Goal: Task Accomplishment & Management: Manage account settings

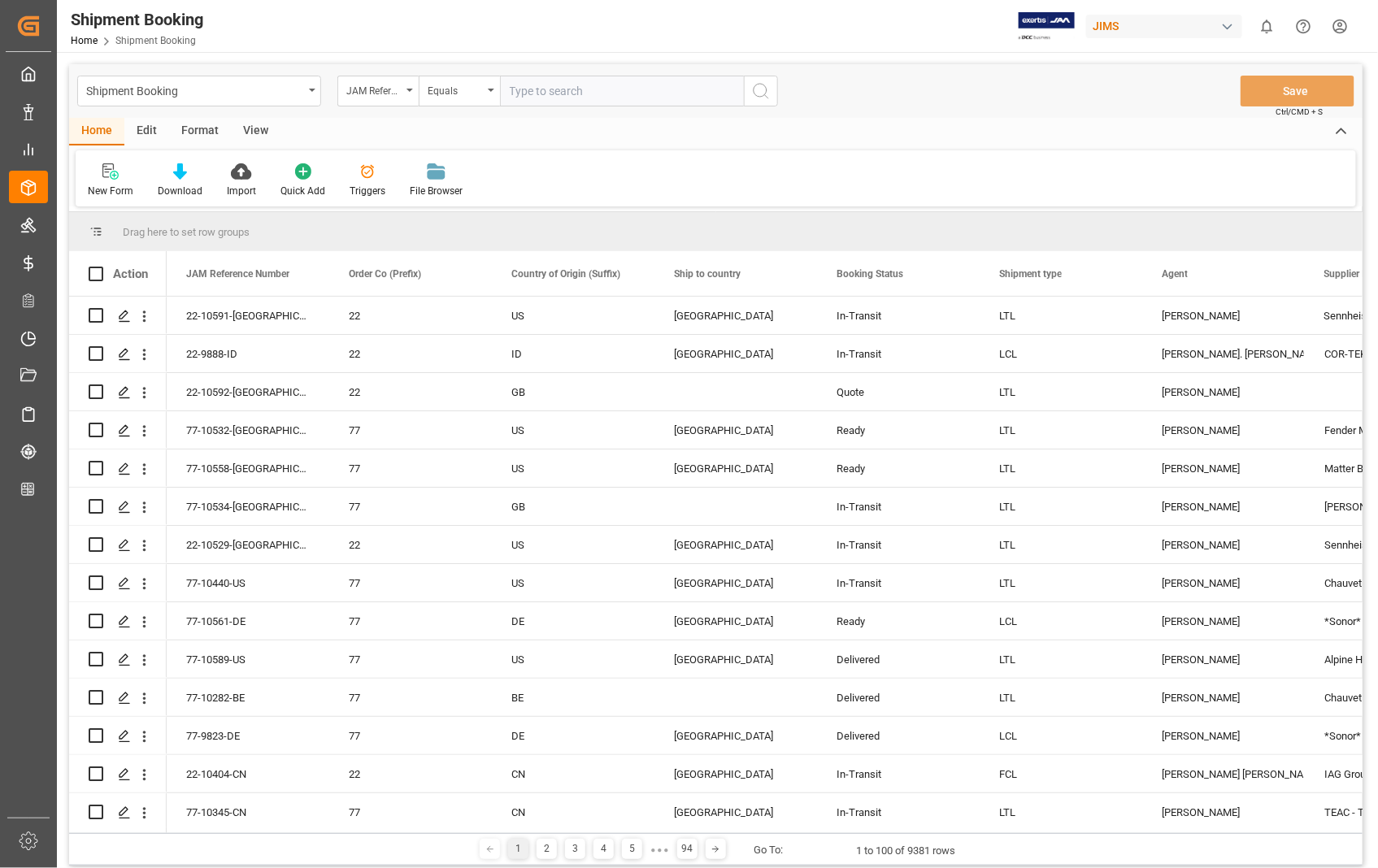
click at [572, 88] on input "text" at bounding box center [621, 91] width 244 height 31
type input "22-10489-[GEOGRAPHIC_DATA]"
click at [758, 88] on icon "search button" at bounding box center [760, 90] width 19 height 19
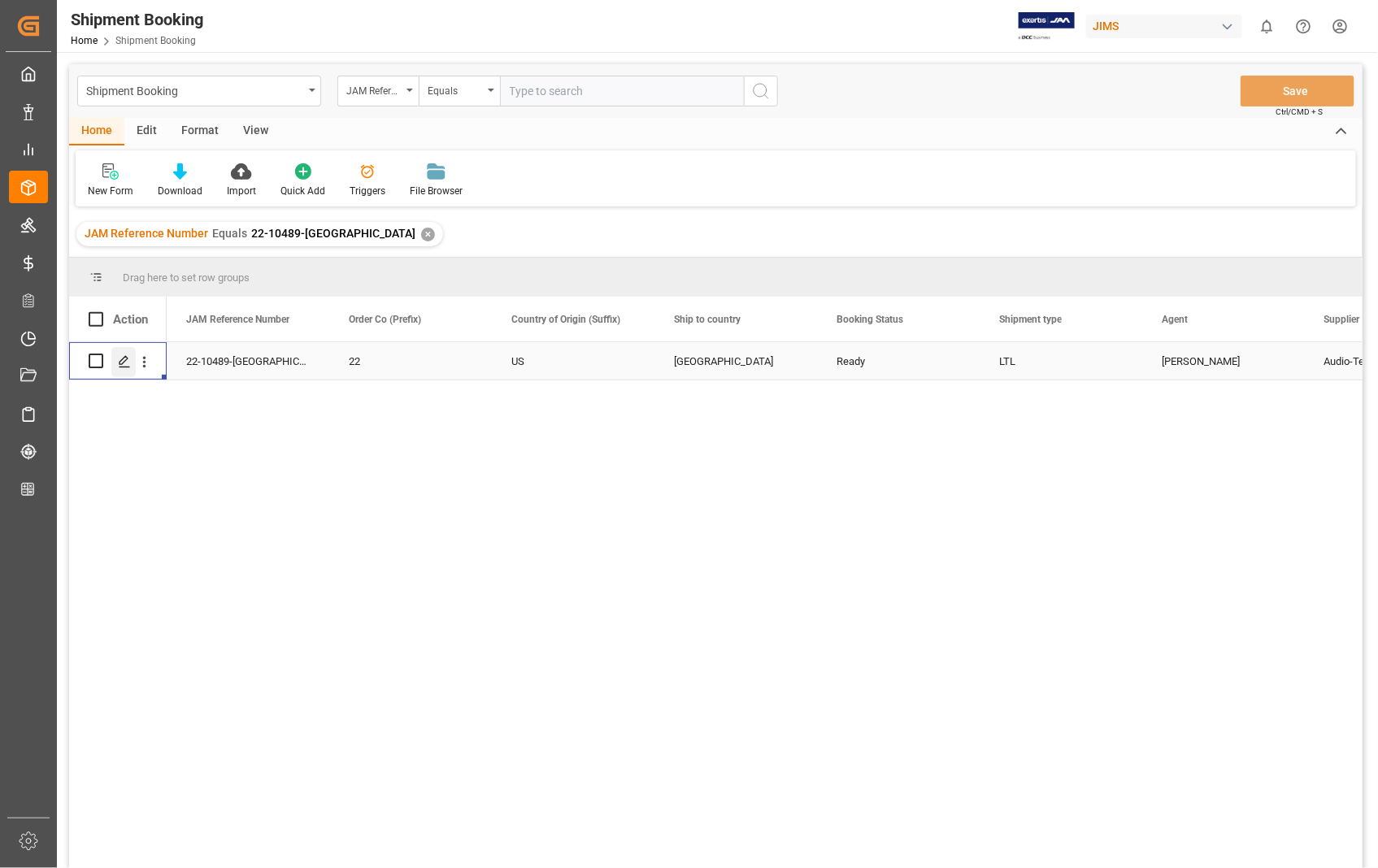
click at [121, 362] on icon "Press SPACE to select this row." at bounding box center [124, 362] width 13 height 13
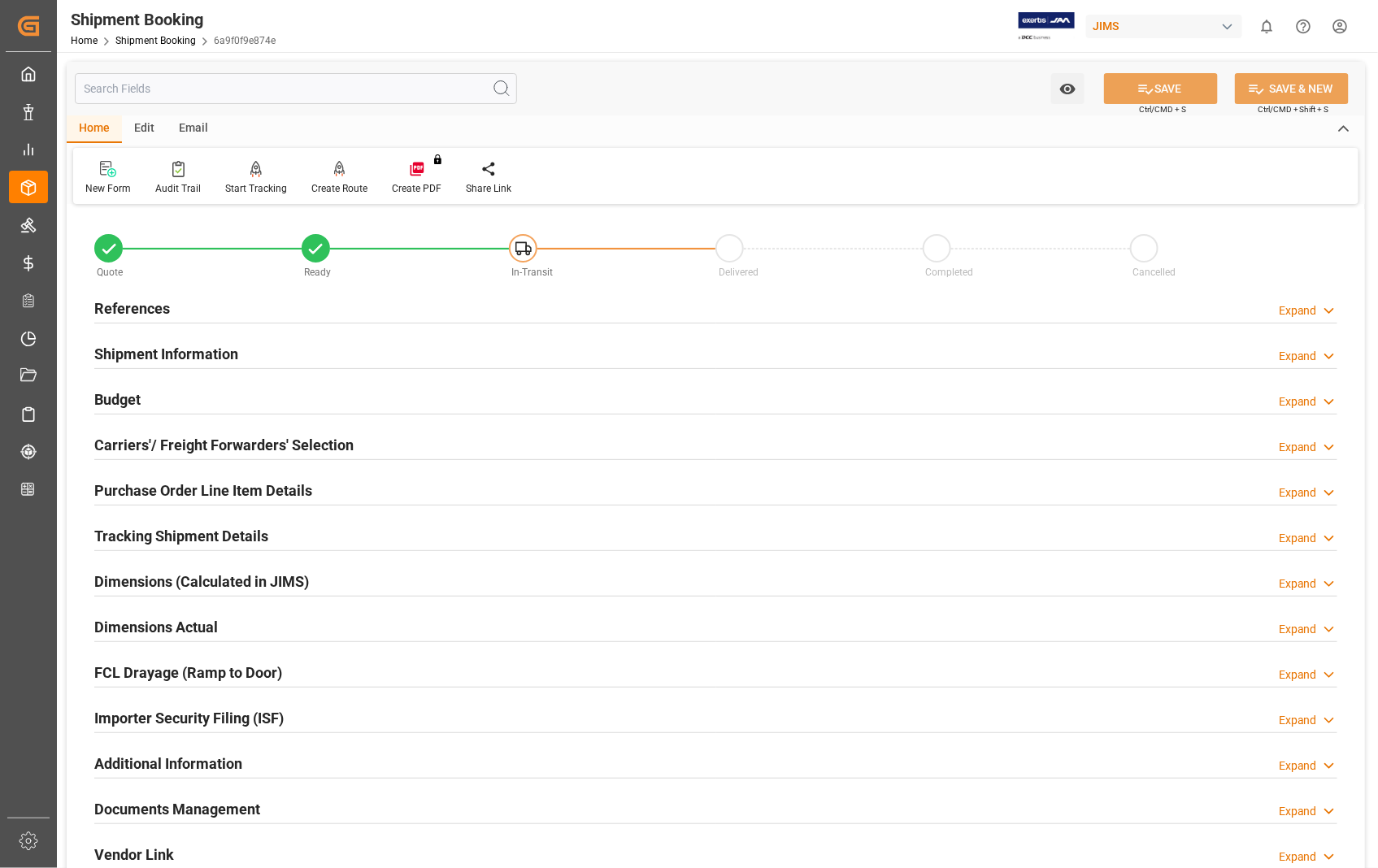
click at [177, 809] on h2 "Documents Management" at bounding box center [177, 810] width 166 height 22
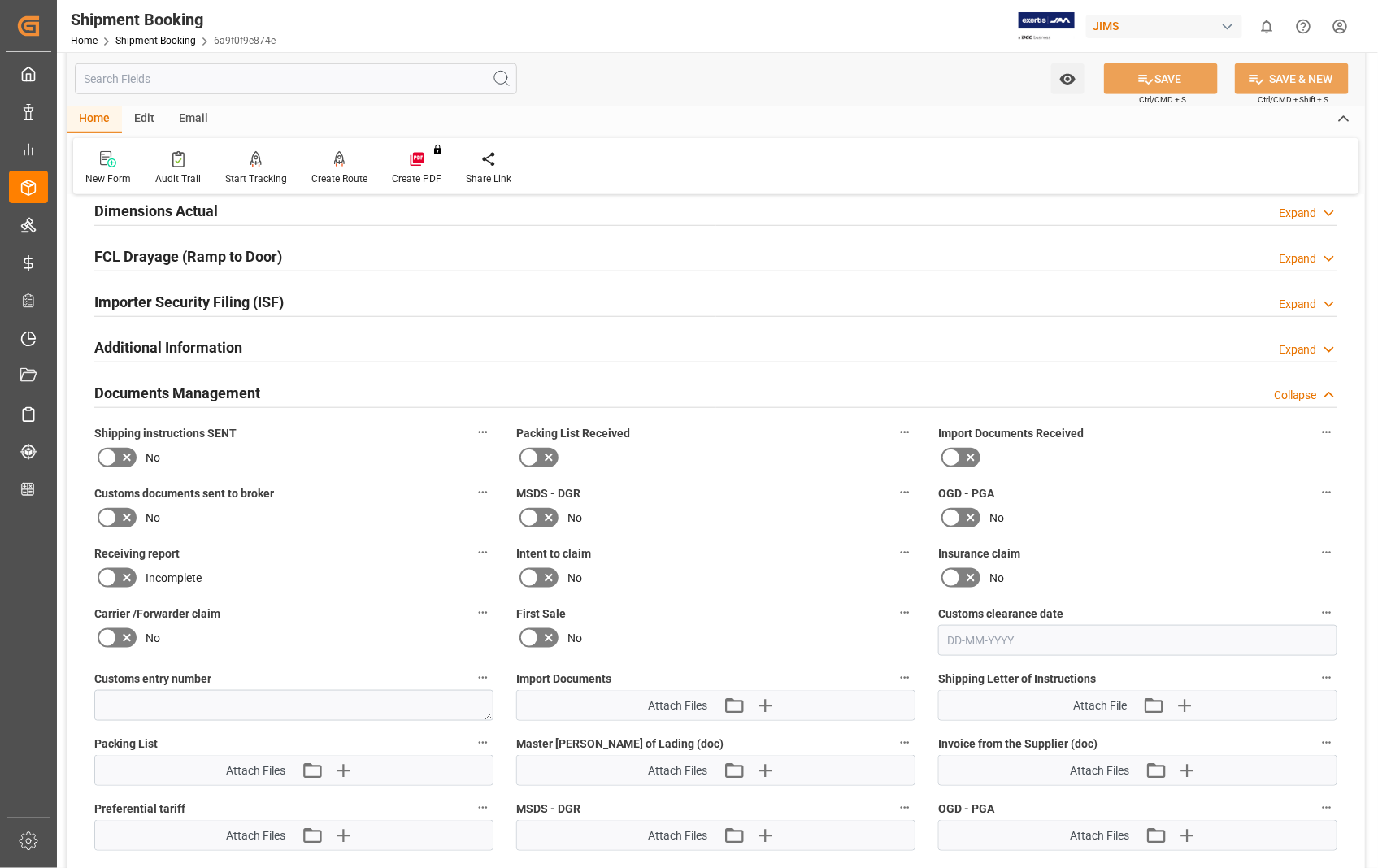
scroll to position [451, 0]
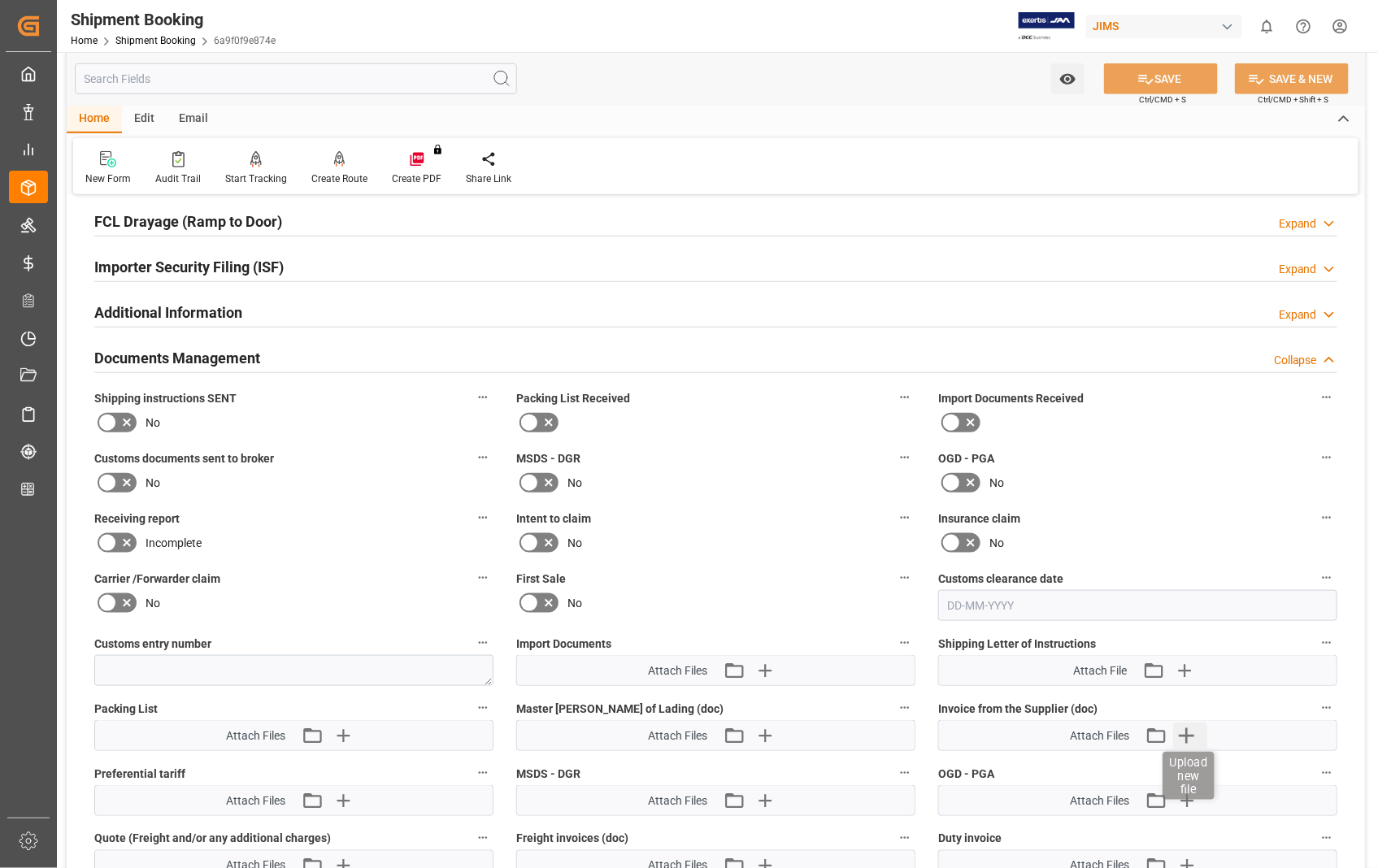
click at [1188, 735] on icon "button" at bounding box center [1187, 736] width 16 height 16
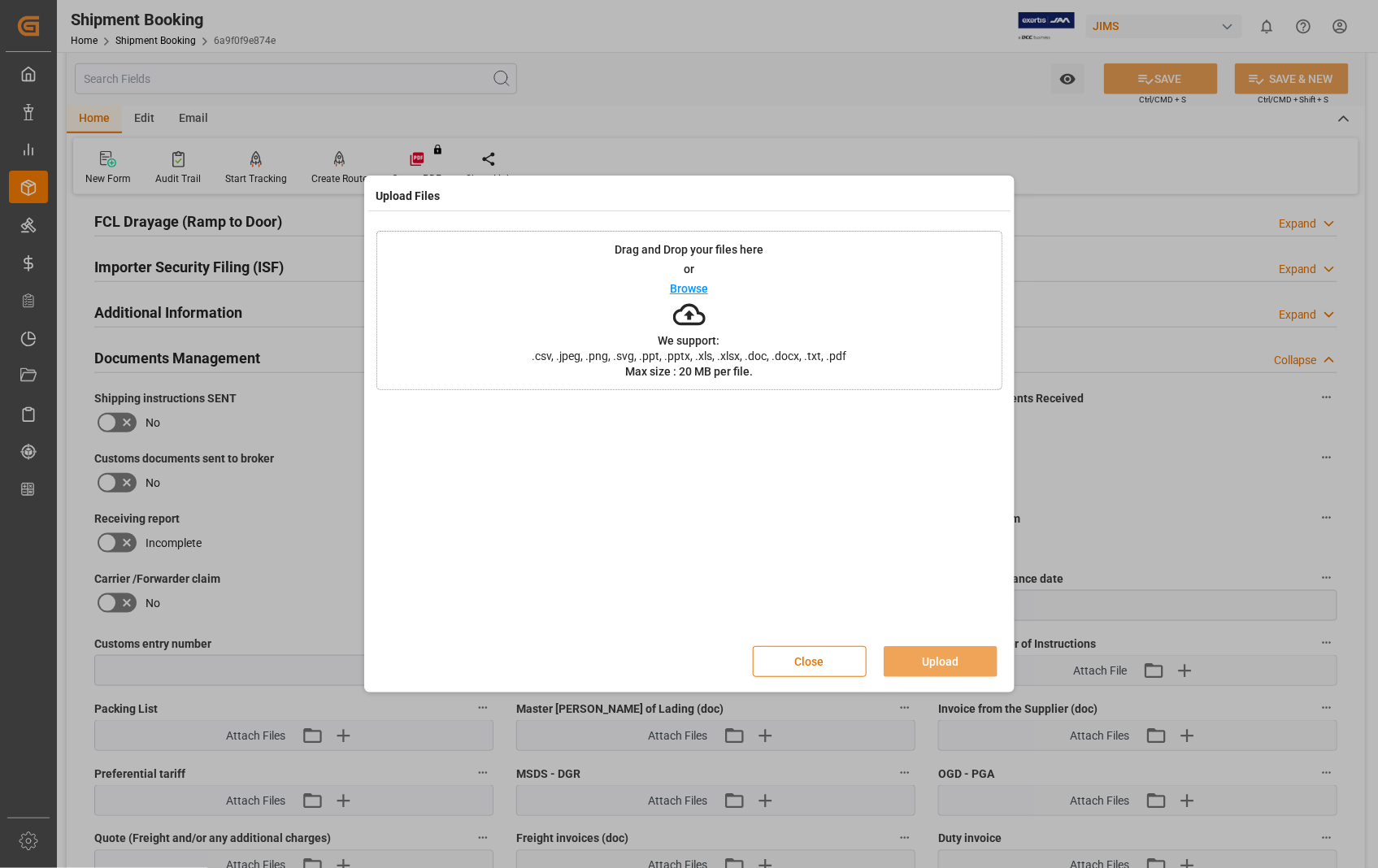
click at [679, 290] on p "Browse" at bounding box center [689, 289] width 38 height 11
click at [928, 670] on button "Upload" at bounding box center [940, 662] width 114 height 31
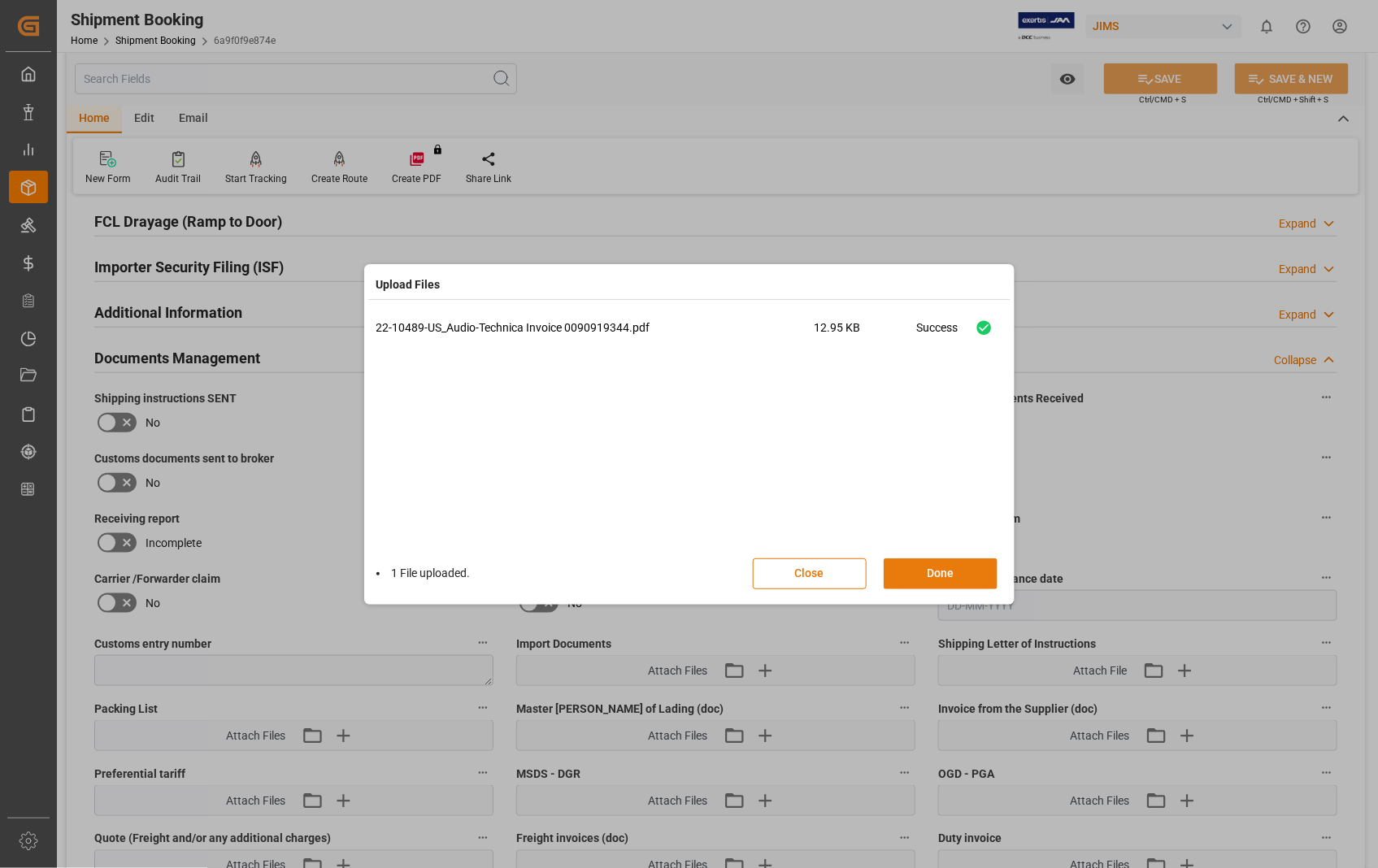
click at [935, 578] on button "Done" at bounding box center [940, 574] width 114 height 31
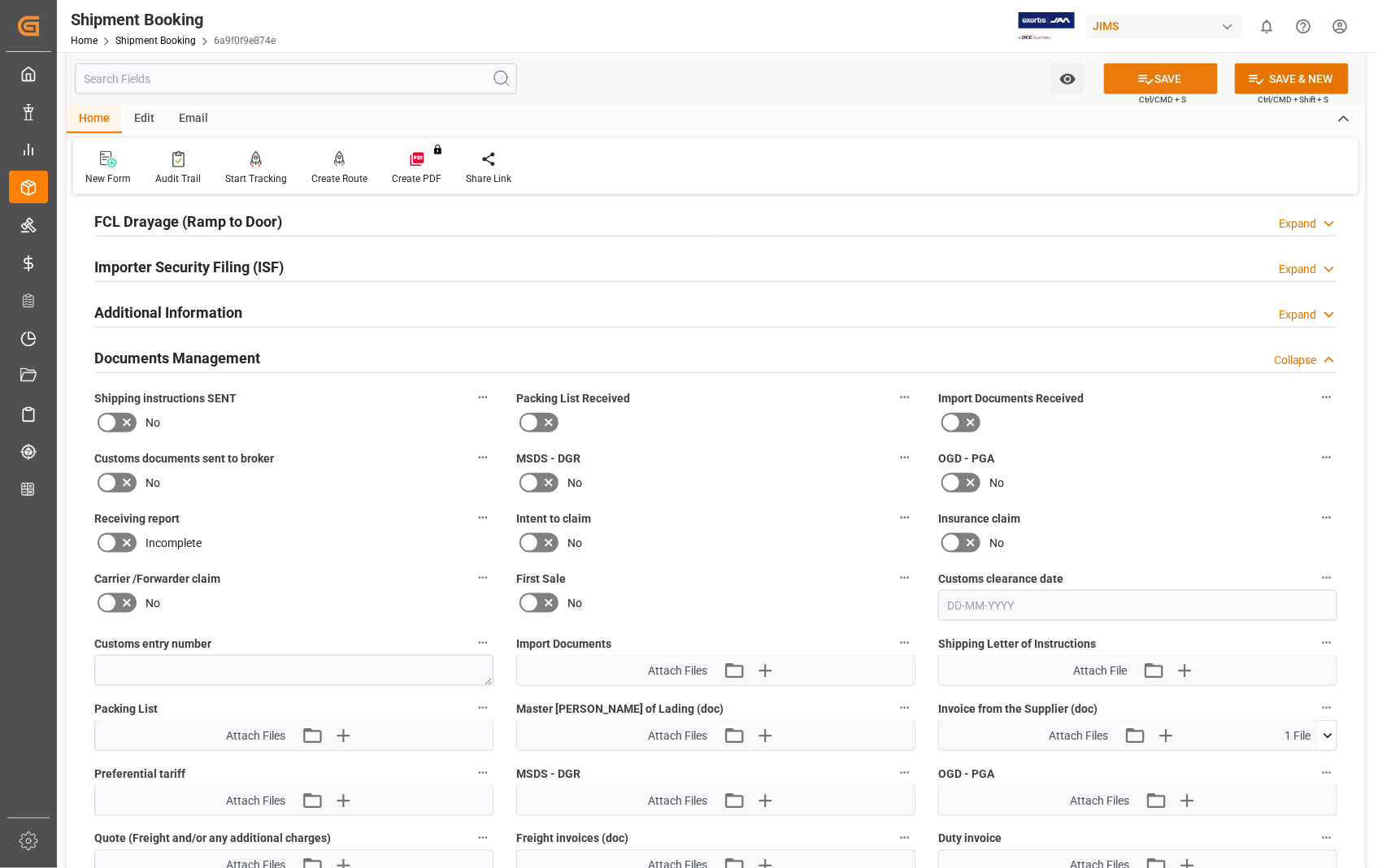
click at [1172, 77] on button "SAVE" at bounding box center [1161, 79] width 114 height 31
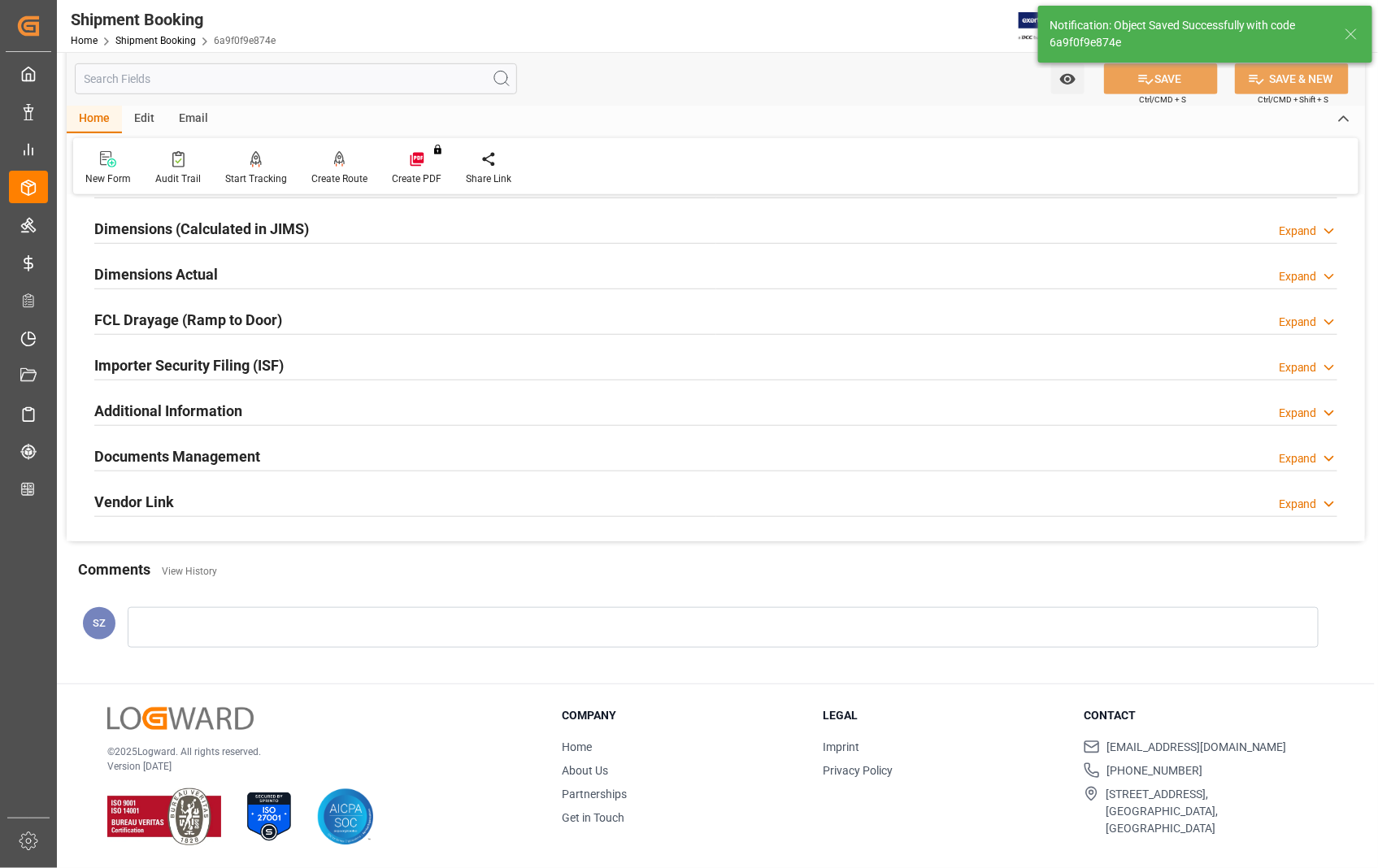
scroll to position [353, 0]
click at [173, 273] on h2 "Dimensions Actual" at bounding box center [155, 274] width 123 height 22
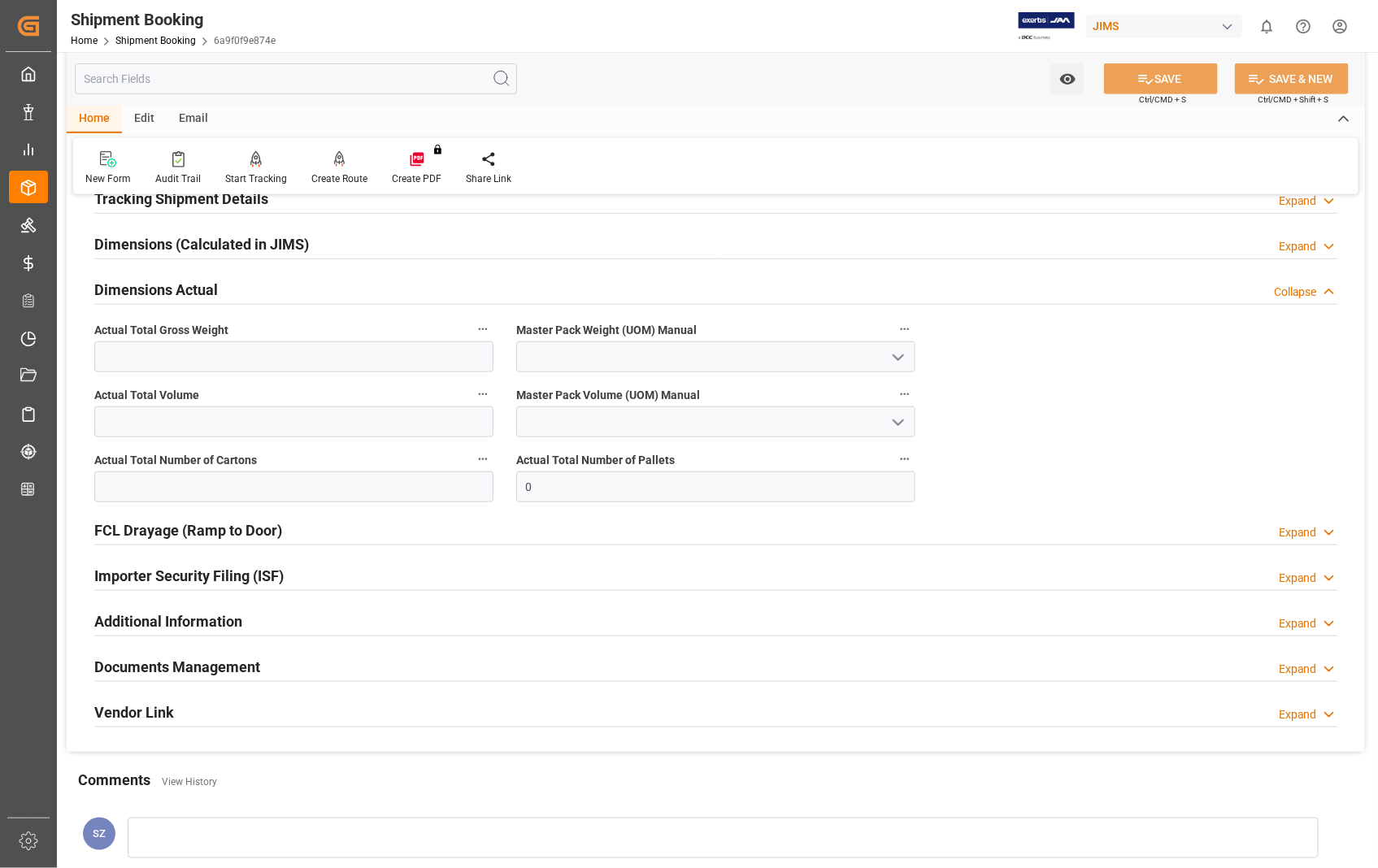
scroll to position [270, 0]
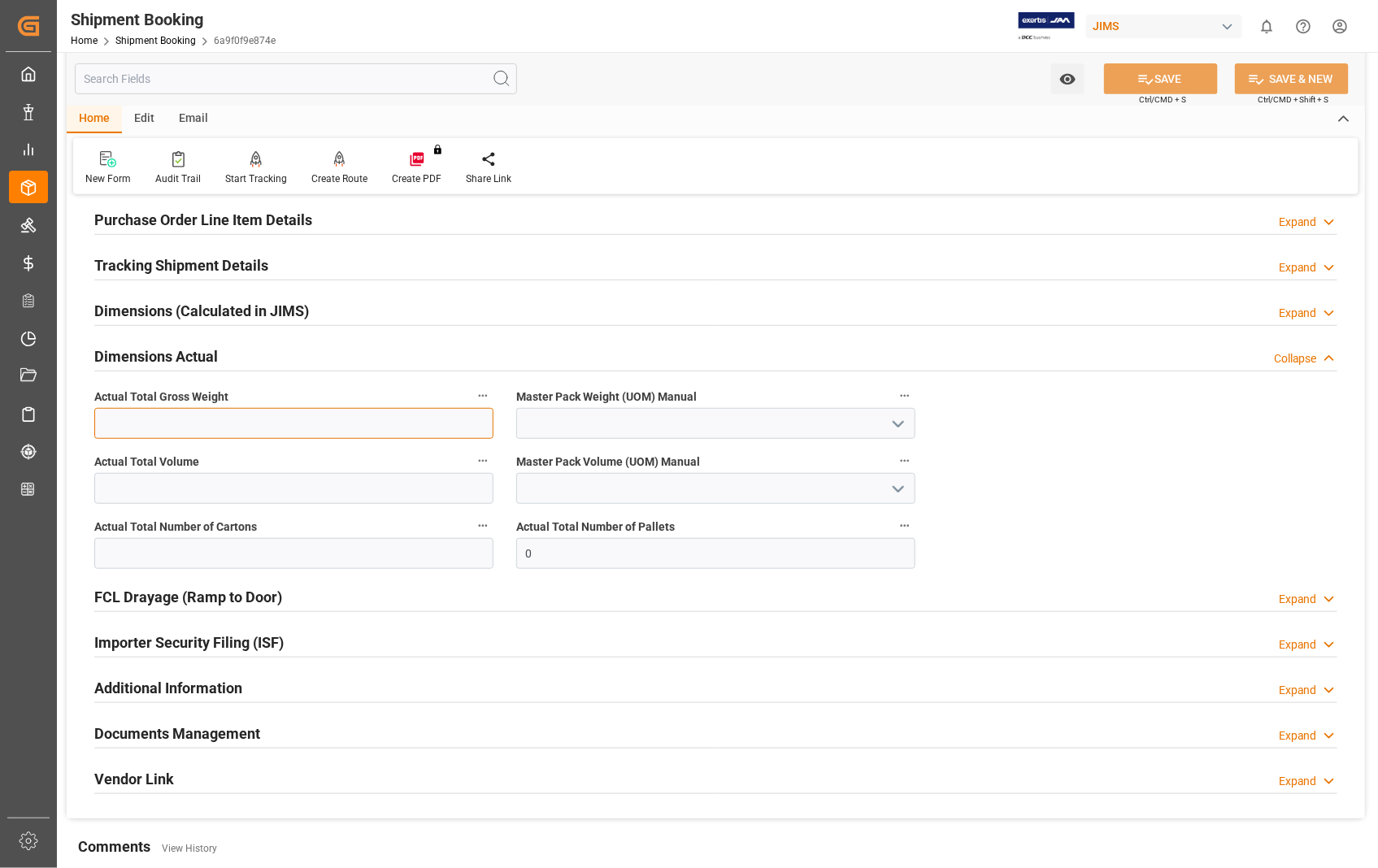
click at [217, 418] on input "text" at bounding box center [293, 424] width 399 height 31
type input "2.3"
click at [904, 425] on icon "open menu" at bounding box center [898, 424] width 19 height 19
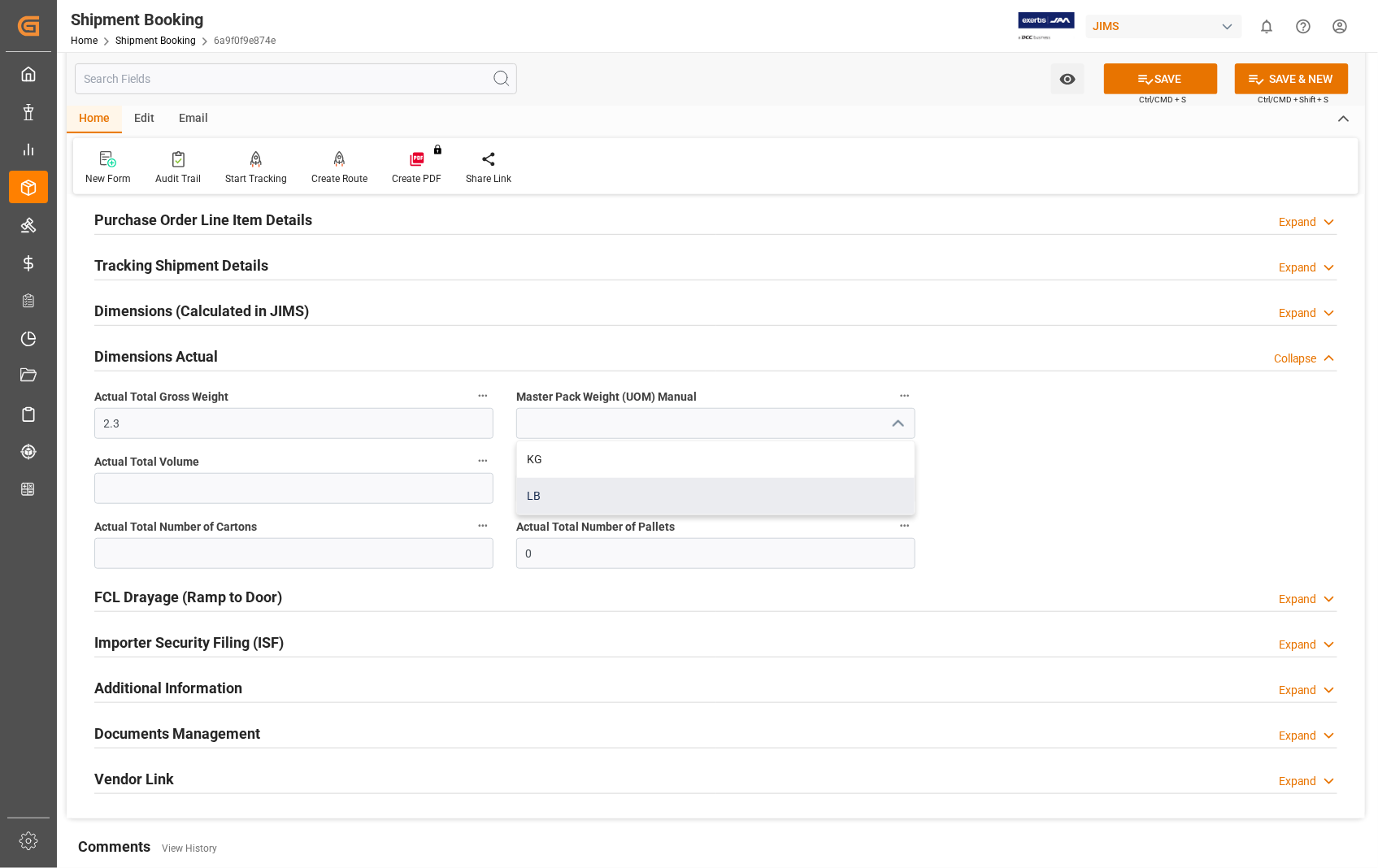
click at [540, 492] on div "LB" at bounding box center [716, 496] width 398 height 37
type input "LB"
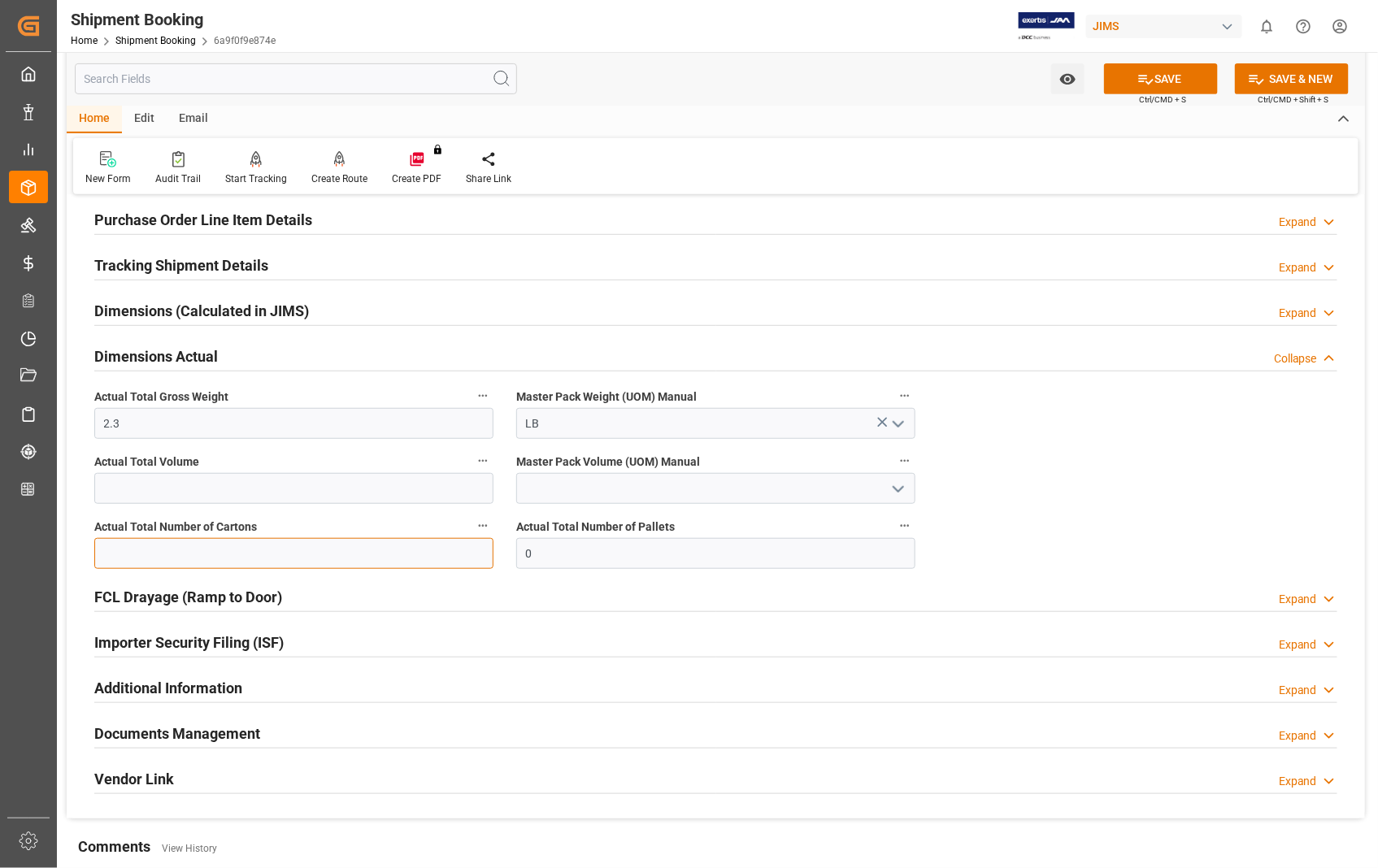
click at [345, 550] on input "text" at bounding box center [293, 554] width 399 height 31
type input "1"
click at [1163, 78] on button "SAVE" at bounding box center [1161, 79] width 114 height 31
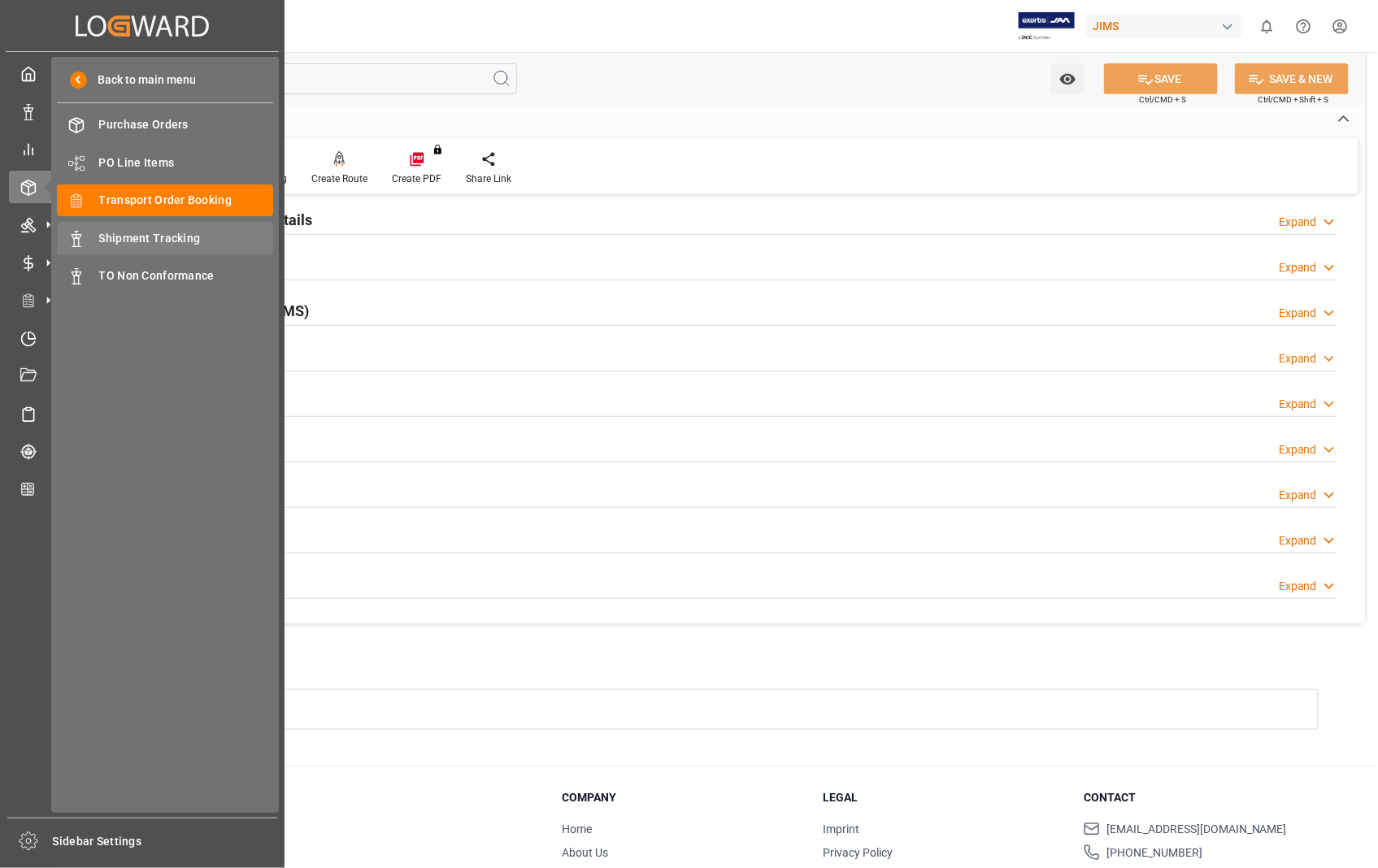
click at [144, 236] on span "Shipment Tracking" at bounding box center [186, 238] width 175 height 17
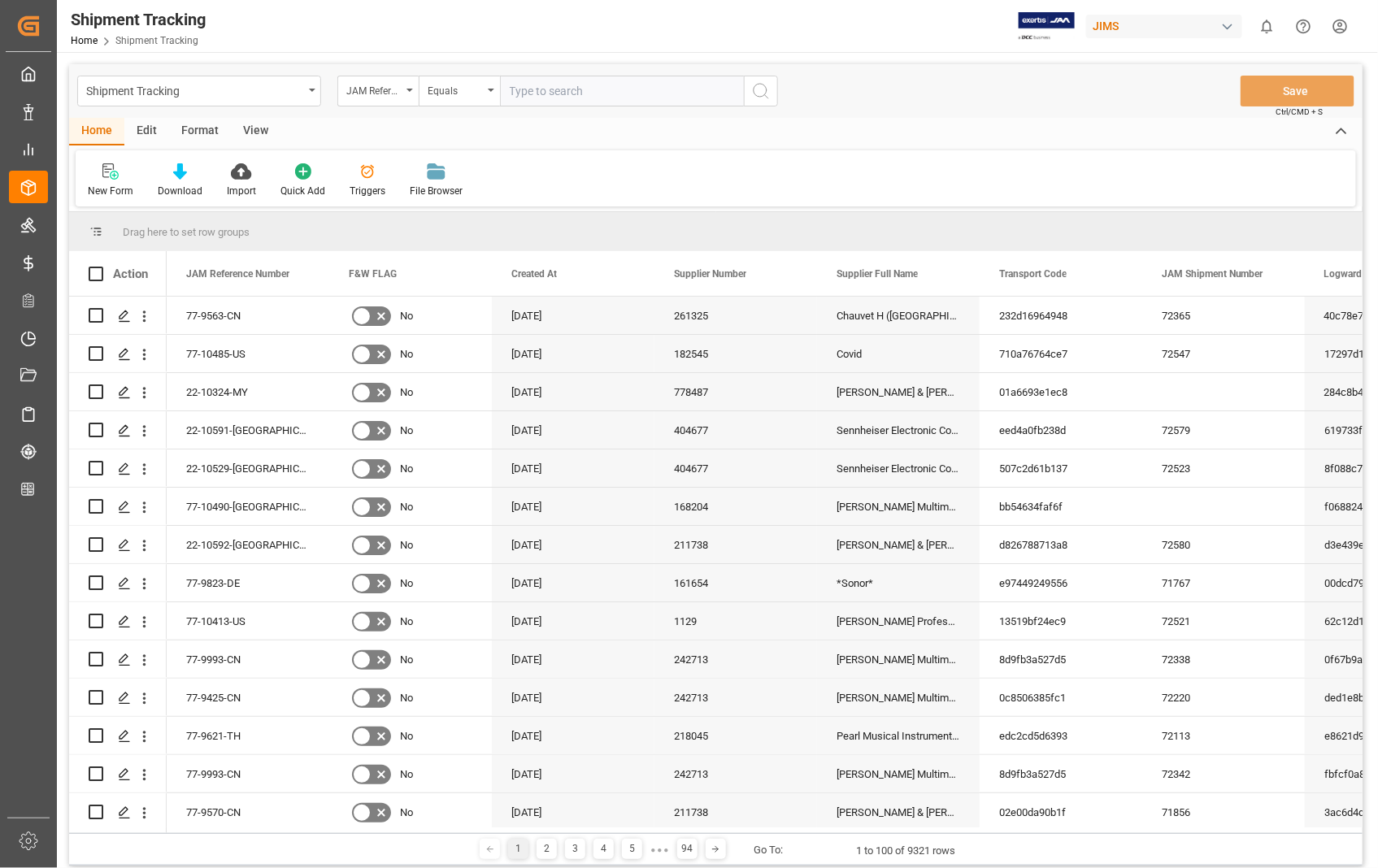
click at [767, 90] on circle "search button" at bounding box center [760, 90] width 13 height 13
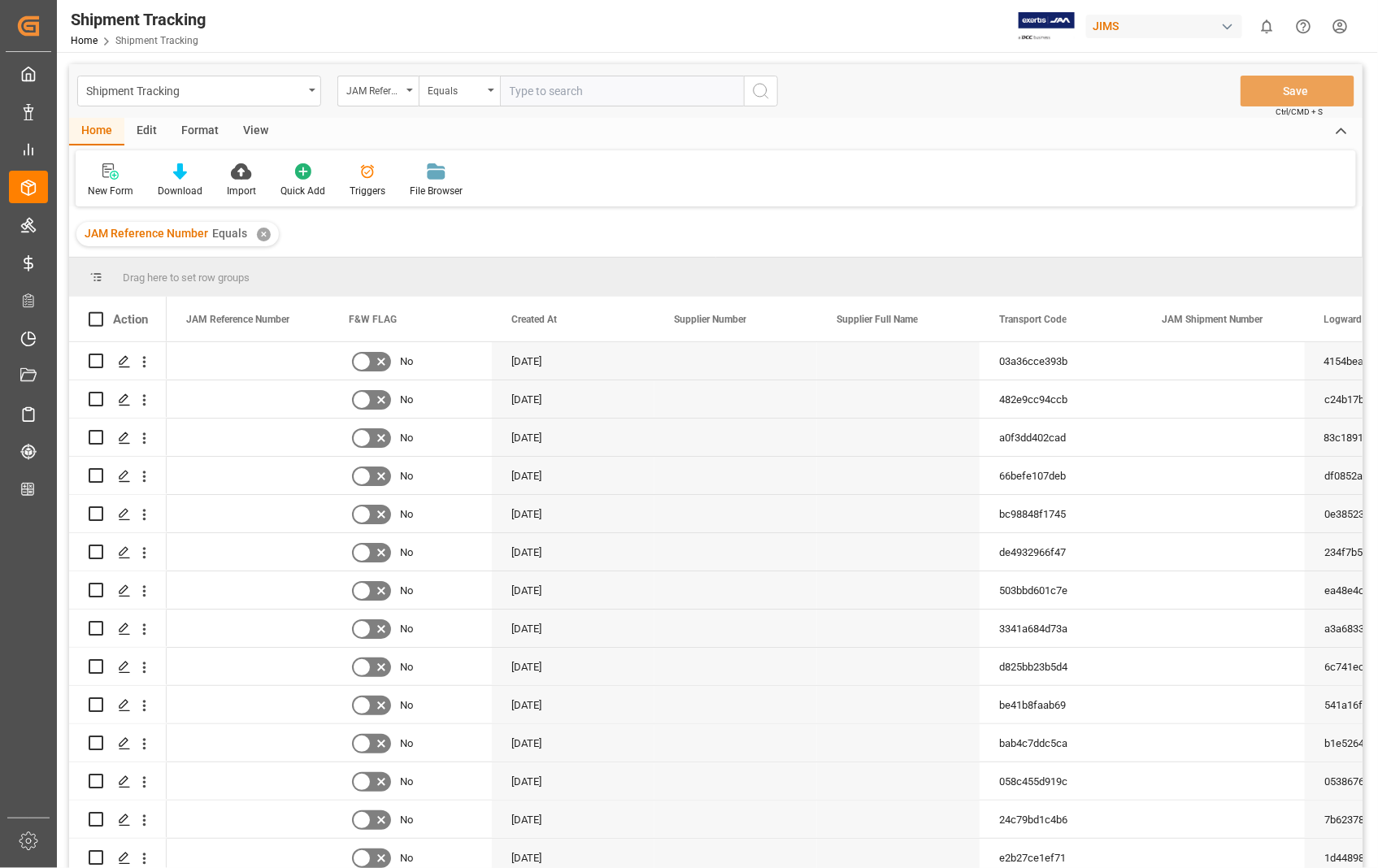
click at [686, 86] on input "text" at bounding box center [621, 91] width 244 height 31
paste input "22-10489-US"
type input "22-10489-US"
click at [758, 81] on icon "search button" at bounding box center [760, 90] width 19 height 19
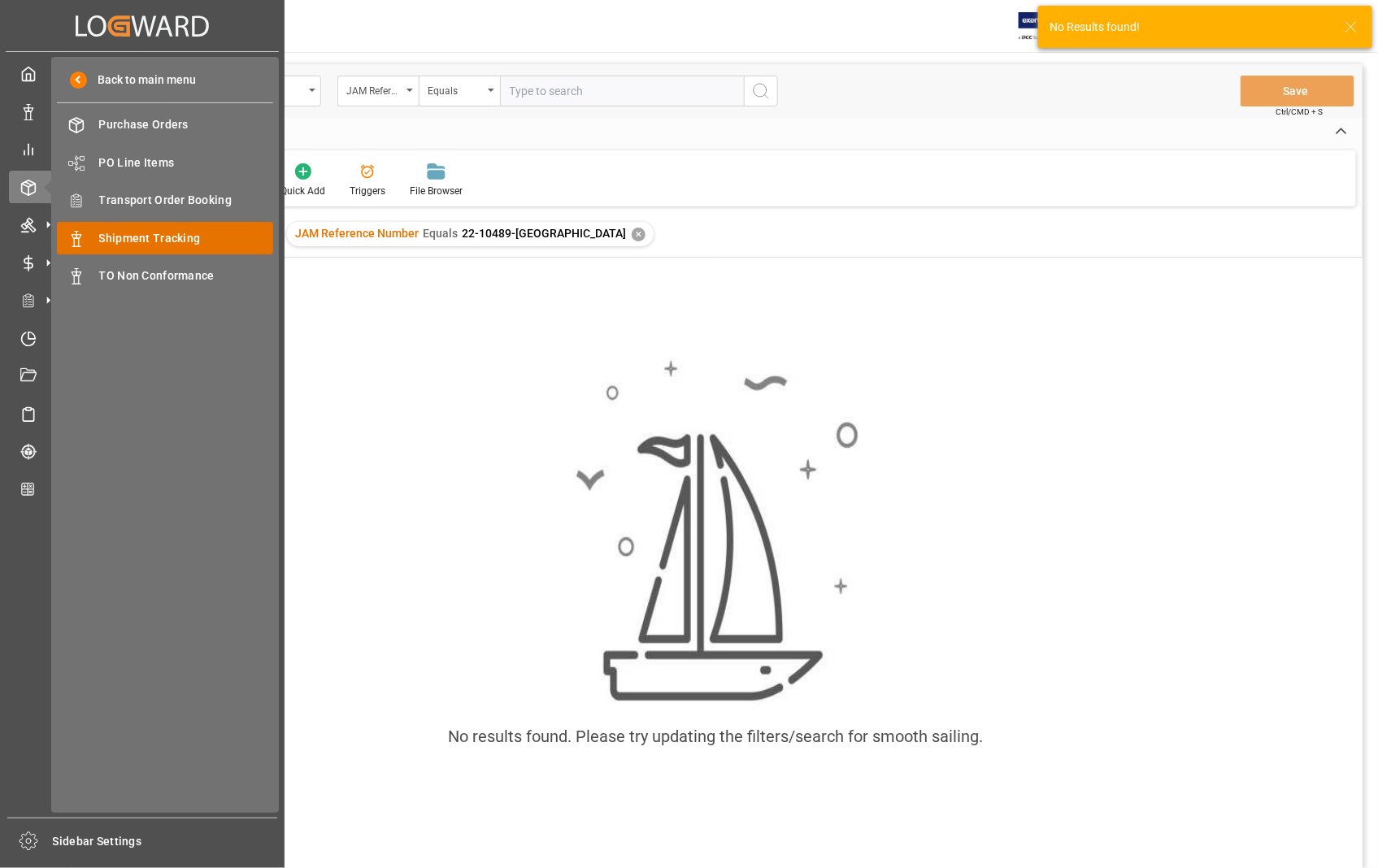
click at [175, 240] on span "Shipment Tracking" at bounding box center [186, 238] width 175 height 17
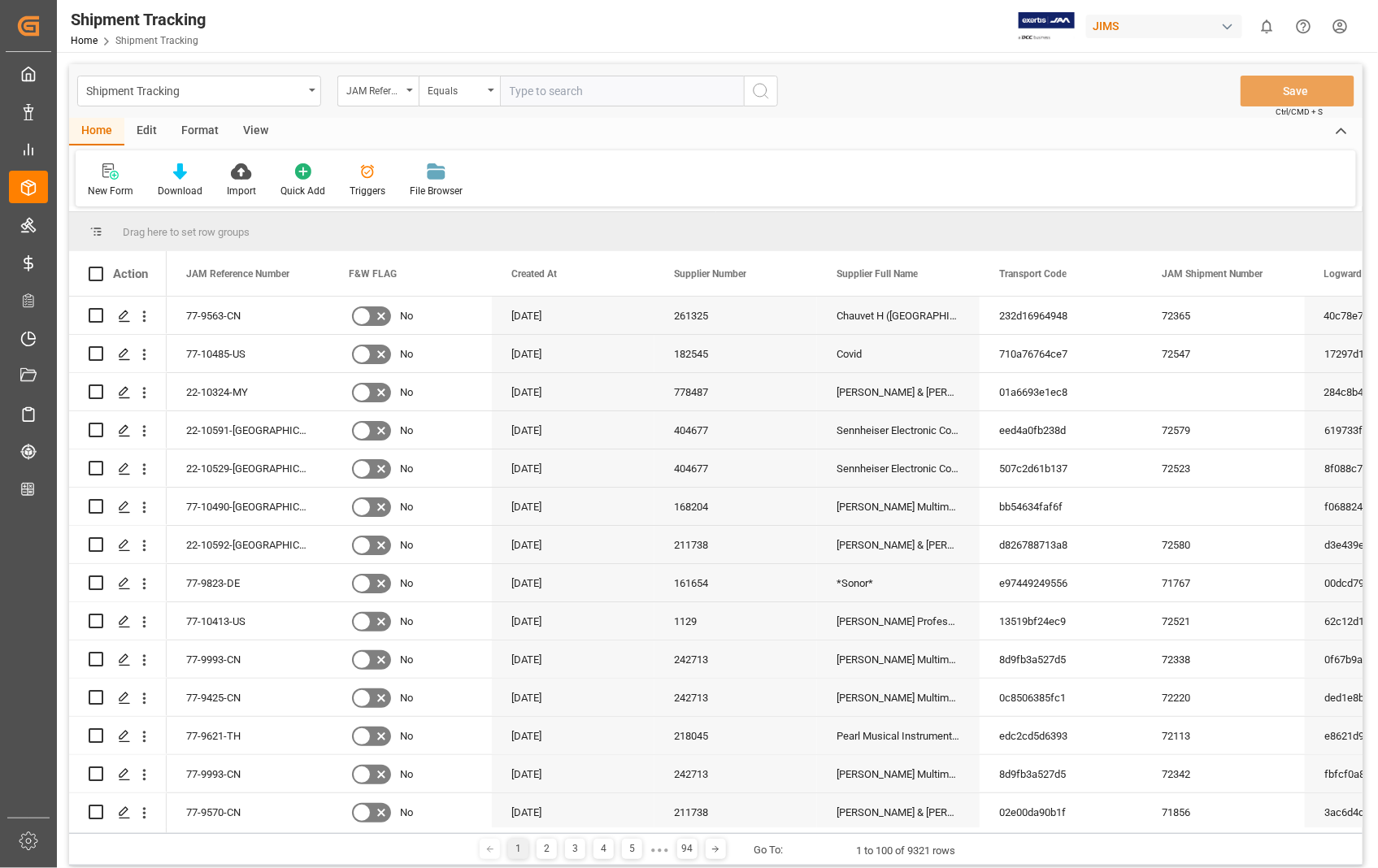
click at [580, 96] on input "text" at bounding box center [621, 91] width 244 height 31
paste input "22-10489-US"
type input "22-10489-US"
click at [758, 90] on icon "search button" at bounding box center [760, 90] width 19 height 19
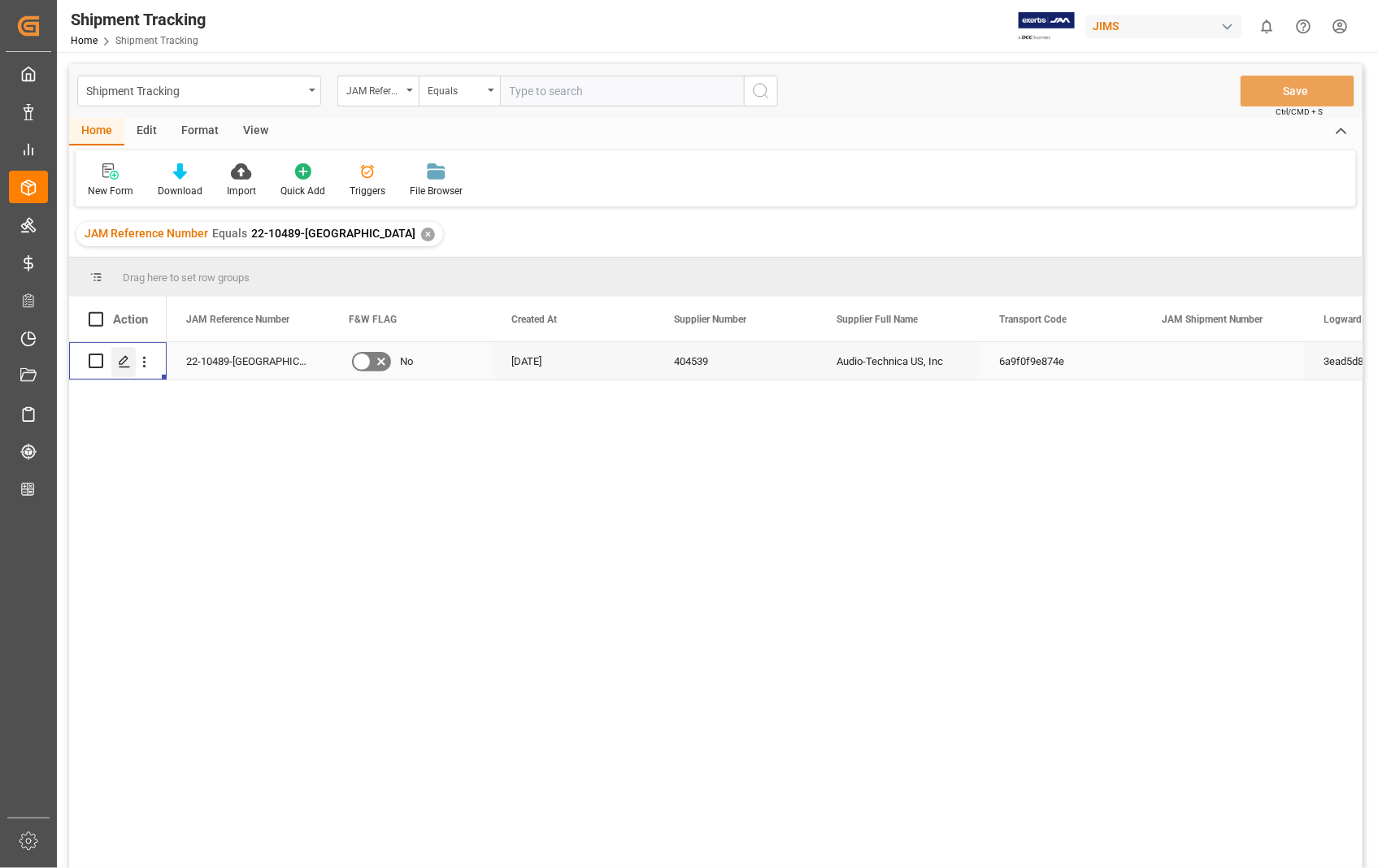
click at [120, 360] on icon "Press SPACE to select this row." at bounding box center [124, 362] width 13 height 13
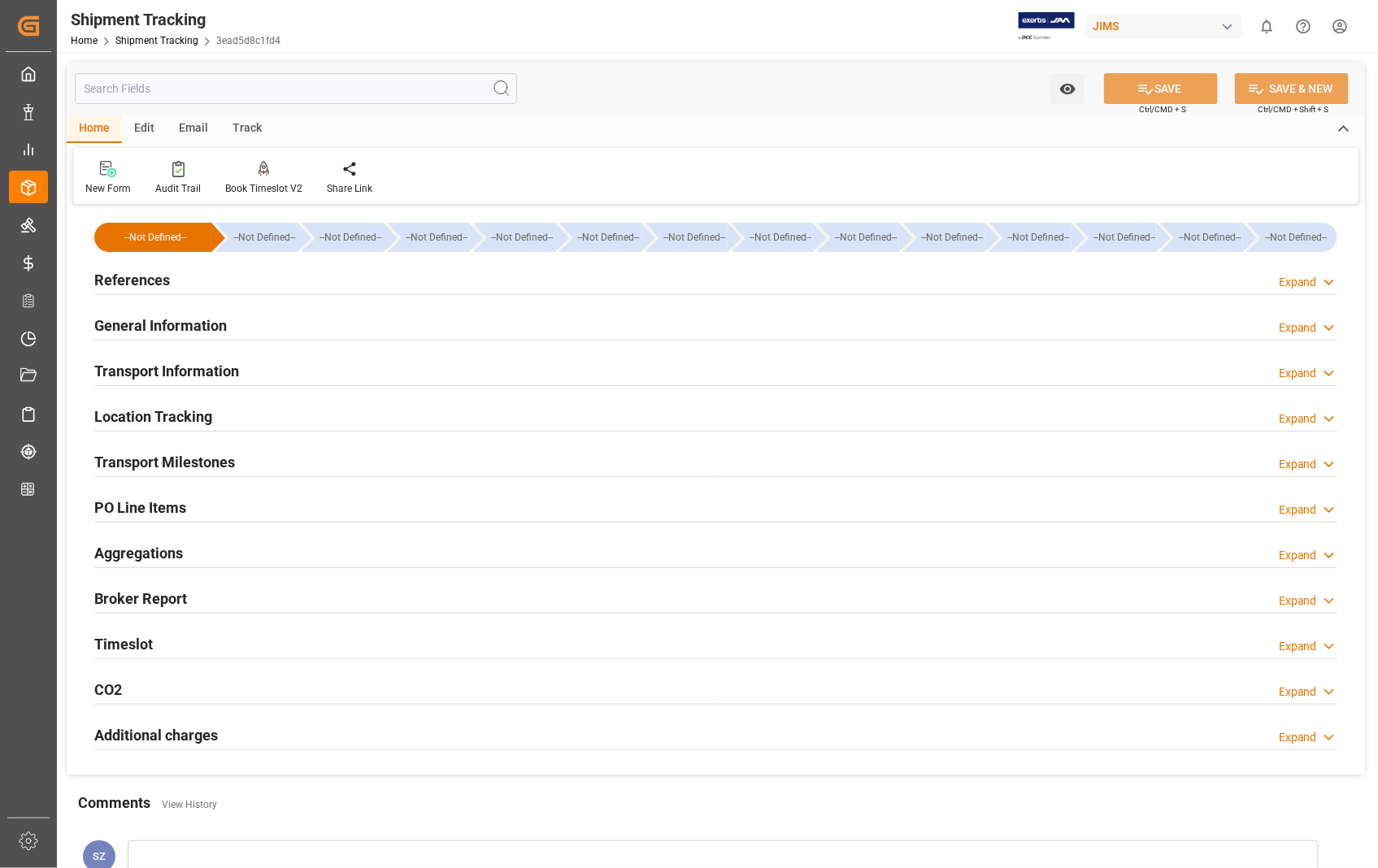
type input "07-08-2025"
click at [133, 278] on h2 "References" at bounding box center [132, 281] width 76 height 22
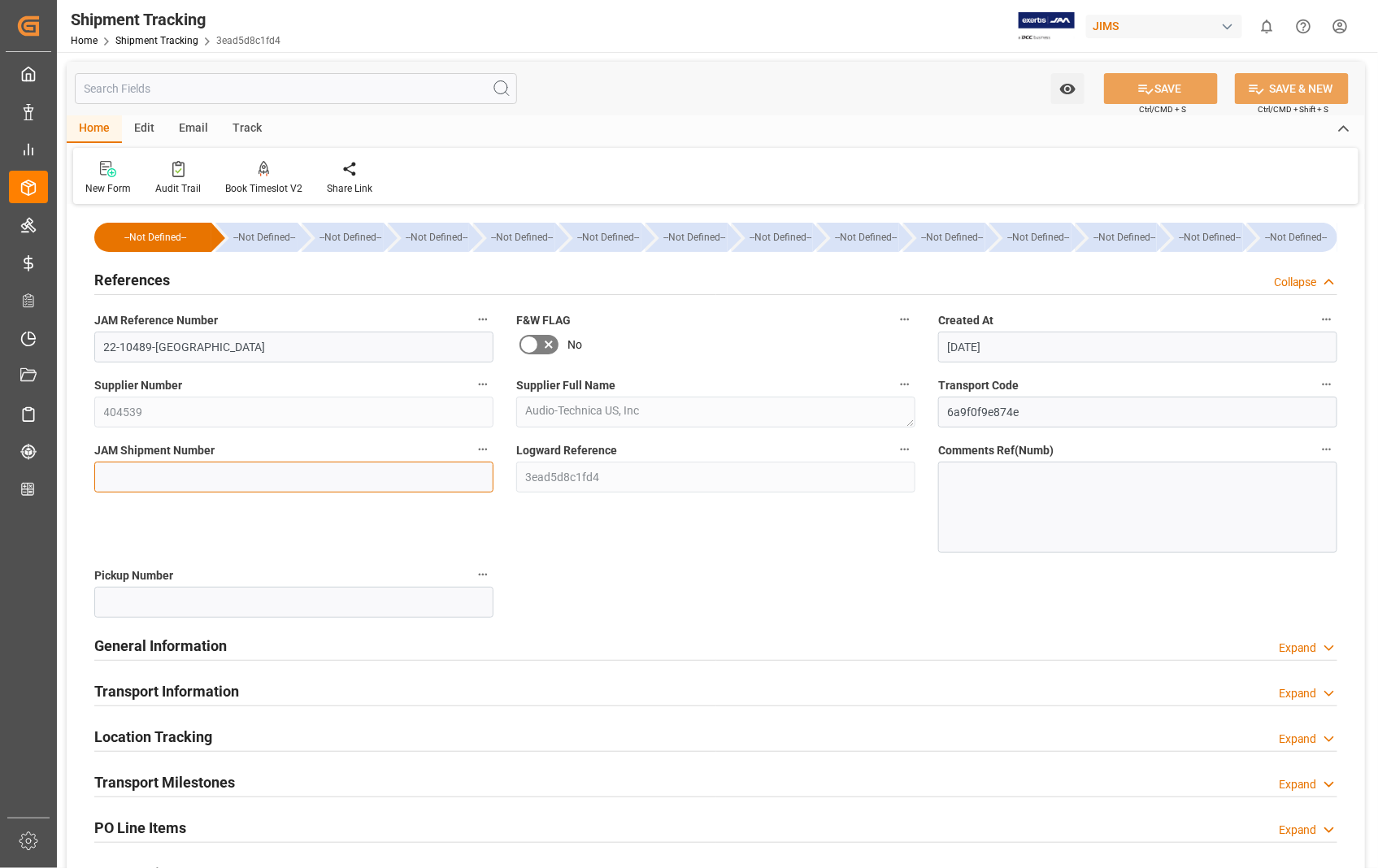
click at [144, 477] on input at bounding box center [293, 477] width 399 height 31
paste input "72581"
type input "72581"
click at [1173, 87] on button "SAVE" at bounding box center [1161, 89] width 114 height 31
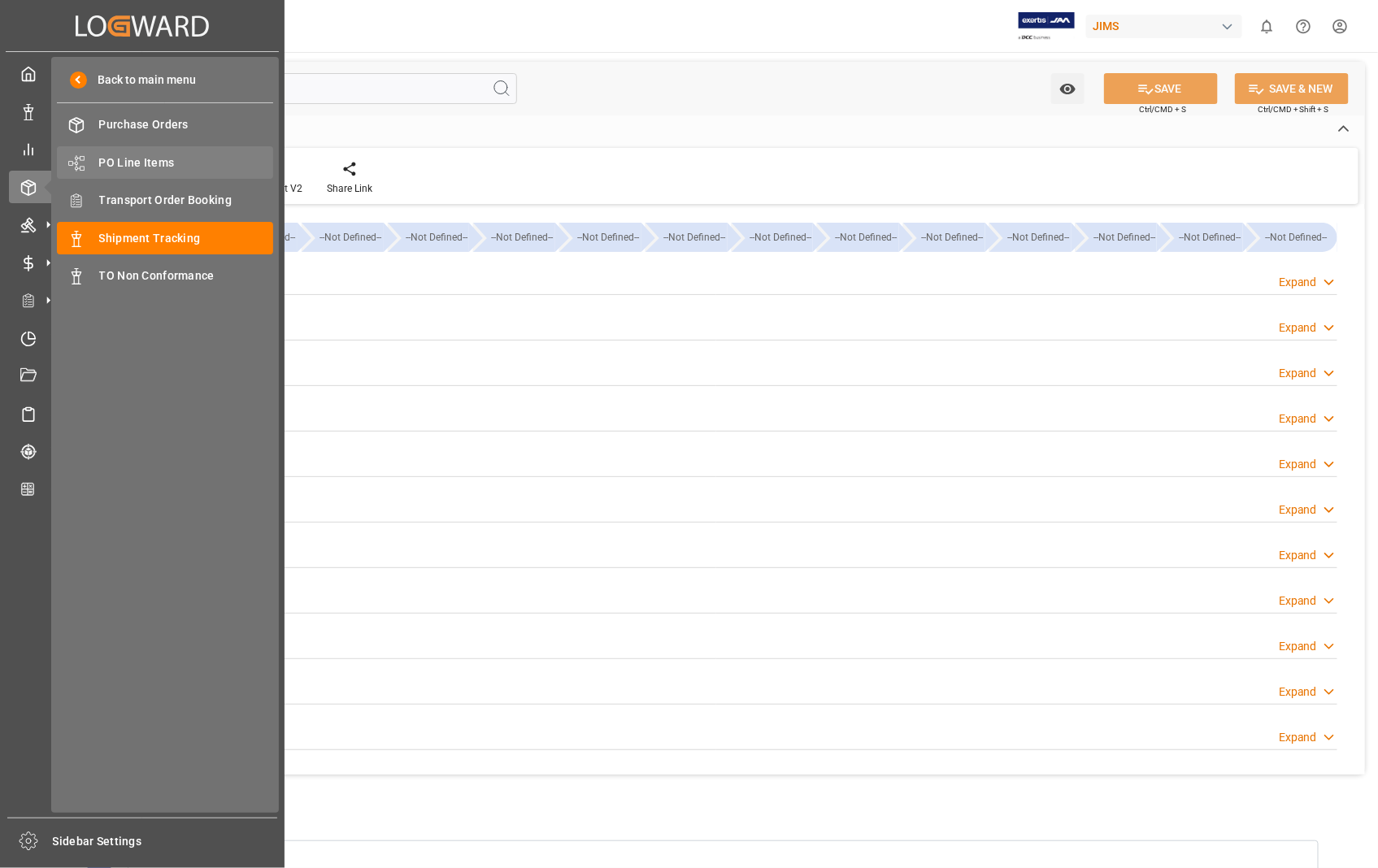
click at [163, 159] on span "PO Line Items" at bounding box center [186, 163] width 175 height 17
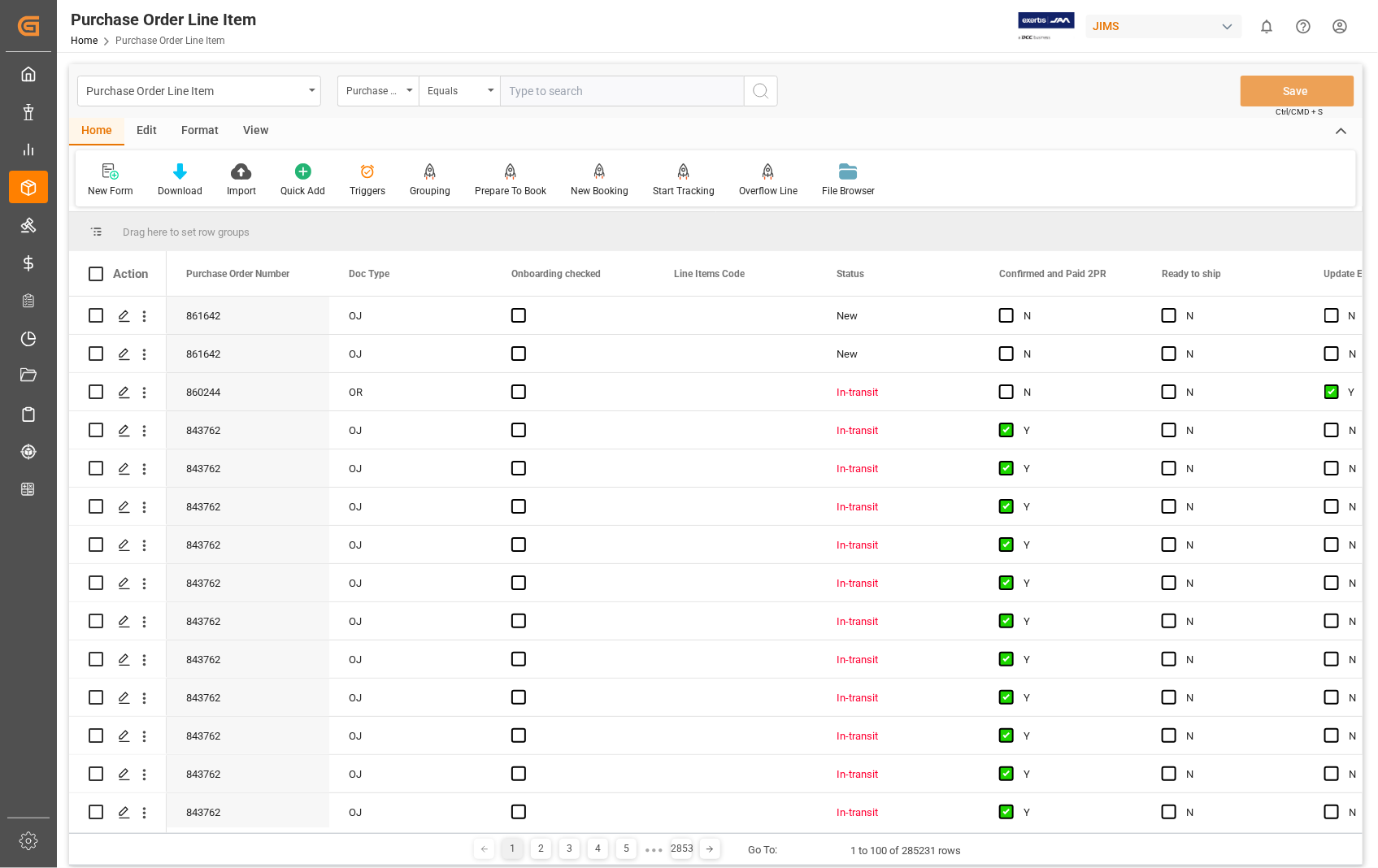
click at [615, 85] on input "text" at bounding box center [621, 91] width 244 height 31
type input "861642"
click at [758, 90] on icon "search button" at bounding box center [760, 90] width 19 height 19
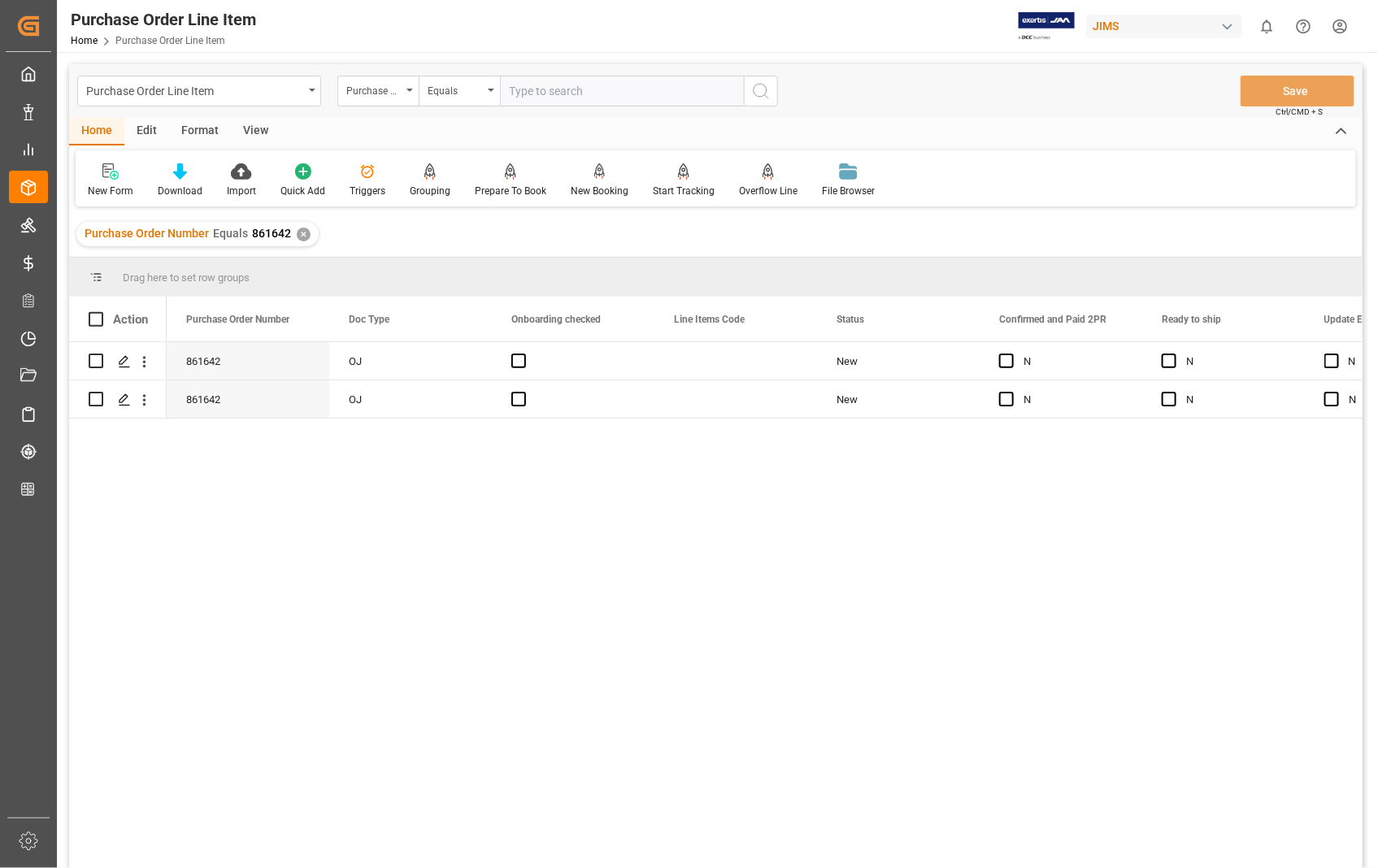
click at [252, 131] on div "View" at bounding box center [256, 132] width 49 height 27
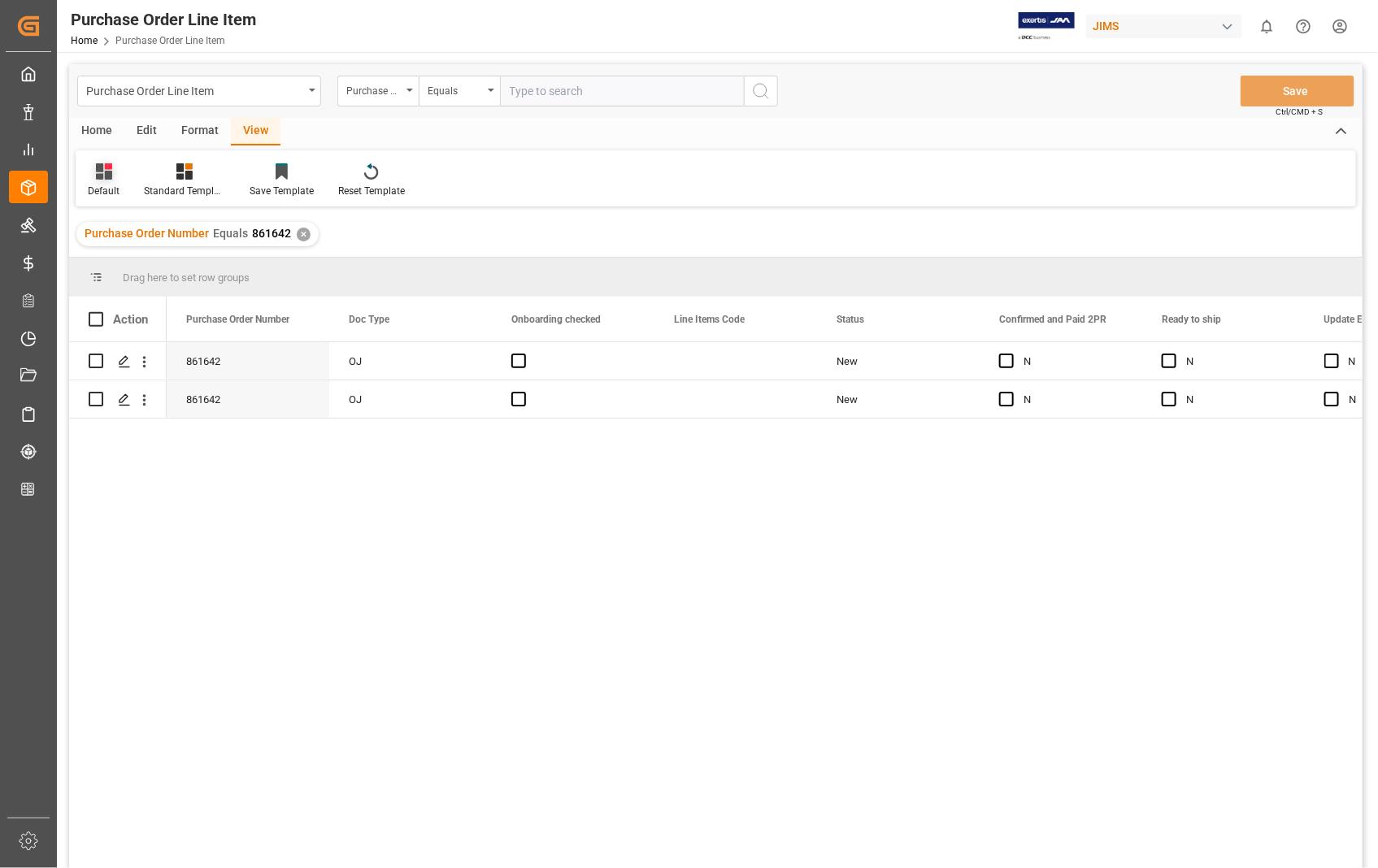
click at [103, 188] on div "Default" at bounding box center [103, 191] width 32 height 15
click at [143, 265] on div "Sophia setting." at bounding box center [167, 263] width 143 height 17
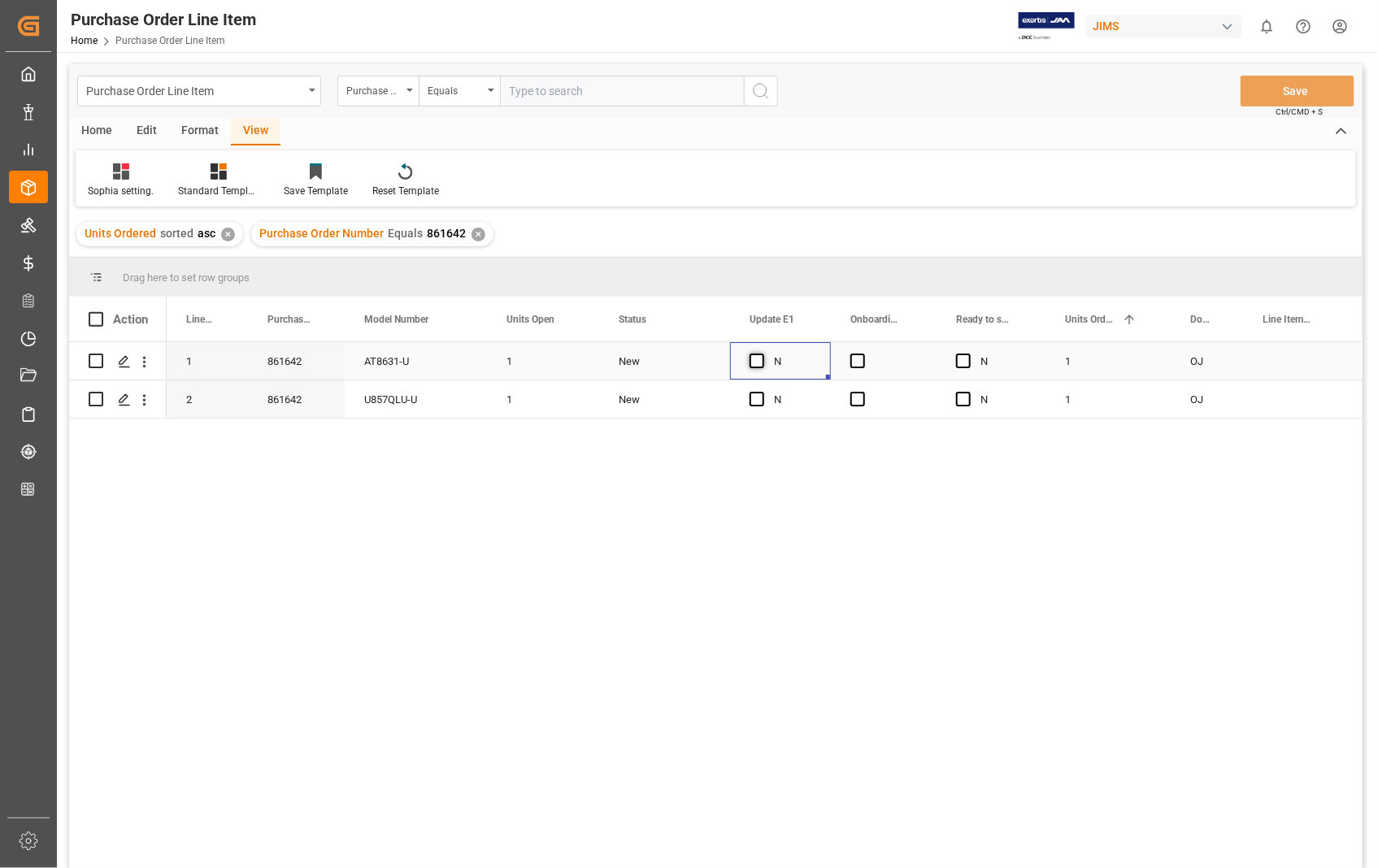
click at [759, 361] on span "Press SPACE to select this row." at bounding box center [757, 361] width 15 height 15
click at [762, 354] on input "Press SPACE to select this row." at bounding box center [762, 354] width 0 height 0
click at [860, 359] on span "Press SPACE to select this row." at bounding box center [858, 361] width 15 height 15
click at [863, 354] on input "Press SPACE to select this row." at bounding box center [863, 354] width 0 height 0
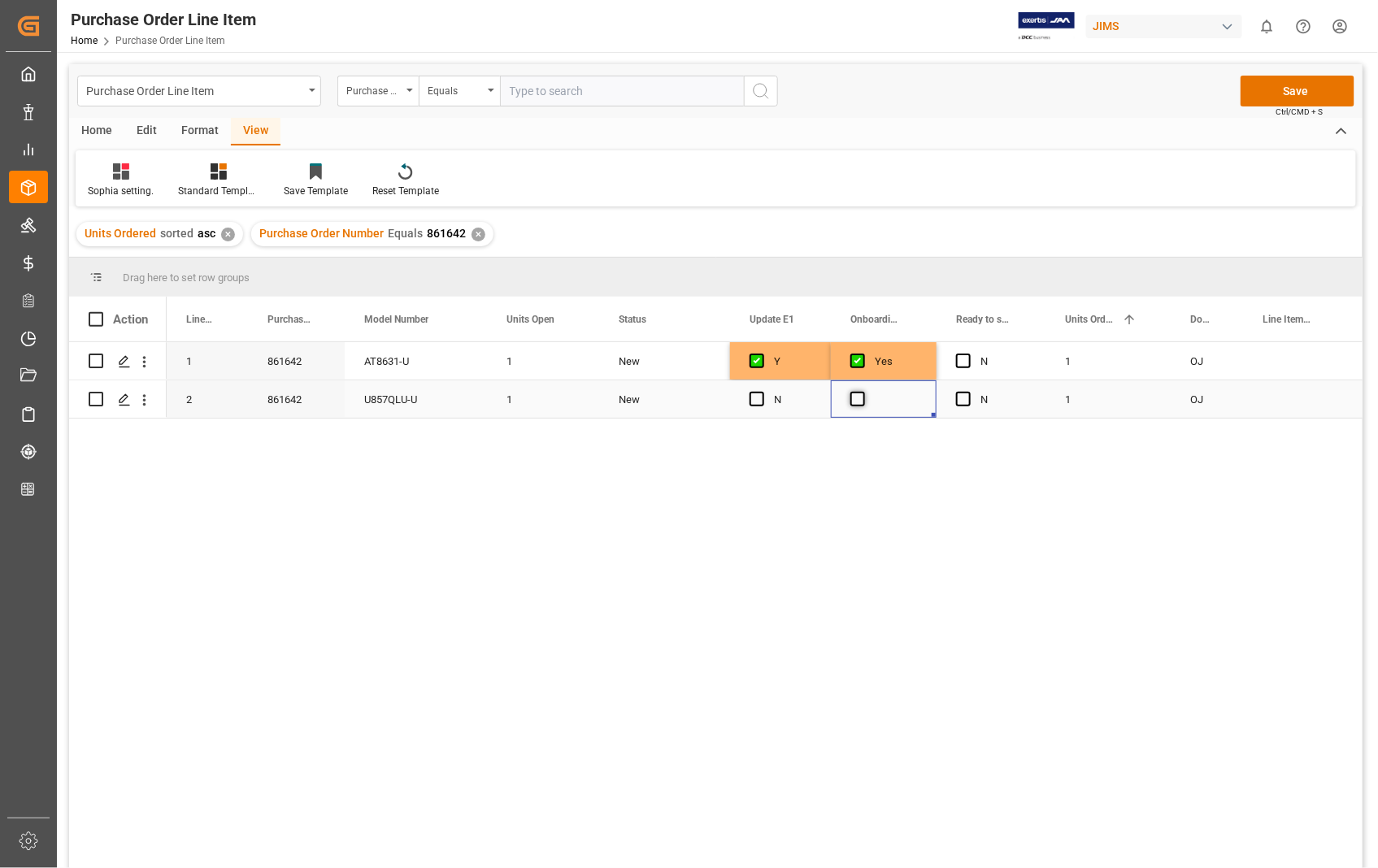
click at [859, 400] on span "Press SPACE to select this row." at bounding box center [858, 399] width 15 height 15
click at [863, 392] on input "Press SPACE to select this row." at bounding box center [863, 392] width 0 height 0
click at [753, 401] on span "Press SPACE to select this row." at bounding box center [757, 399] width 15 height 15
click at [762, 392] on input "Press SPACE to select this row." at bounding box center [762, 392] width 0 height 0
click at [1306, 92] on button "Save" at bounding box center [1298, 91] width 114 height 31
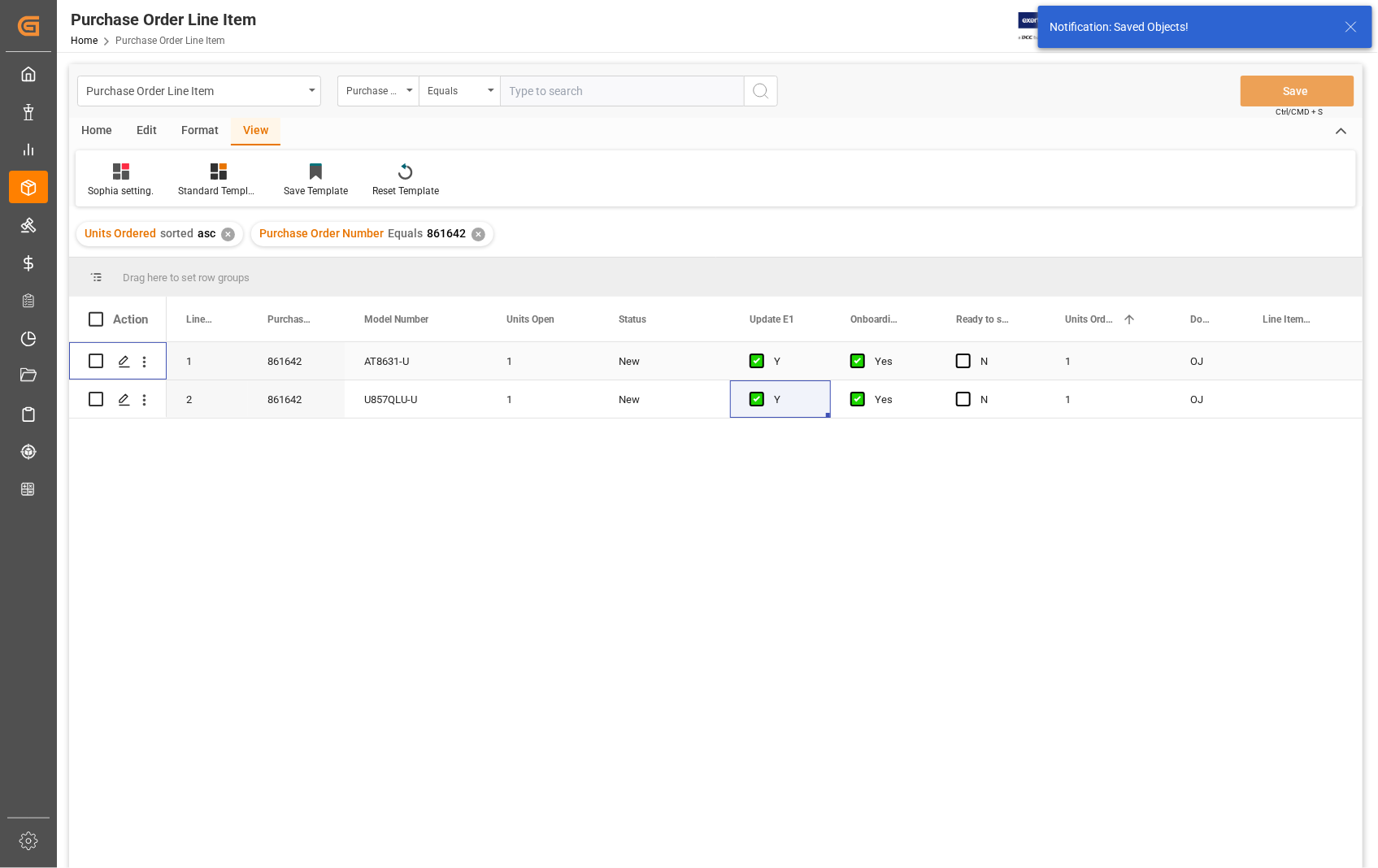
click at [90, 358] on input "Press Space to toggle row selection (unchecked)" at bounding box center [96, 361] width 15 height 15
checkbox input "true"
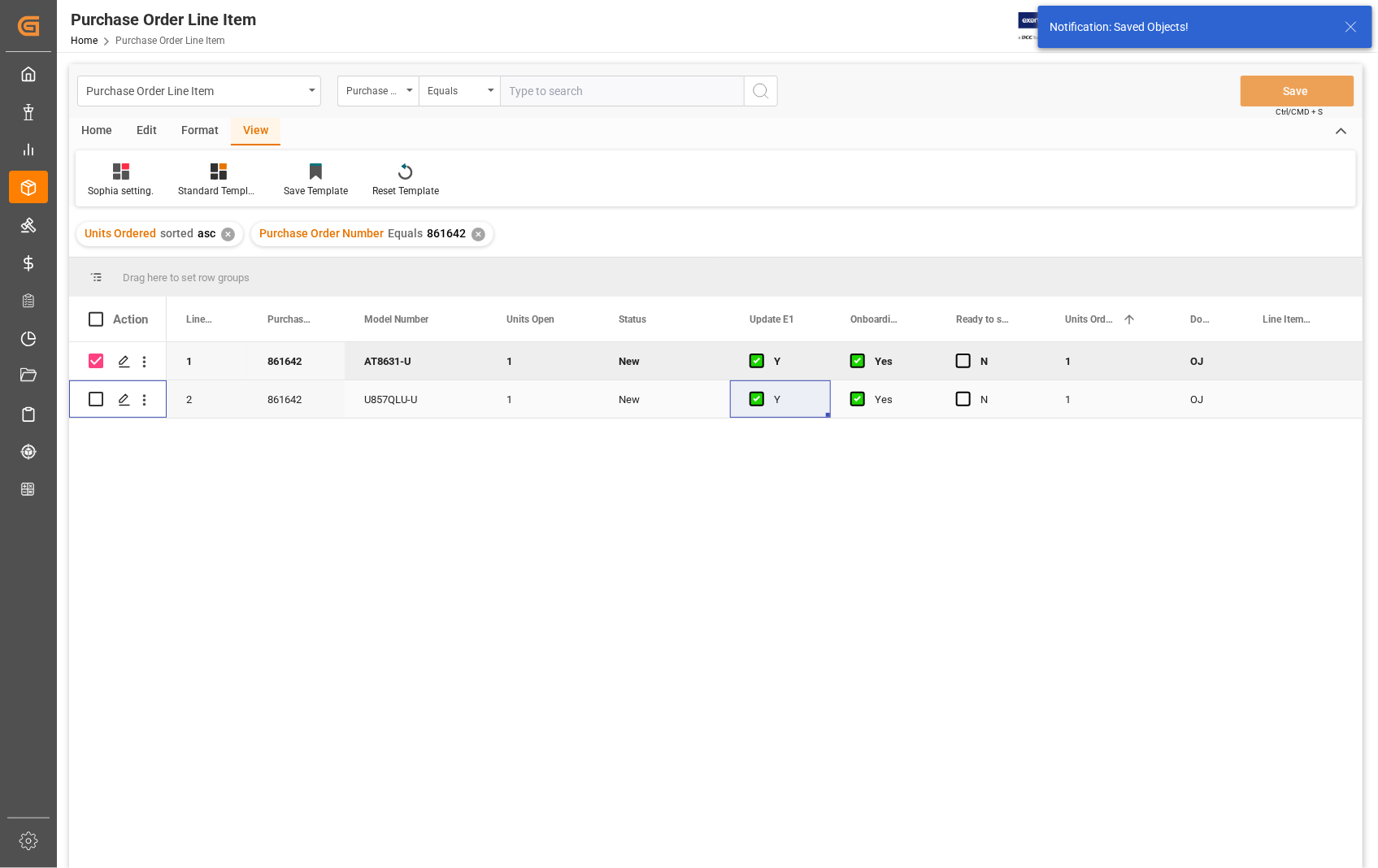
click at [89, 397] on input "Press Space to toggle row selection (unchecked)" at bounding box center [96, 399] width 15 height 15
checkbox input "true"
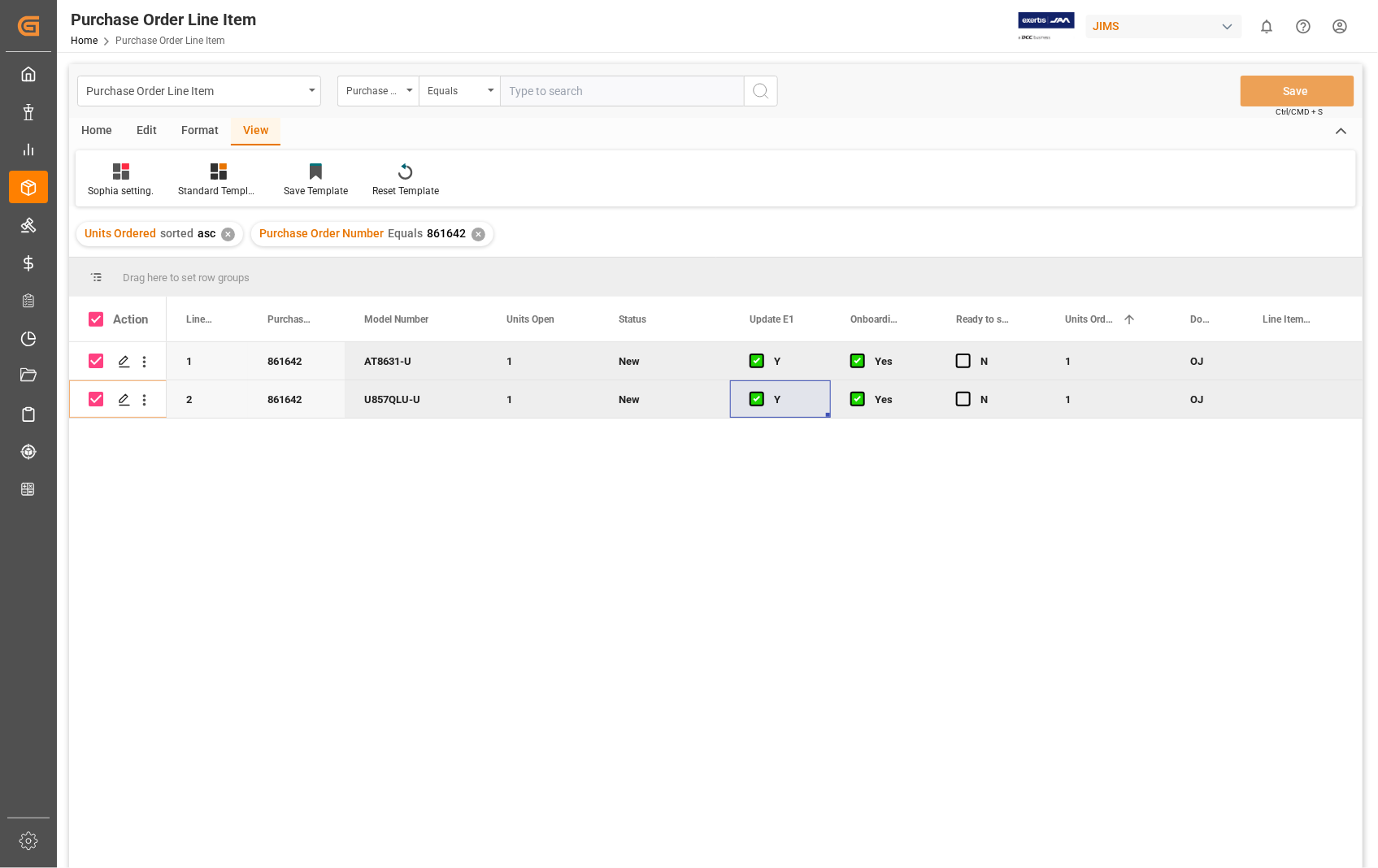
click at [100, 132] on div "Home" at bounding box center [97, 132] width 56 height 27
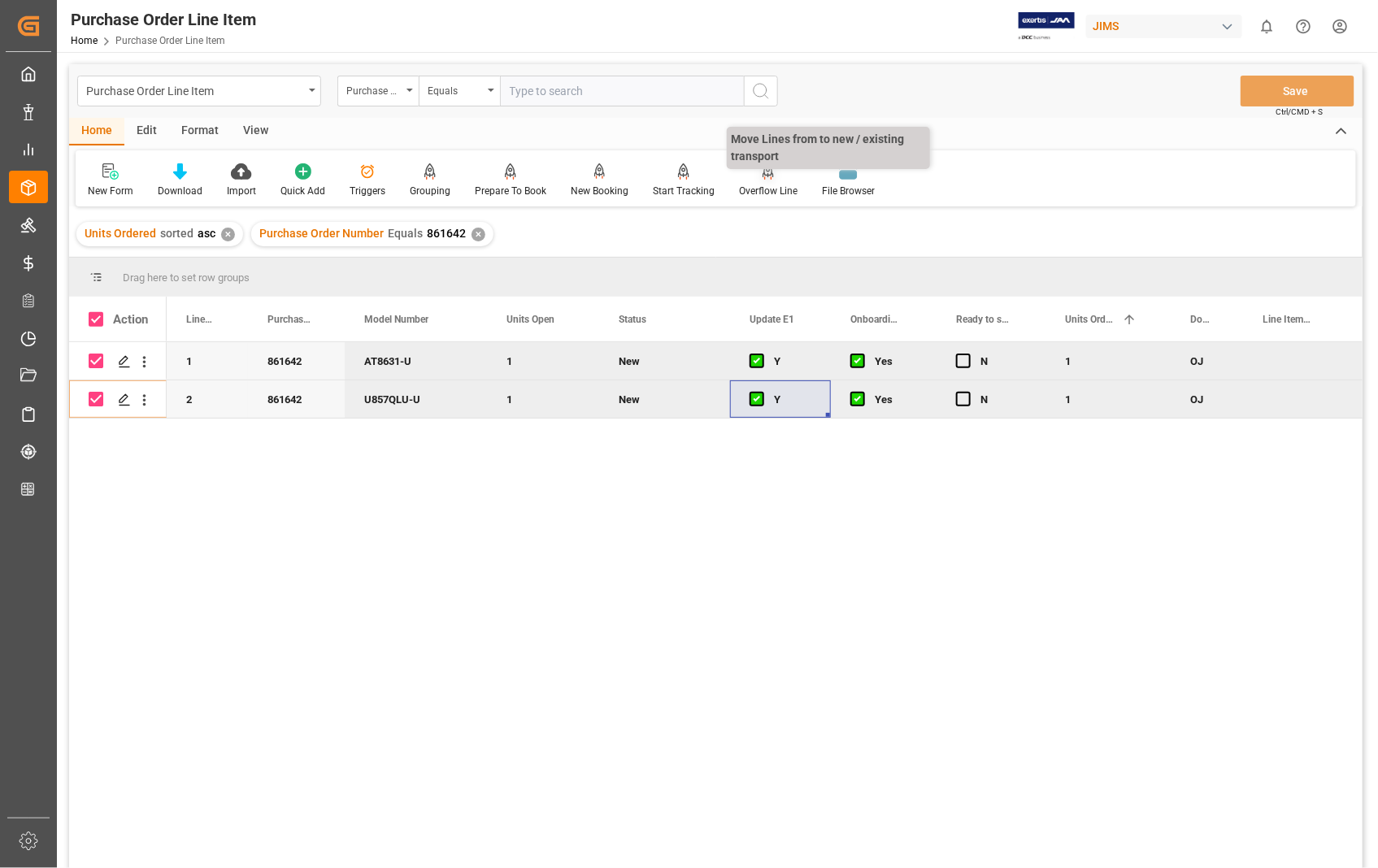
click at [753, 188] on div "Overflow Line" at bounding box center [768, 191] width 58 height 15
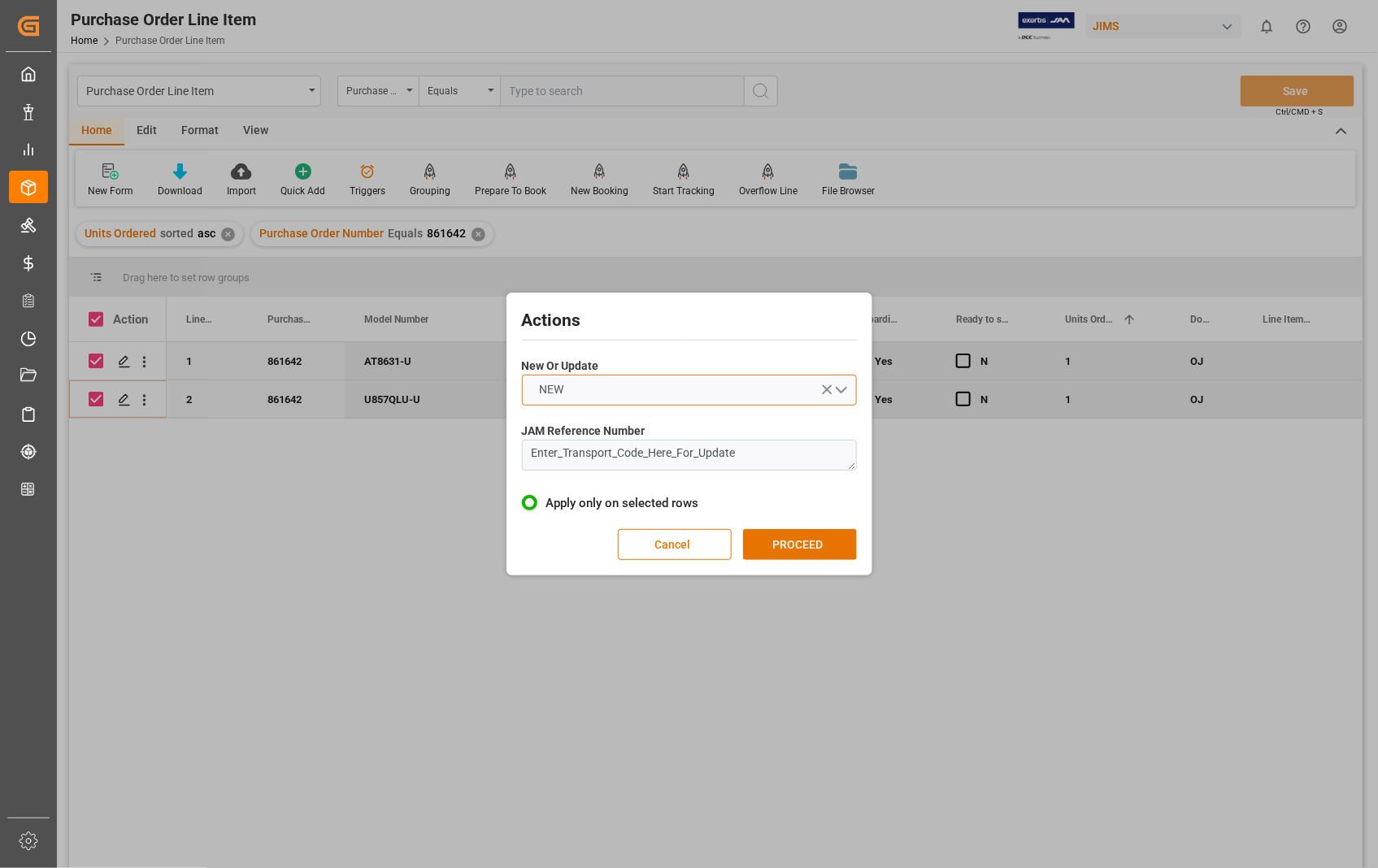
click at [838, 387] on button "NEW" at bounding box center [689, 390] width 335 height 31
click at [608, 428] on div "UPDATE" at bounding box center [689, 428] width 334 height 34
drag, startPoint x: 776, startPoint y: 461, endPoint x: 518, endPoint y: 460, distance: 258.0
click at [518, 460] on div "Actions New Or Update UPDATE JAM Reference Number Enter_Transport_Code_Here_For…" at bounding box center [690, 434] width 358 height 275
paste textarea "22-10489-US"
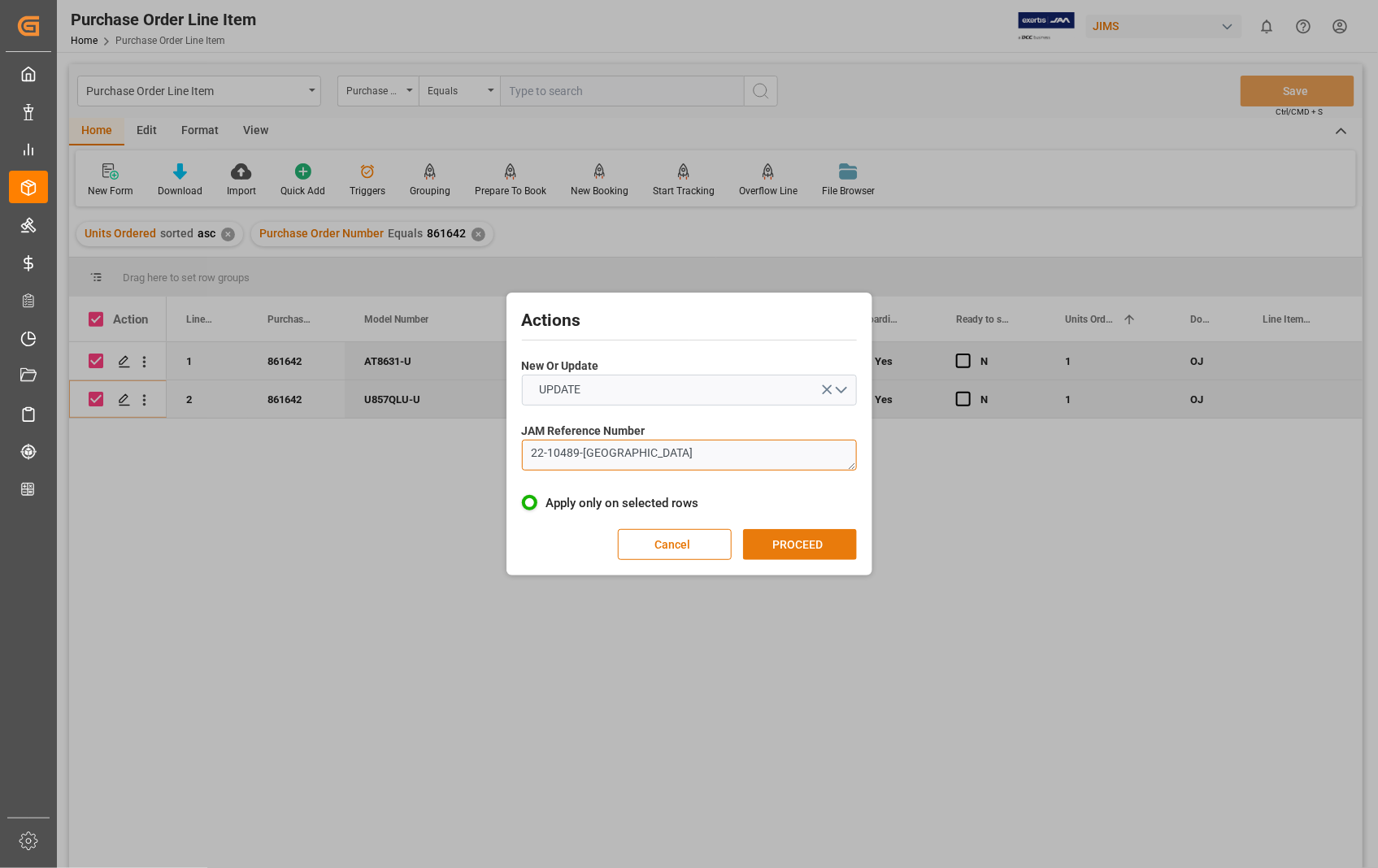
type textarea "22-10489-US"
click at [797, 547] on button "PROCEED" at bounding box center [800, 545] width 114 height 31
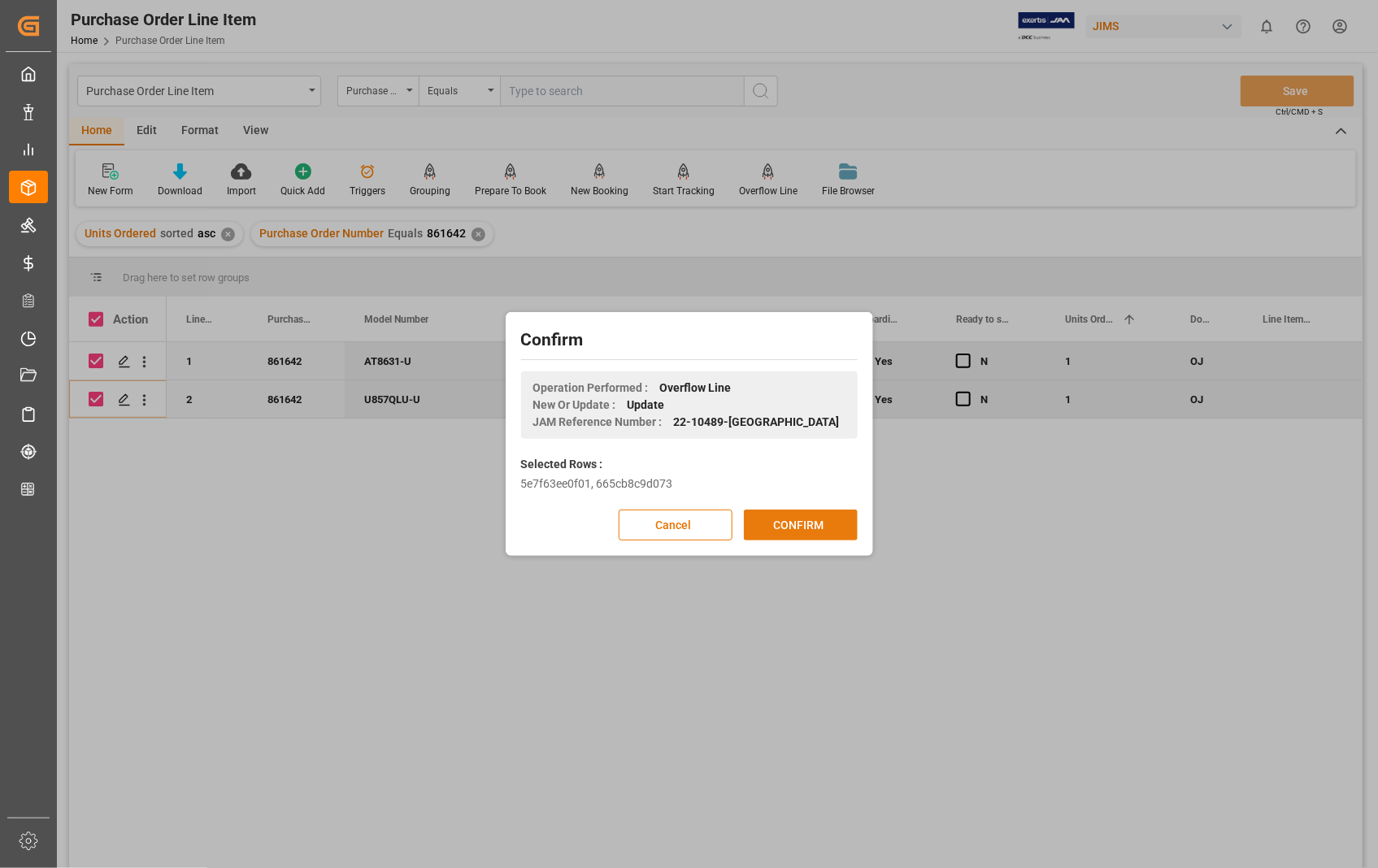
click at [797, 516] on button "CONFIRM" at bounding box center [800, 525] width 114 height 31
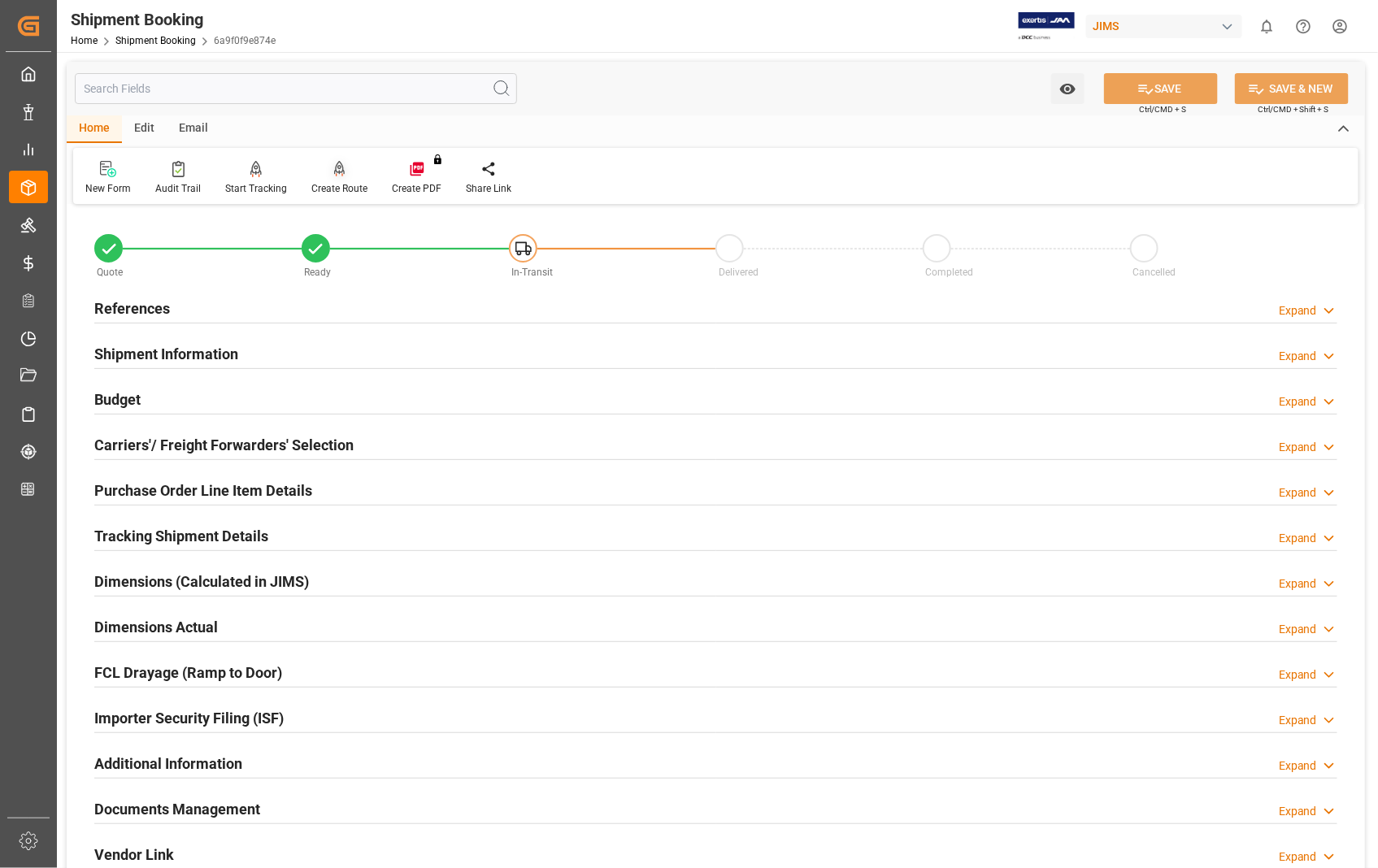
click at [336, 175] on icon at bounding box center [340, 176] width 7 height 4
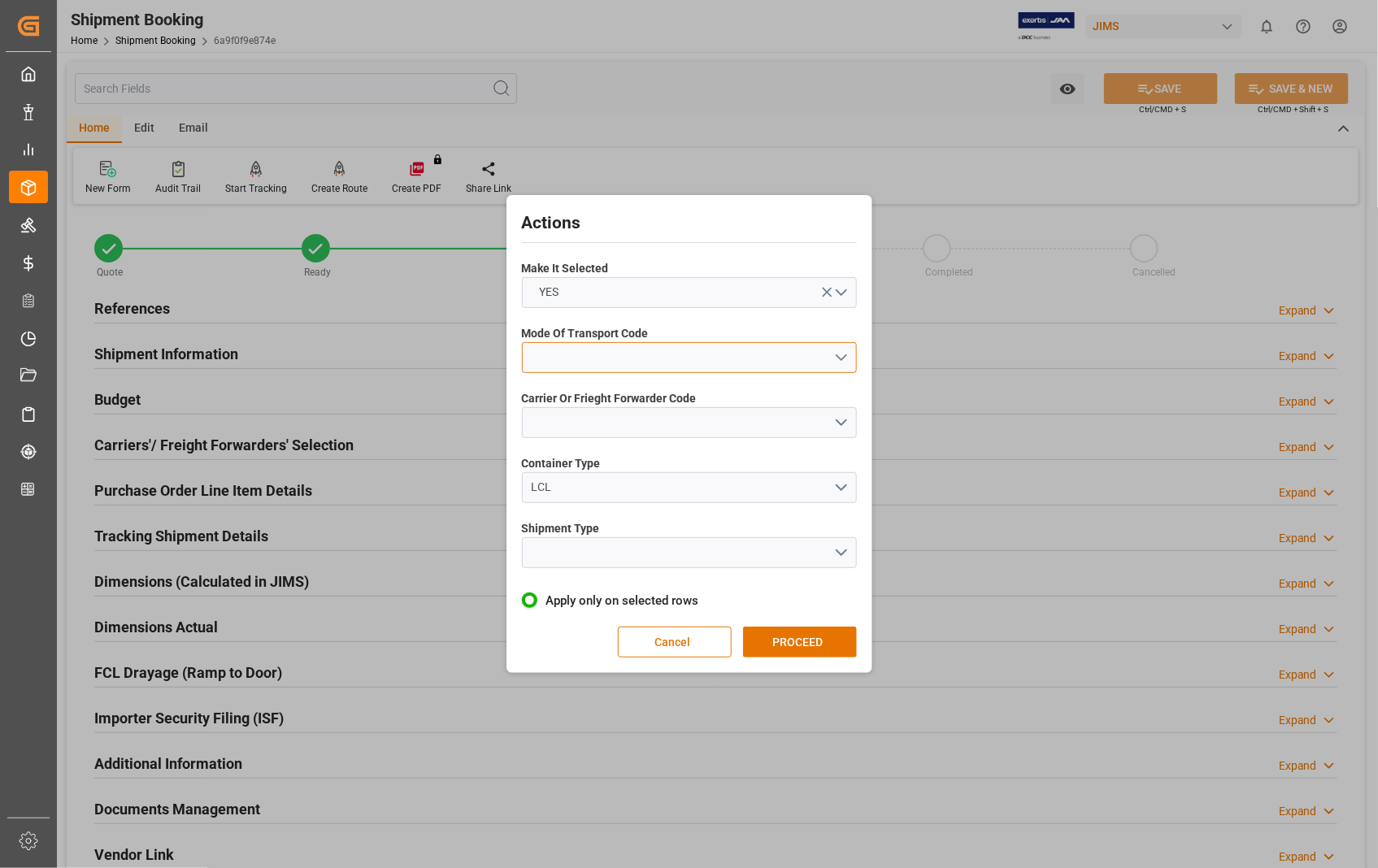
click at [841, 358] on button "open menu" at bounding box center [689, 358] width 335 height 31
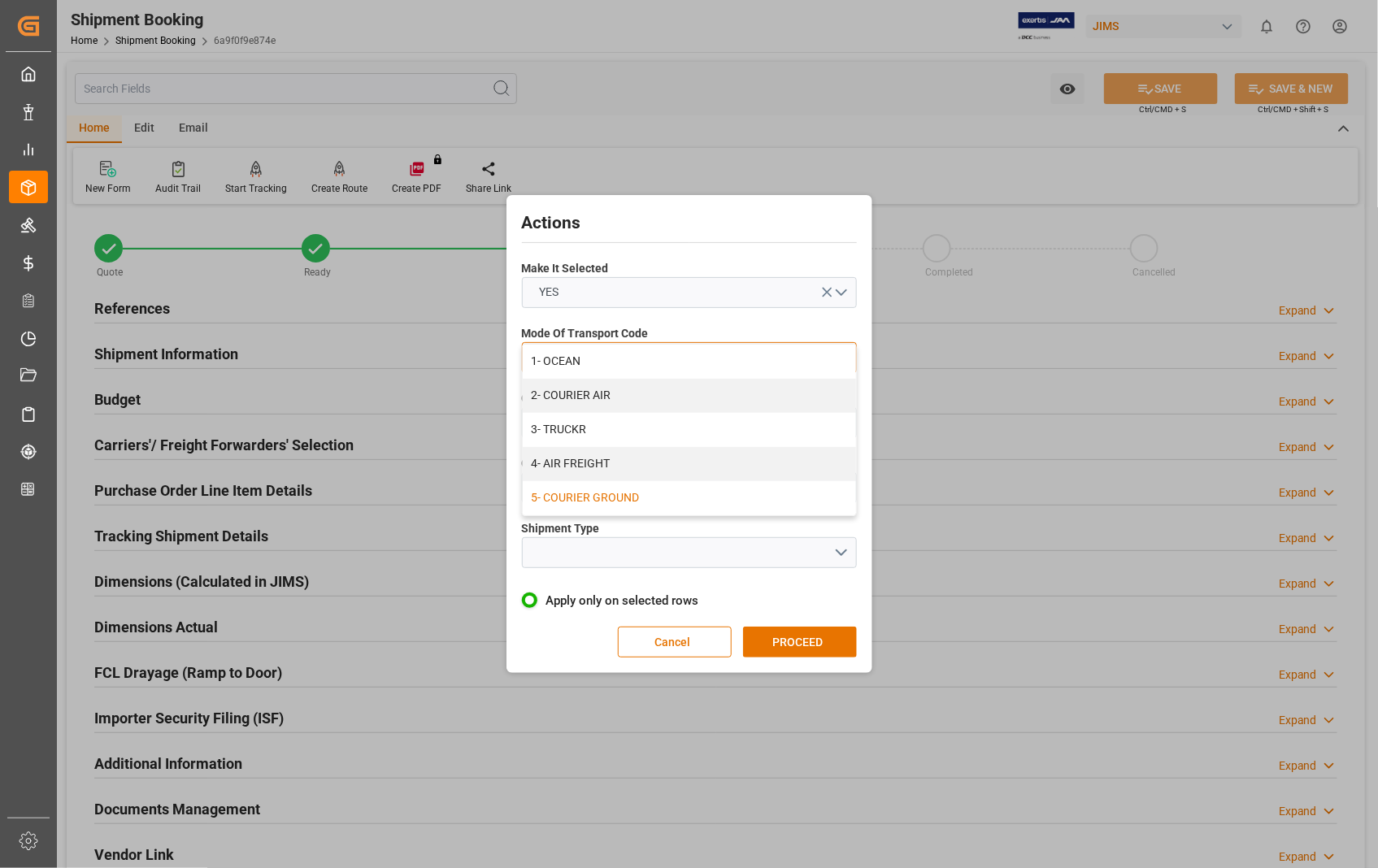
click at [699, 498] on div "5- COURIER GROUND" at bounding box center [689, 498] width 334 height 34
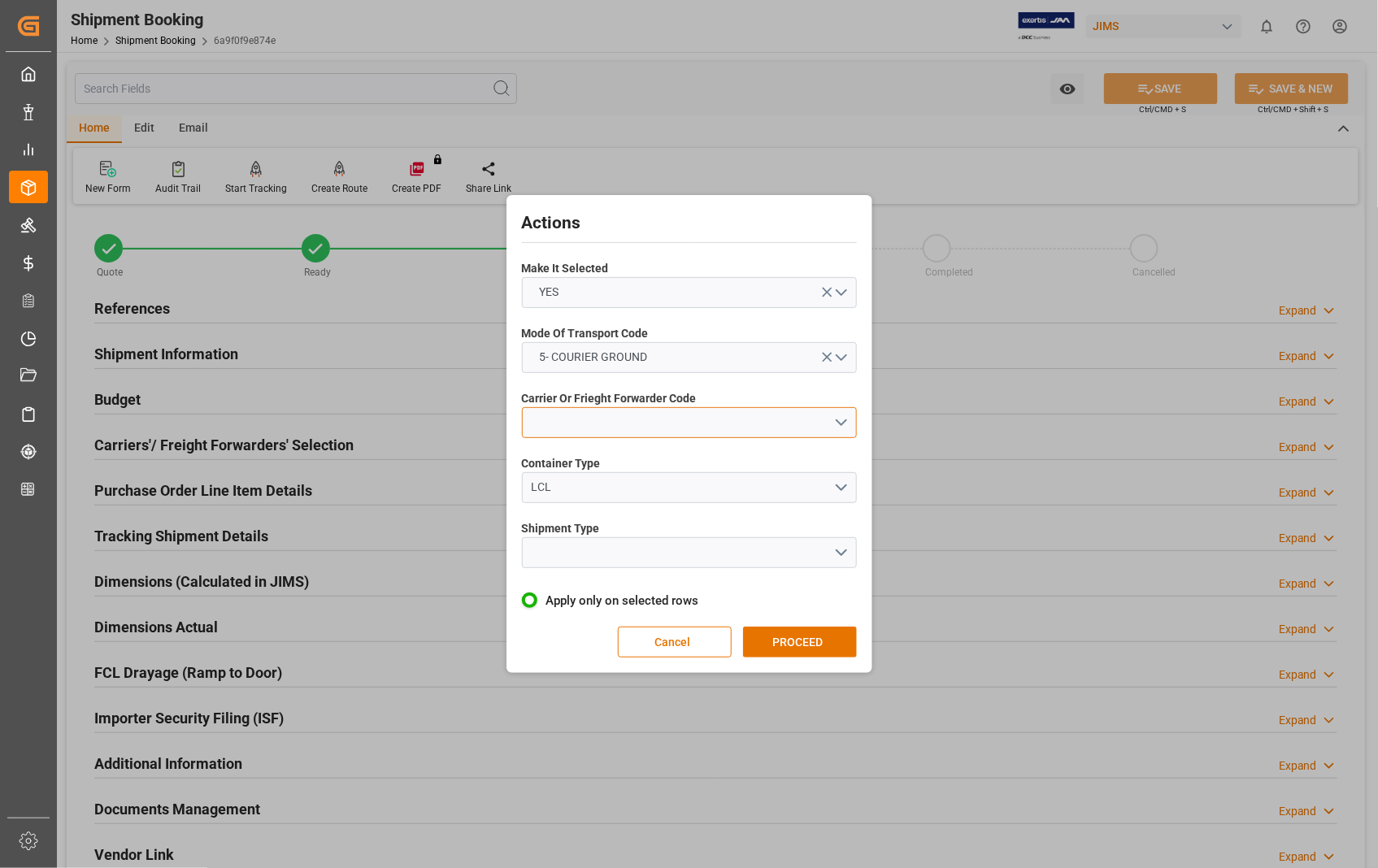
click at [842, 421] on button "open menu" at bounding box center [689, 423] width 335 height 31
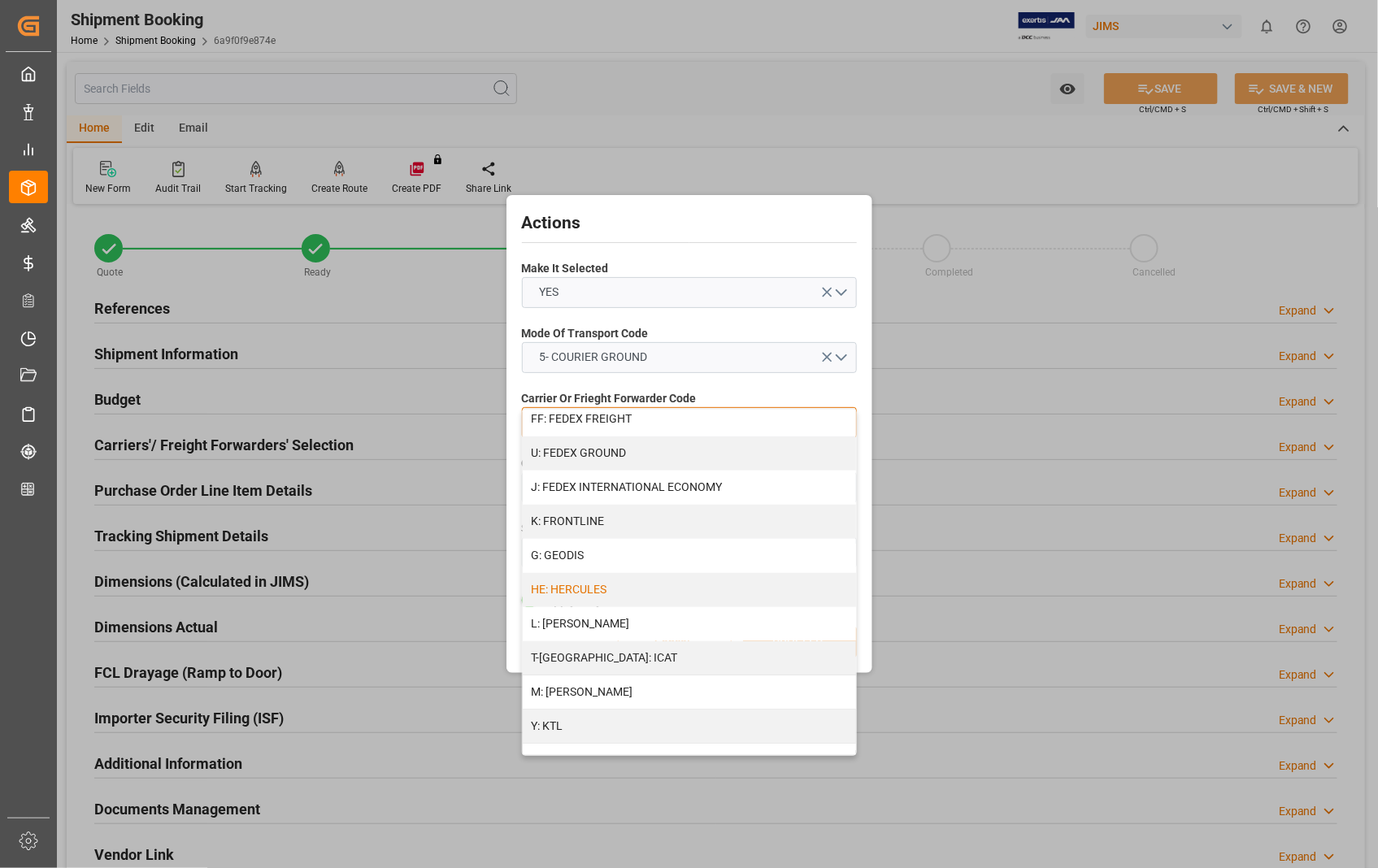
scroll to position [469, 0]
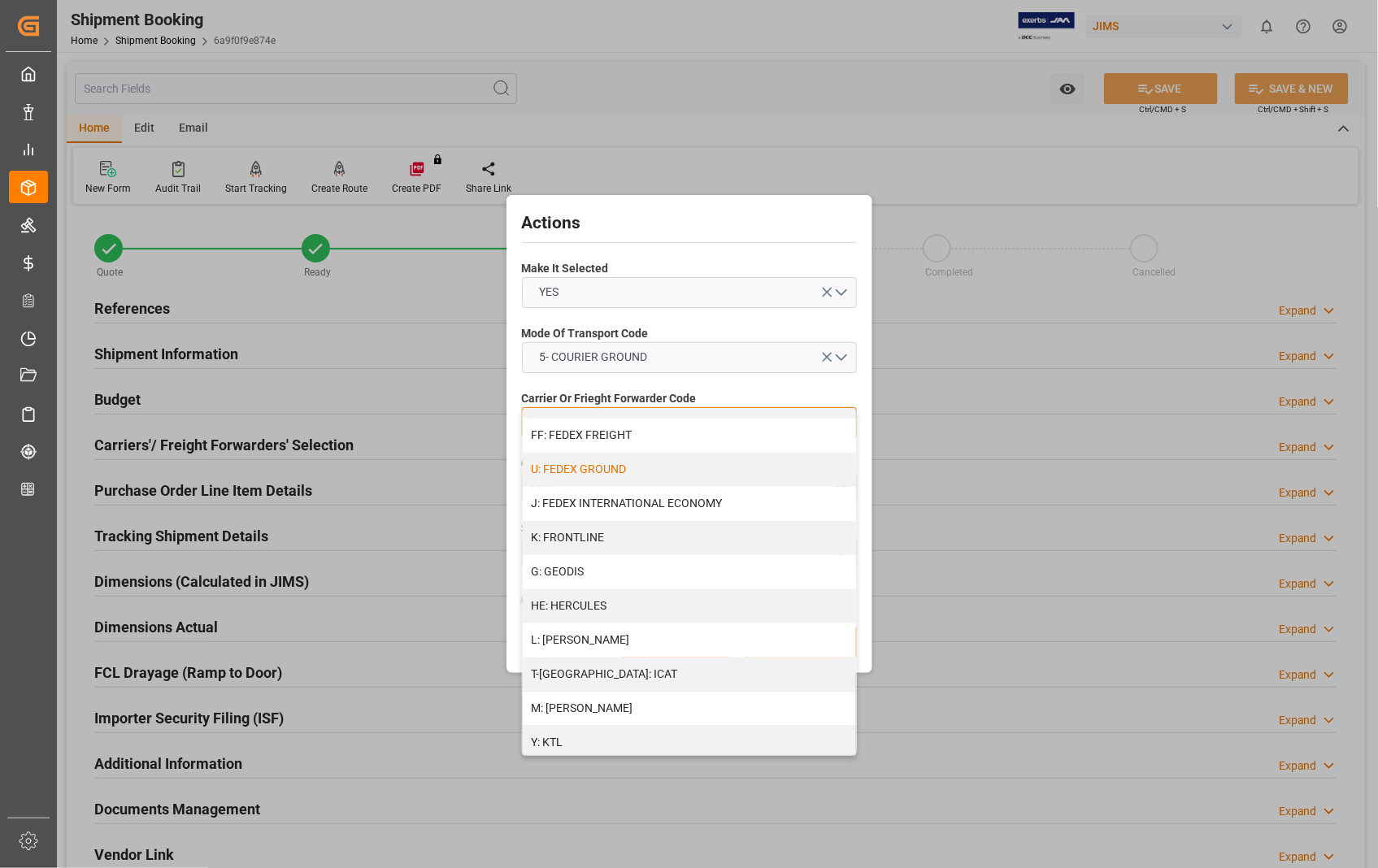
click at [703, 468] on div "U: FEDEX GROUND" at bounding box center [689, 470] width 334 height 34
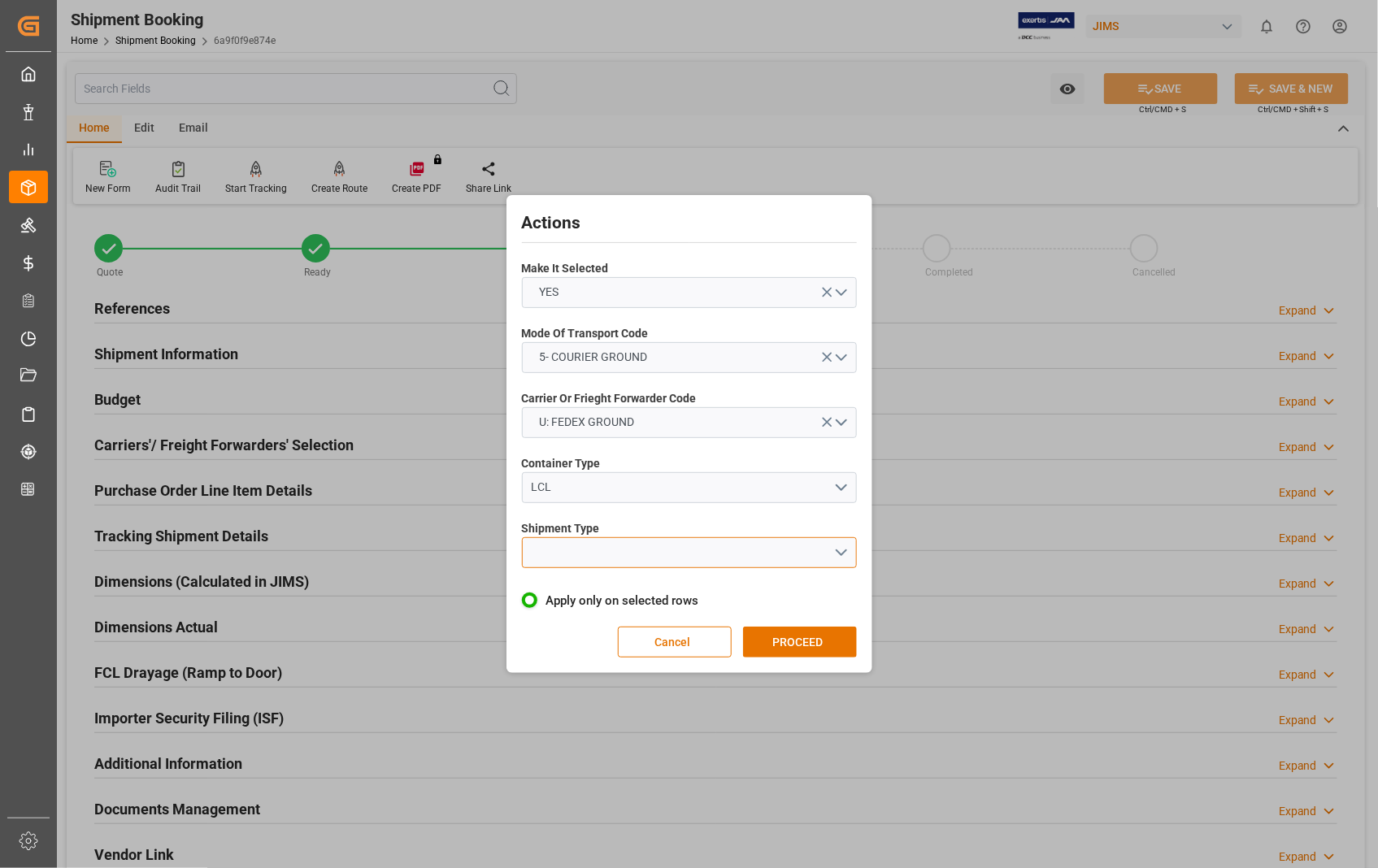
click at [838, 548] on button "open menu" at bounding box center [689, 553] width 335 height 31
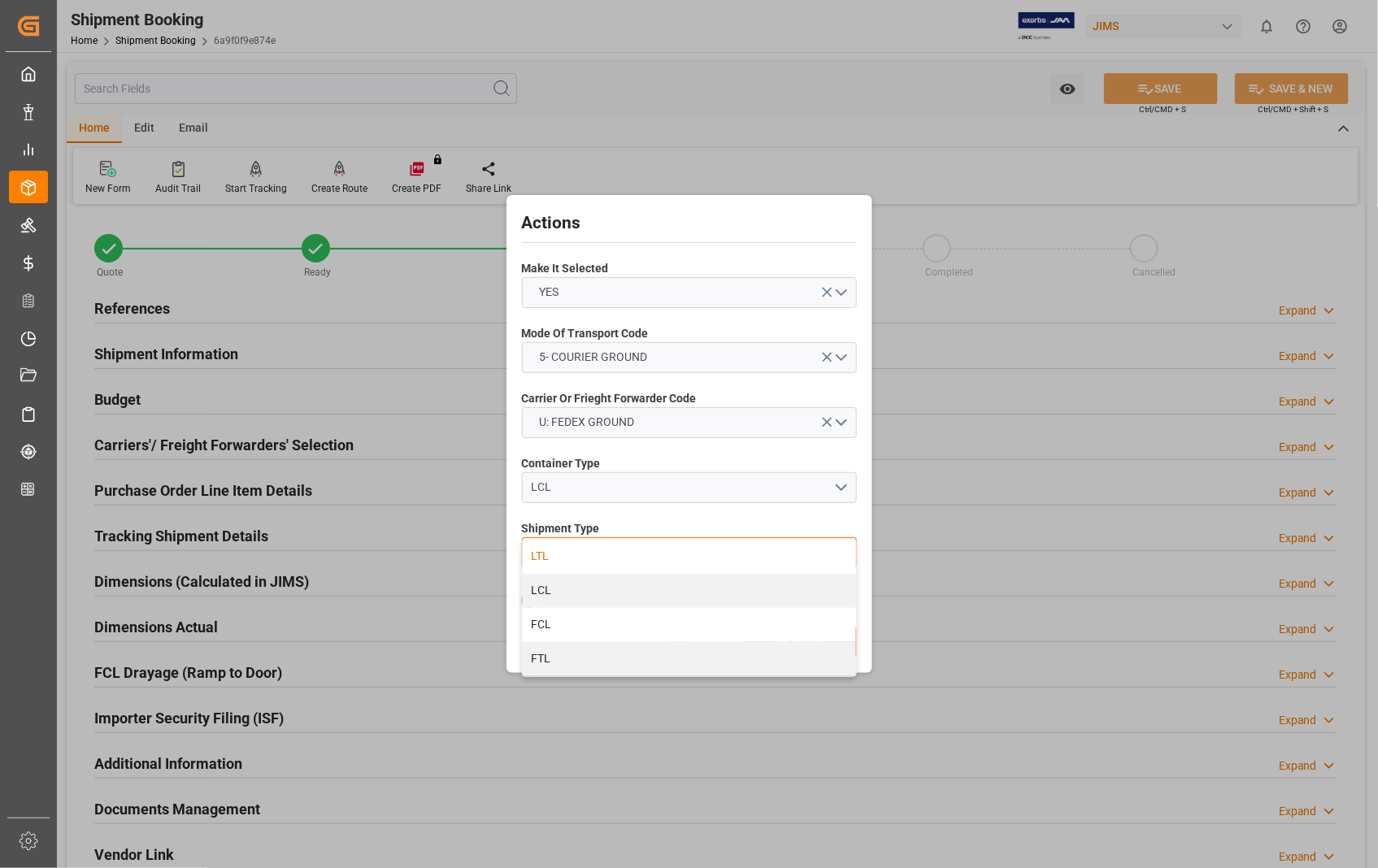
click at [589, 557] on div "LTL" at bounding box center [689, 556] width 334 height 34
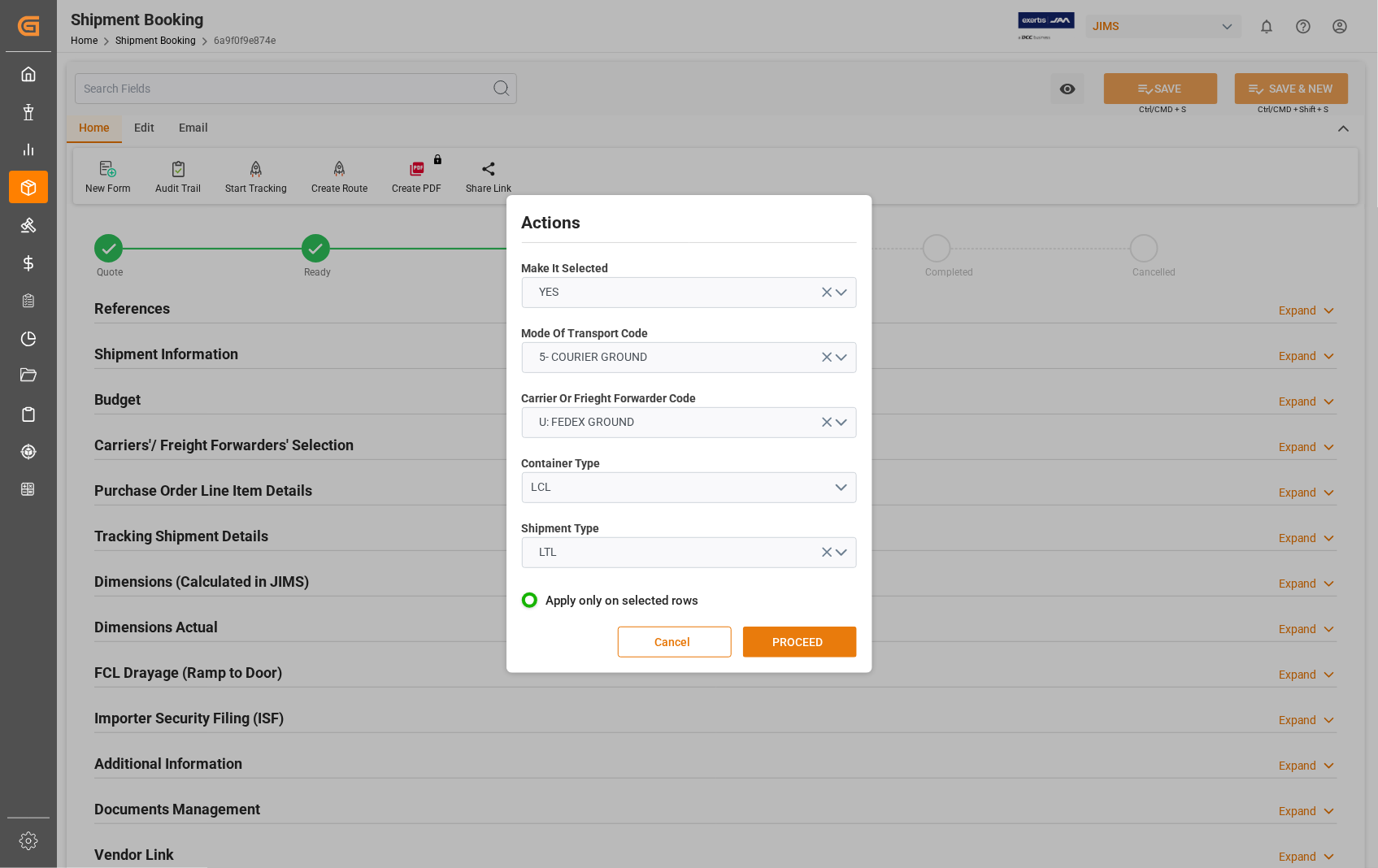
click at [784, 640] on button "PROCEED" at bounding box center [800, 642] width 114 height 31
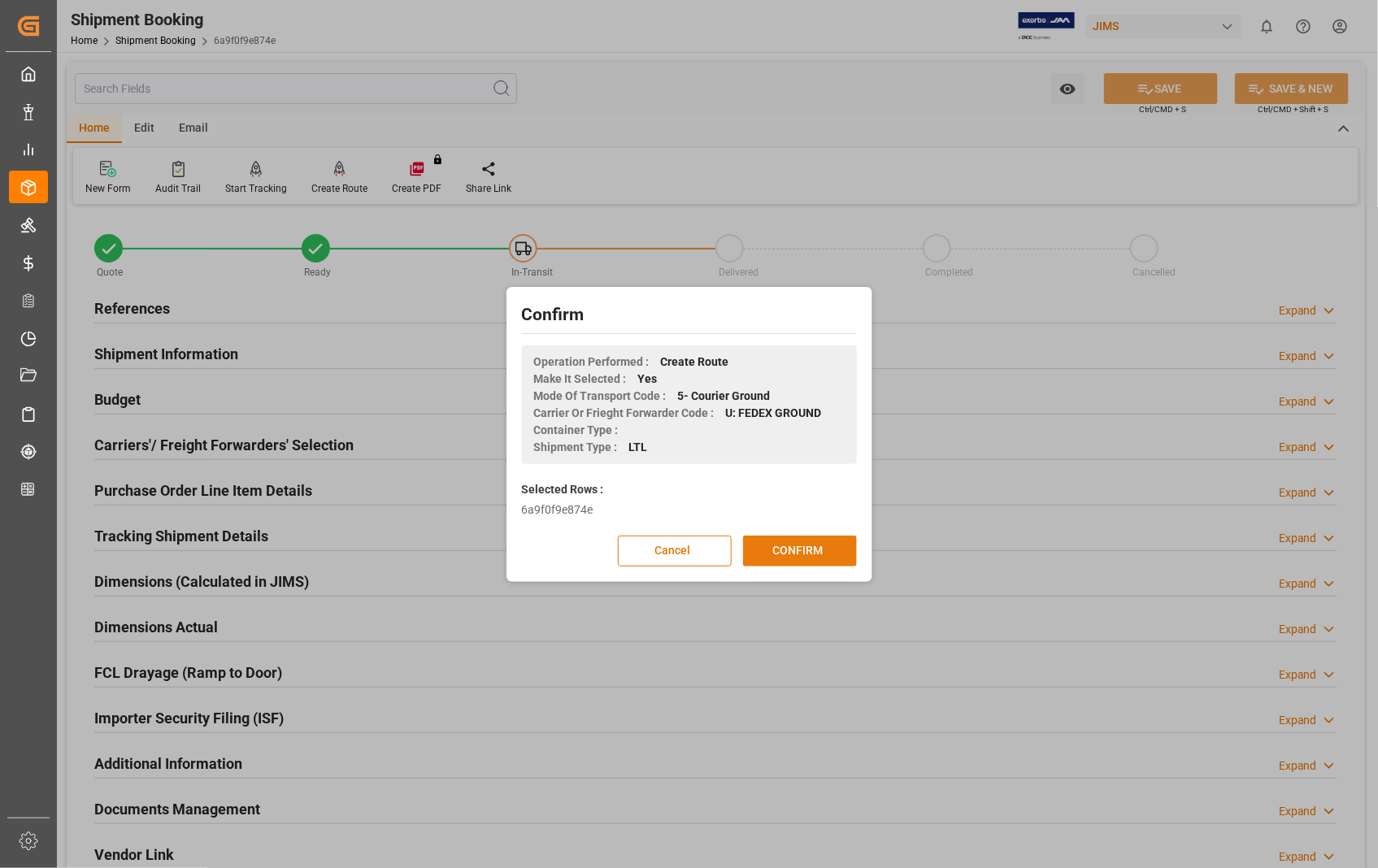
click at [800, 557] on button "CONFIRM" at bounding box center [800, 551] width 114 height 31
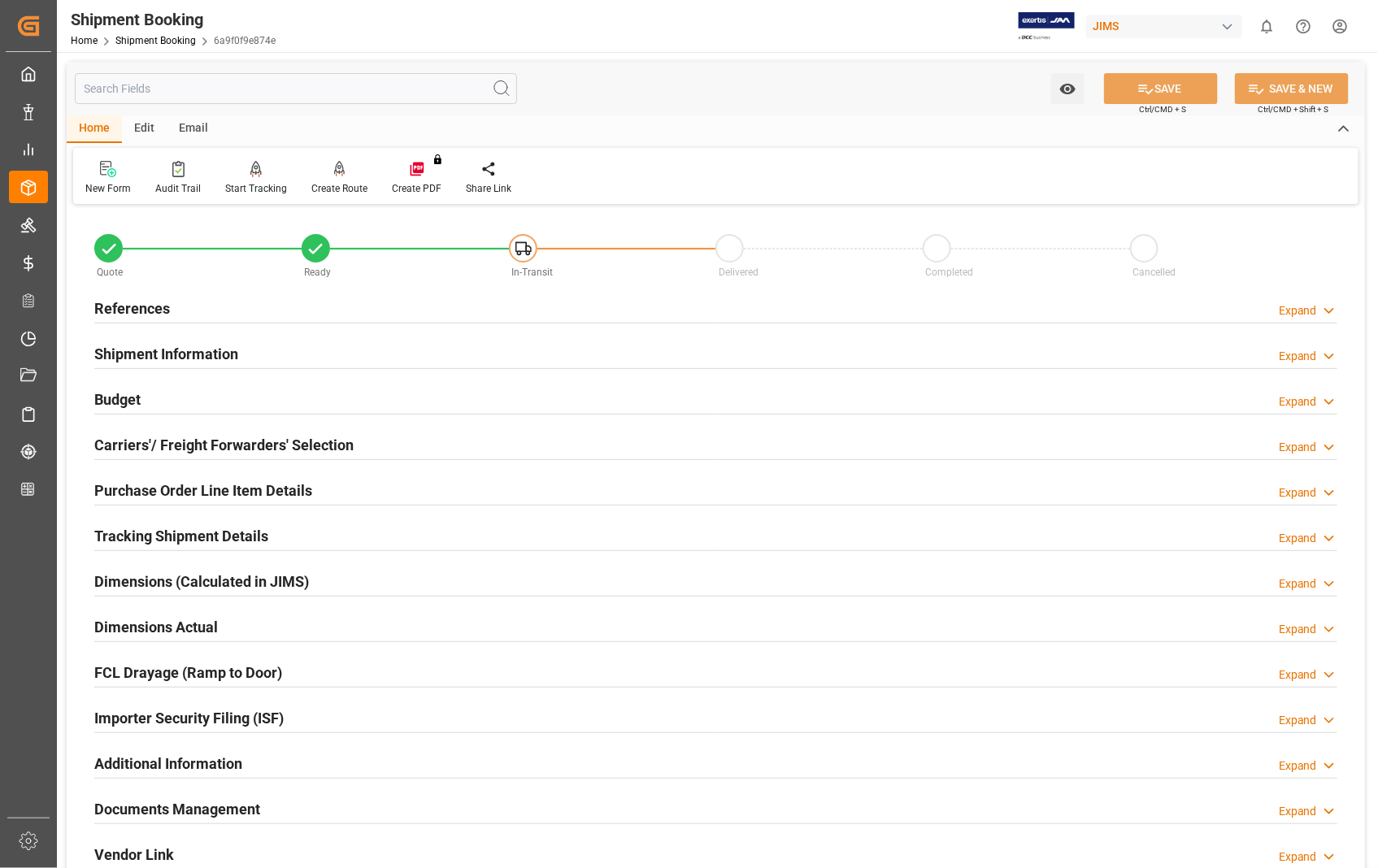
click at [256, 443] on h2 "Carriers'/ Freight Forwarders' Selection" at bounding box center [224, 445] width 260 height 22
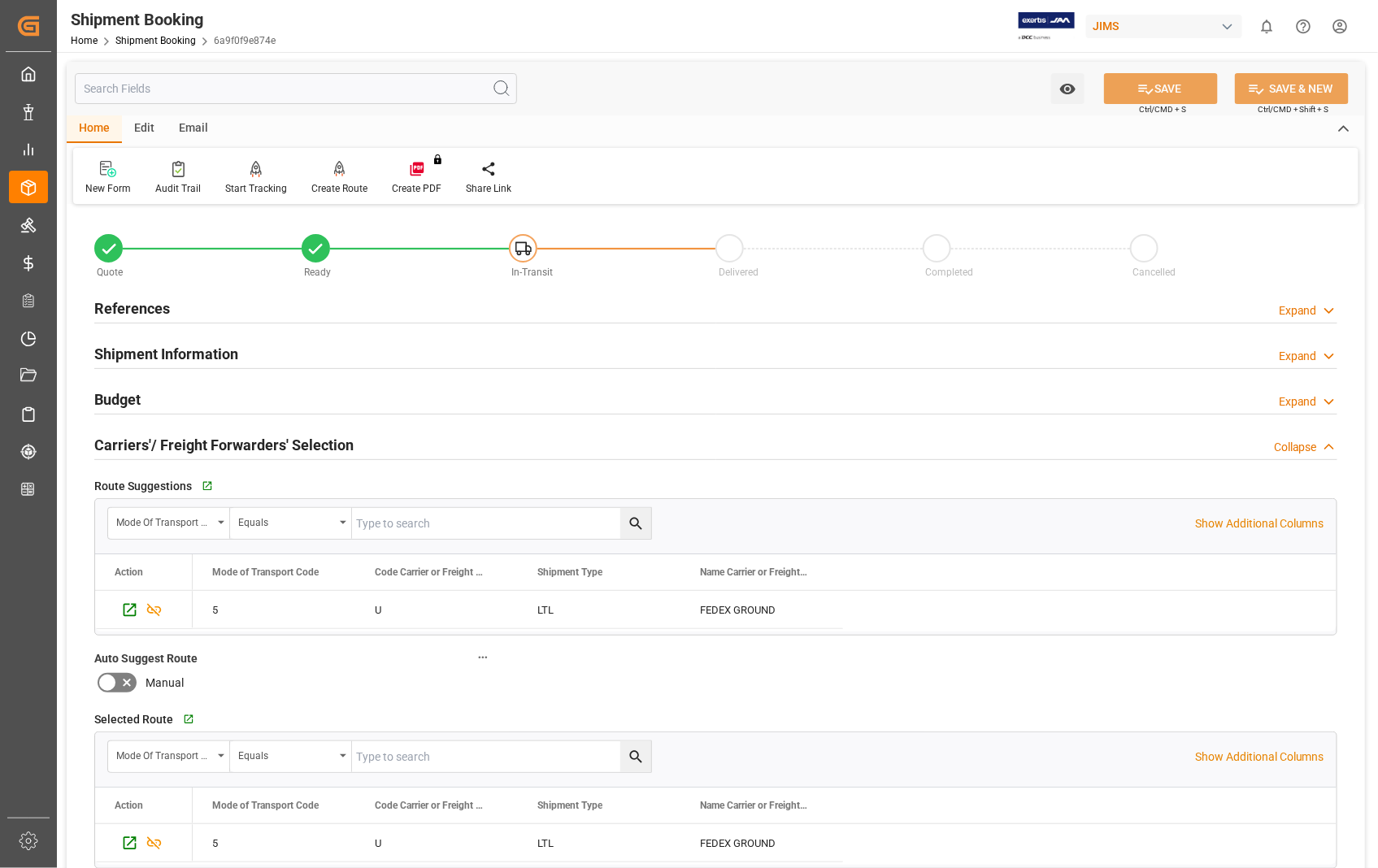
click at [256, 443] on h2 "Carriers'/ Freight Forwarders' Selection" at bounding box center [224, 445] width 260 height 22
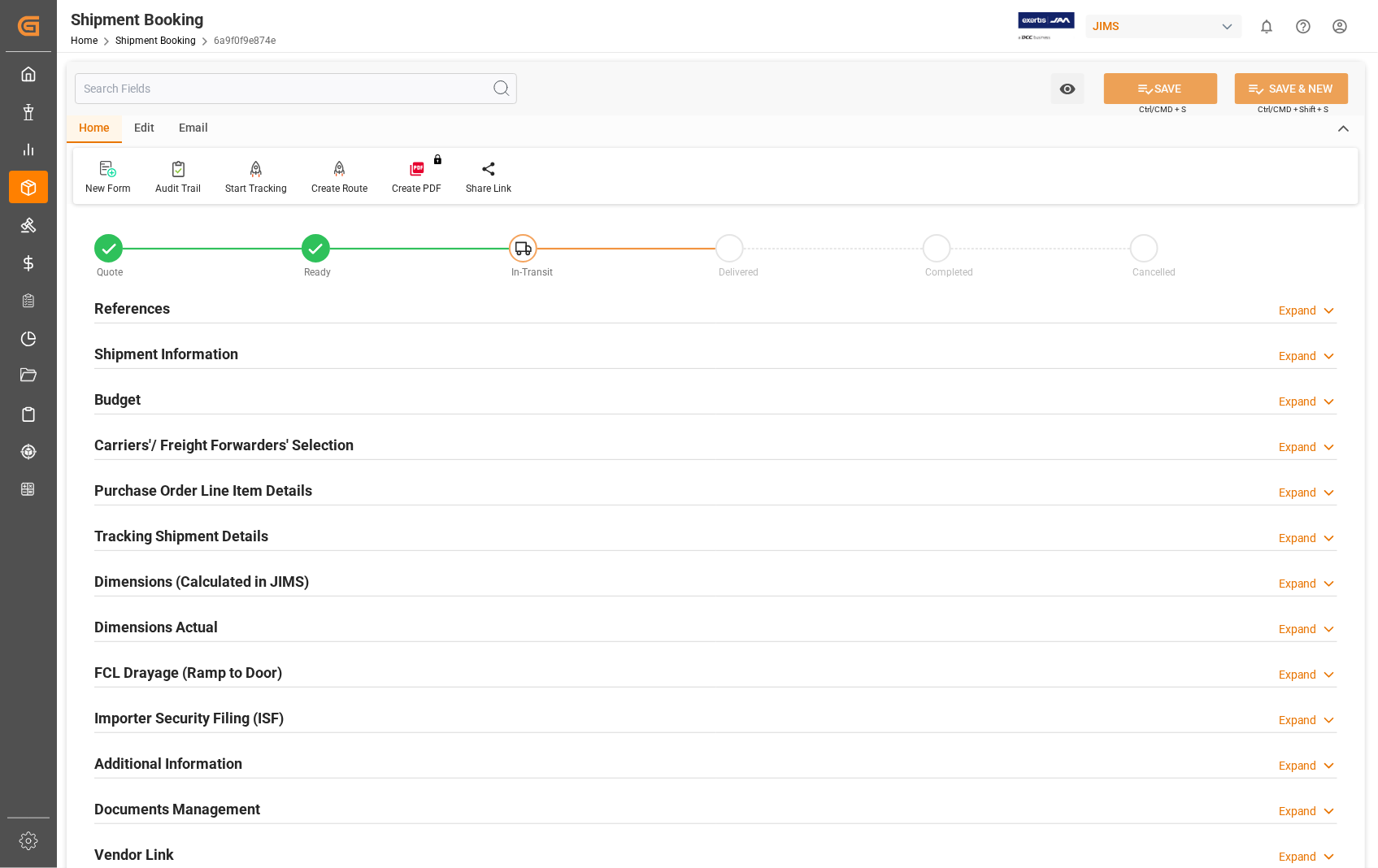
click at [200, 815] on h2 "Documents Management" at bounding box center [177, 810] width 166 height 22
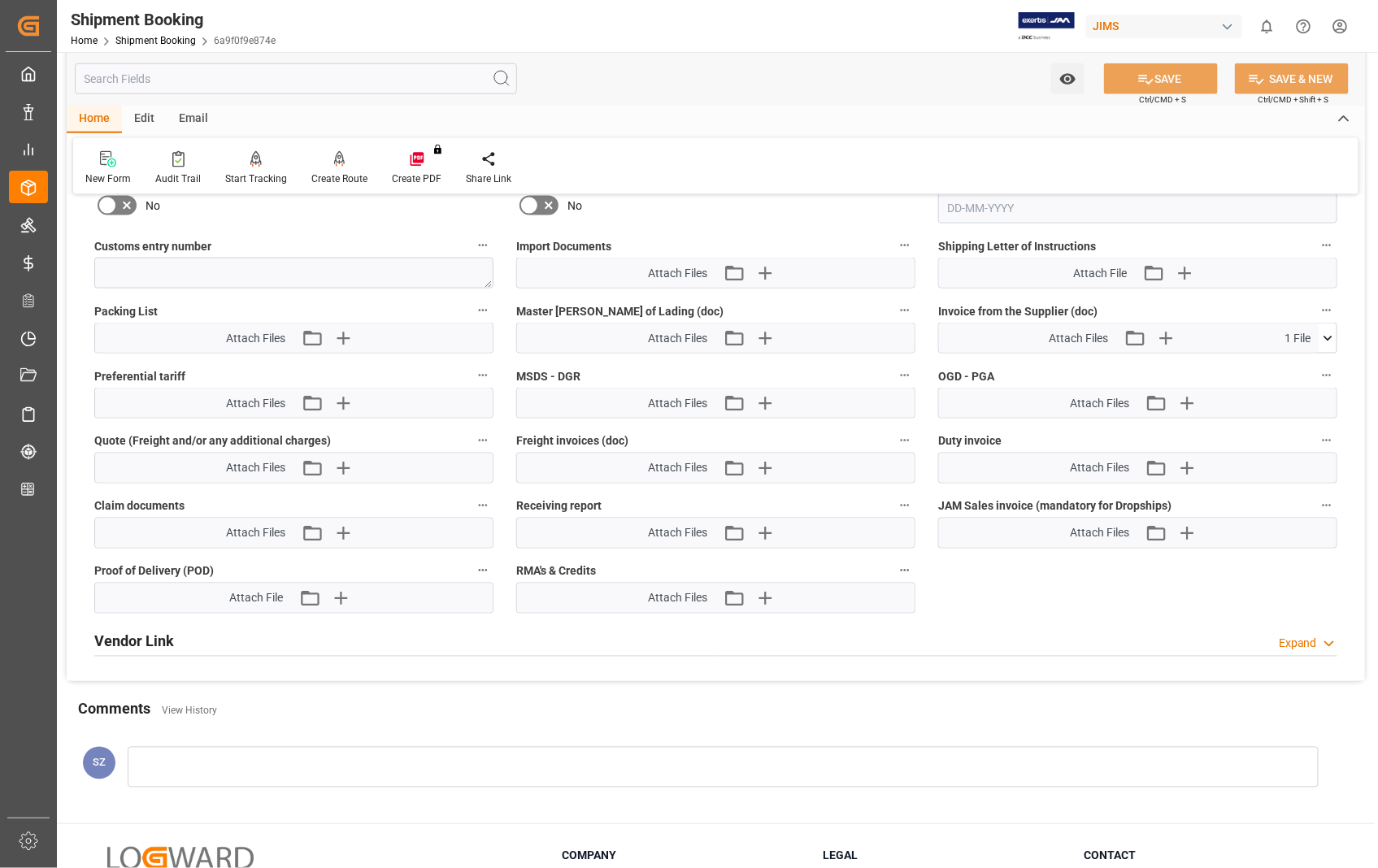
scroll to position [904, 0]
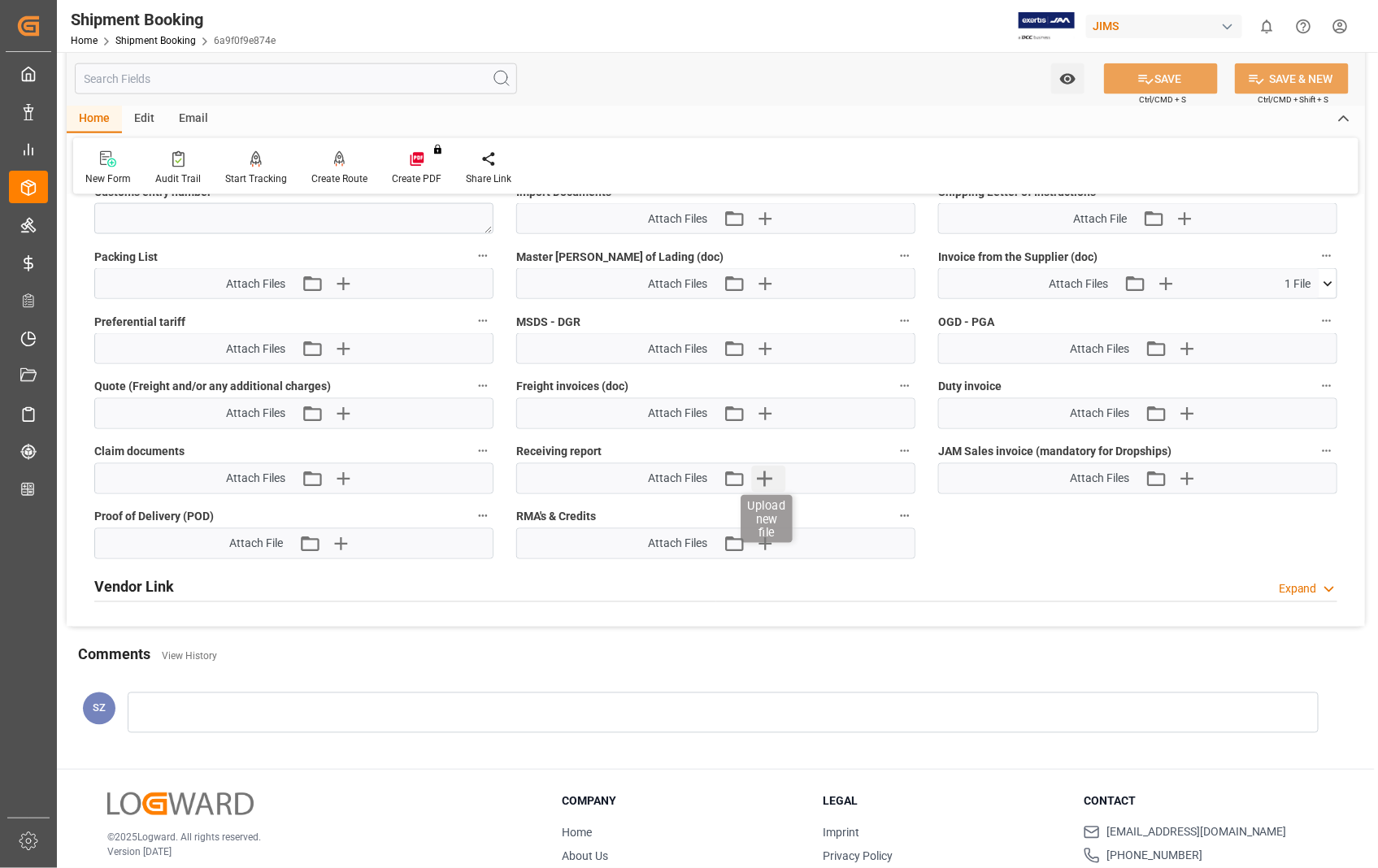
click at [771, 477] on icon "button" at bounding box center [765, 479] width 26 height 26
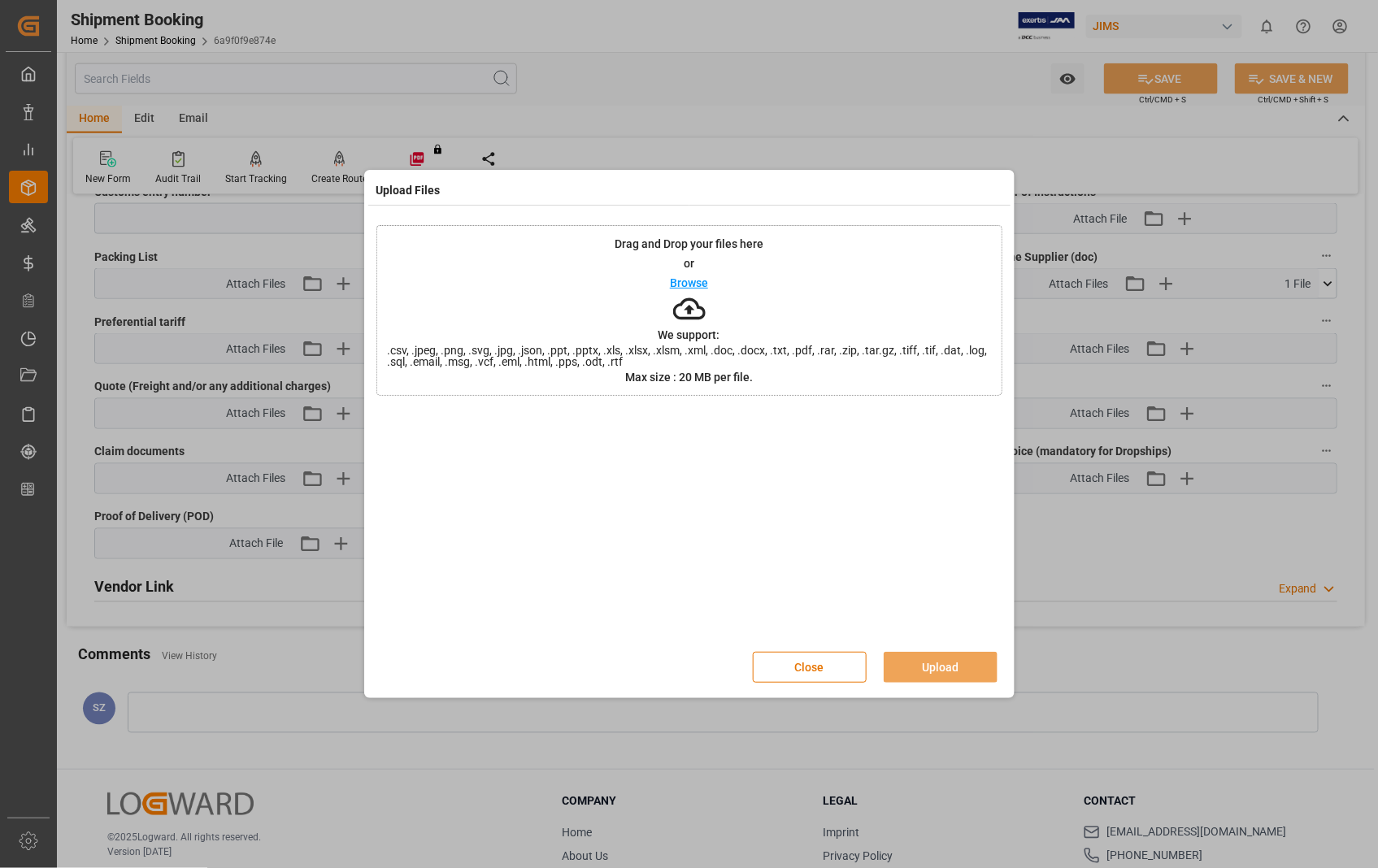
click at [686, 277] on p "Browse" at bounding box center [689, 282] width 38 height 11
click at [938, 670] on button "Upload" at bounding box center [940, 668] width 114 height 31
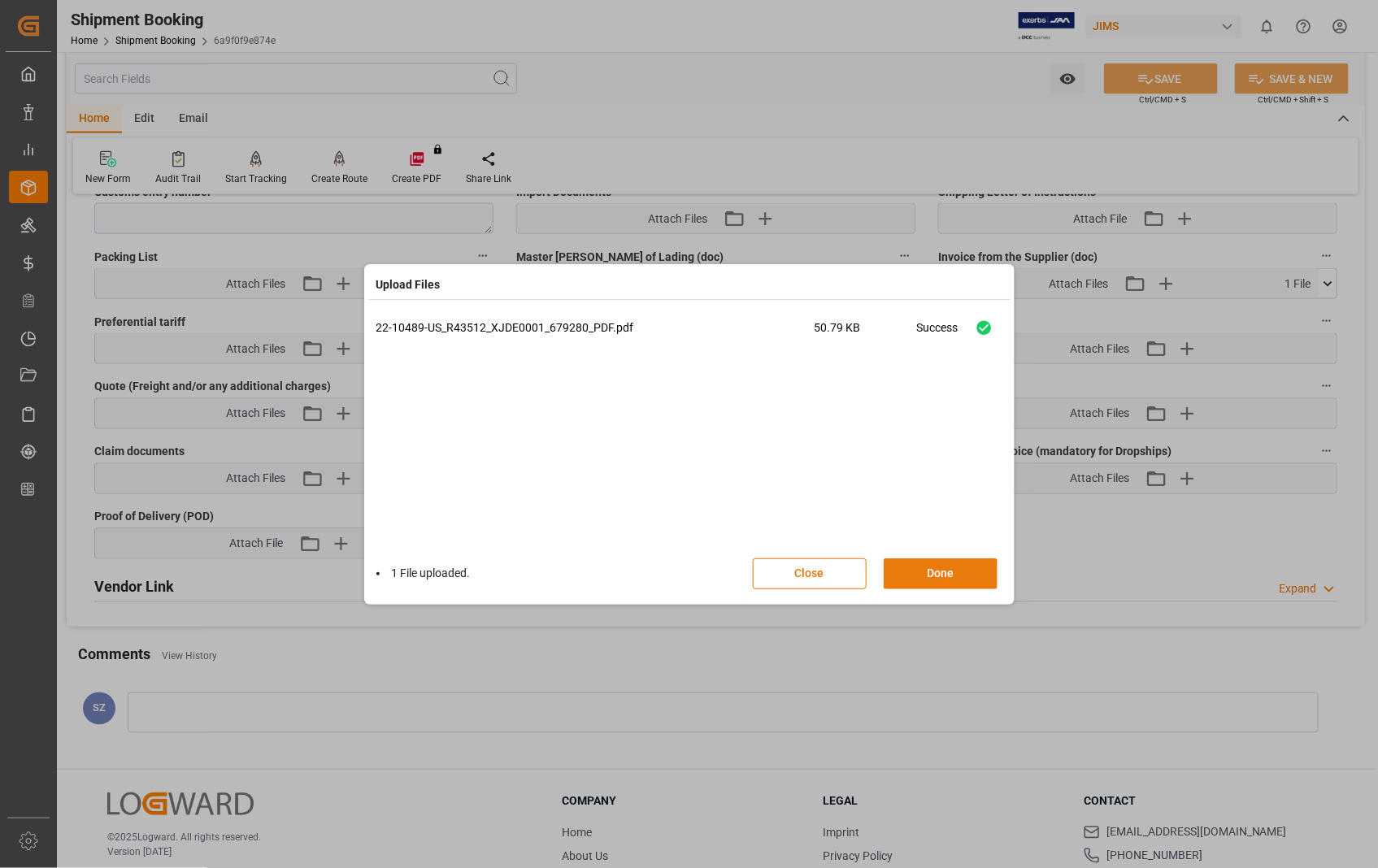
click at [939, 566] on button "Done" at bounding box center [940, 574] width 114 height 31
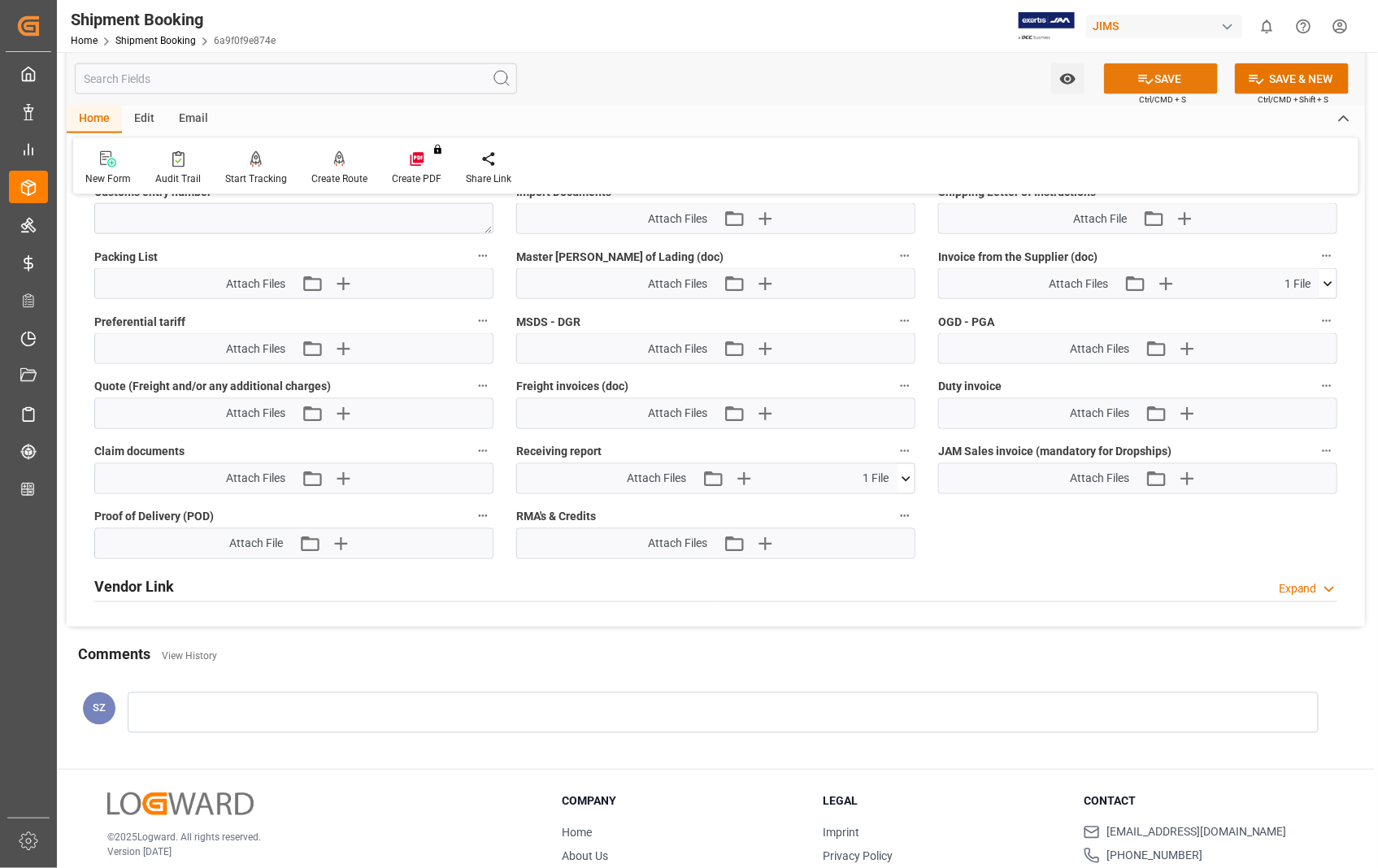
click at [1181, 76] on button "SAVE" at bounding box center [1161, 79] width 114 height 31
click at [908, 476] on icon at bounding box center [906, 479] width 17 height 17
click at [872, 504] on icon at bounding box center [863, 509] width 17 height 17
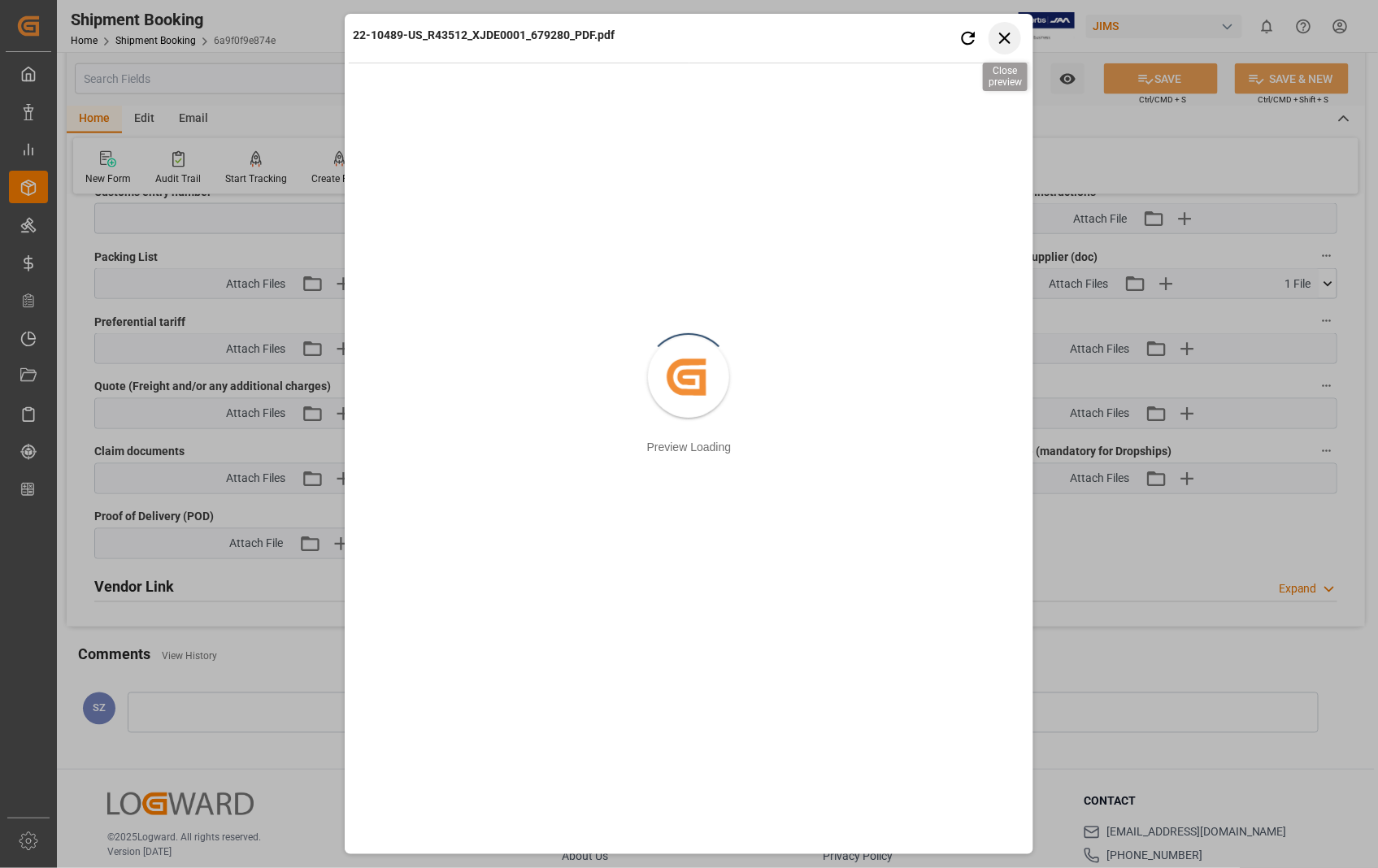
click at [1006, 47] on icon "button" at bounding box center [1005, 37] width 20 height 20
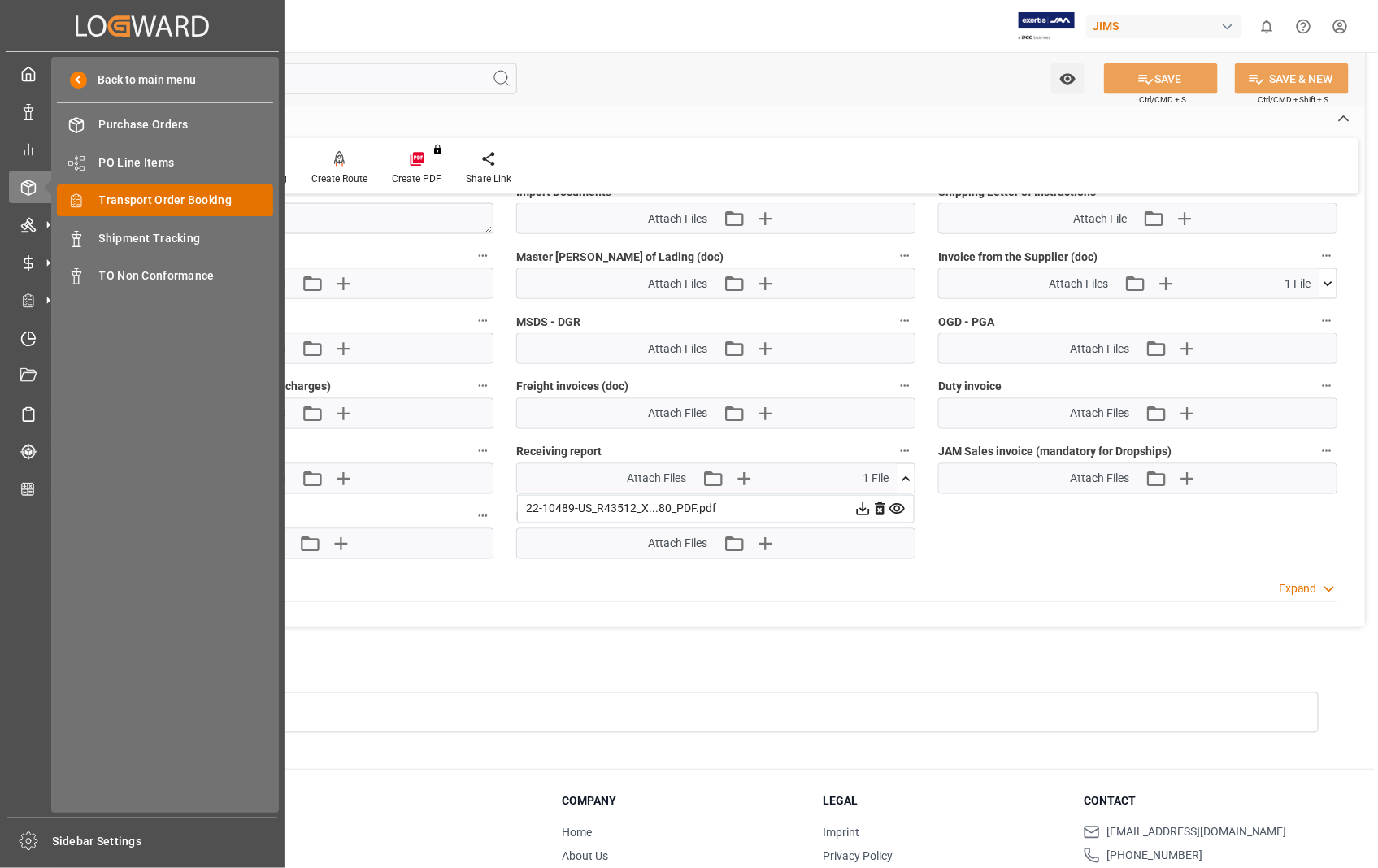
click at [189, 201] on span "Transport Order Booking" at bounding box center [186, 200] width 175 height 17
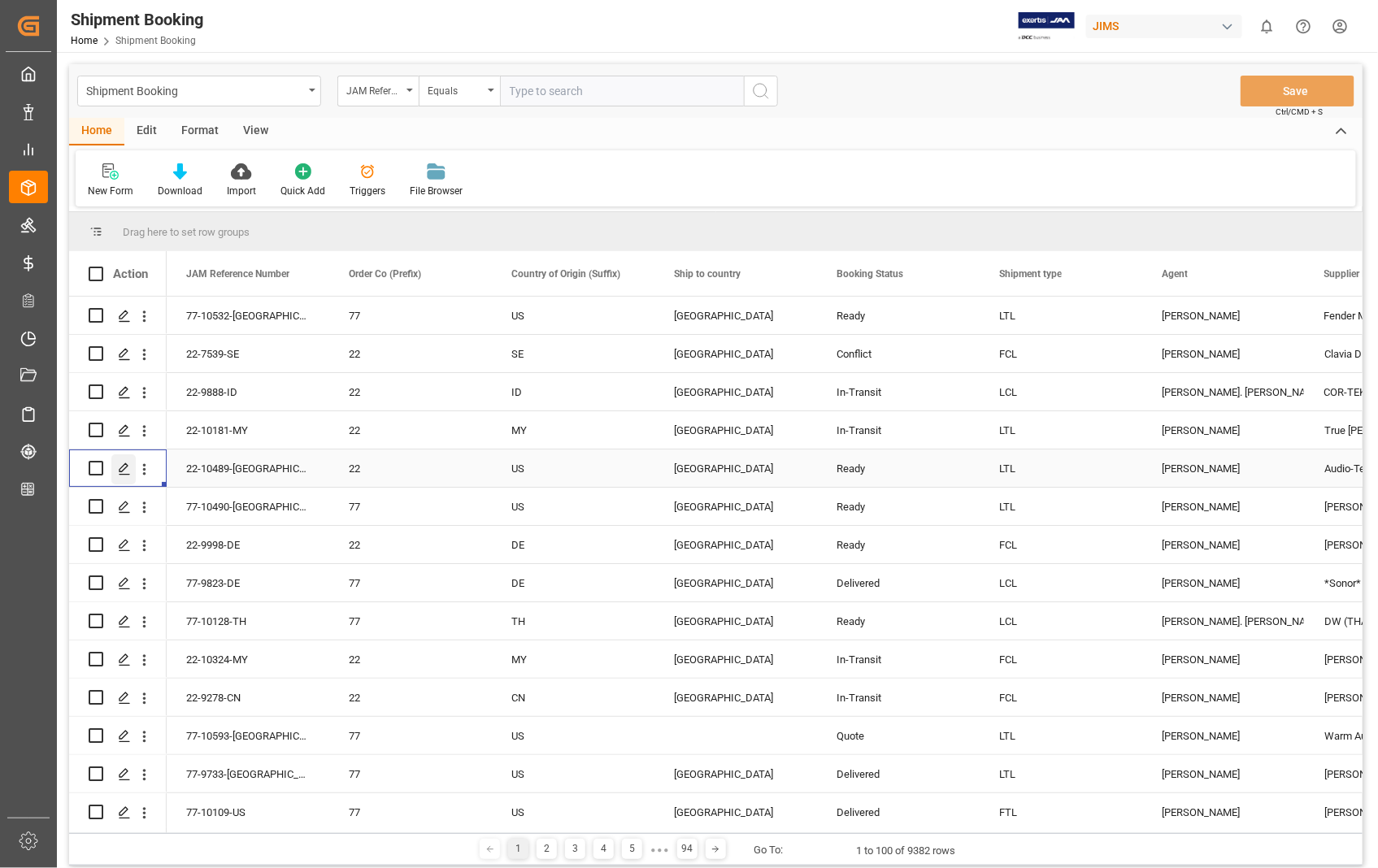
click at [122, 471] on polygon "Press SPACE to select this row." at bounding box center [123, 467] width 8 height 8
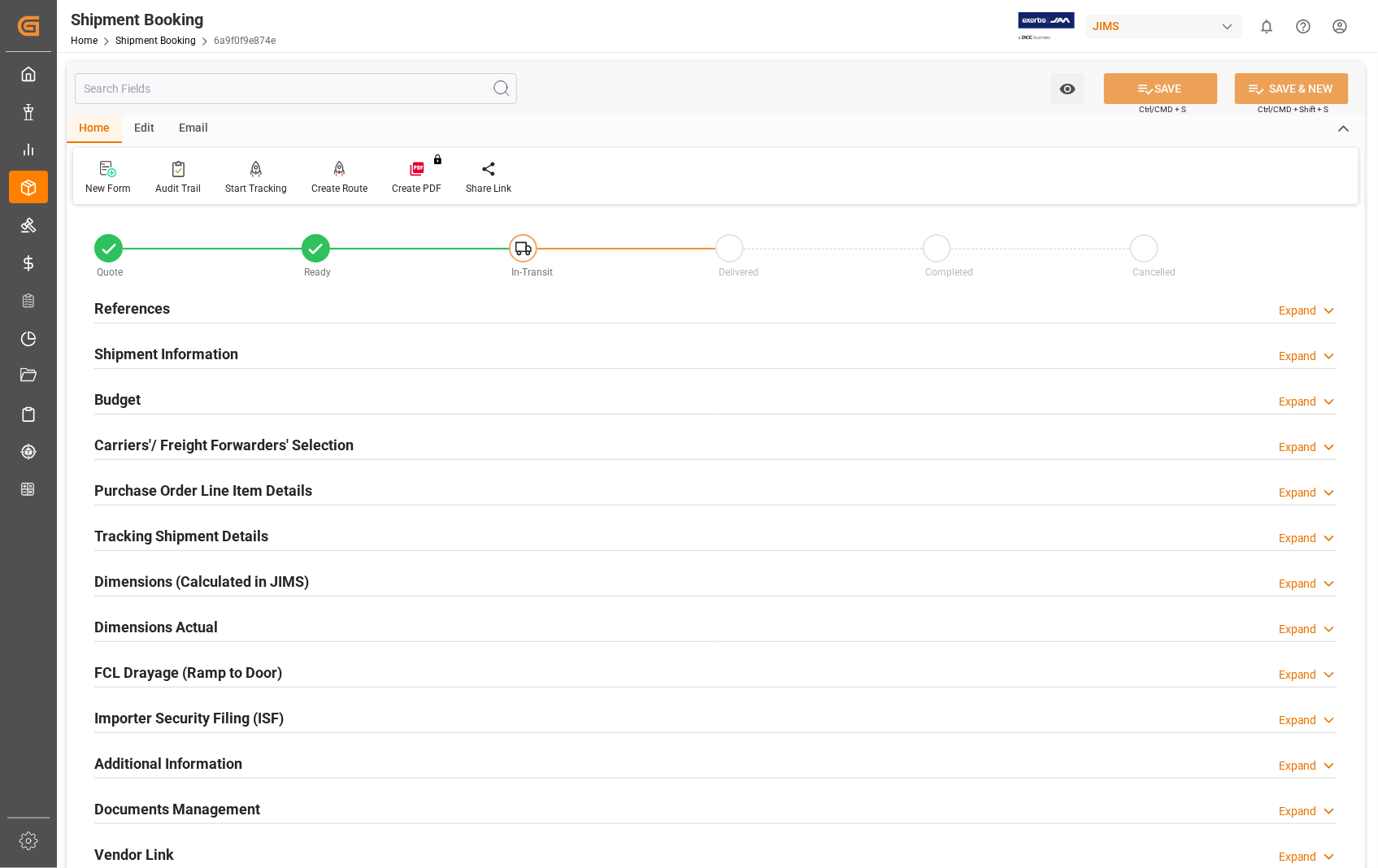
click at [197, 807] on h2 "Documents Management" at bounding box center [177, 810] width 166 height 22
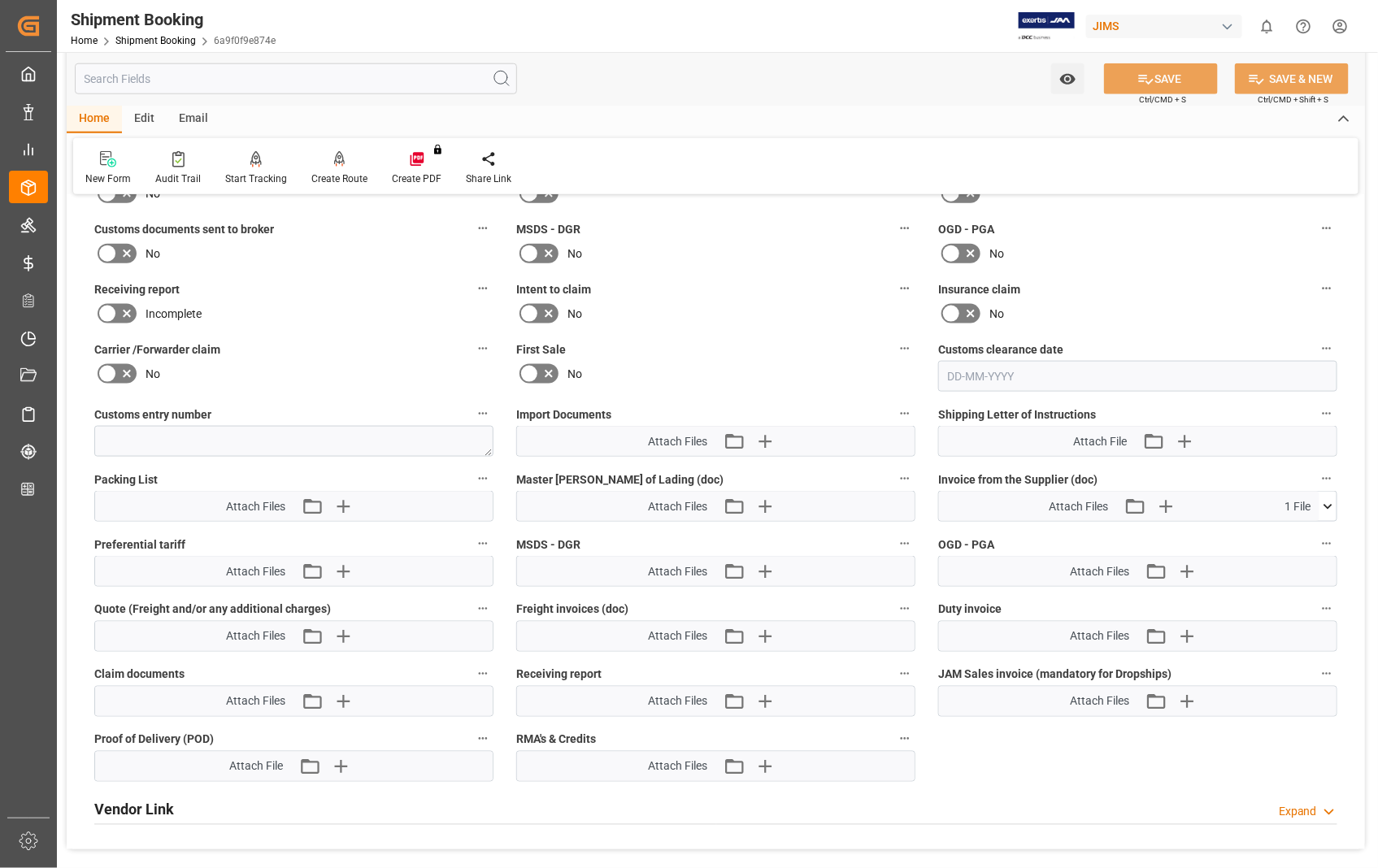
scroll to position [722, 0]
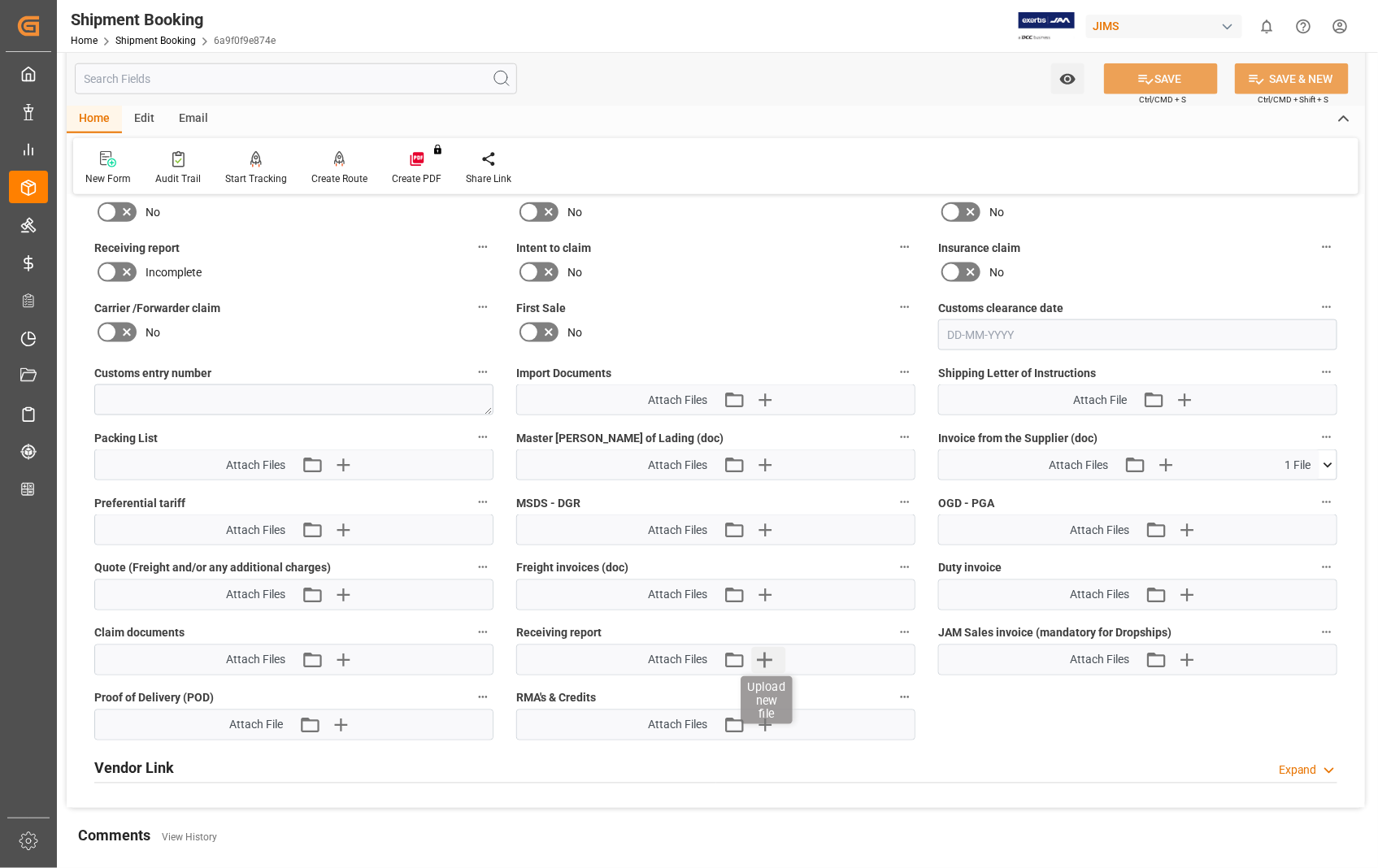
click at [763, 657] on icon "button" at bounding box center [765, 661] width 16 height 16
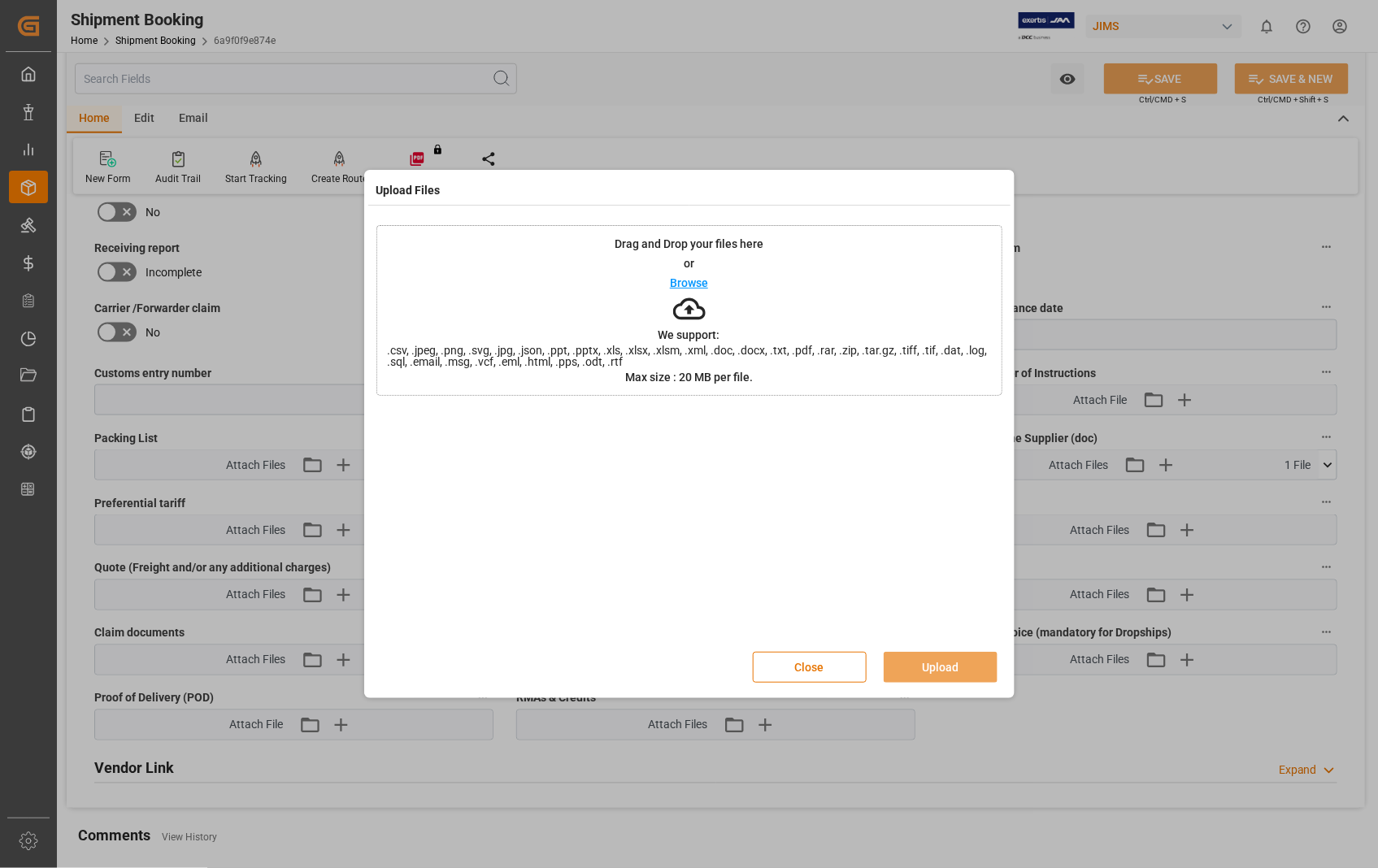
click at [689, 289] on div "Browse" at bounding box center [689, 282] width 38 height 19
click at [932, 669] on button "Upload" at bounding box center [940, 668] width 114 height 31
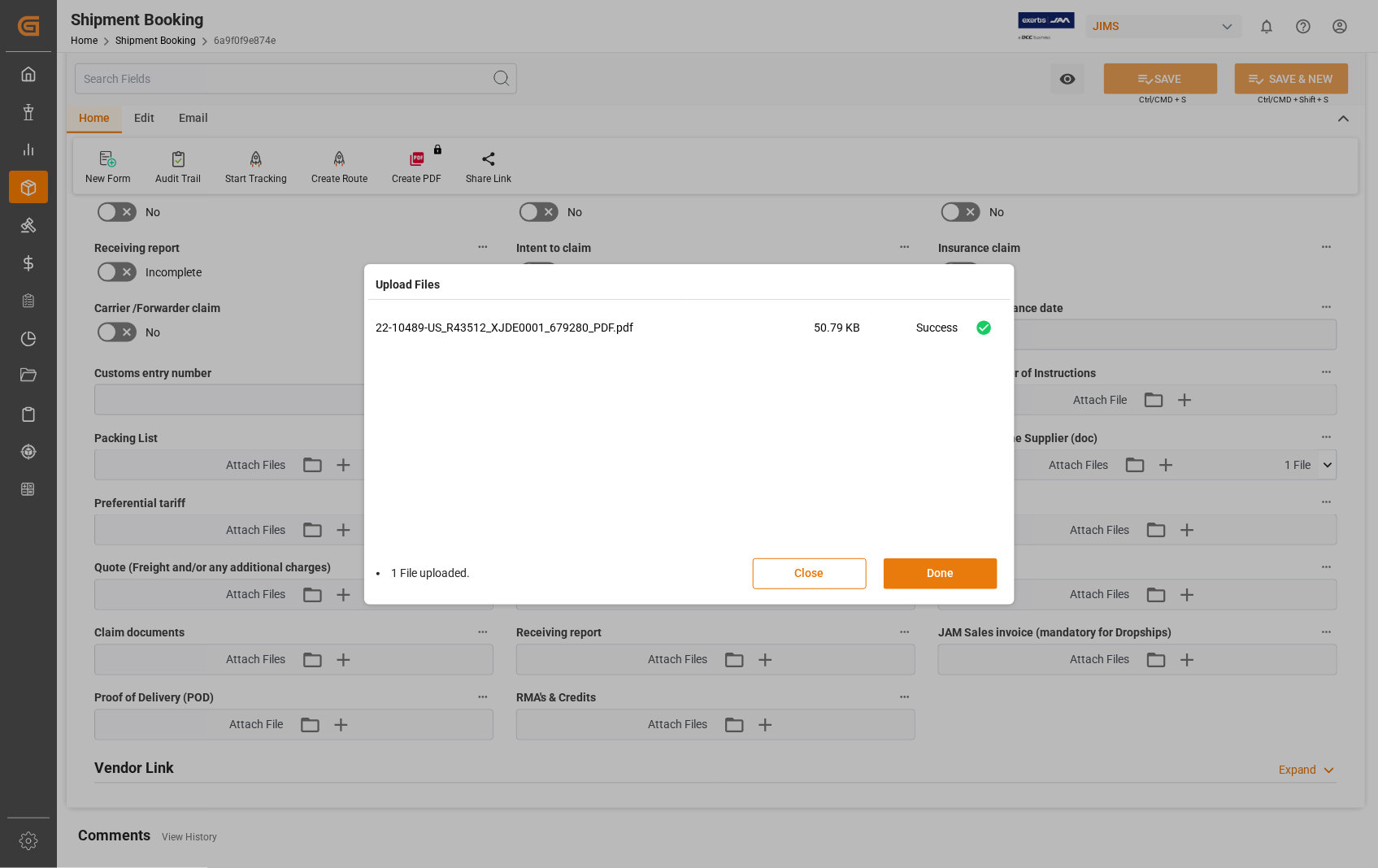
click at [926, 576] on button "Done" at bounding box center [940, 574] width 114 height 31
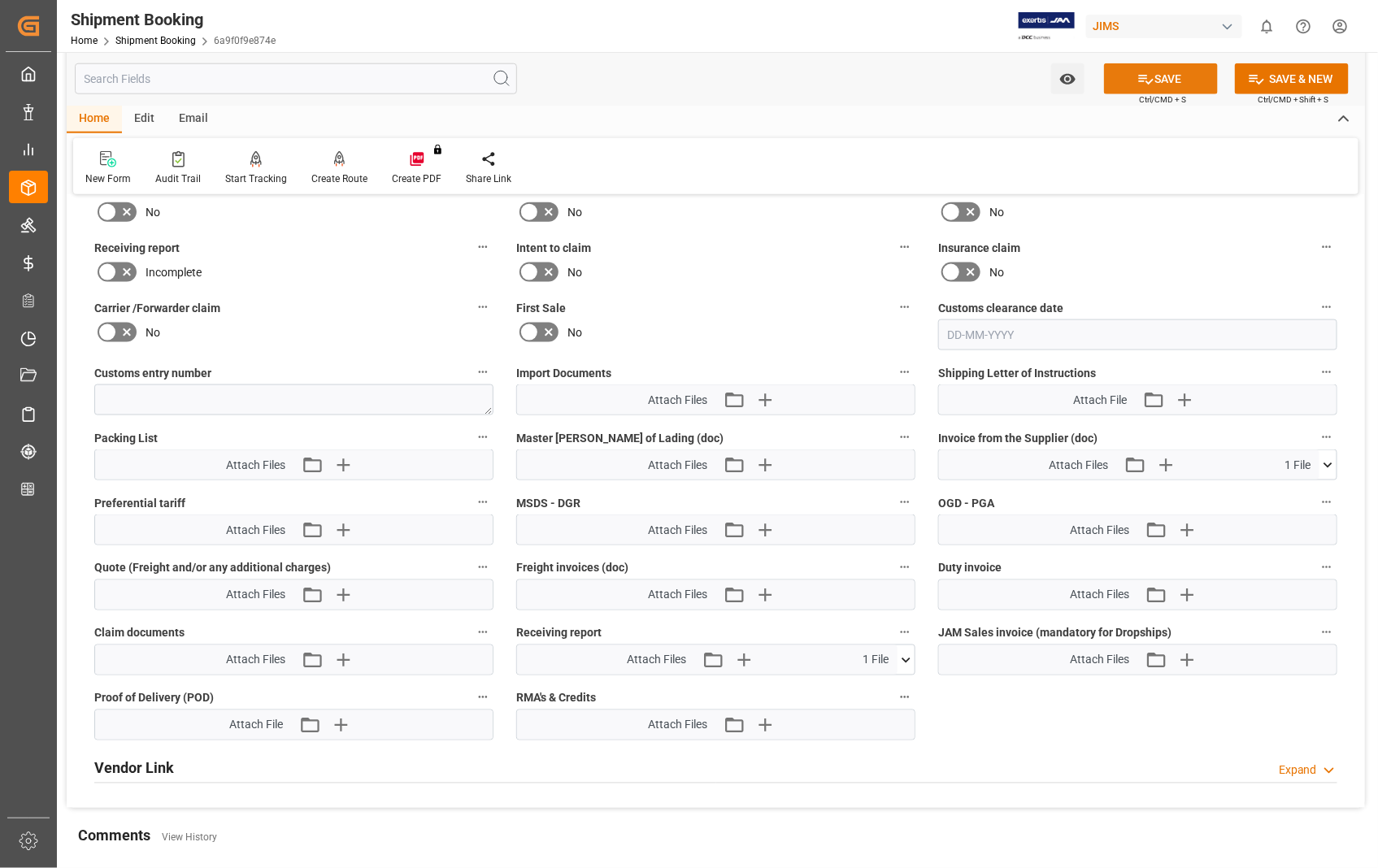
click at [1163, 81] on button "SAVE" at bounding box center [1161, 79] width 114 height 31
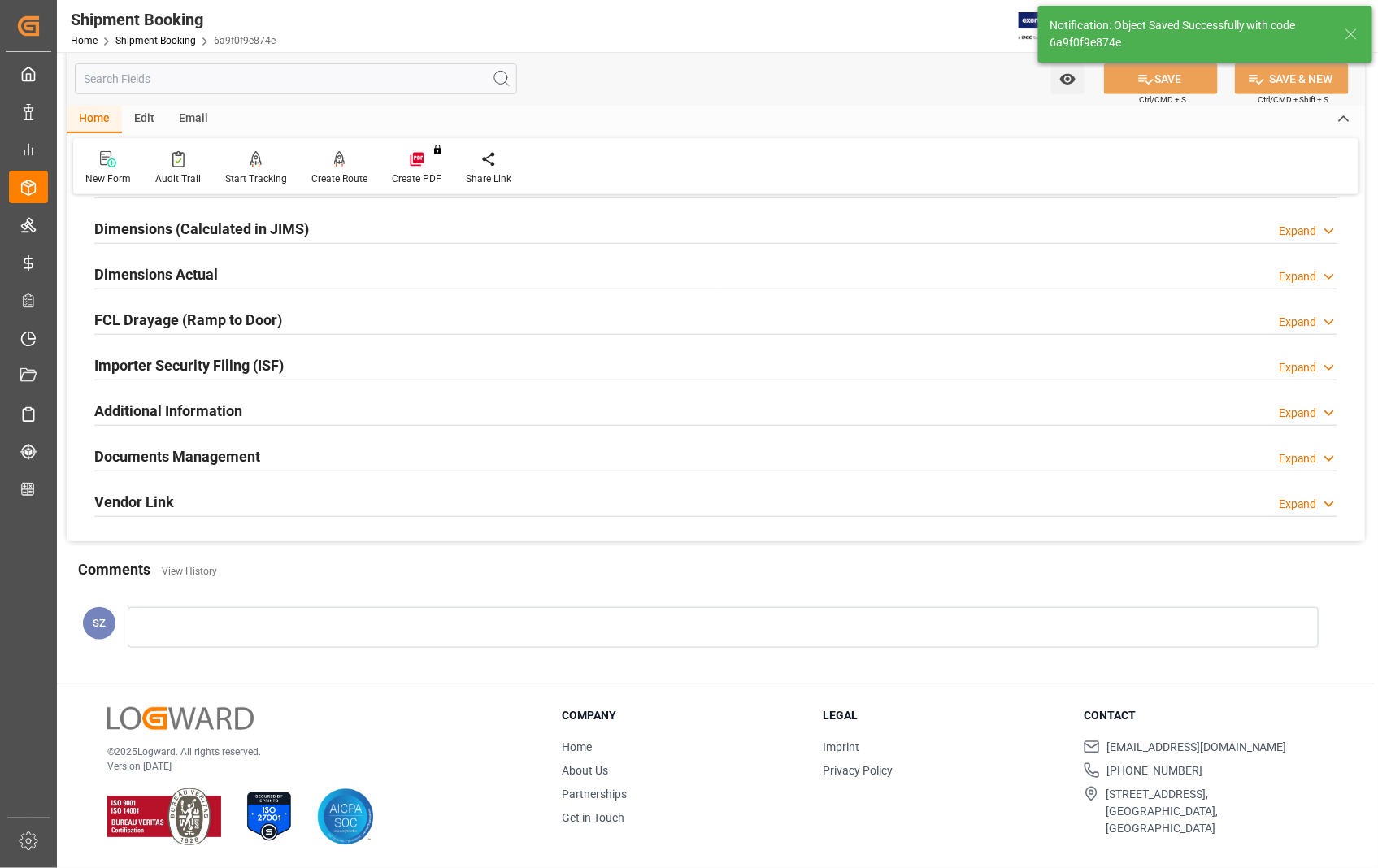
scroll to position [353, 0]
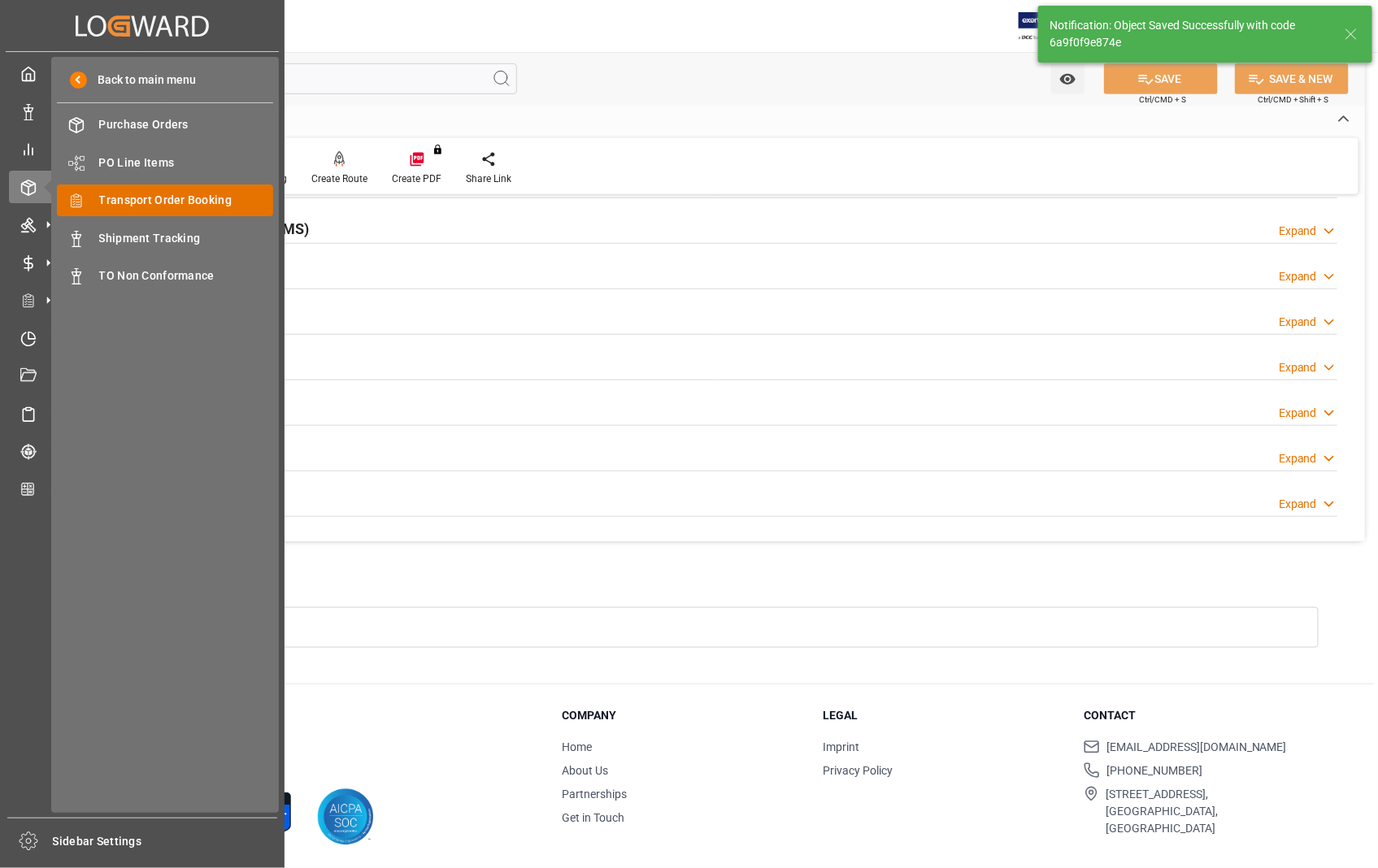
click at [159, 196] on span "Transport Order Booking" at bounding box center [186, 200] width 175 height 17
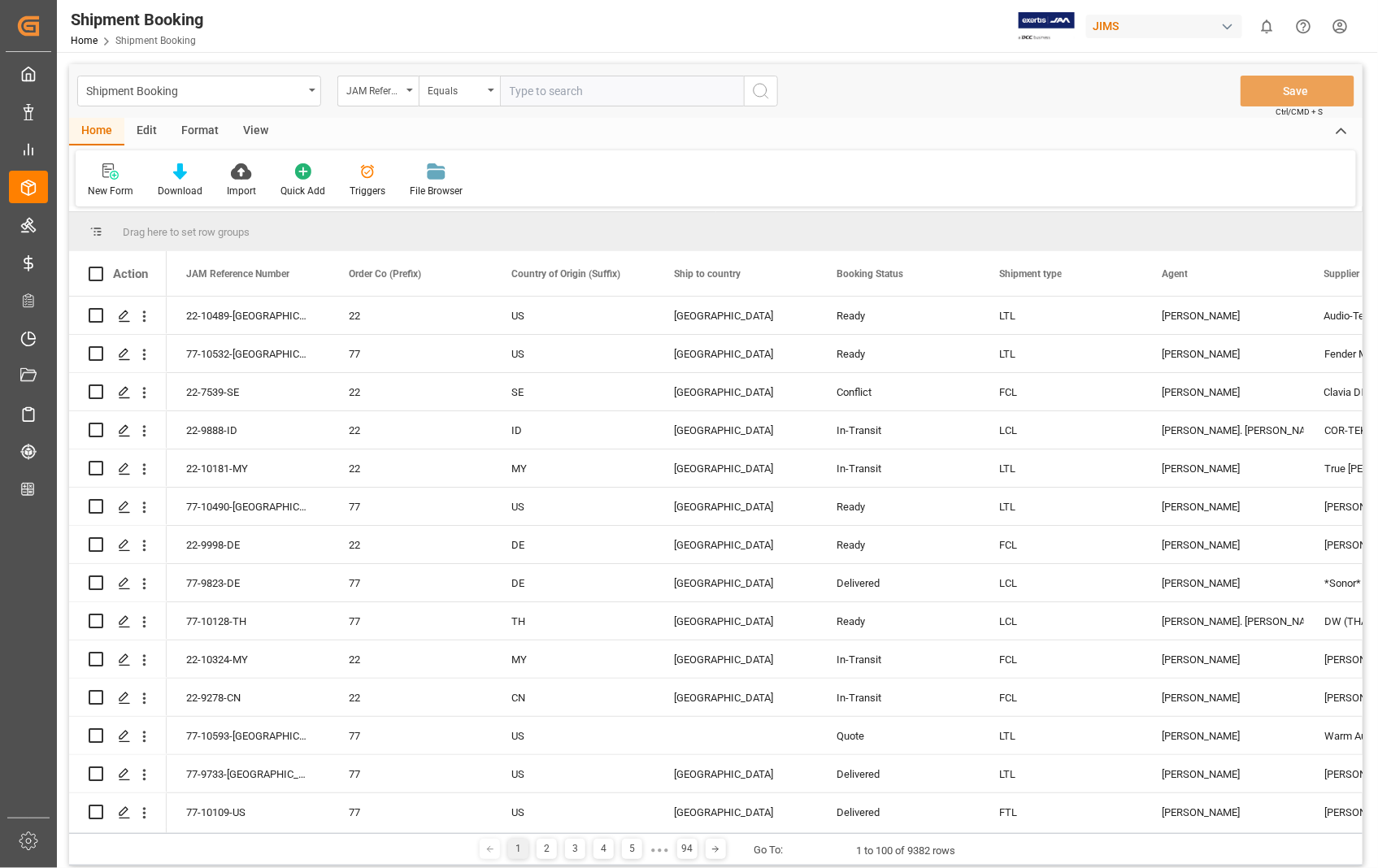
click at [660, 99] on input "text" at bounding box center [621, 91] width 244 height 31
paste input "22-10508-US"
type input "22-10508-US"
click at [763, 78] on button "search button" at bounding box center [760, 91] width 34 height 31
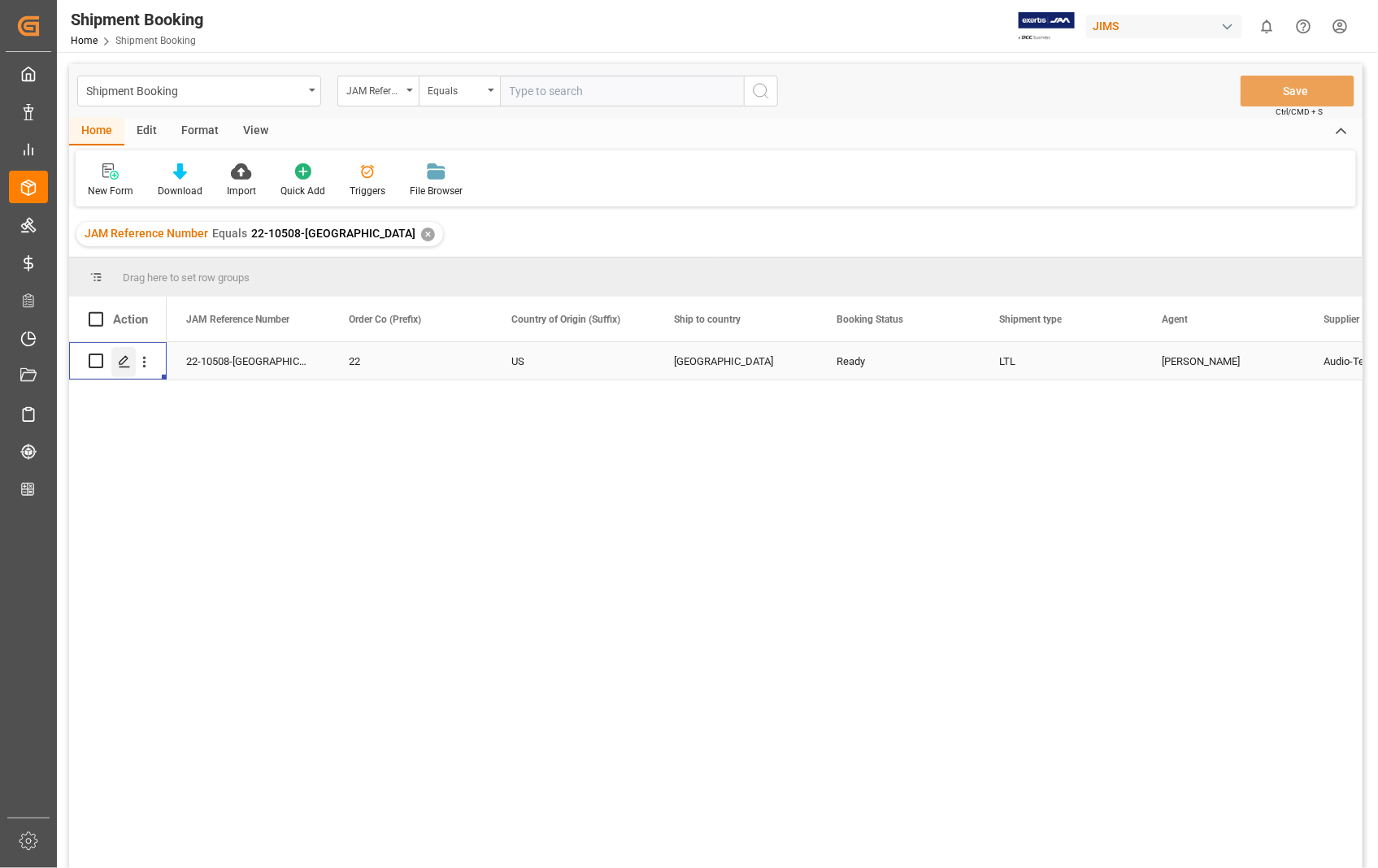
click at [121, 363] on icon "Press SPACE to select this row." at bounding box center [124, 362] width 13 height 13
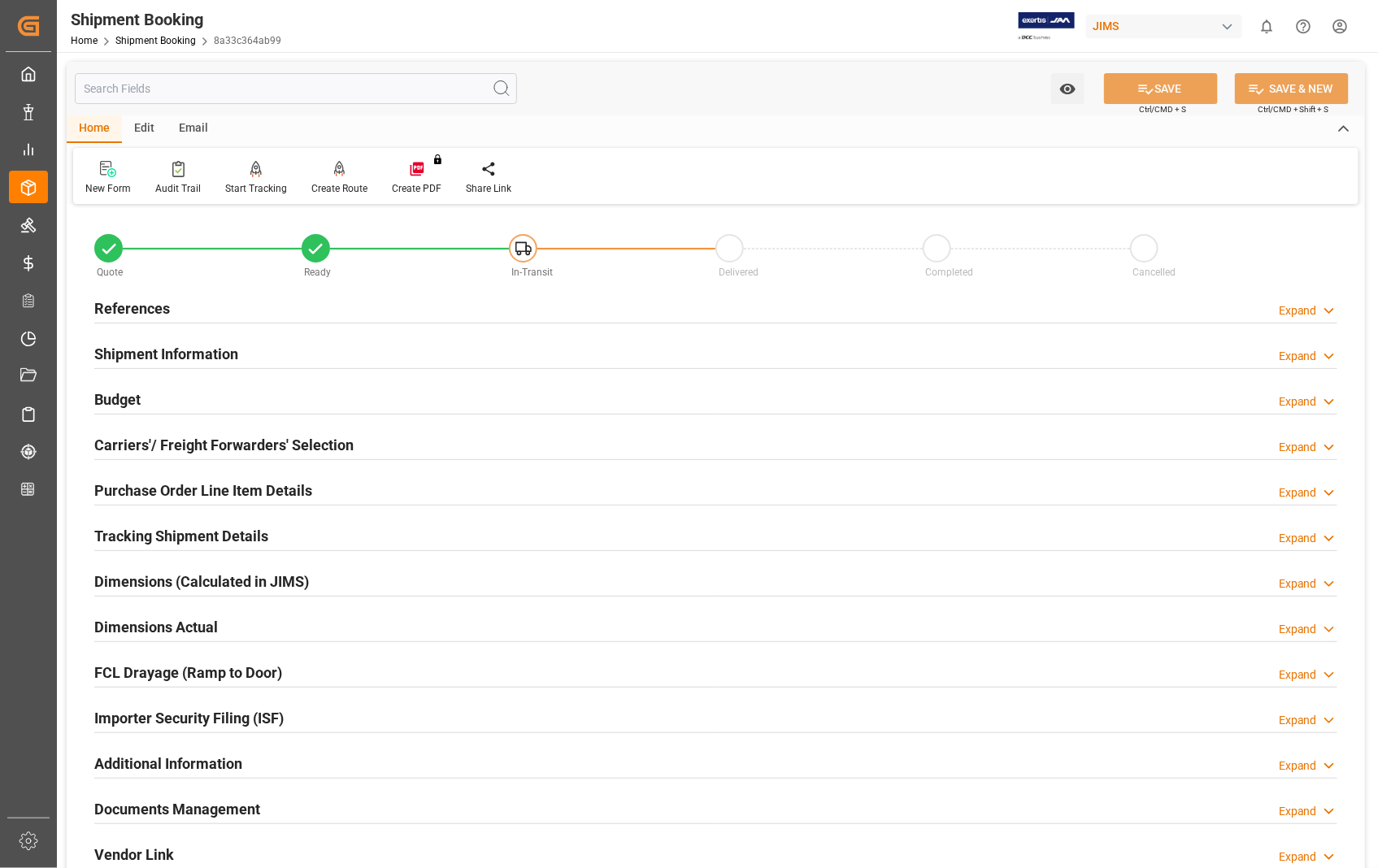
click at [186, 631] on h2 "Dimensions Actual" at bounding box center [155, 628] width 123 height 22
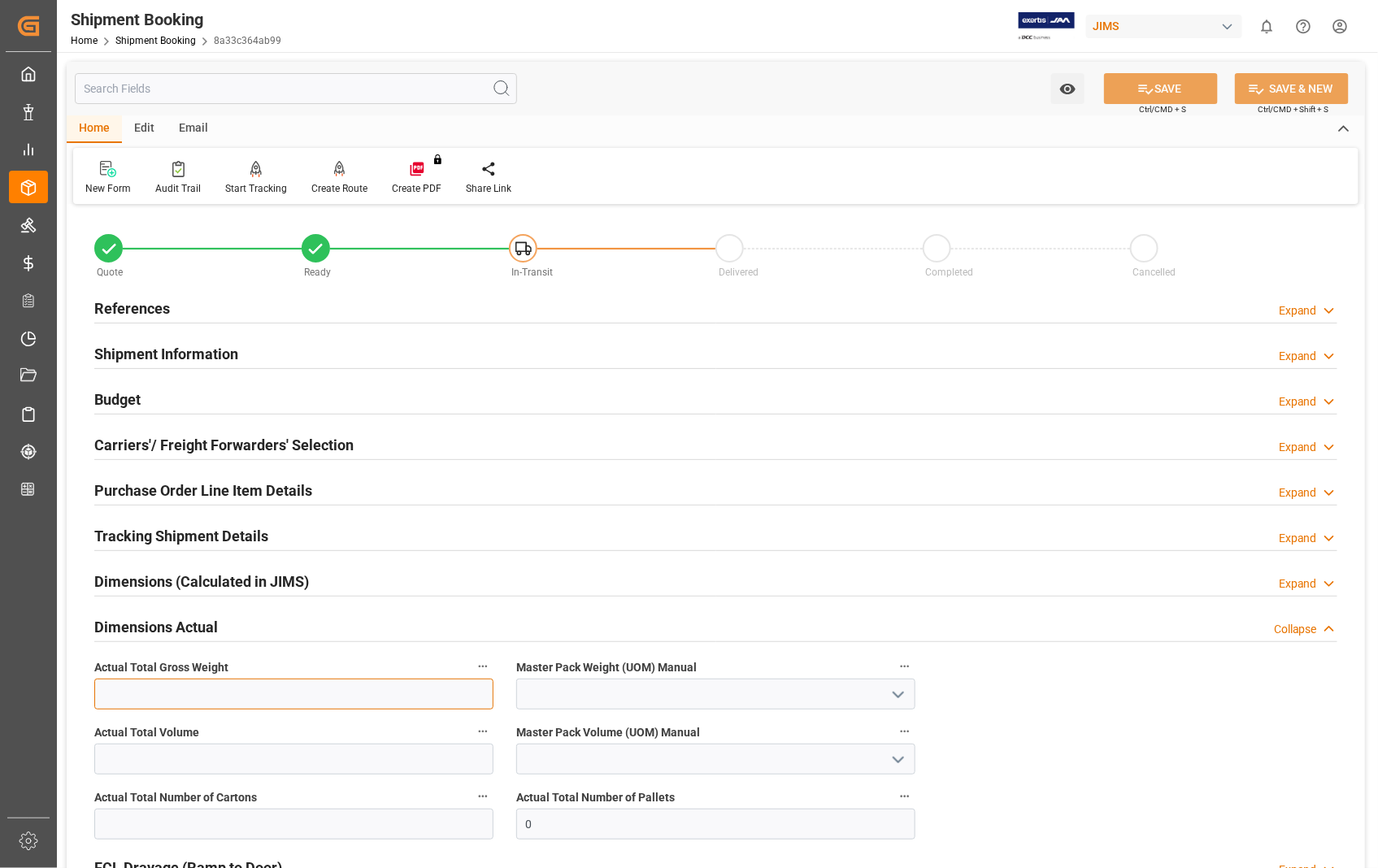
click at [197, 692] on input "text" at bounding box center [293, 694] width 399 height 31
type input "2"
click at [900, 698] on icon "open menu" at bounding box center [898, 694] width 19 height 19
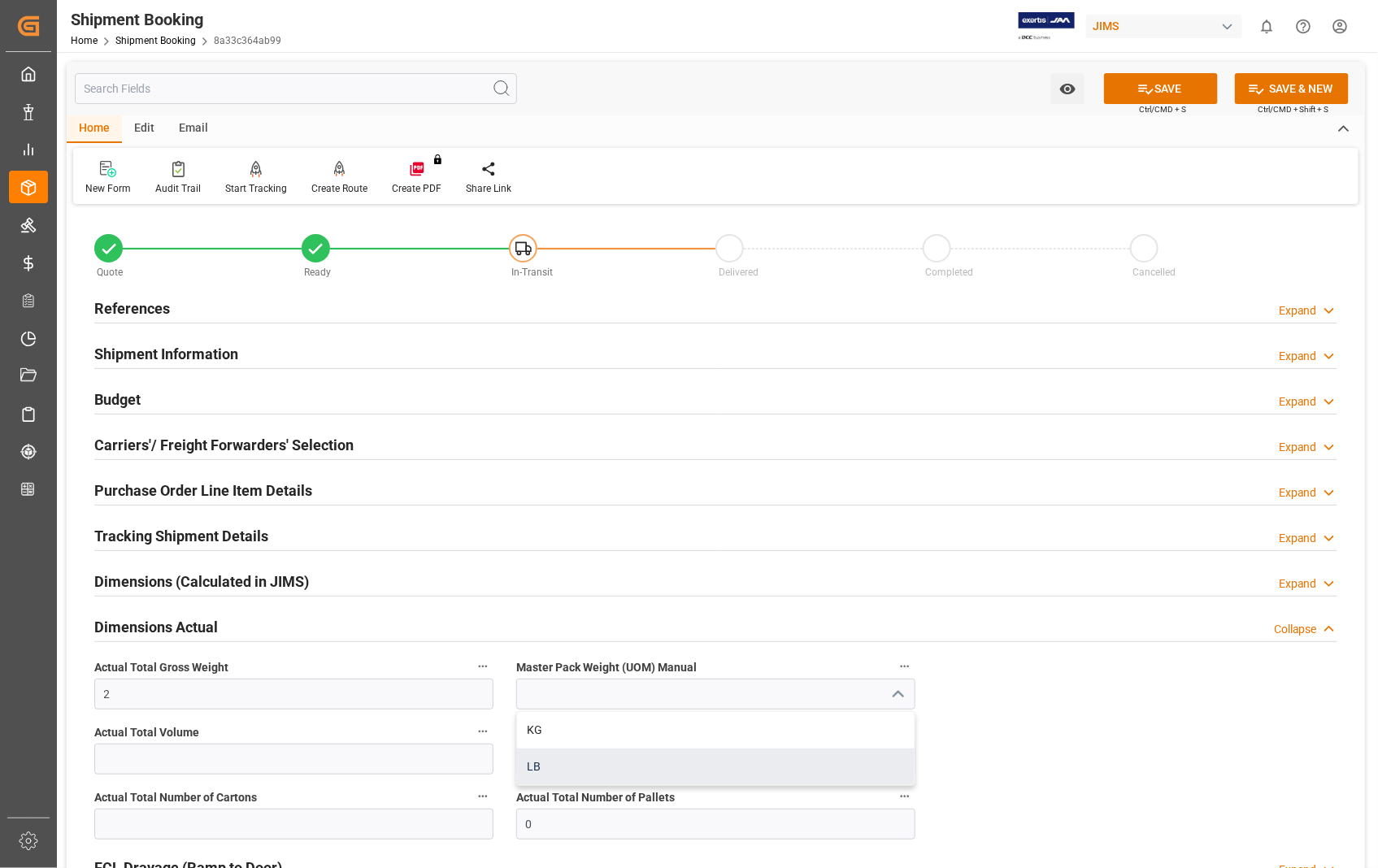
click at [548, 771] on div "LB" at bounding box center [716, 767] width 398 height 37
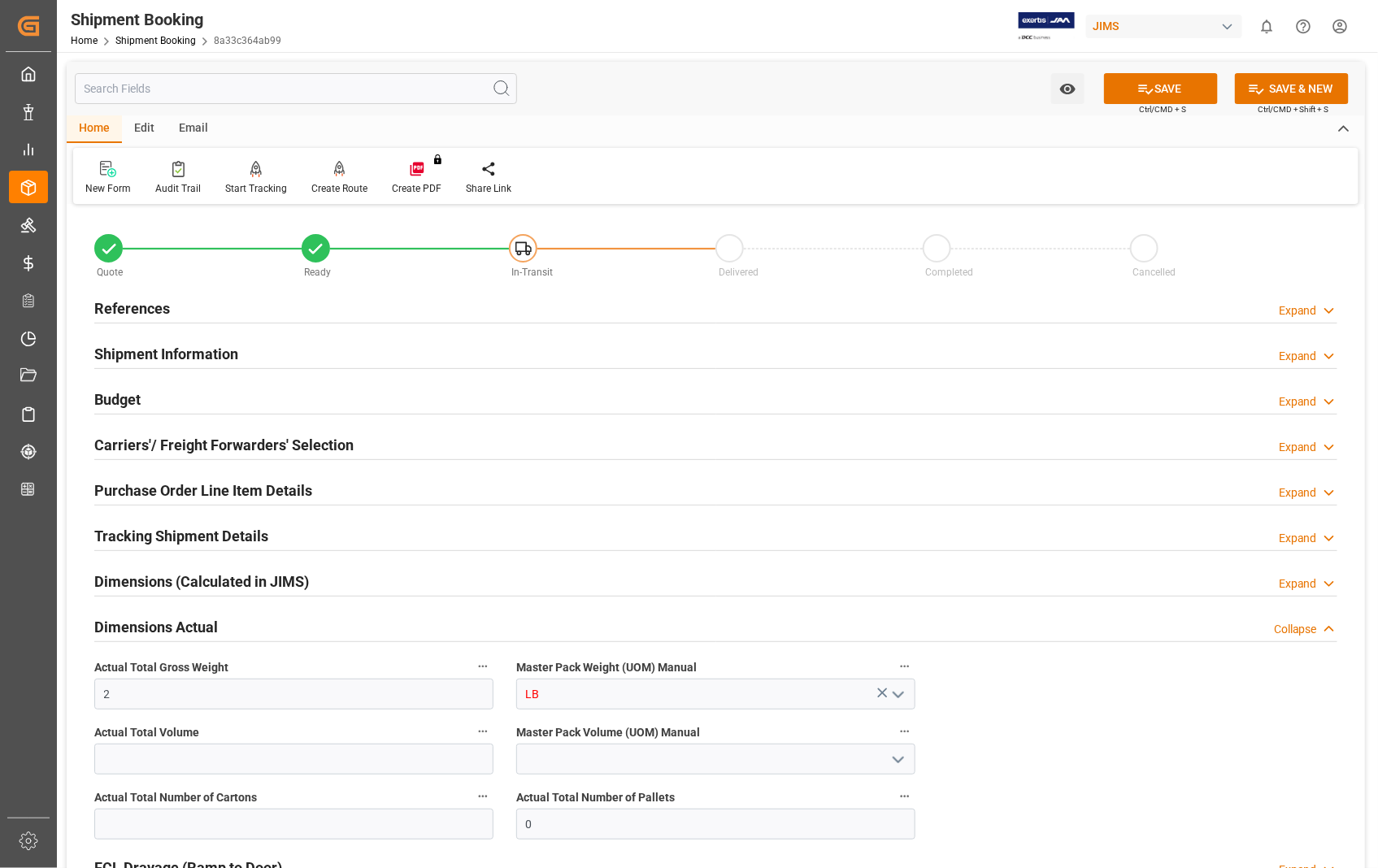
type input "LB"
click at [318, 836] on input "text" at bounding box center [293, 824] width 399 height 31
type input "1"
click at [1169, 90] on button "SAVE" at bounding box center [1161, 89] width 114 height 31
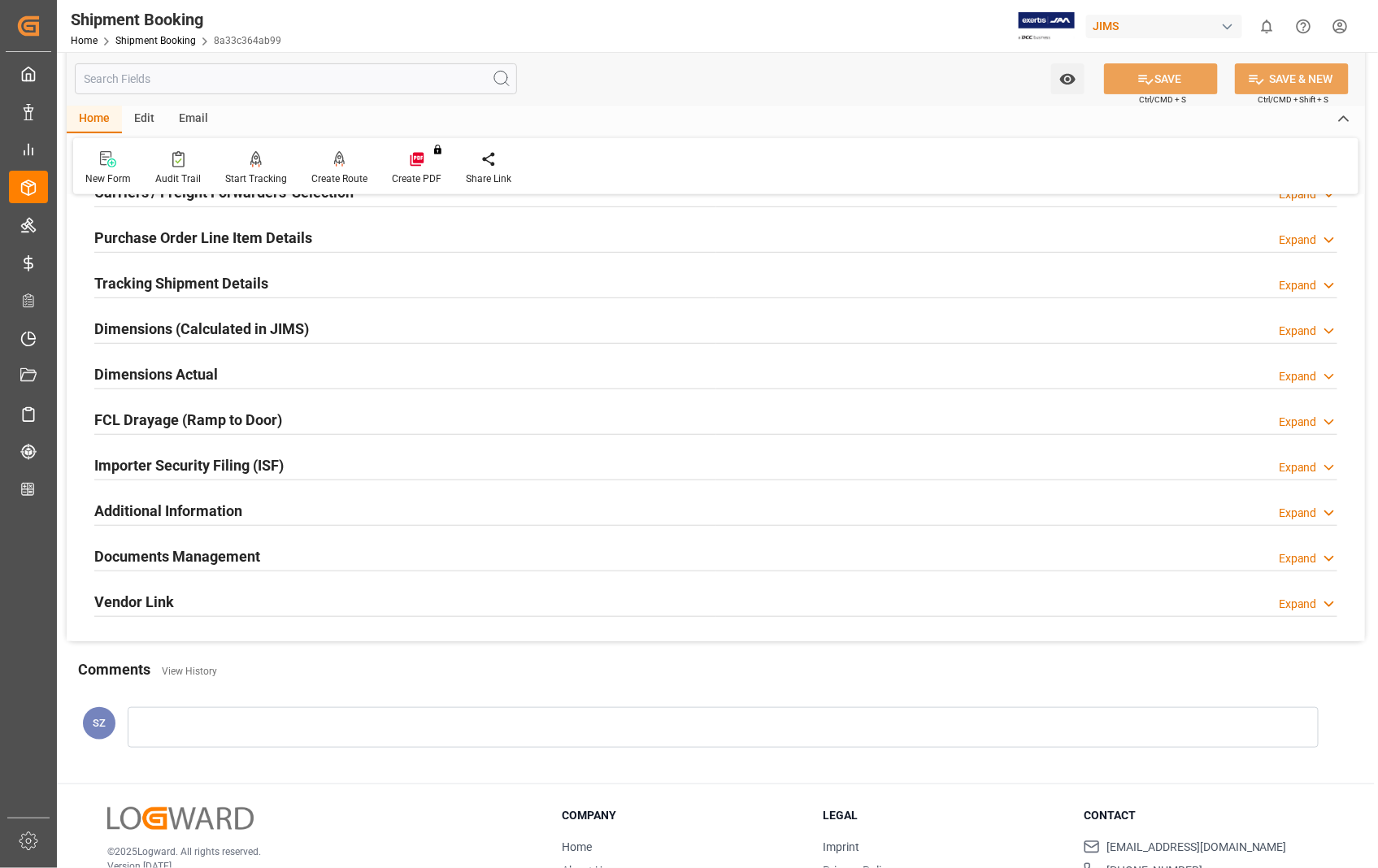
scroll to position [270, 0]
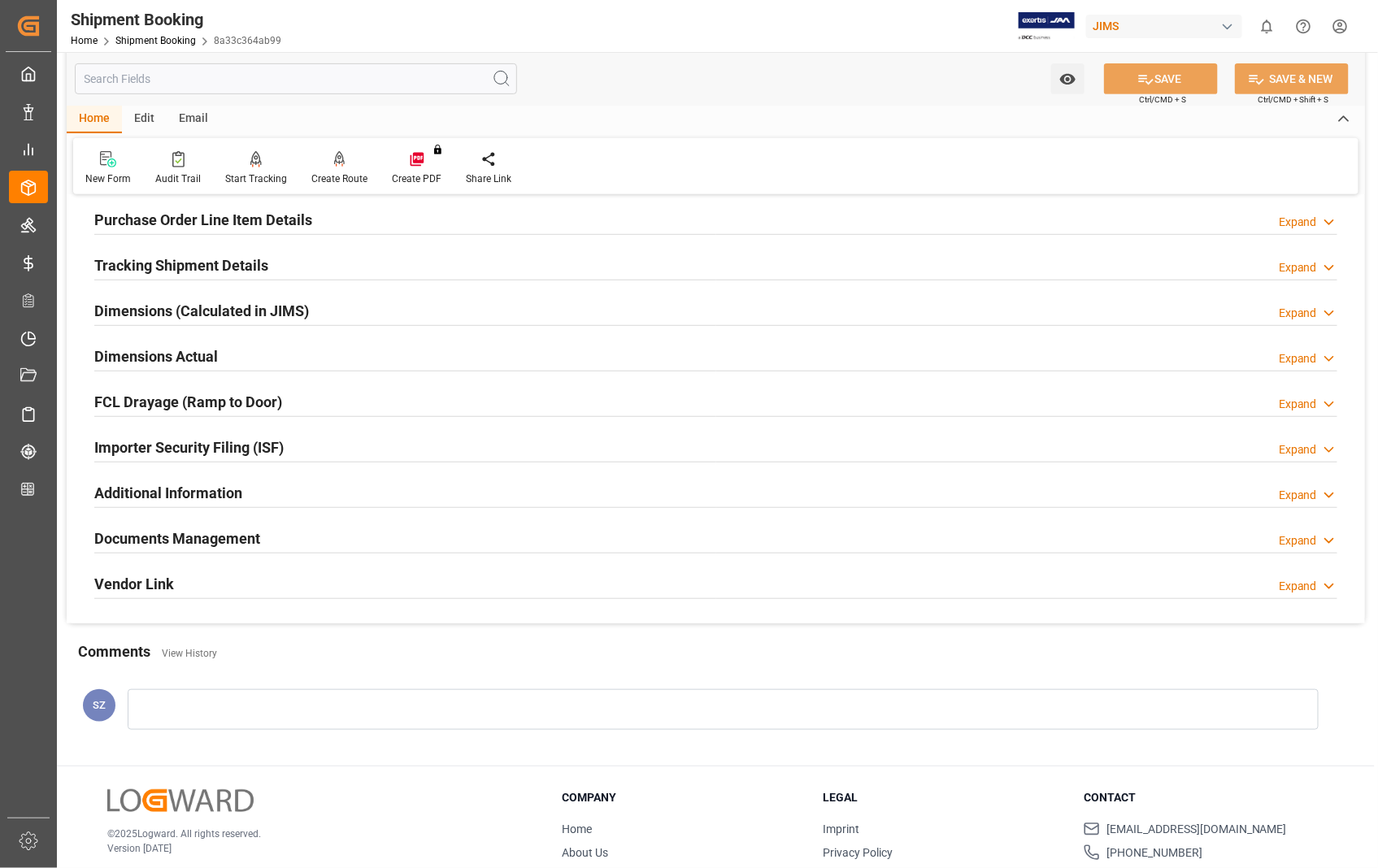
click at [254, 542] on h2 "Documents Management" at bounding box center [177, 539] width 166 height 22
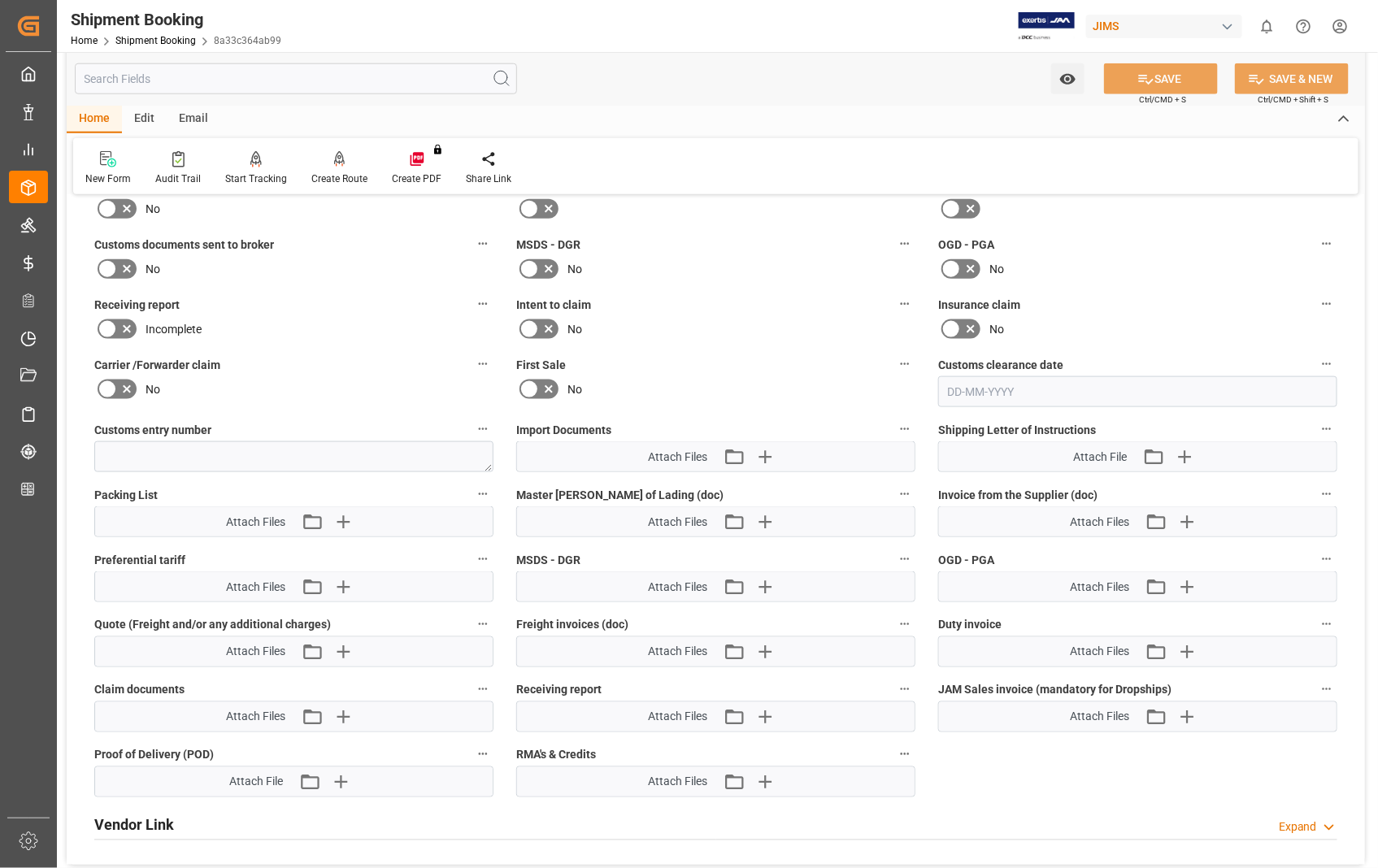
scroll to position [722, 0]
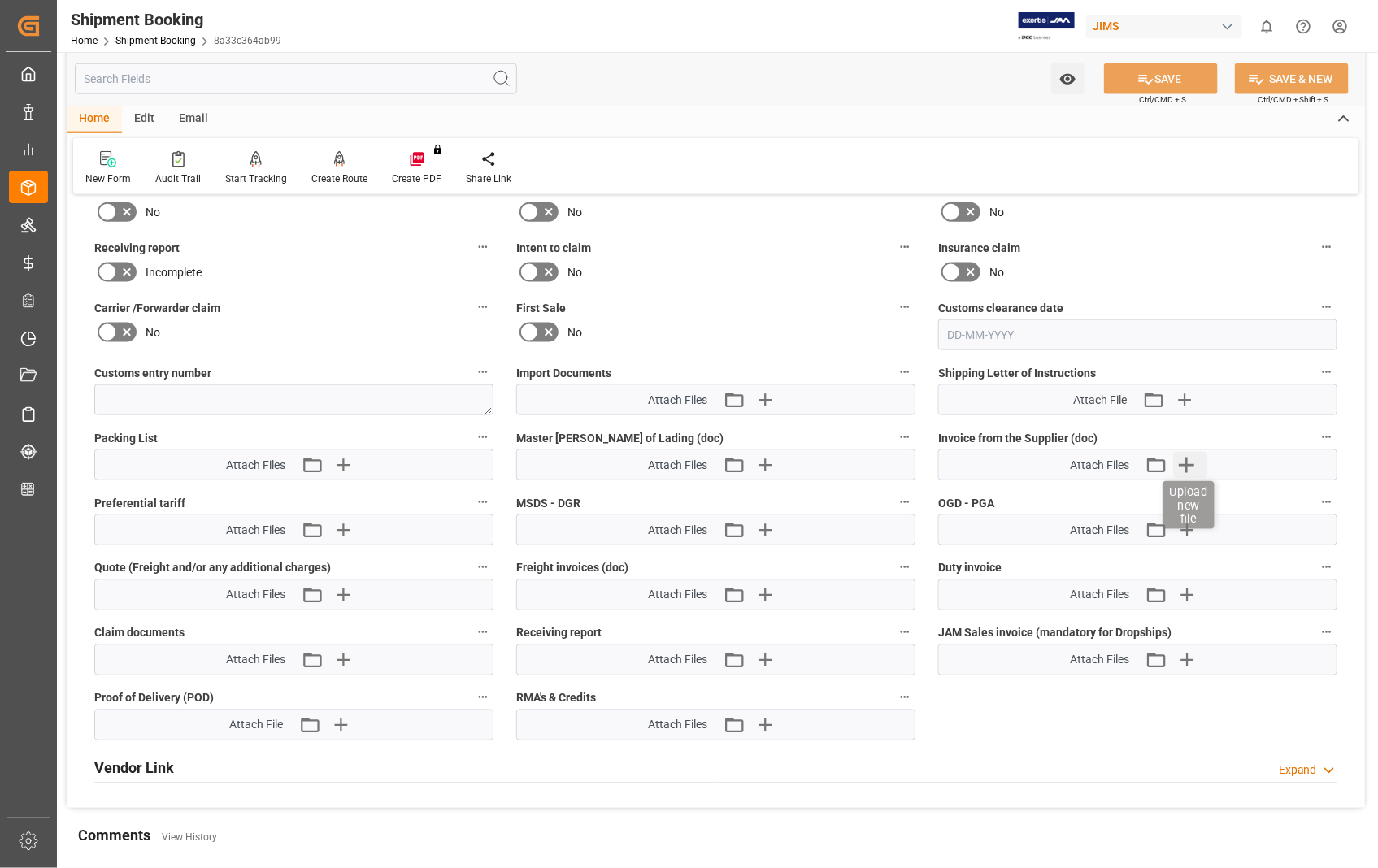
click at [1187, 460] on icon "button" at bounding box center [1187, 465] width 16 height 16
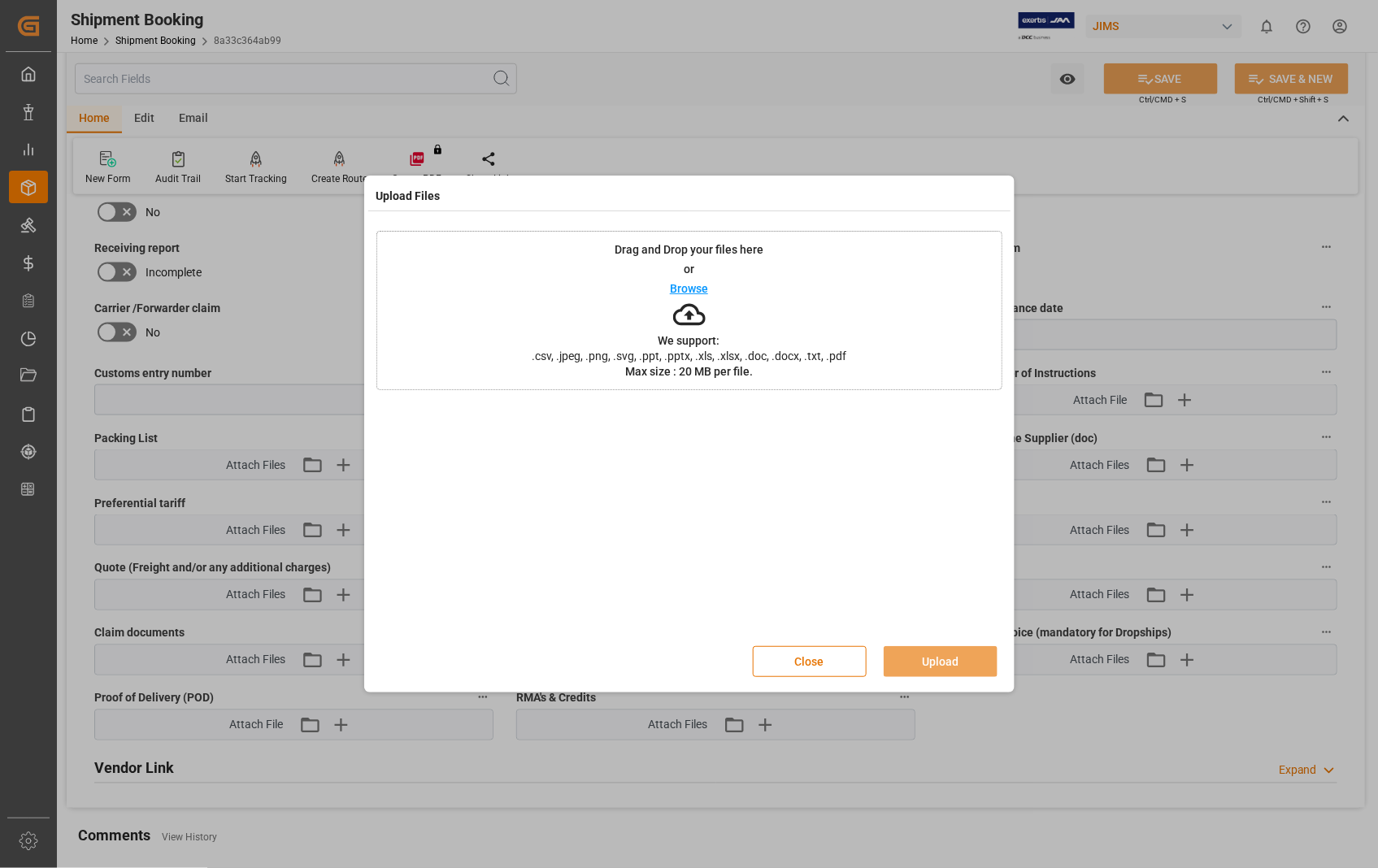
click at [682, 291] on p "Browse" at bounding box center [689, 289] width 38 height 11
click at [938, 664] on button "Upload" at bounding box center [940, 662] width 114 height 31
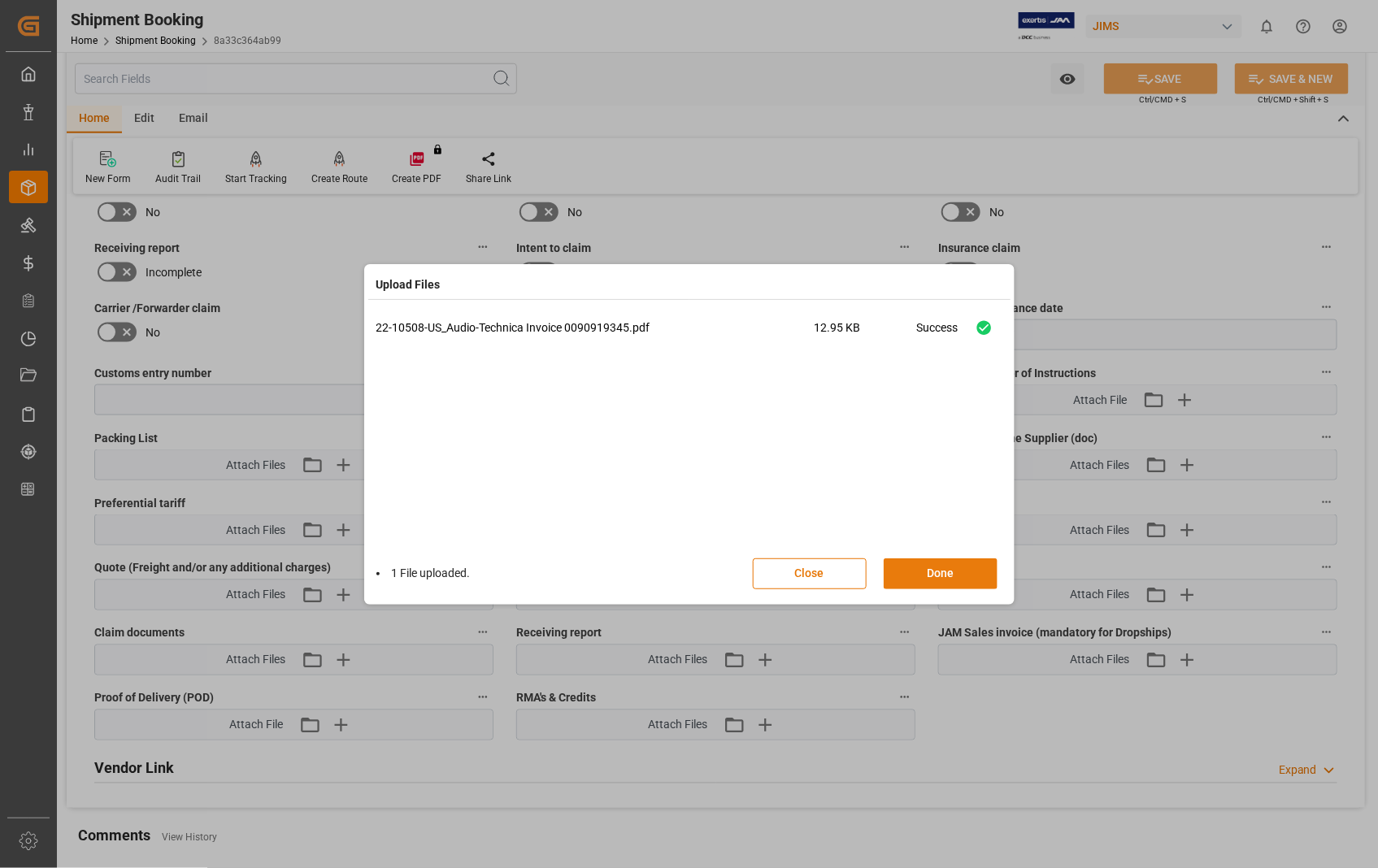
click at [938, 572] on button "Done" at bounding box center [940, 574] width 114 height 31
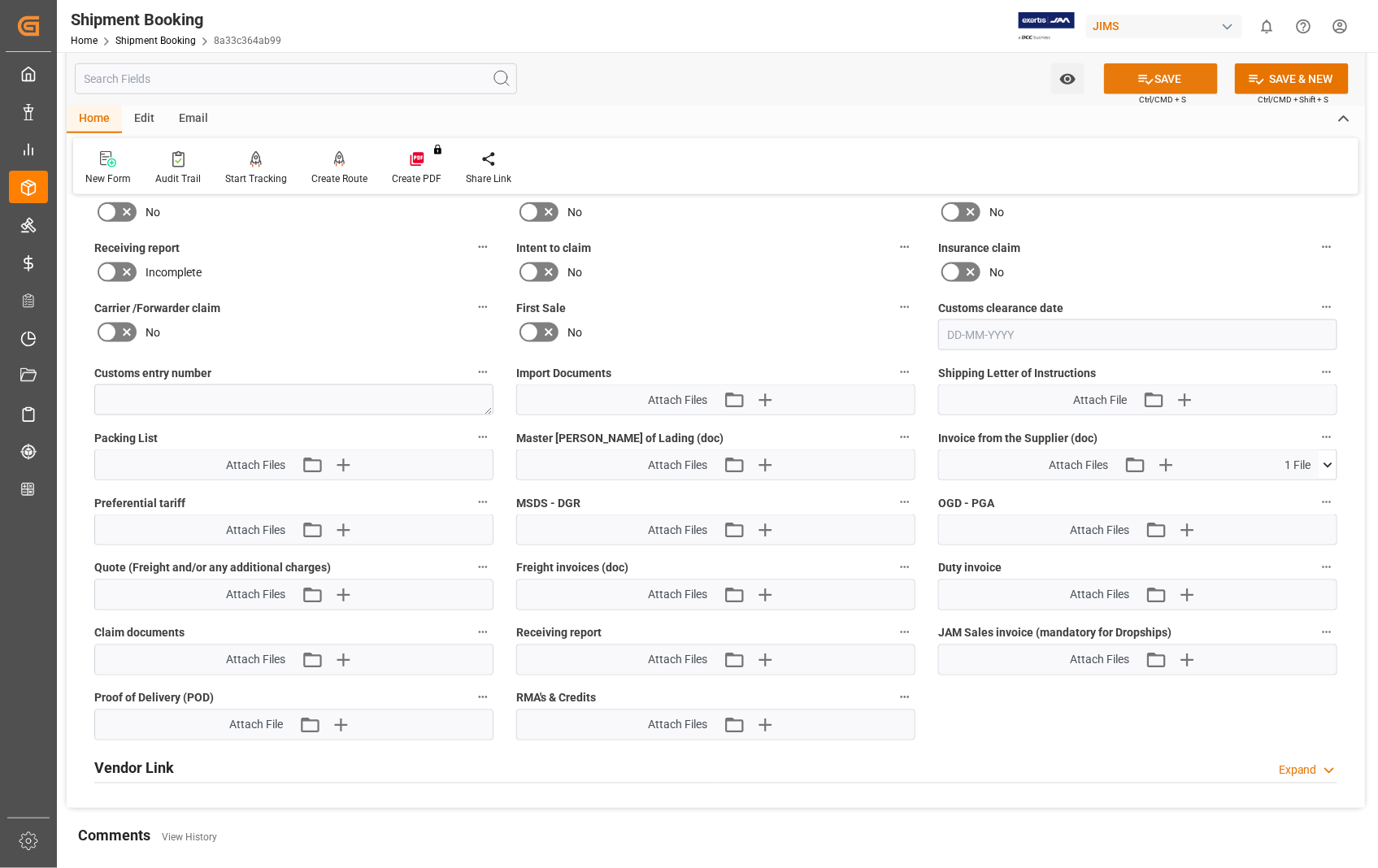
click at [1183, 74] on button "SAVE" at bounding box center [1161, 79] width 114 height 31
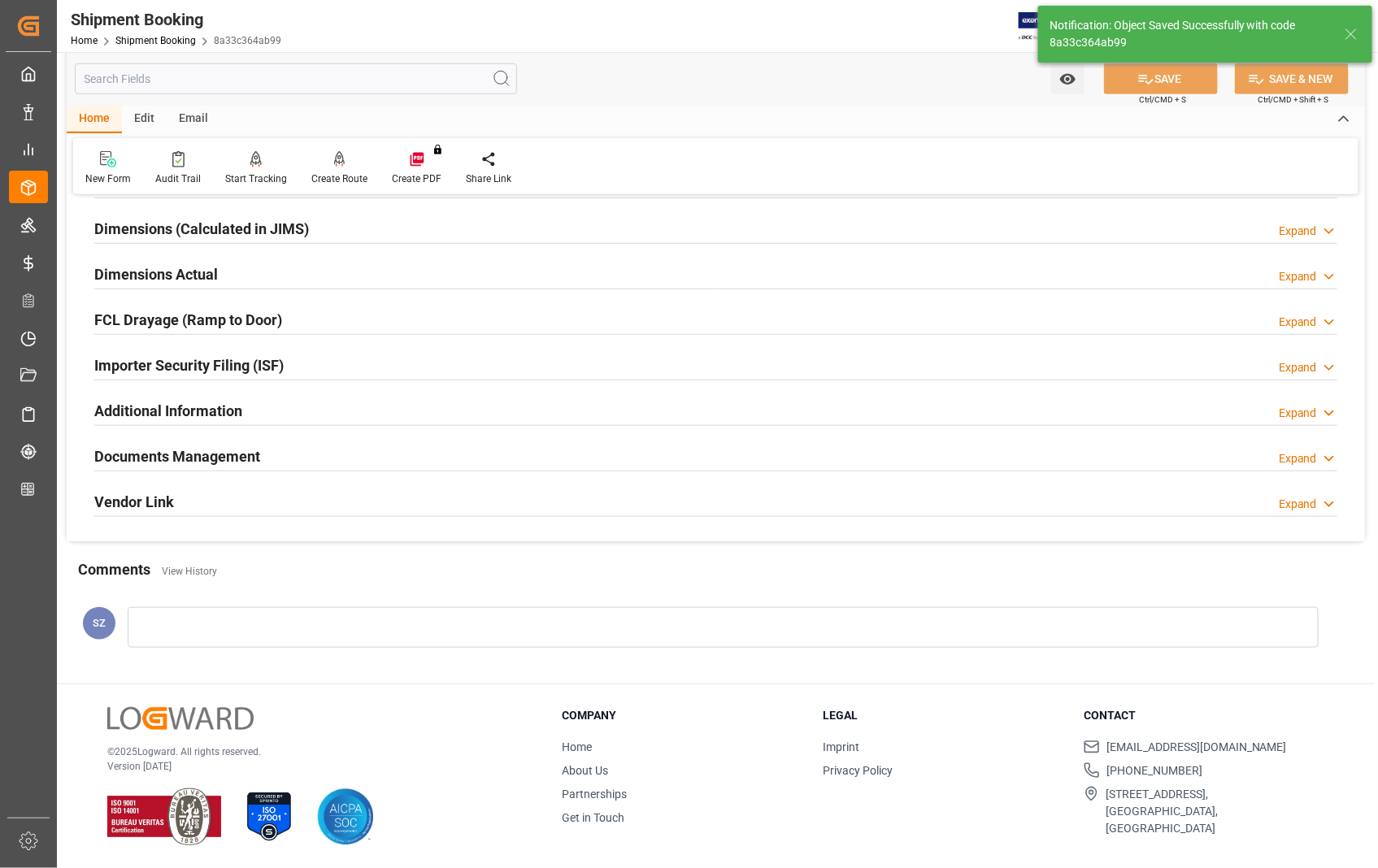
scroll to position [353, 0]
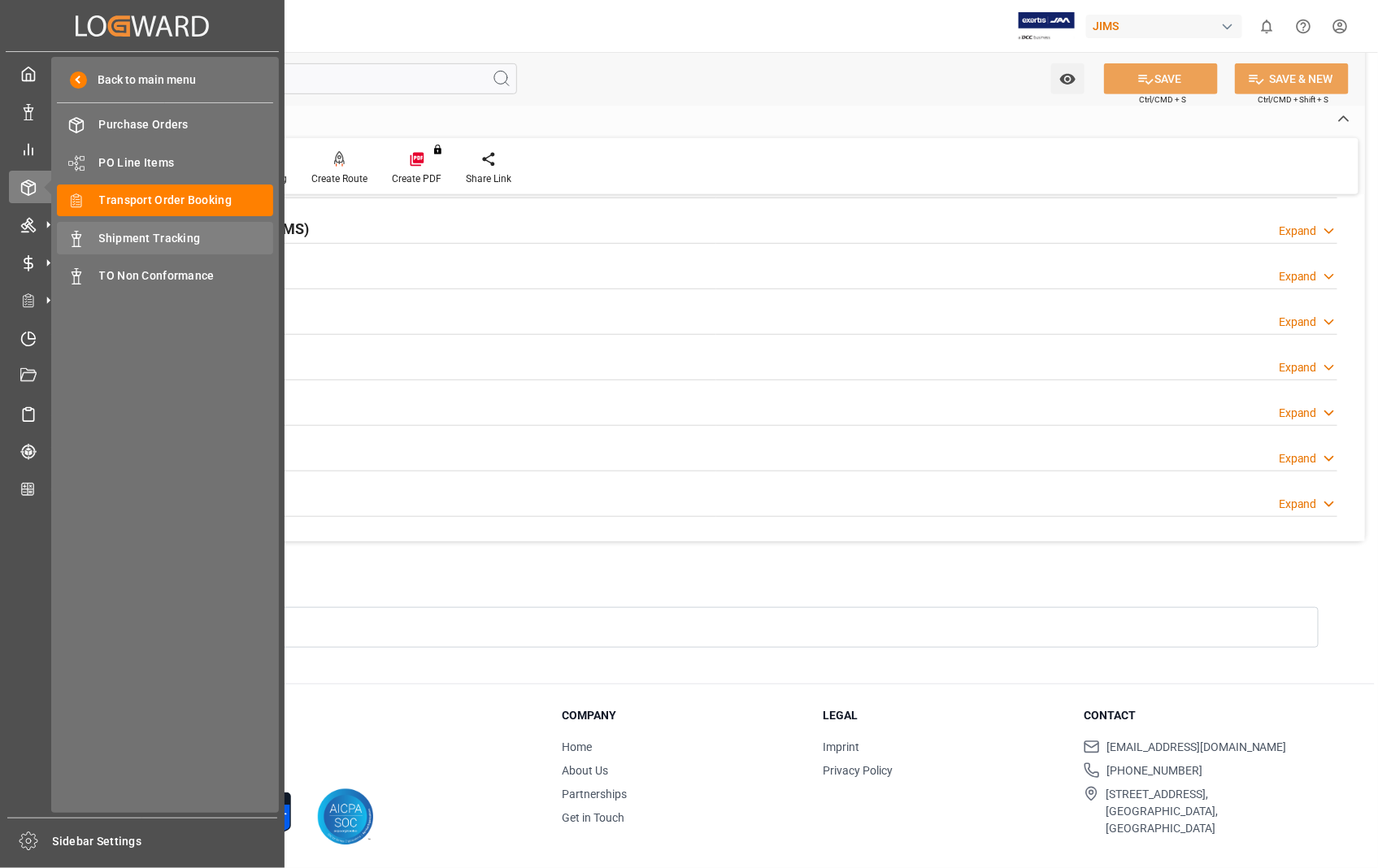
click at [129, 230] on span "Shipment Tracking" at bounding box center [186, 238] width 175 height 17
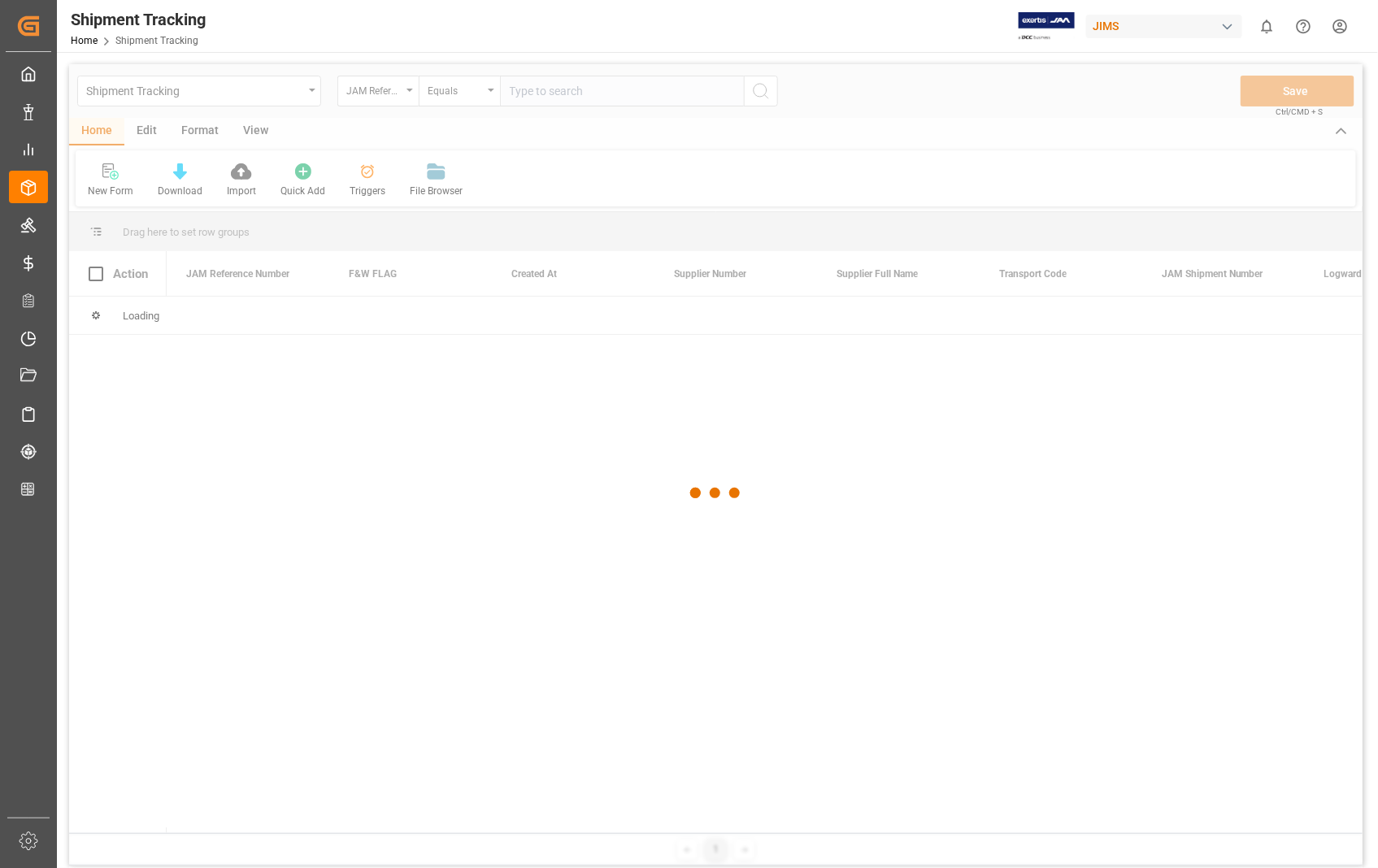
click at [637, 90] on div at bounding box center [716, 493] width 1294 height 859
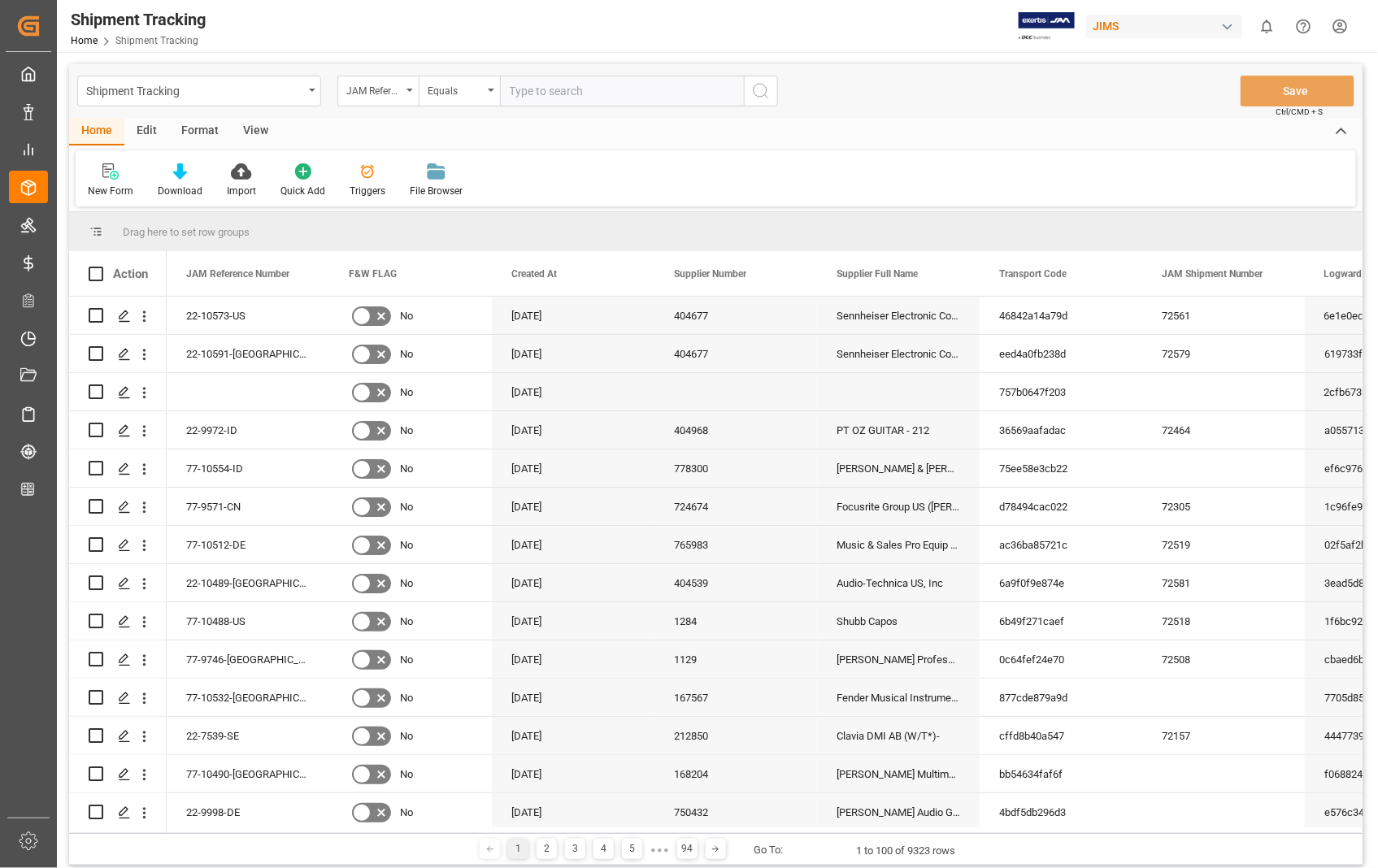
click at [634, 92] on input "text" at bounding box center [621, 91] width 244 height 31
paste input "22-10508-US"
type input "22-10508-US"
click at [751, 83] on icon "search button" at bounding box center [760, 90] width 19 height 19
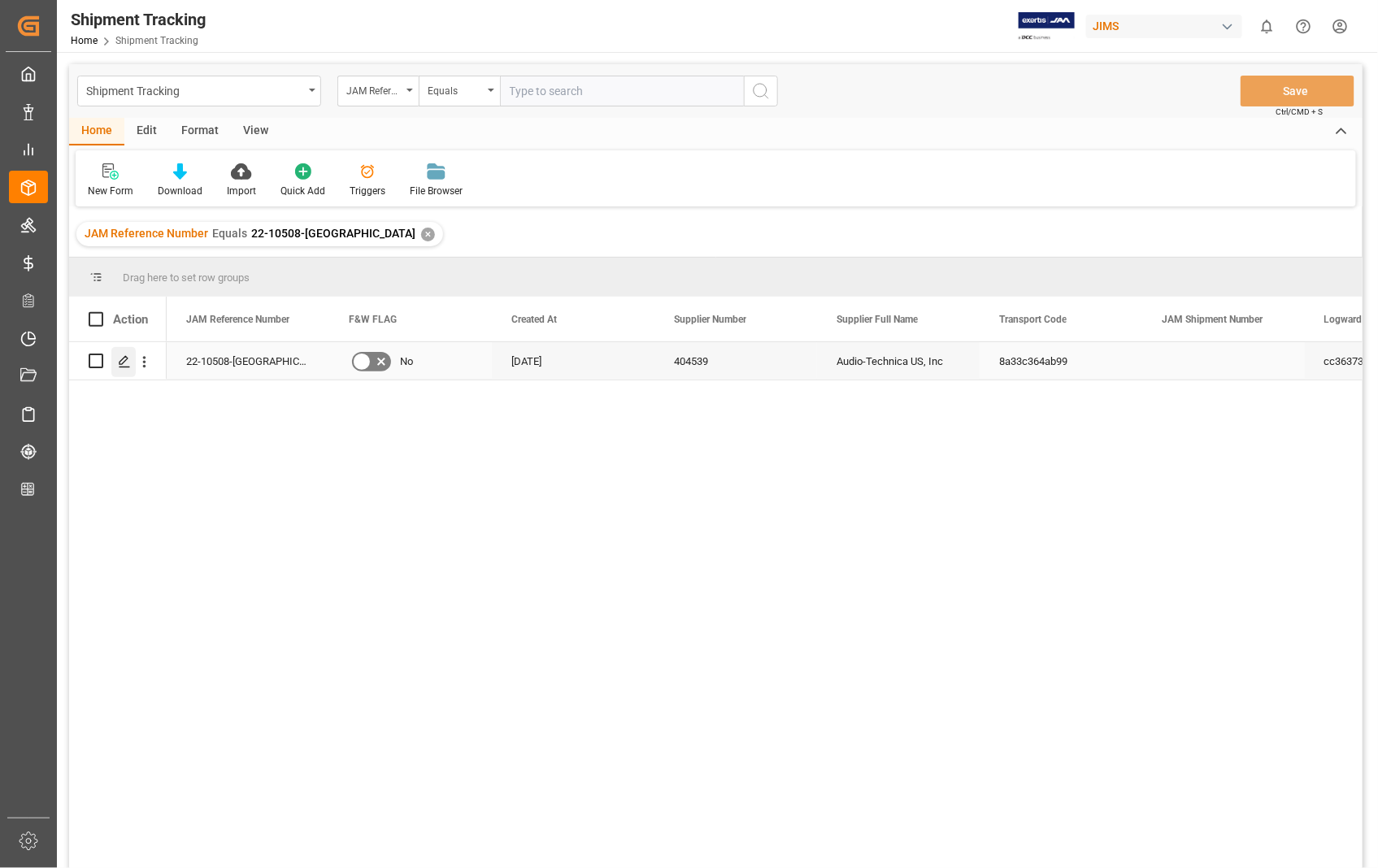
click at [125, 365] on icon "Press SPACE to select this row." at bounding box center [124, 362] width 13 height 13
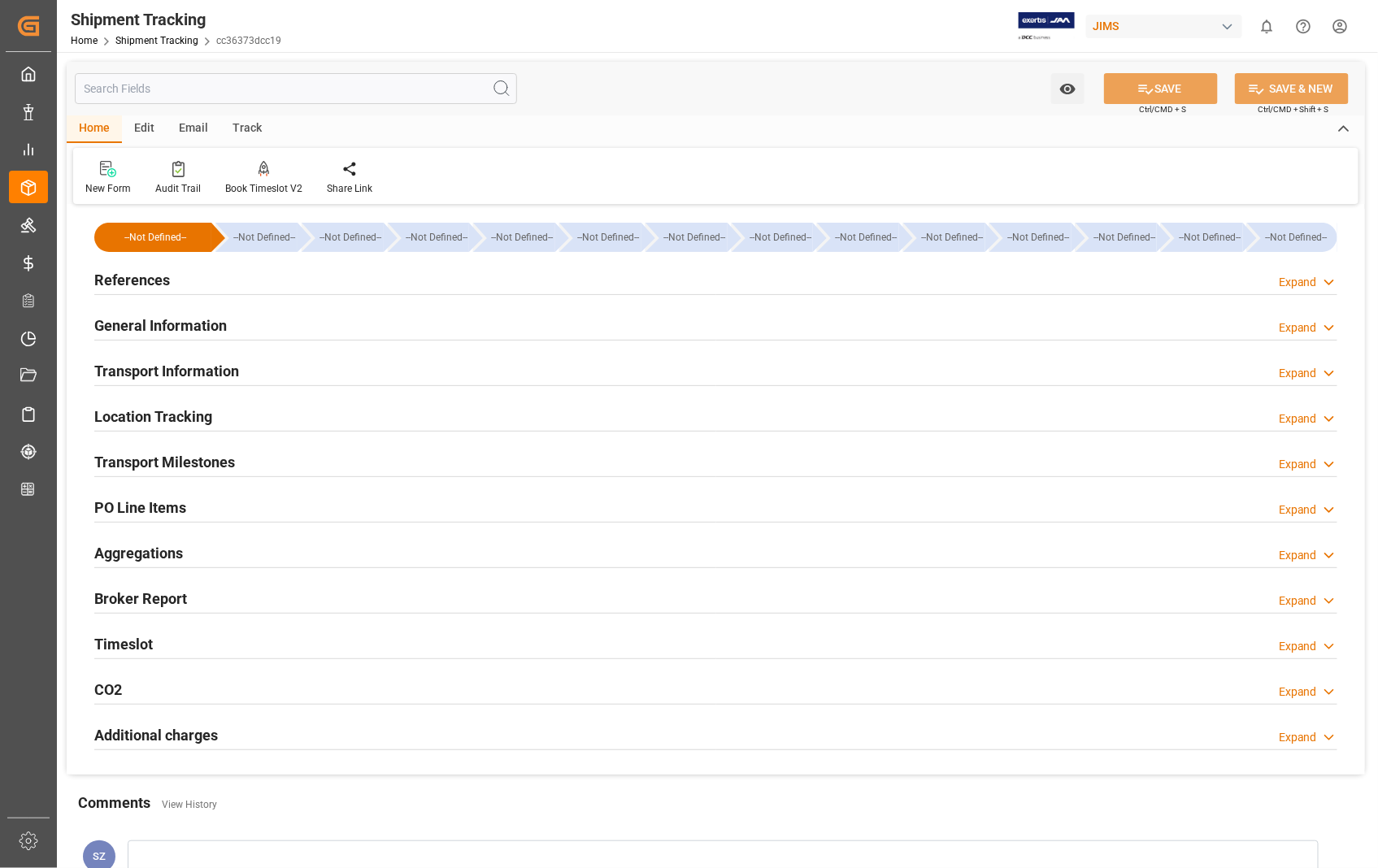
type input "08-08-2025"
click at [127, 277] on h2 "References" at bounding box center [132, 281] width 76 height 22
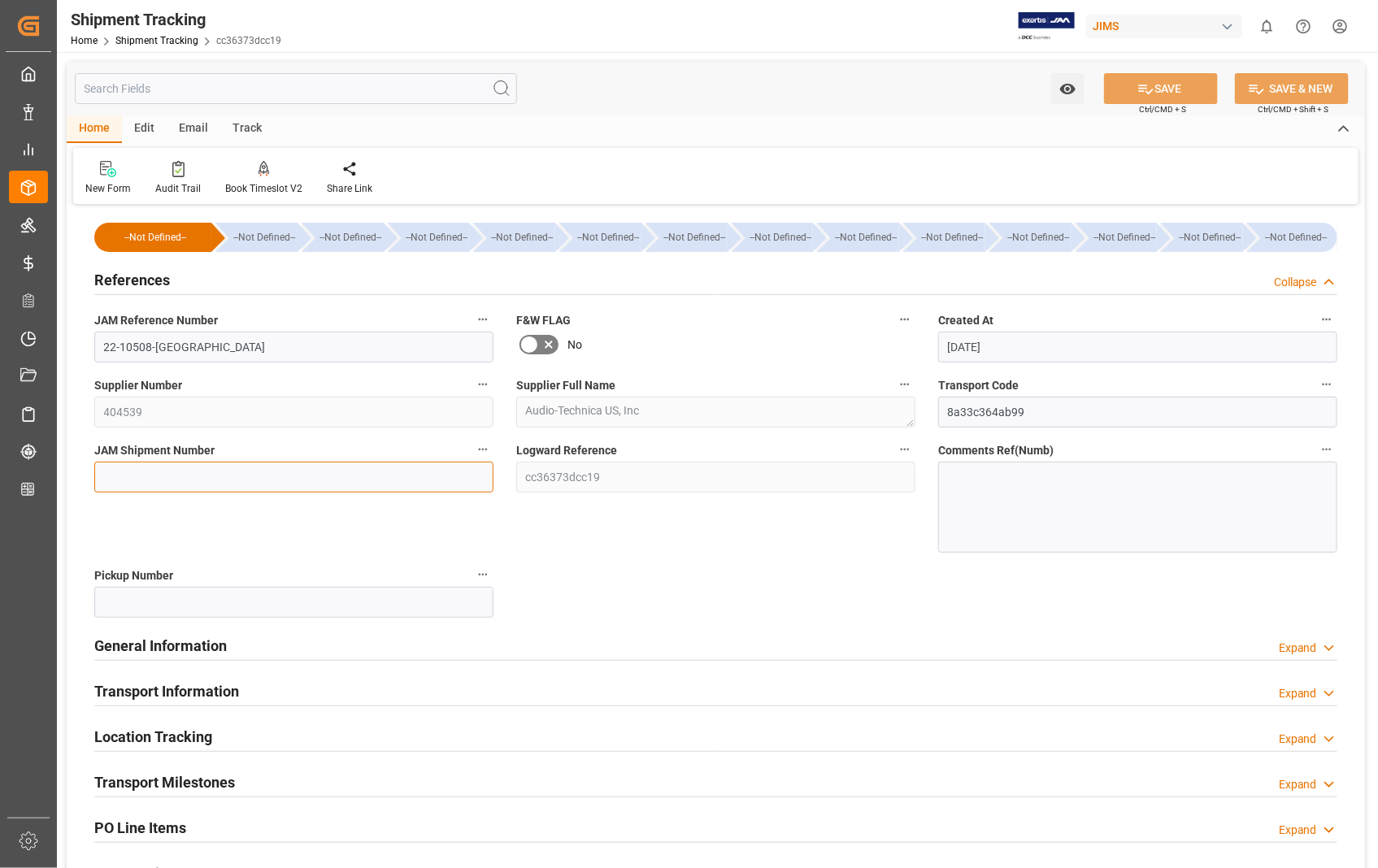
click at [169, 469] on input at bounding box center [293, 477] width 399 height 31
paste input "72584"
type input "72584"
click at [1182, 86] on button "SAVE" at bounding box center [1161, 89] width 114 height 31
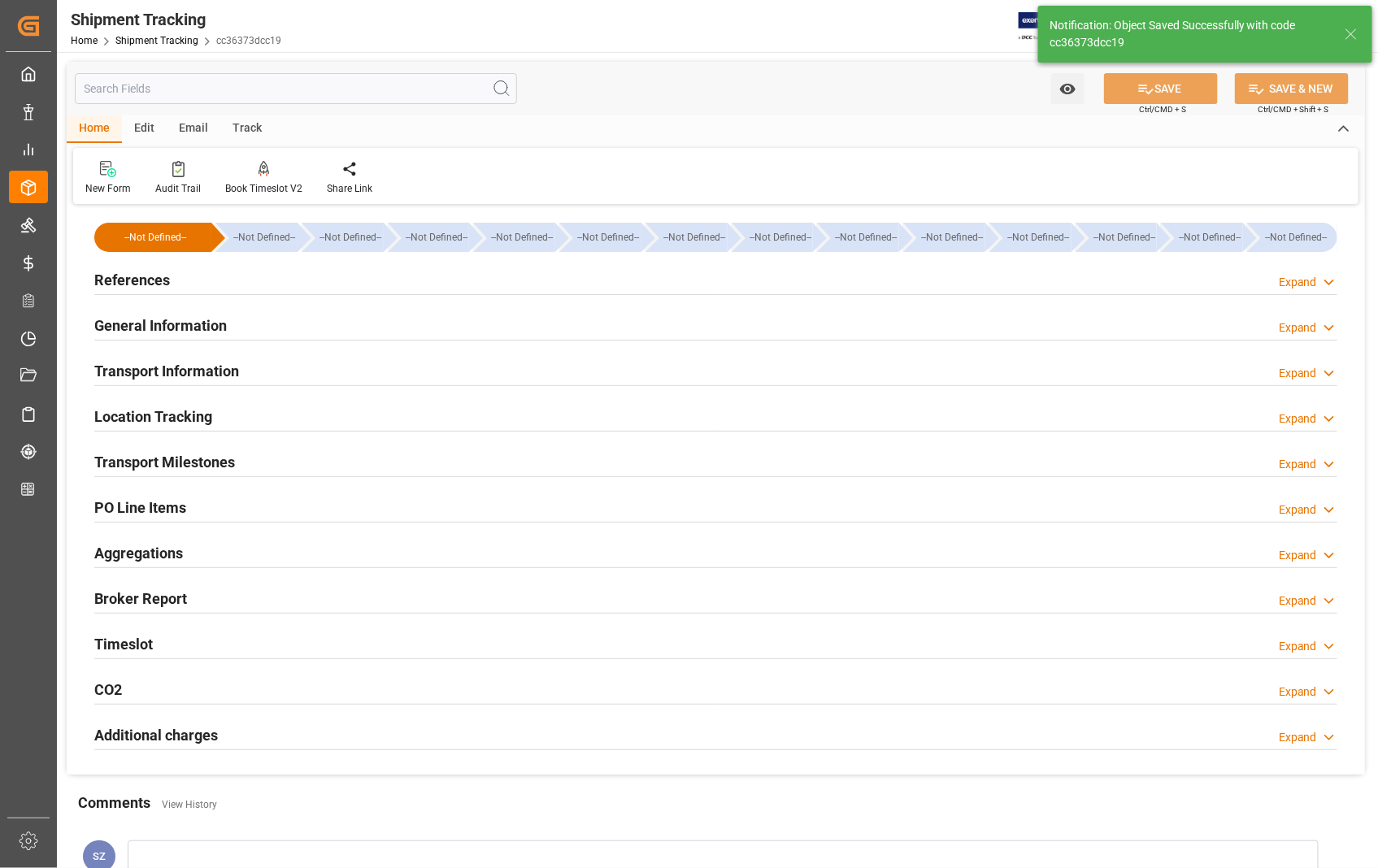
click at [152, 372] on h2 "Transport Information" at bounding box center [166, 371] width 144 height 22
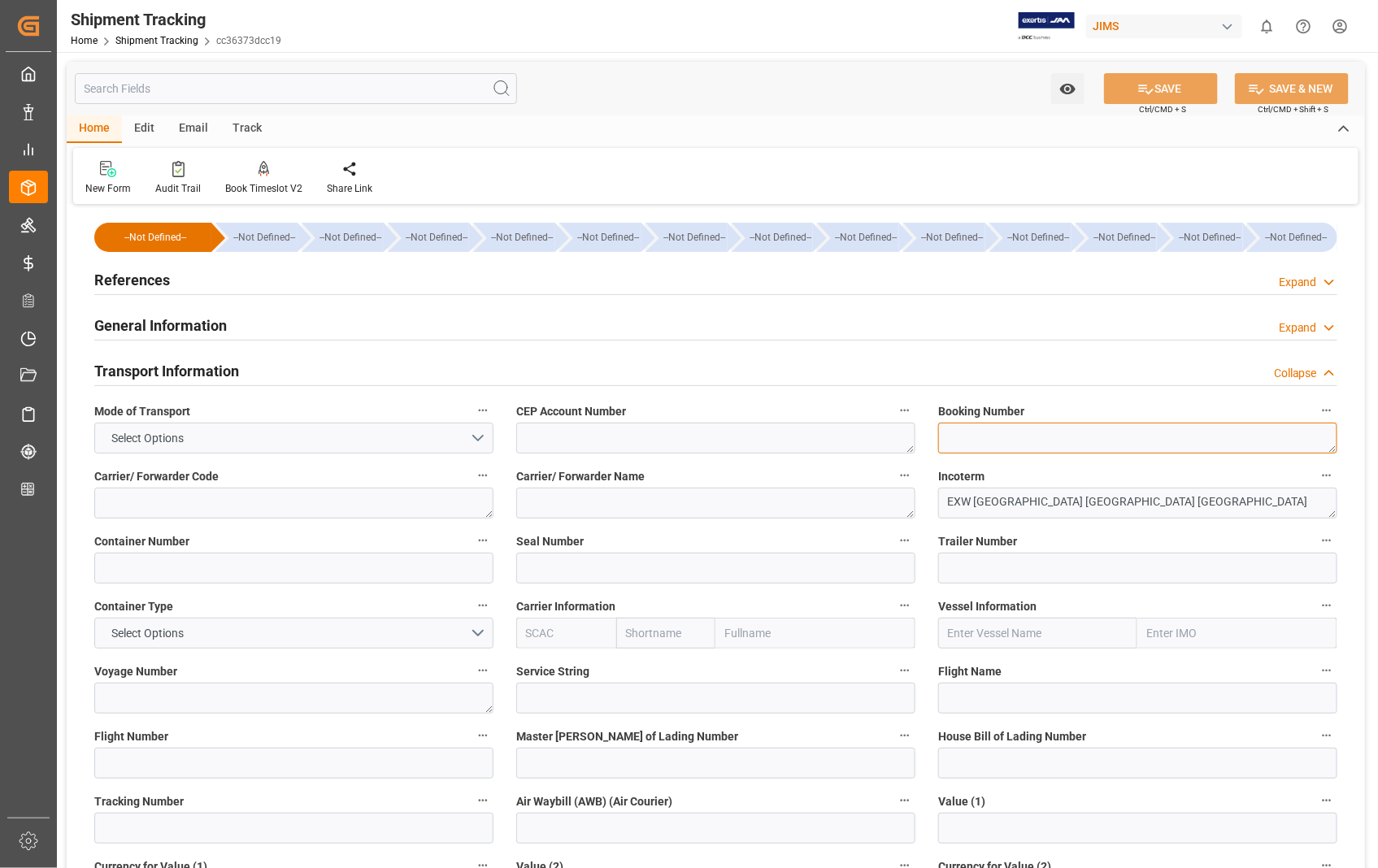
click at [1033, 436] on textarea at bounding box center [1138, 439] width 399 height 31
paste textarea "476029865894"
type textarea "476029865894"
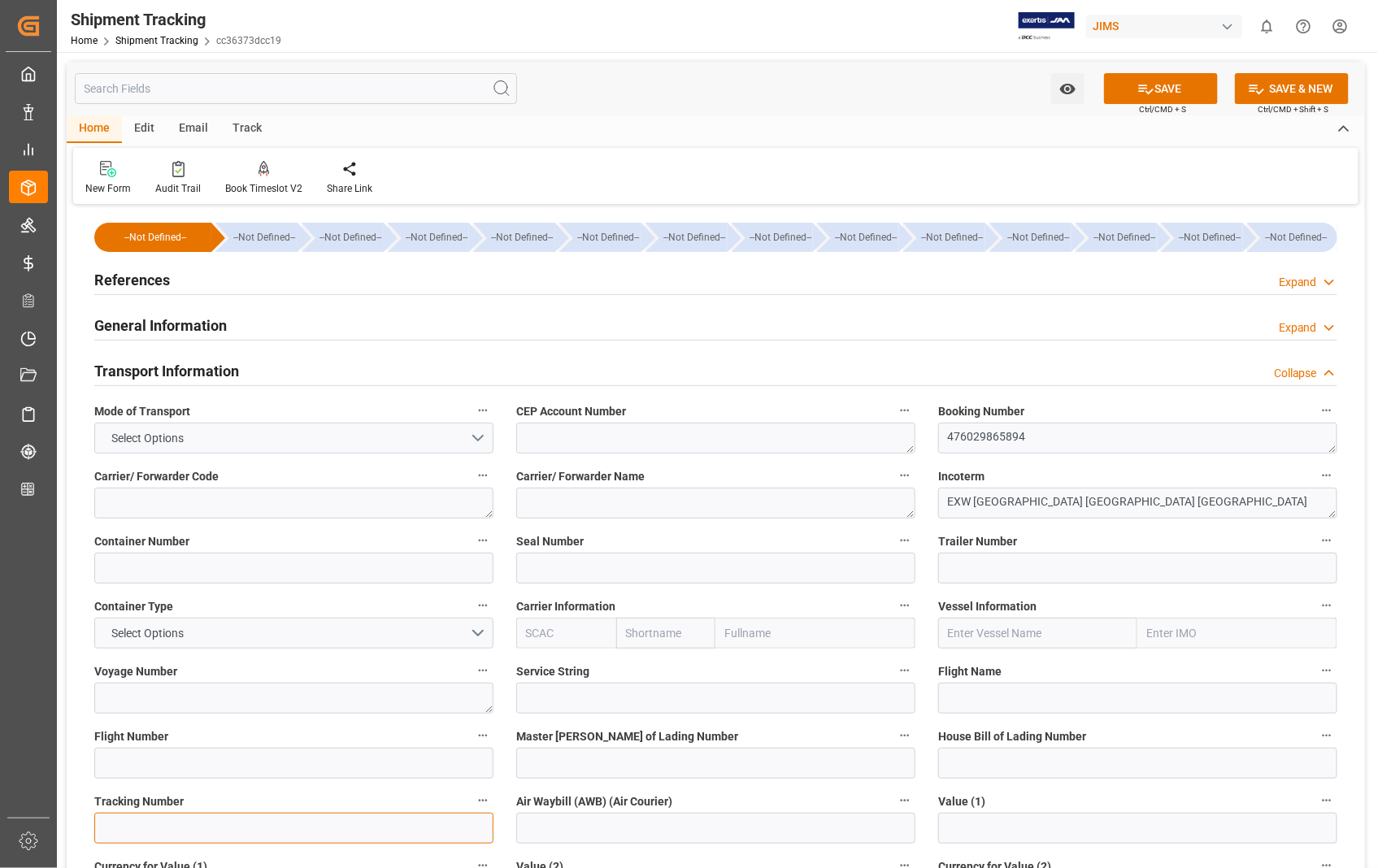
click at [139, 830] on input at bounding box center [293, 829] width 399 height 31
paste input "476029865894"
type input "476029865894"
click at [1174, 85] on button "SAVE" at bounding box center [1161, 89] width 114 height 31
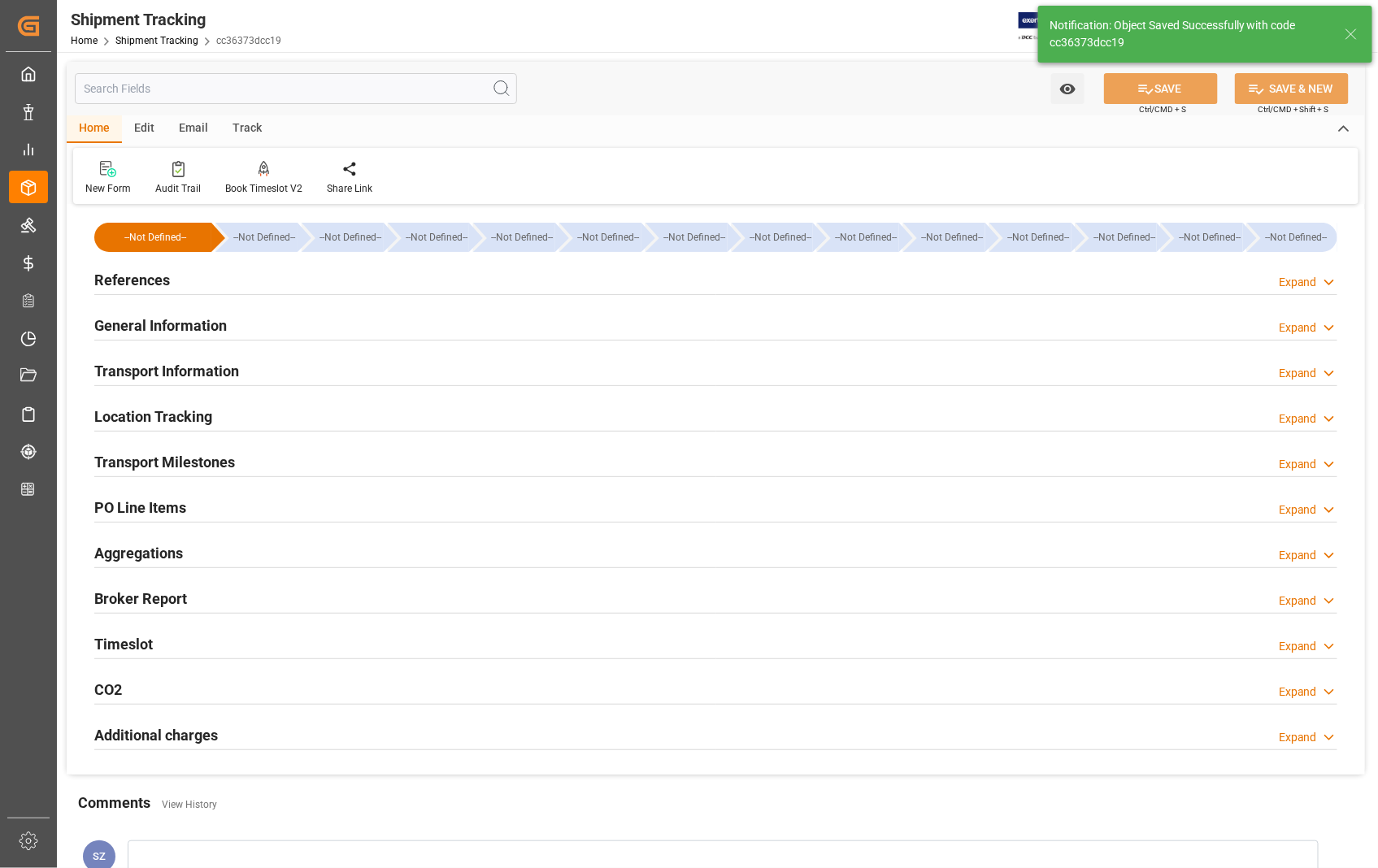
click at [188, 461] on h2 "Transport Milestones" at bounding box center [164, 462] width 141 height 22
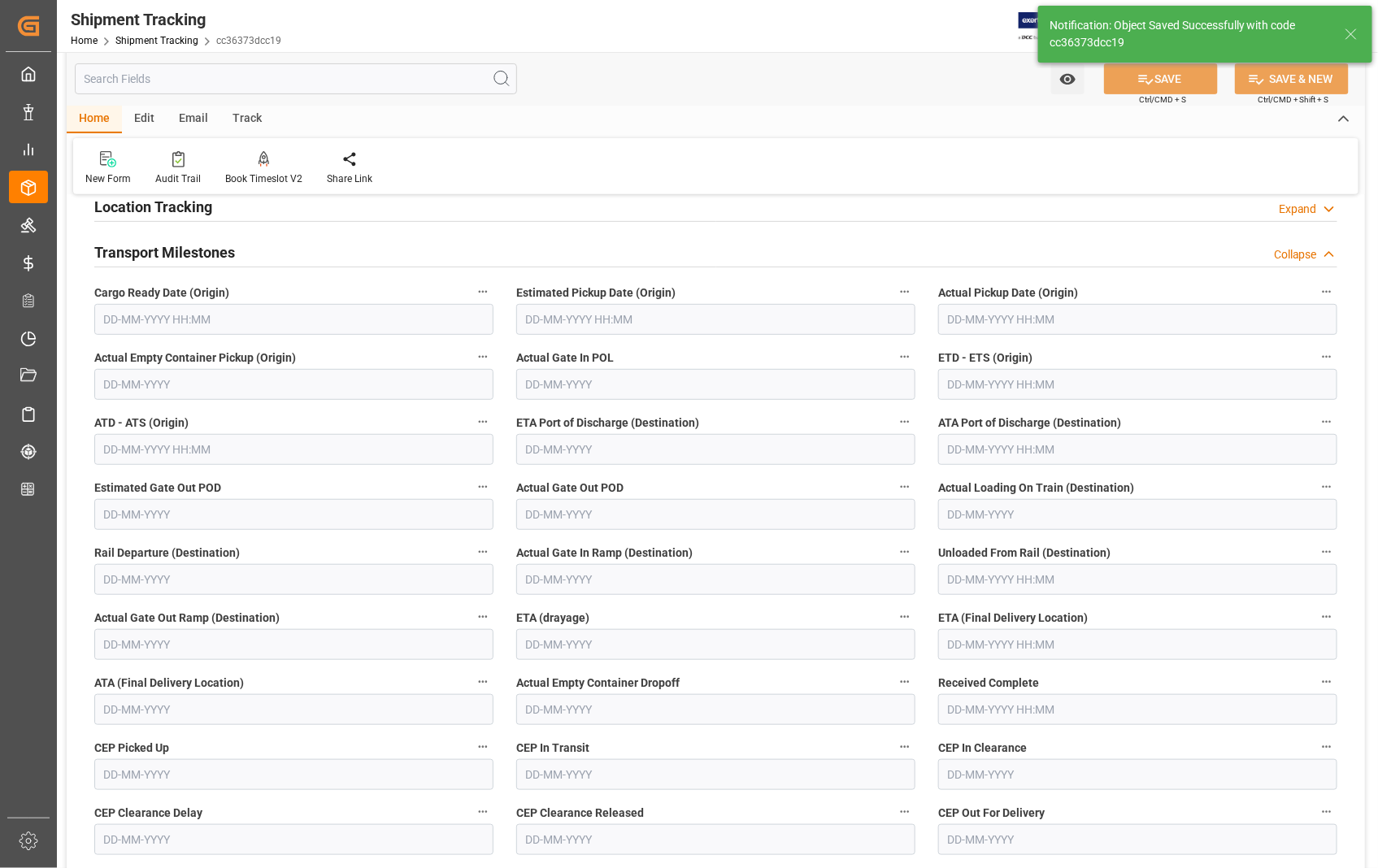
scroll to position [270, 0]
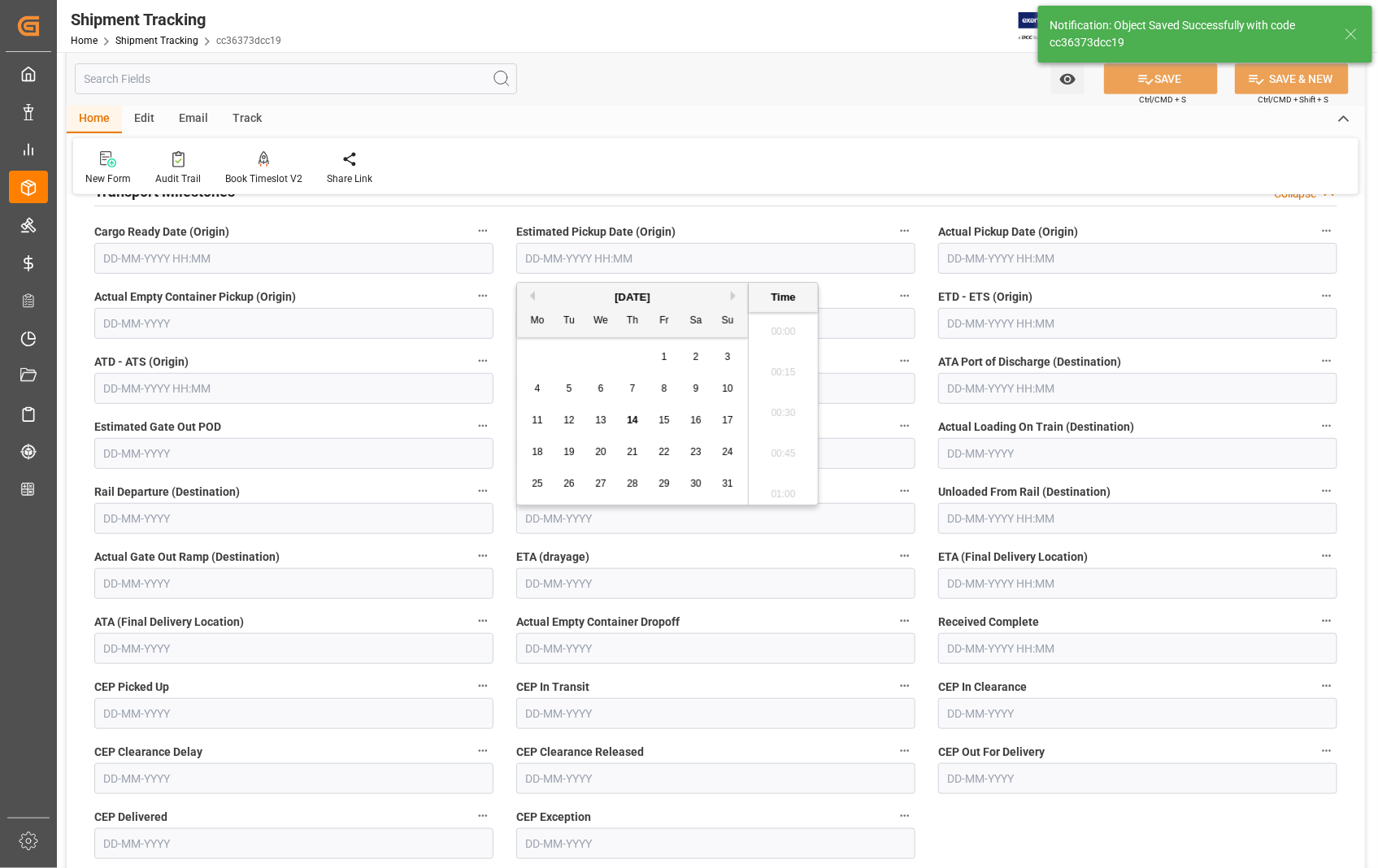
click at [785, 253] on input "text" at bounding box center [716, 259] width 399 height 31
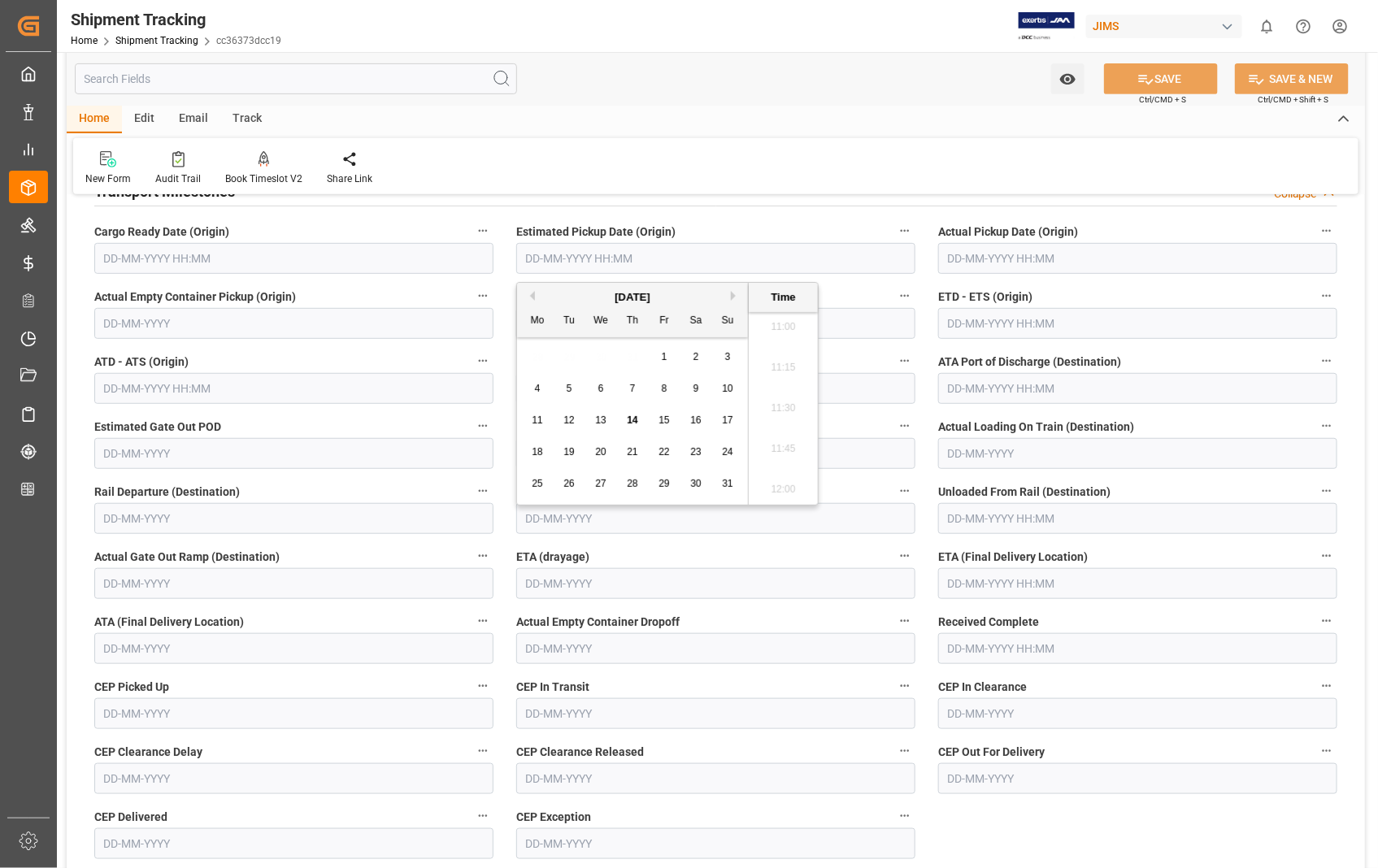
click at [602, 425] on span "13" at bounding box center [600, 420] width 11 height 11
type input "[DATE] 00:00"
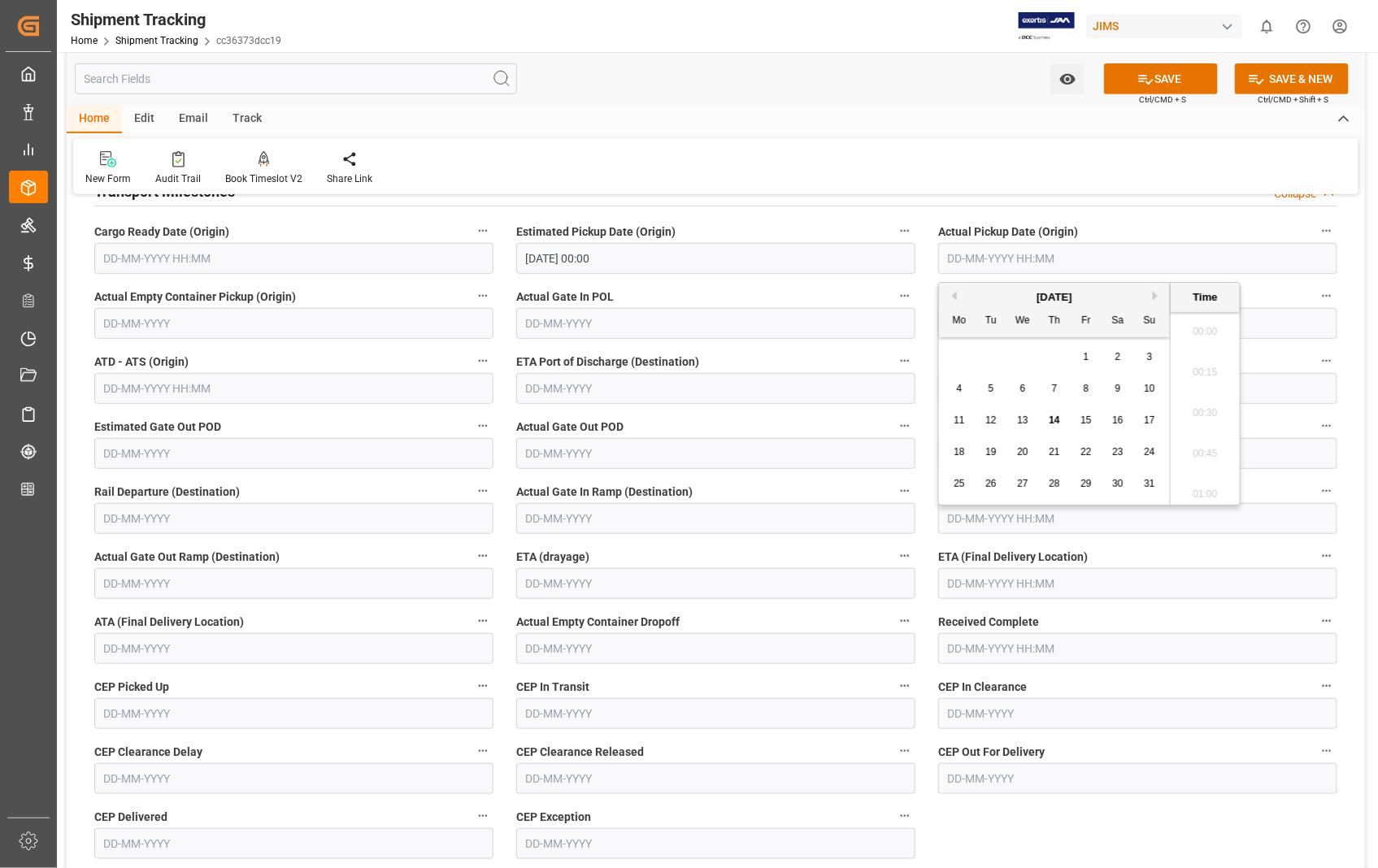
click at [1099, 260] on input "text" at bounding box center [1138, 259] width 399 height 31
click at [1026, 421] on span "13" at bounding box center [1023, 420] width 11 height 11
type input "[DATE] 00:00"
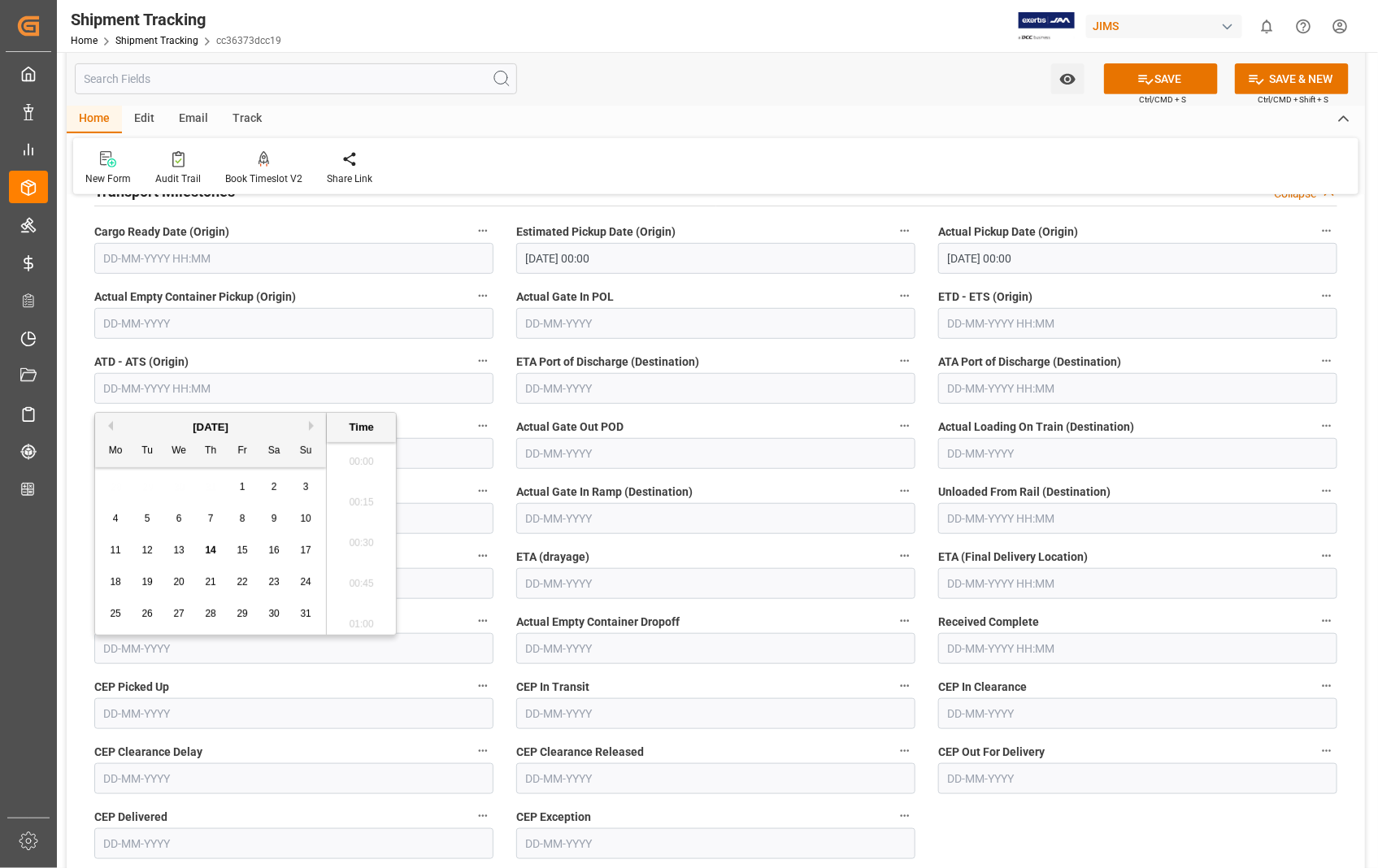
click at [270, 387] on input "text" at bounding box center [293, 388] width 399 height 31
click at [182, 553] on span "13" at bounding box center [179, 550] width 11 height 11
type input "[DATE] 00:00"
click at [1099, 331] on input "text" at bounding box center [1138, 323] width 399 height 31
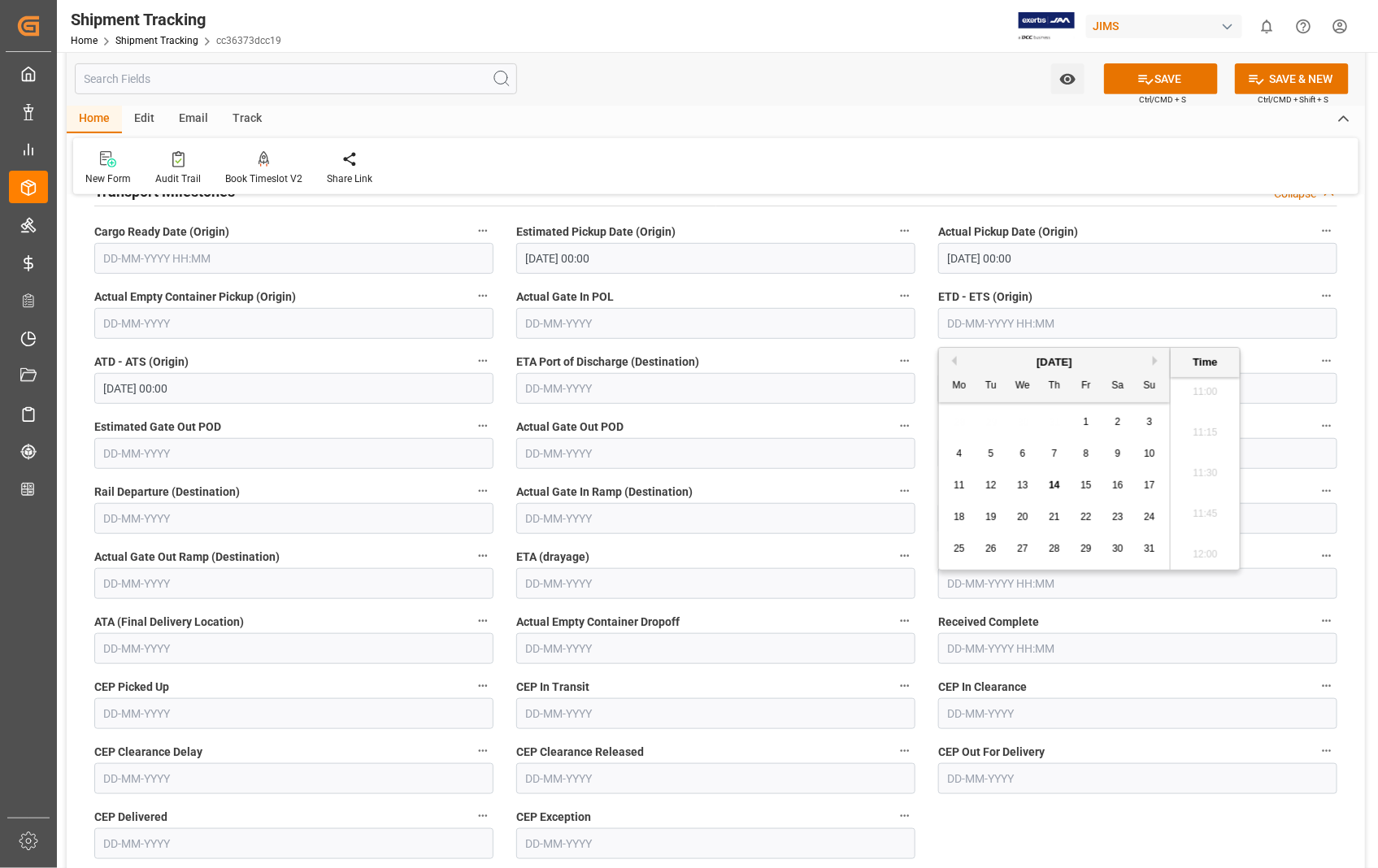
click at [1020, 489] on span "13" at bounding box center [1023, 485] width 11 height 11
type input "[DATE] 00:00"
click at [824, 631] on label "Actual Empty Container Dropoff" at bounding box center [716, 621] width 399 height 23
click at [895, 631] on button "Actual Empty Container Dropoff" at bounding box center [905, 620] width 21 height 21
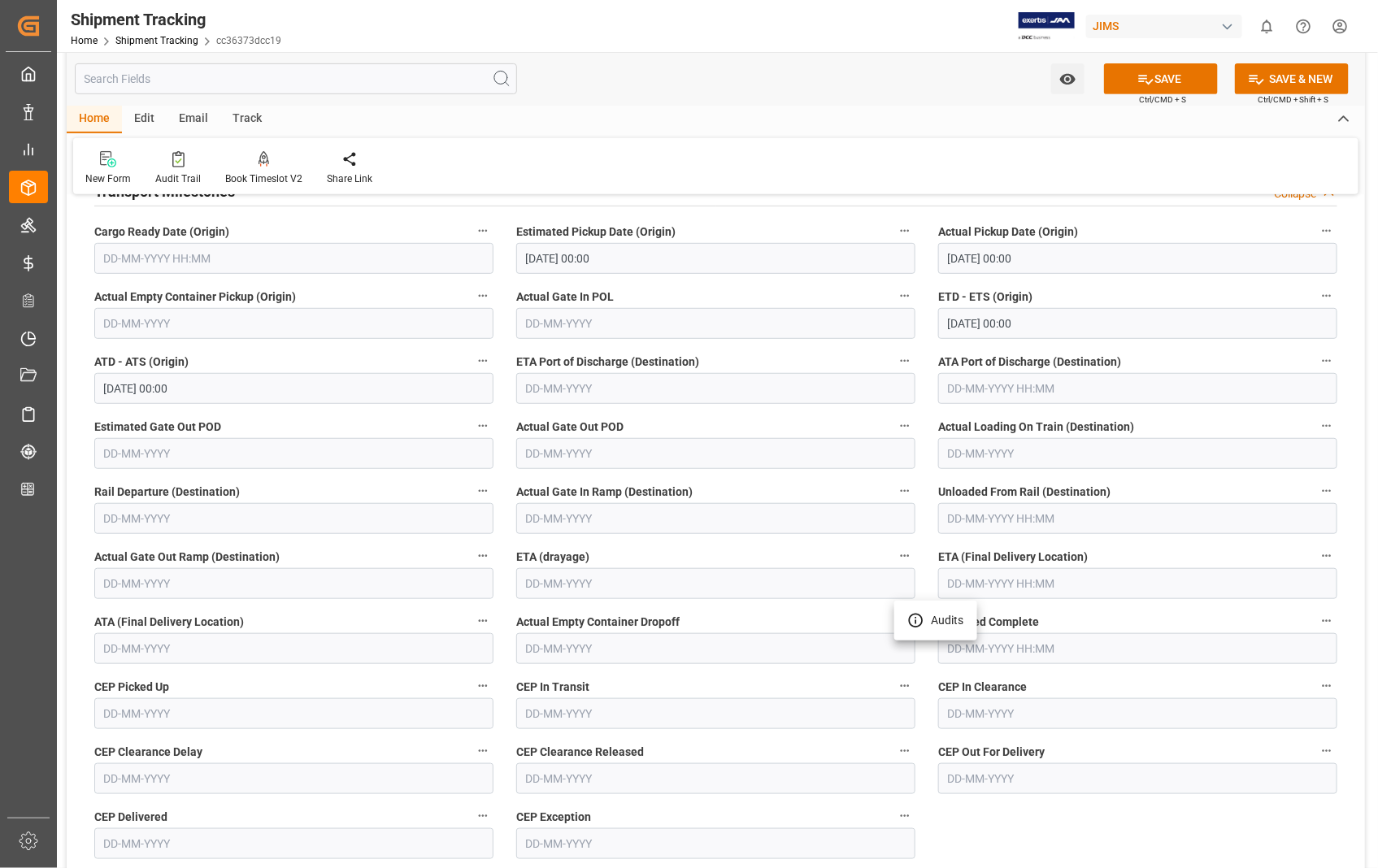
click at [1180, 588] on div at bounding box center [689, 434] width 1378 height 868
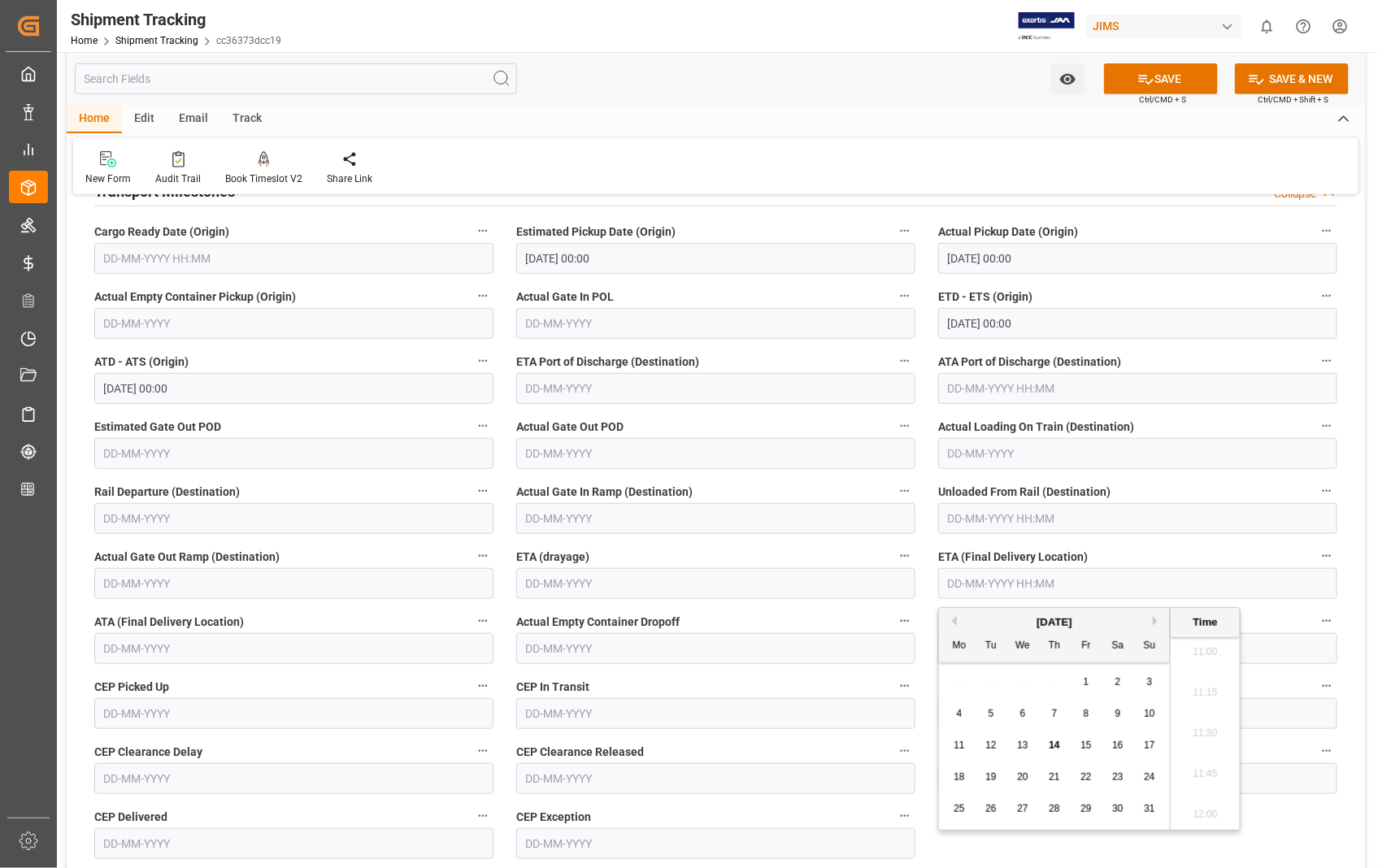
click at [1139, 586] on input "text" at bounding box center [1138, 584] width 399 height 31
click at [1086, 742] on span "15" at bounding box center [1086, 746] width 11 height 11
type input "[DATE] 00:00"
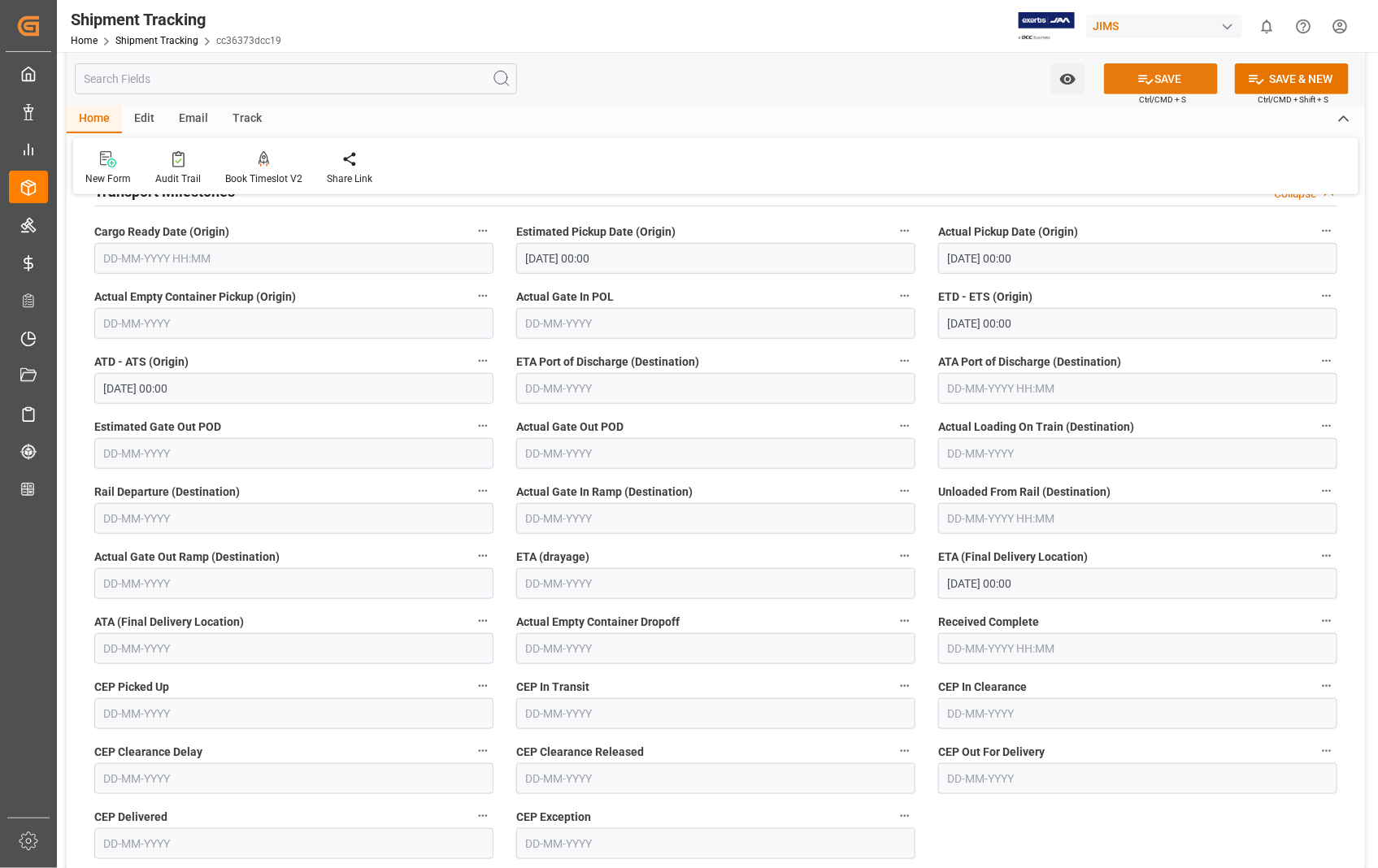
click at [1171, 79] on button "SAVE" at bounding box center [1161, 79] width 114 height 31
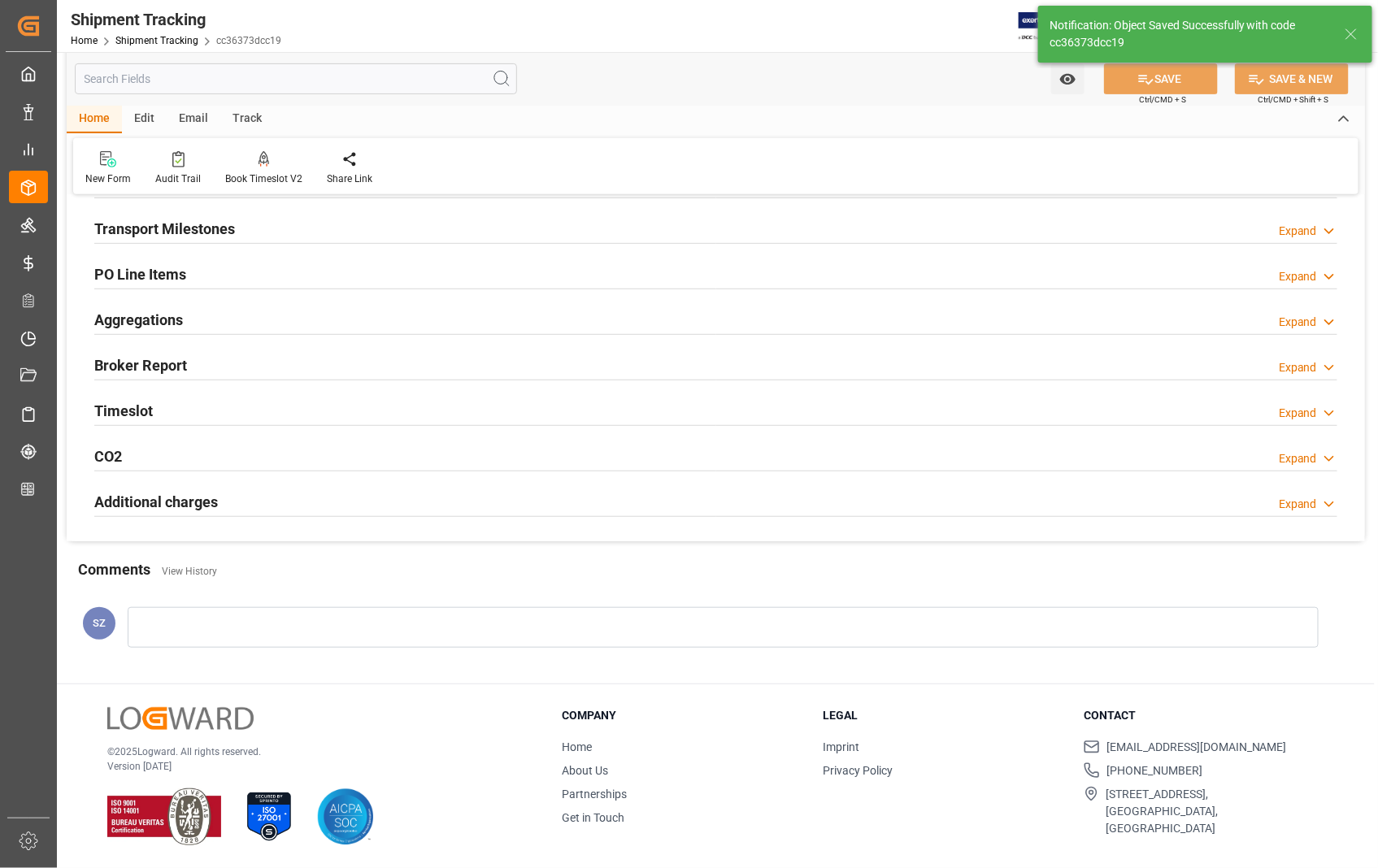
scroll to position [233, 0]
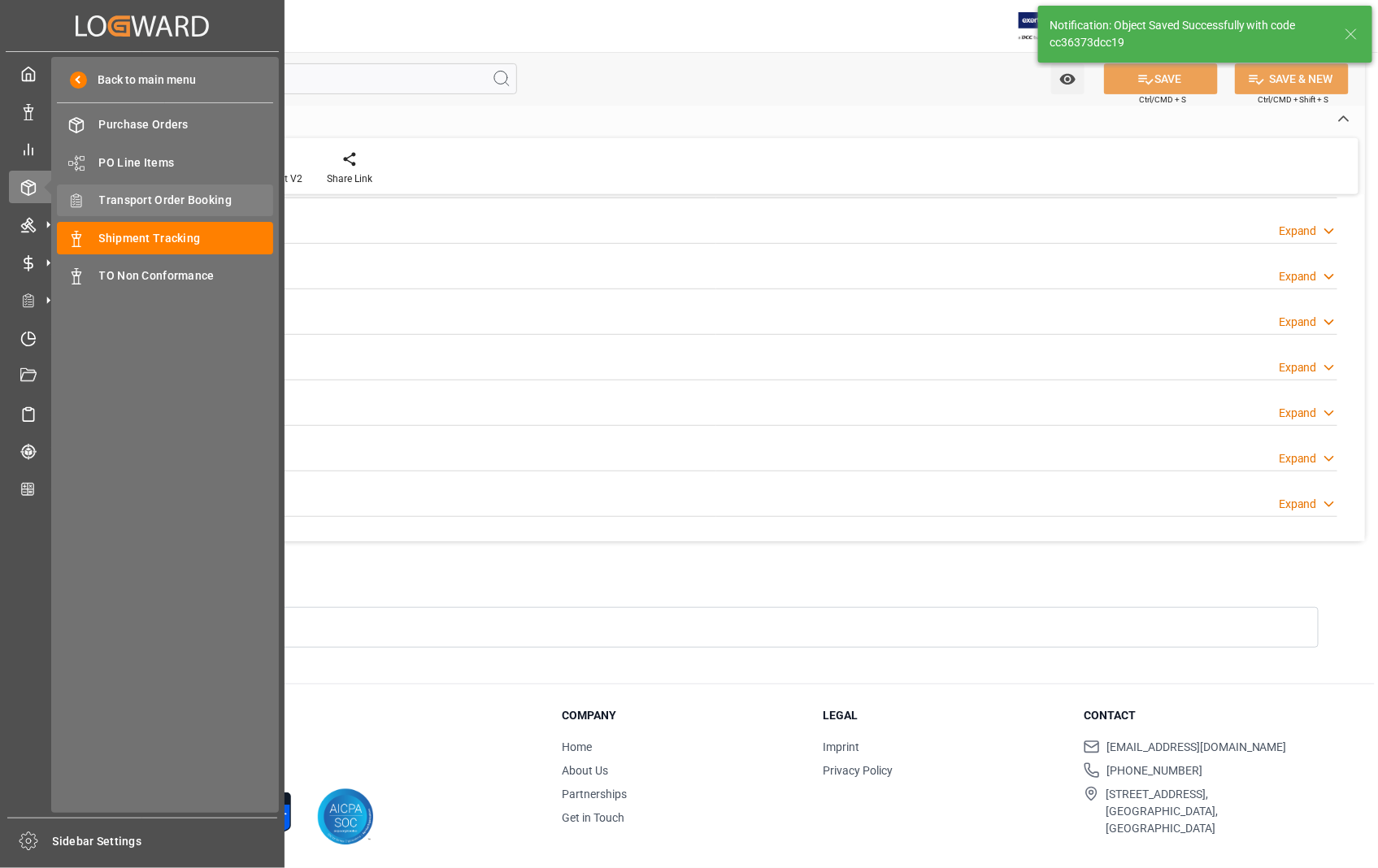
click at [208, 198] on span "Transport Order Booking" at bounding box center [186, 200] width 175 height 17
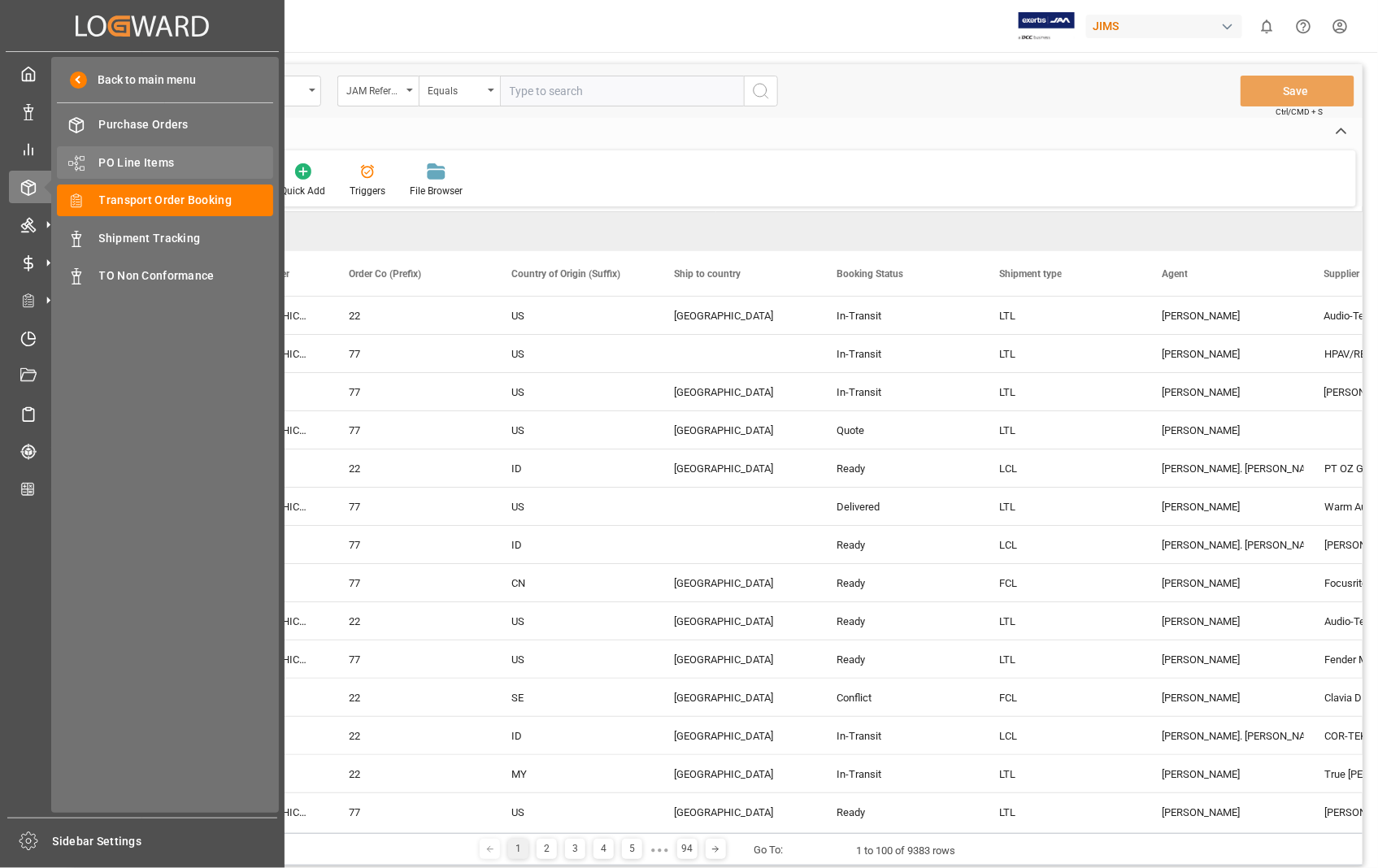
click at [155, 164] on span "PO Line Items" at bounding box center [186, 163] width 175 height 17
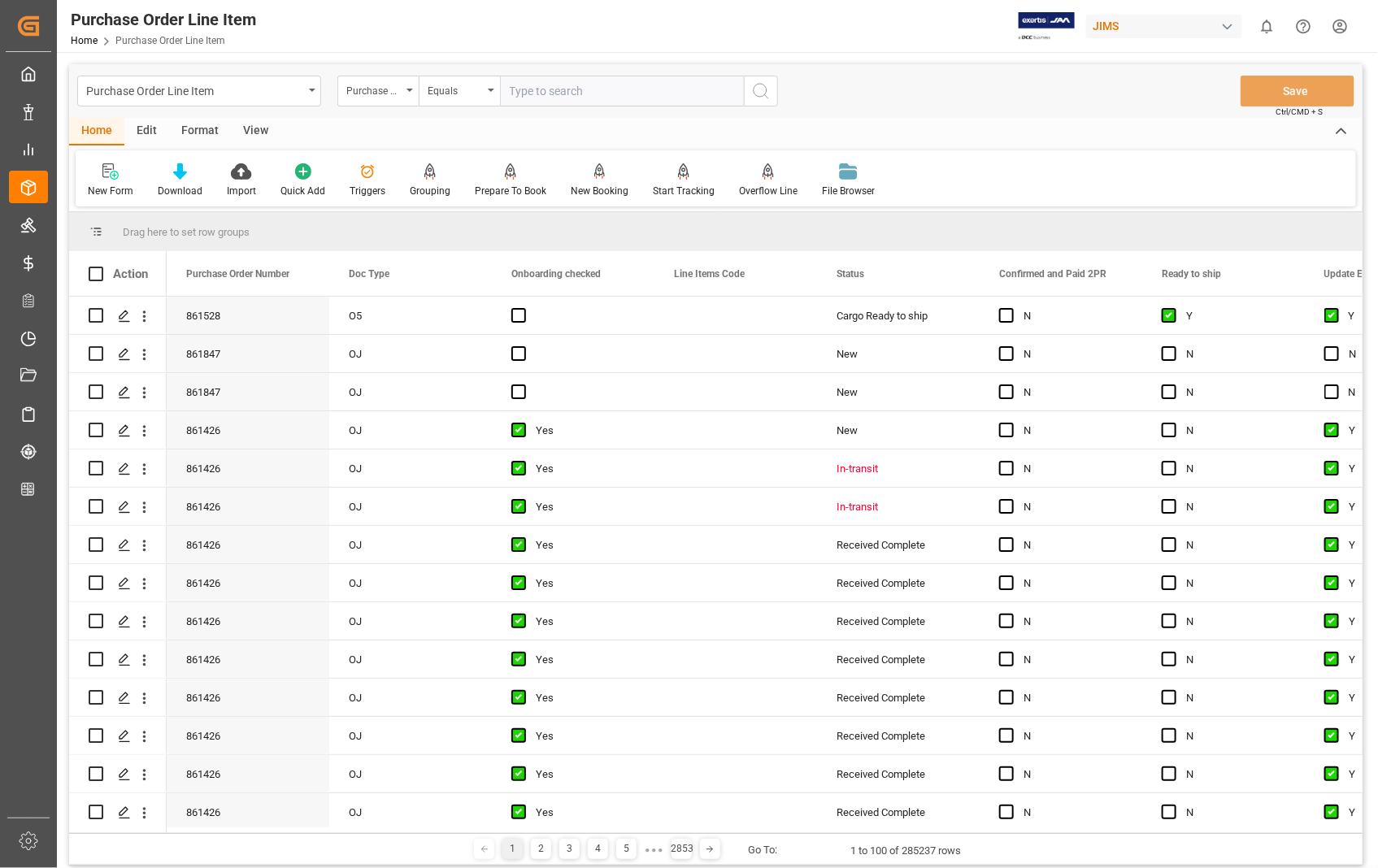
click at [610, 95] on input "text" at bounding box center [621, 91] width 244 height 31
type input "861847"
click at [757, 90] on icon "search button" at bounding box center [760, 90] width 19 height 19
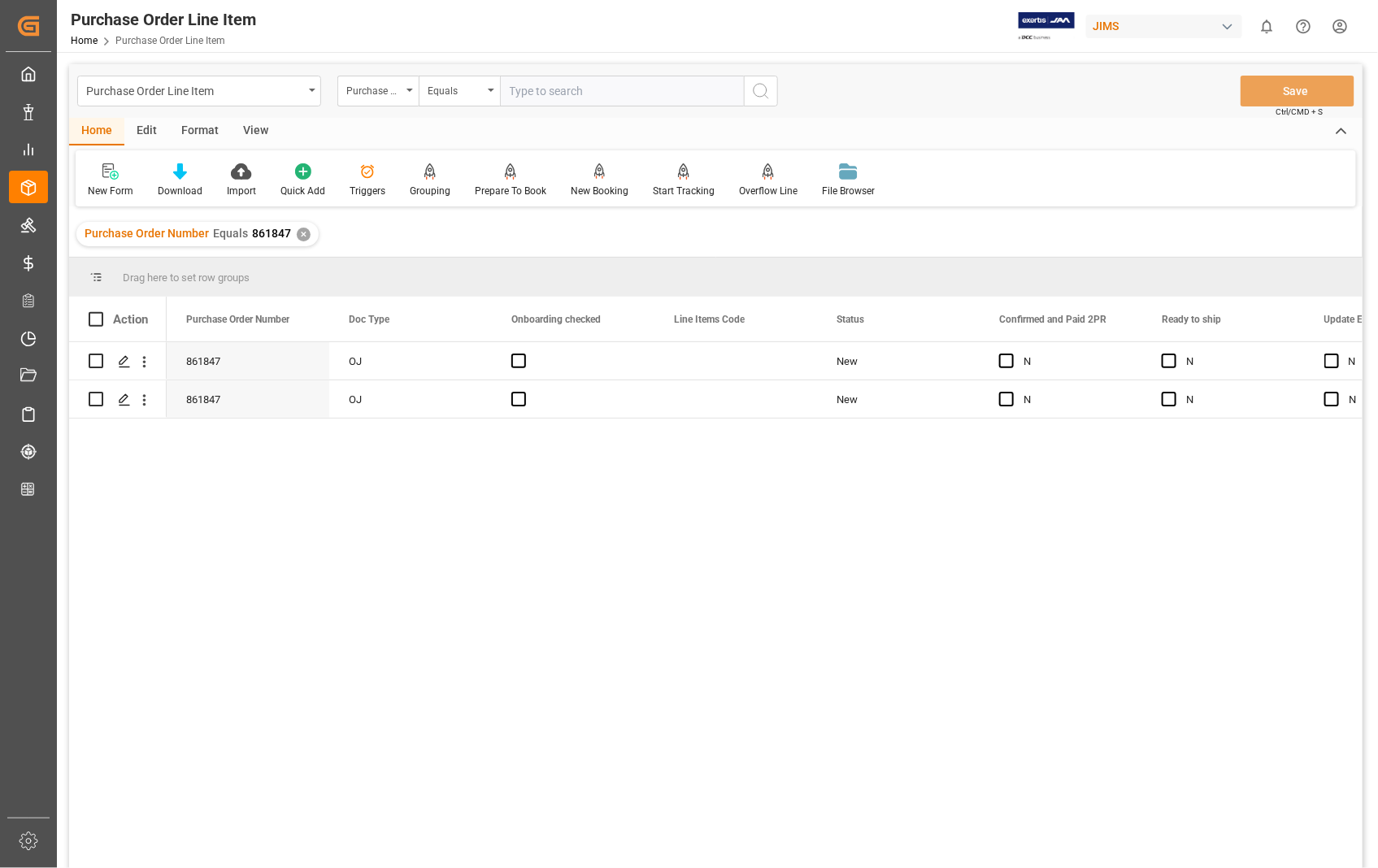
click at [263, 132] on div "View" at bounding box center [256, 132] width 49 height 27
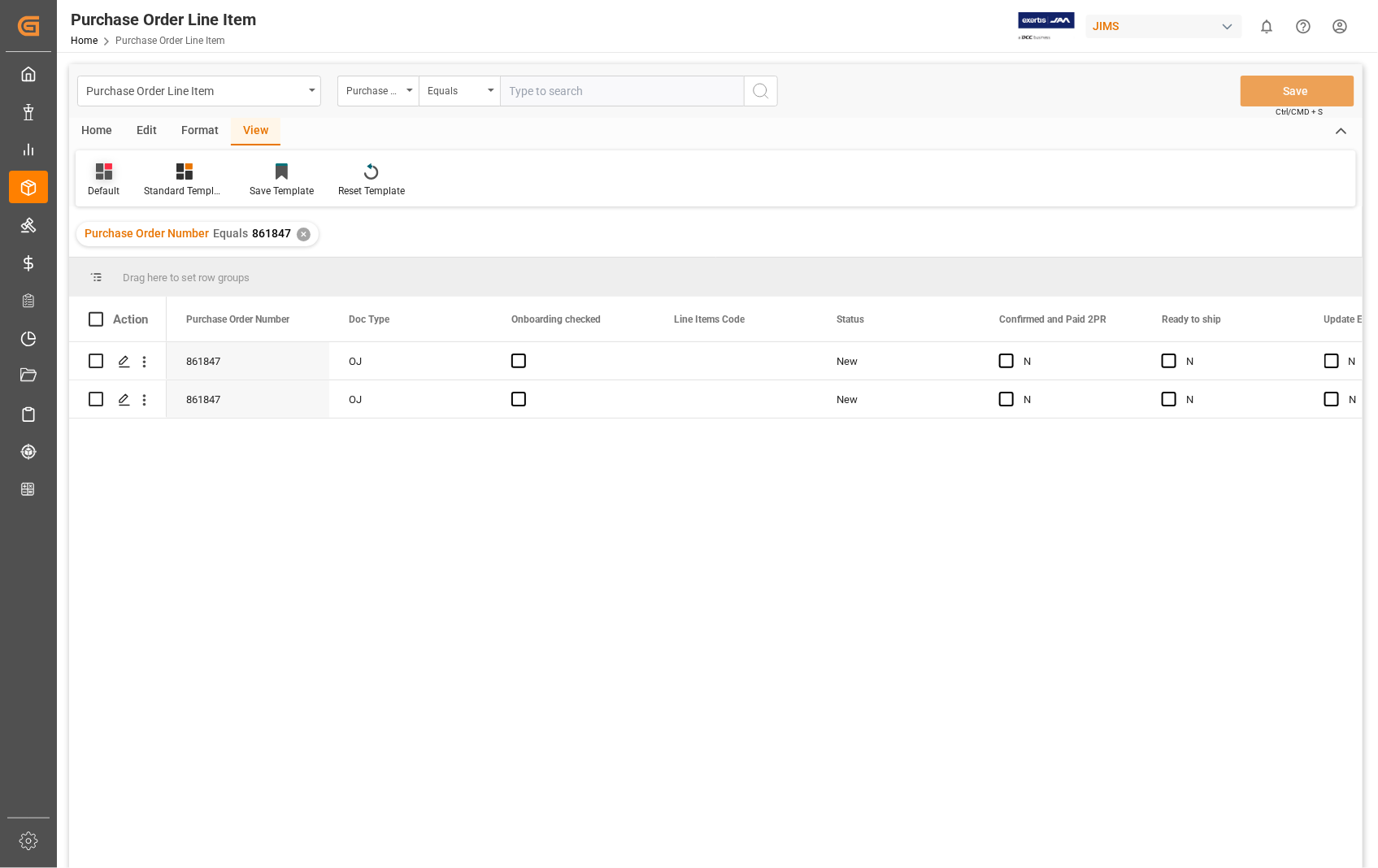
click at [100, 185] on div "Default" at bounding box center [103, 191] width 32 height 15
click at [122, 264] on div "Sophia setting." at bounding box center [167, 263] width 143 height 17
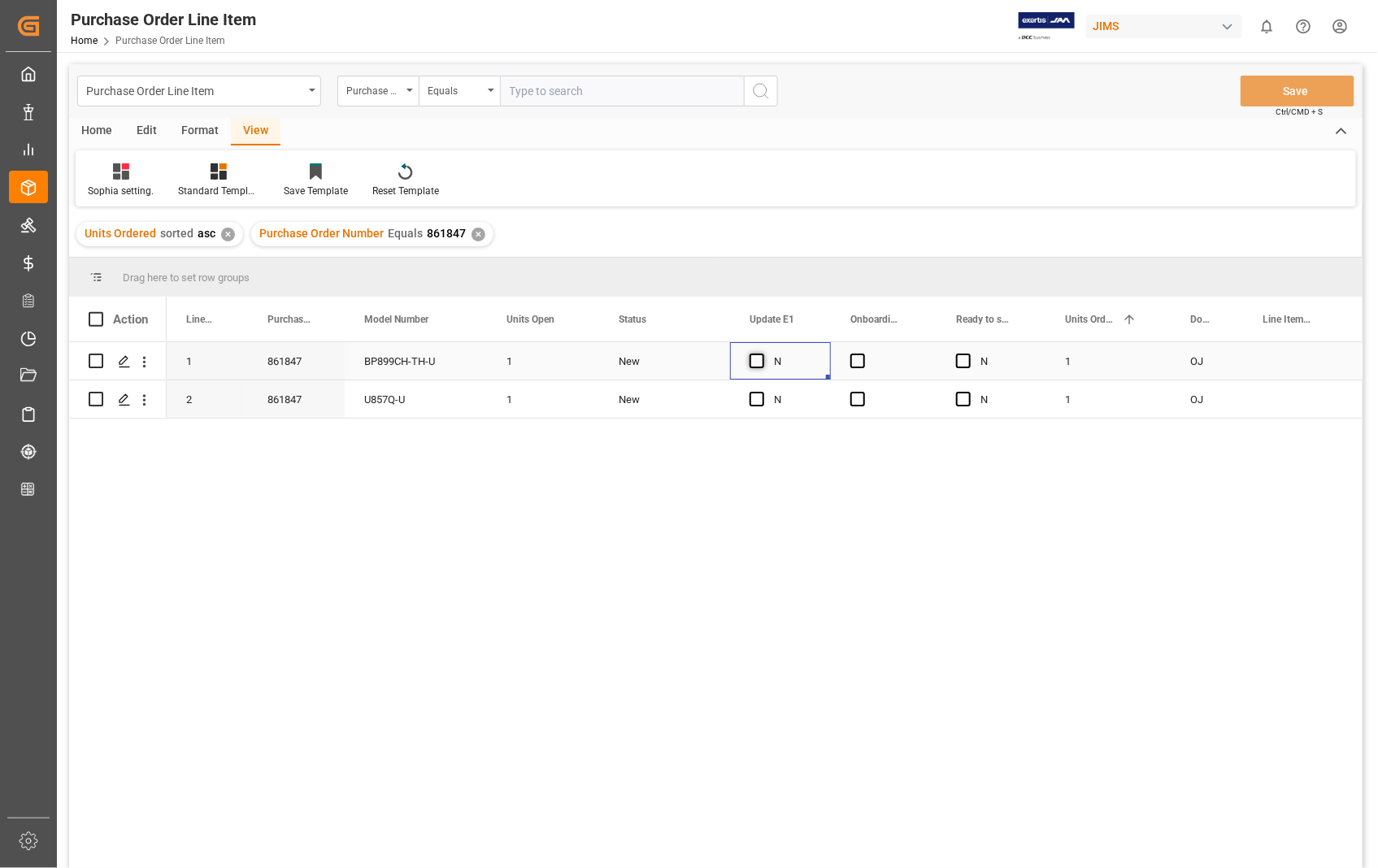
click at [764, 358] on span "Press SPACE to select this row." at bounding box center [757, 361] width 15 height 15
click at [762, 354] on input "Press SPACE to select this row." at bounding box center [762, 354] width 0 height 0
click at [751, 396] on span "Press SPACE to select this row." at bounding box center [757, 399] width 15 height 15
click at [762, 392] on input "Press SPACE to select this row." at bounding box center [762, 392] width 0 height 0
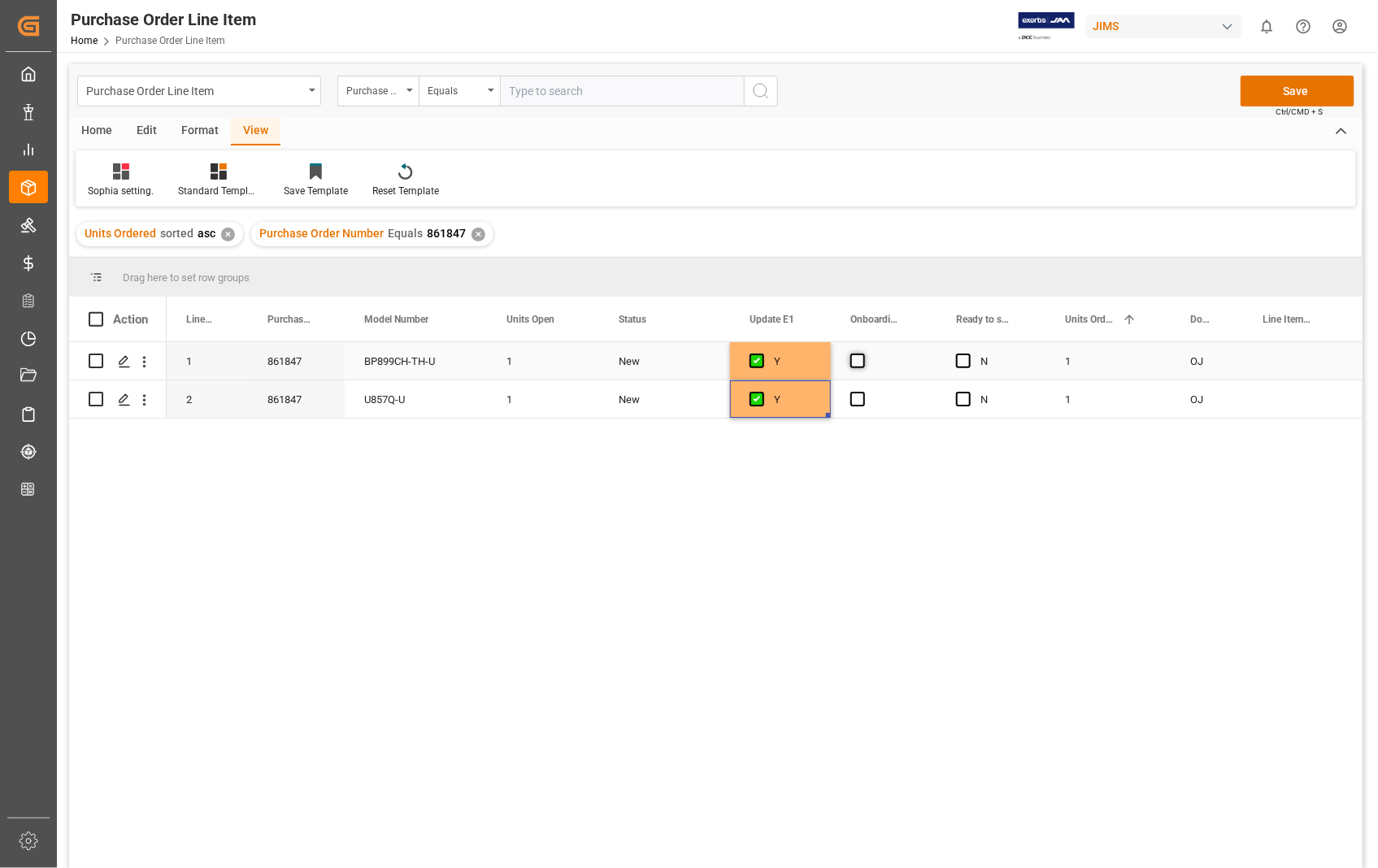
click at [857, 354] on span "Press SPACE to select this row." at bounding box center [858, 361] width 15 height 15
click at [863, 354] on input "Press SPACE to select this row." at bounding box center [863, 354] width 0 height 0
click at [851, 398] on span "Press SPACE to select this row." at bounding box center [858, 399] width 15 height 15
click at [863, 392] on input "Press SPACE to select this row." at bounding box center [863, 392] width 0 height 0
click at [1298, 87] on button "Save" at bounding box center [1298, 91] width 114 height 31
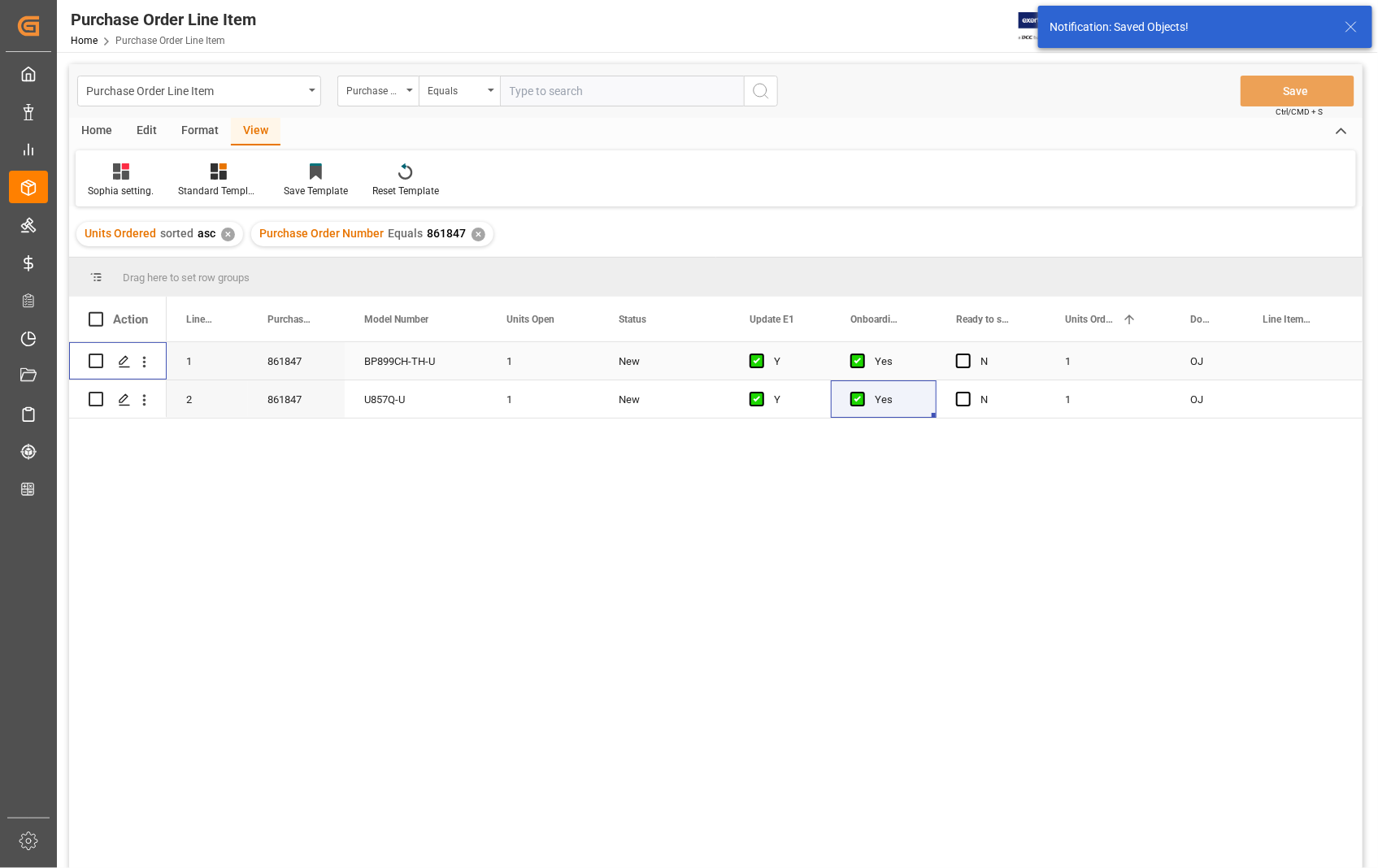
click at [94, 363] on input "Press Space to toggle row selection (unchecked)" at bounding box center [96, 361] width 15 height 15
checkbox input "true"
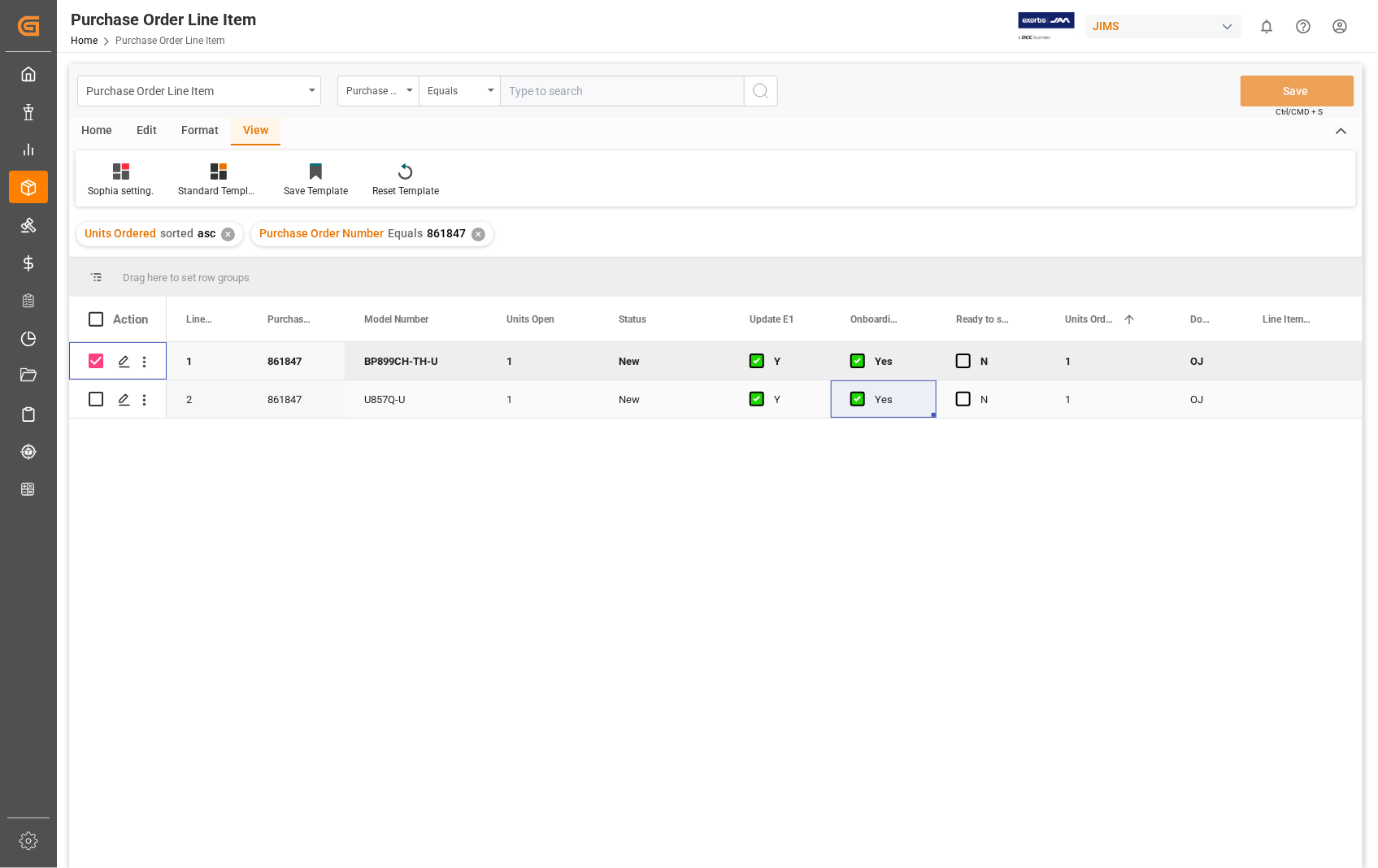
click at [94, 404] on input "Press Space to toggle row selection (unchecked)" at bounding box center [96, 399] width 15 height 15
checkbox input "true"
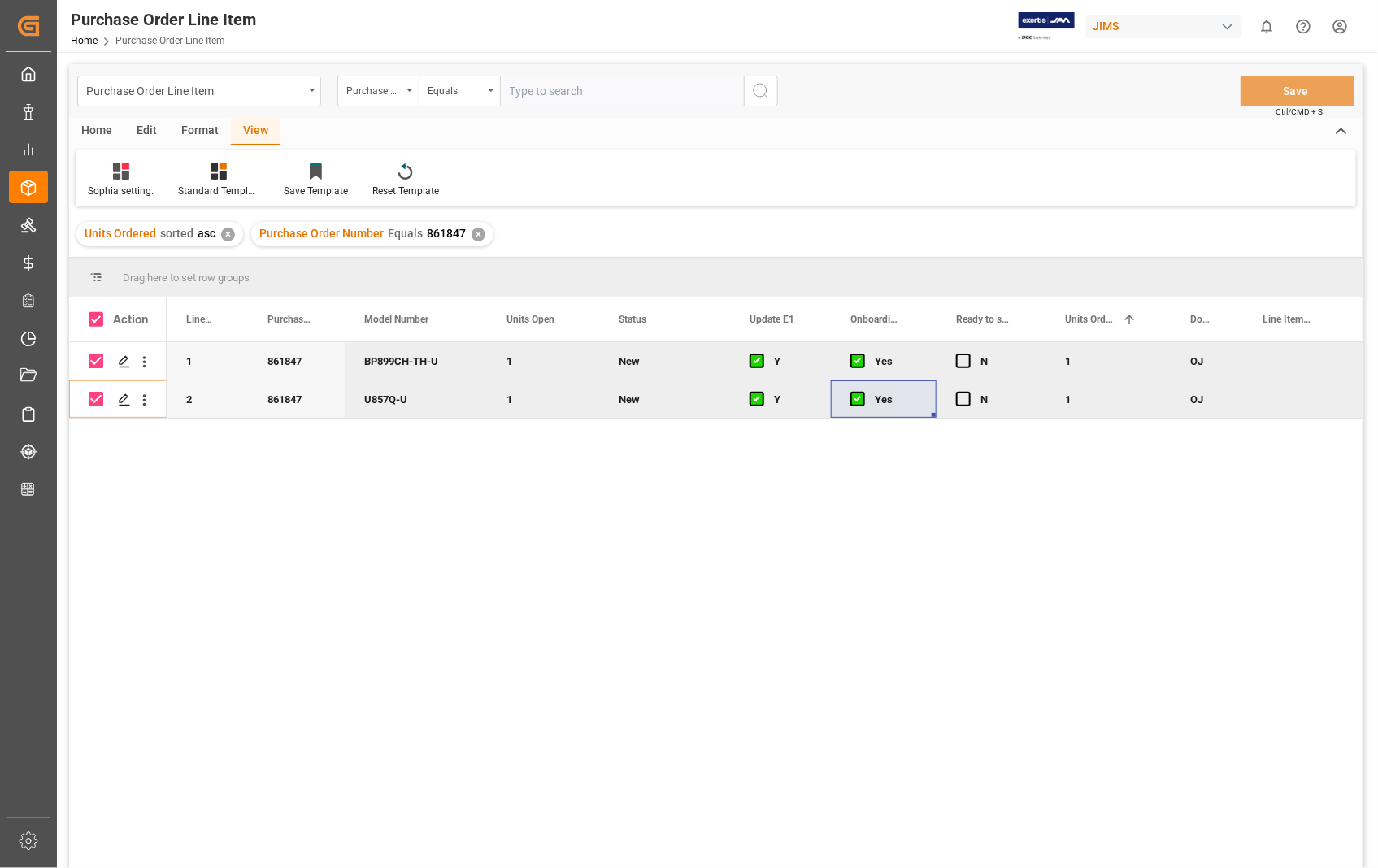
click at [101, 135] on div "Home" at bounding box center [97, 132] width 56 height 27
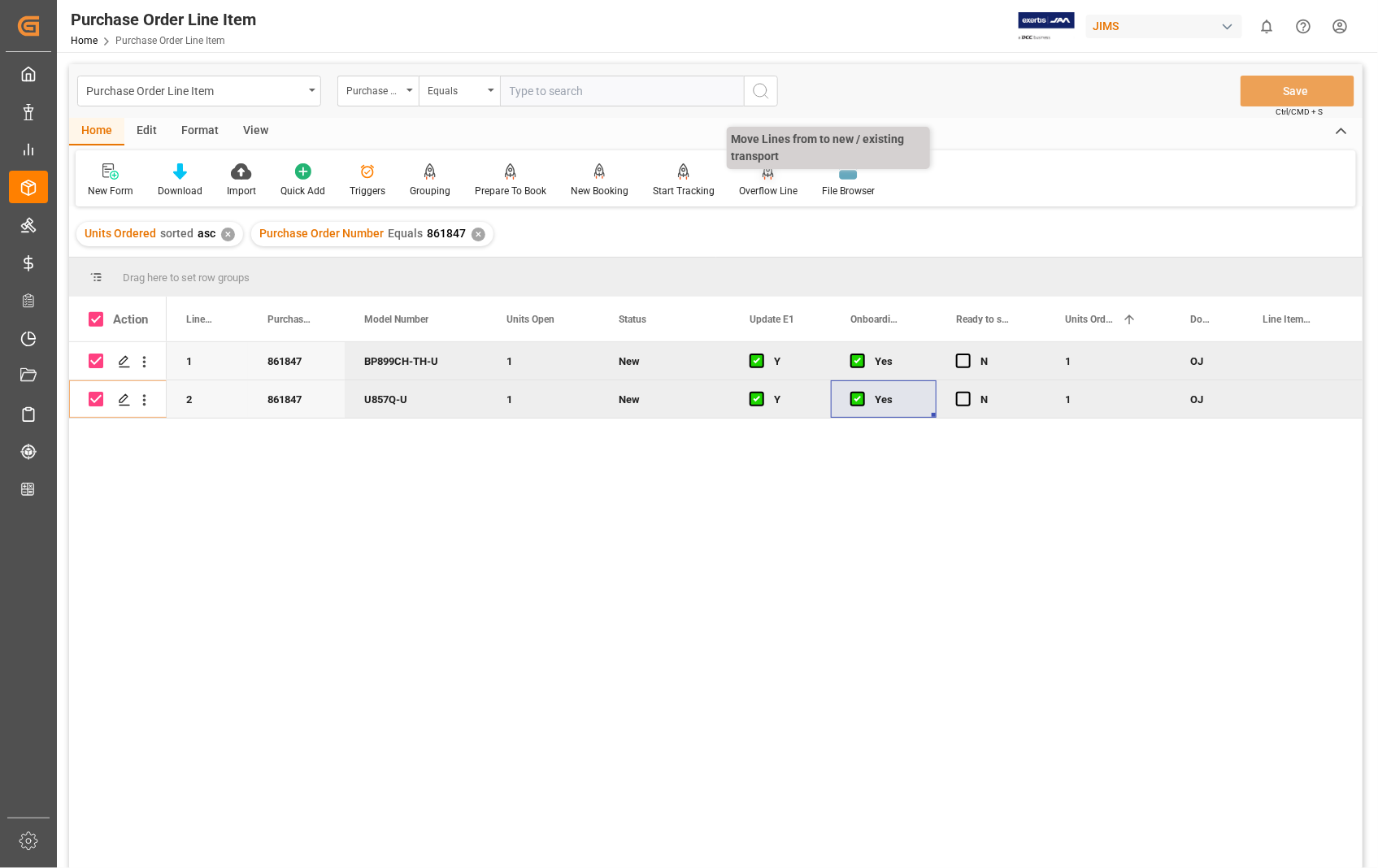
click at [767, 185] on div "Overflow Line" at bounding box center [768, 191] width 58 height 15
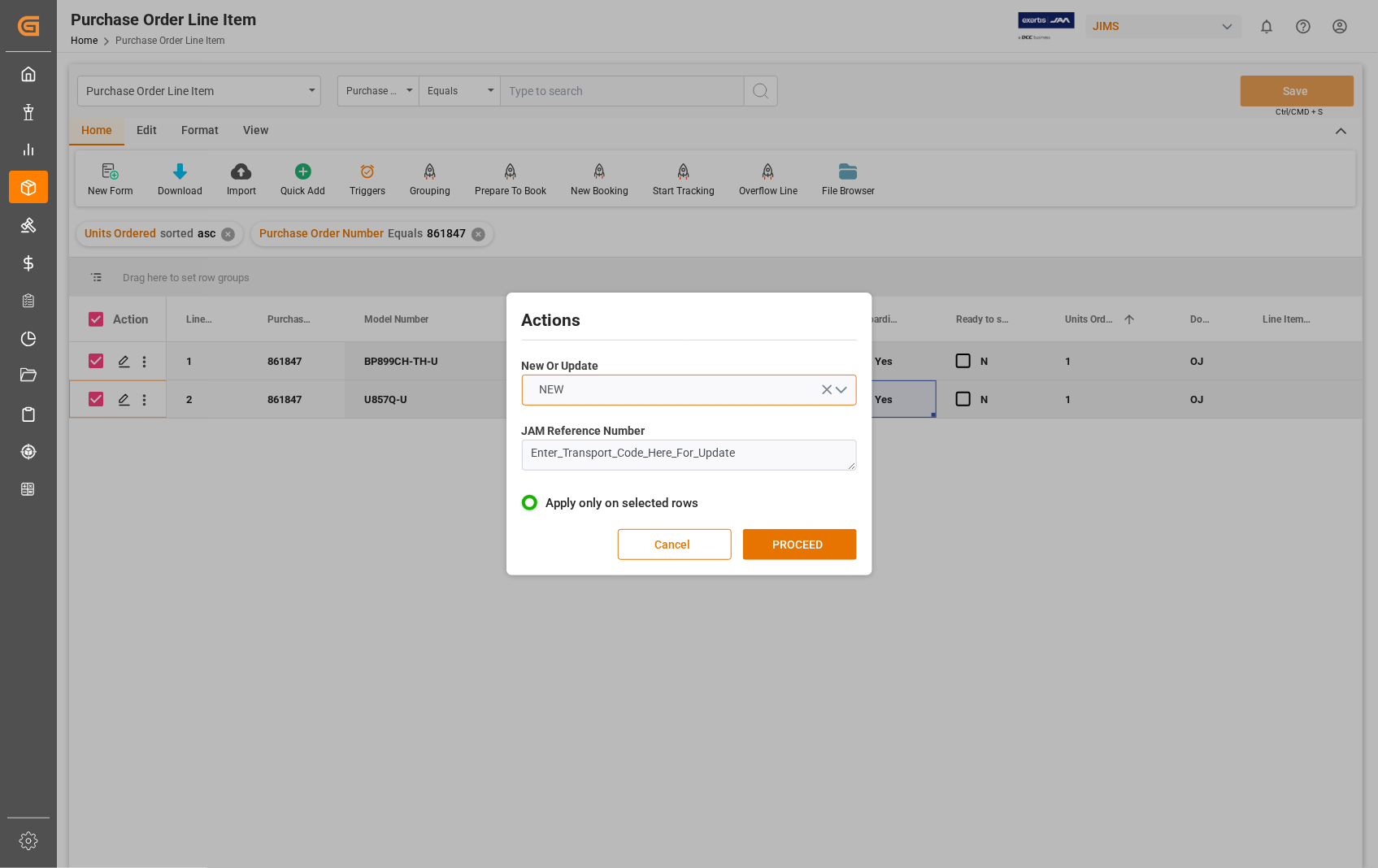
click at [845, 391] on button "NEW" at bounding box center [689, 390] width 335 height 31
click at [618, 424] on div "UPDATE" at bounding box center [689, 428] width 334 height 34
drag, startPoint x: 757, startPoint y: 455, endPoint x: 489, endPoint y: 468, distance: 268.3
click at [489, 468] on div "Actions New Or Update UPDATE JAM Reference Number Enter_Transport_Code_Here_For…" at bounding box center [689, 434] width 1378 height 868
paste textarea "476029865894"
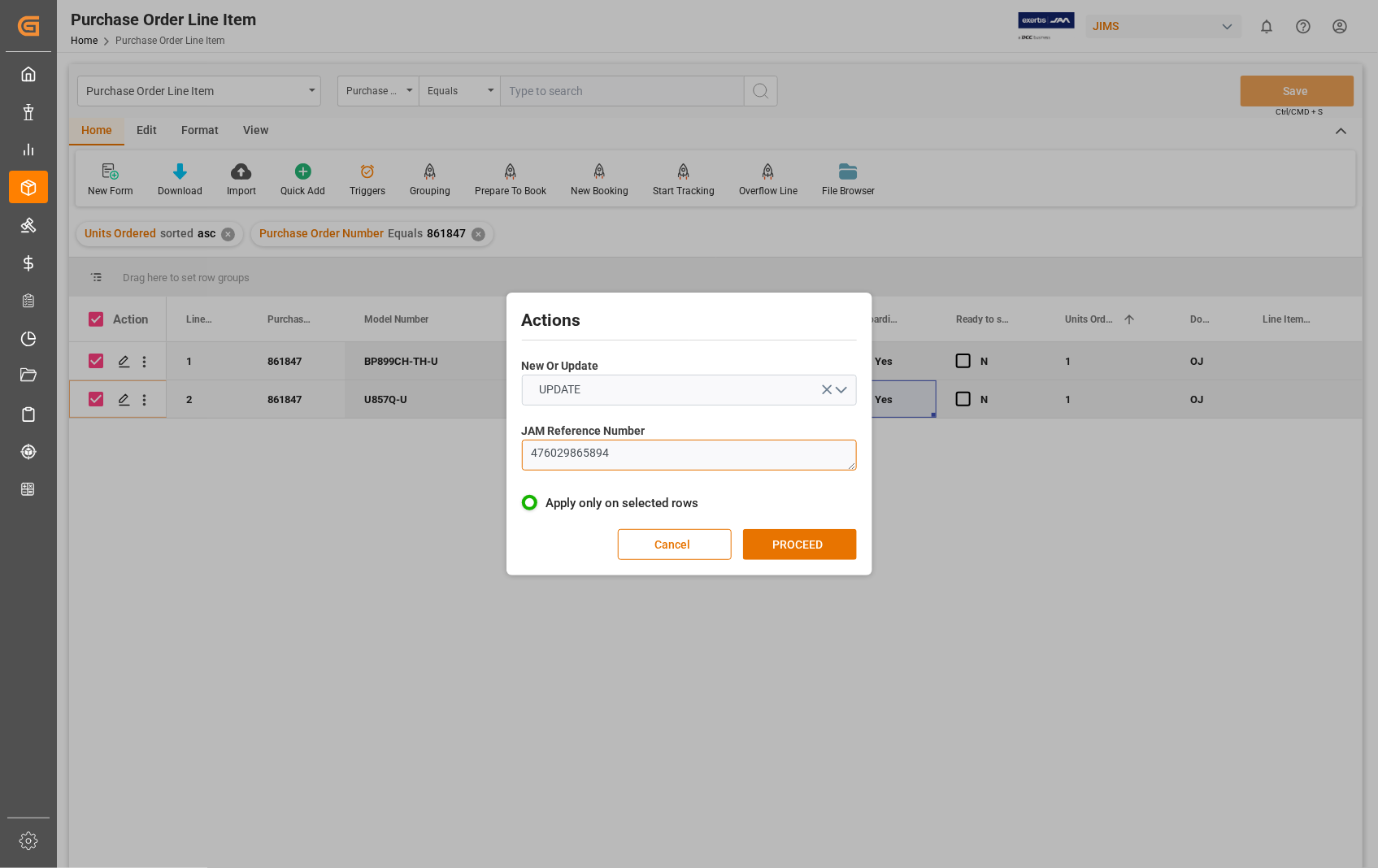
drag, startPoint x: 634, startPoint y: 456, endPoint x: 510, endPoint y: 465, distance: 124.3
click at [511, 465] on div "Actions New Or Update UPDATE JAM Reference Number 476029865894 Apply only on se…" at bounding box center [690, 434] width 358 height 275
paste textarea "22-10508-US"
type textarea "22-10508-US"
click at [794, 545] on button "PROCEED" at bounding box center [800, 545] width 114 height 31
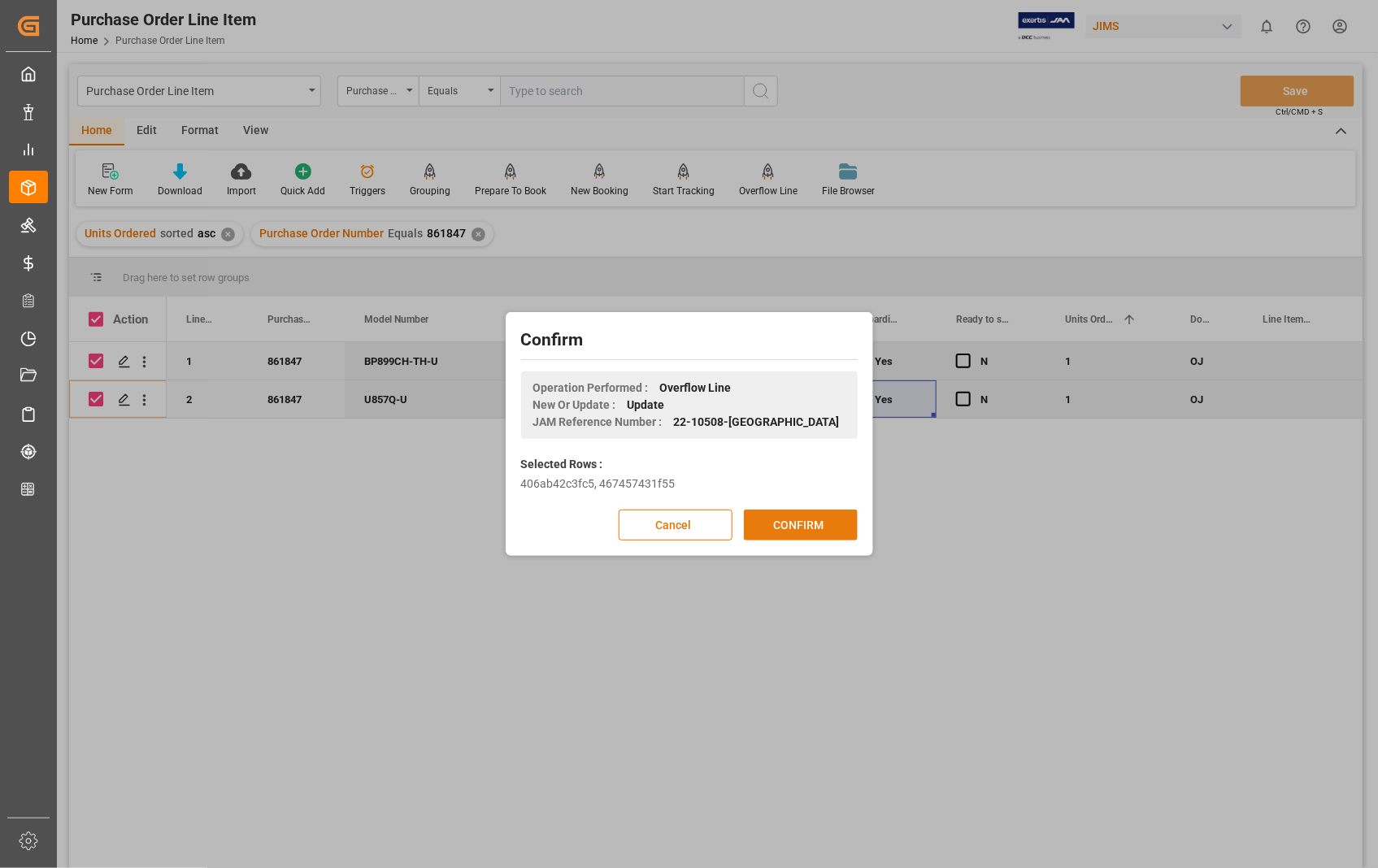
click at [807, 513] on button "CONFIRM" at bounding box center [800, 525] width 114 height 31
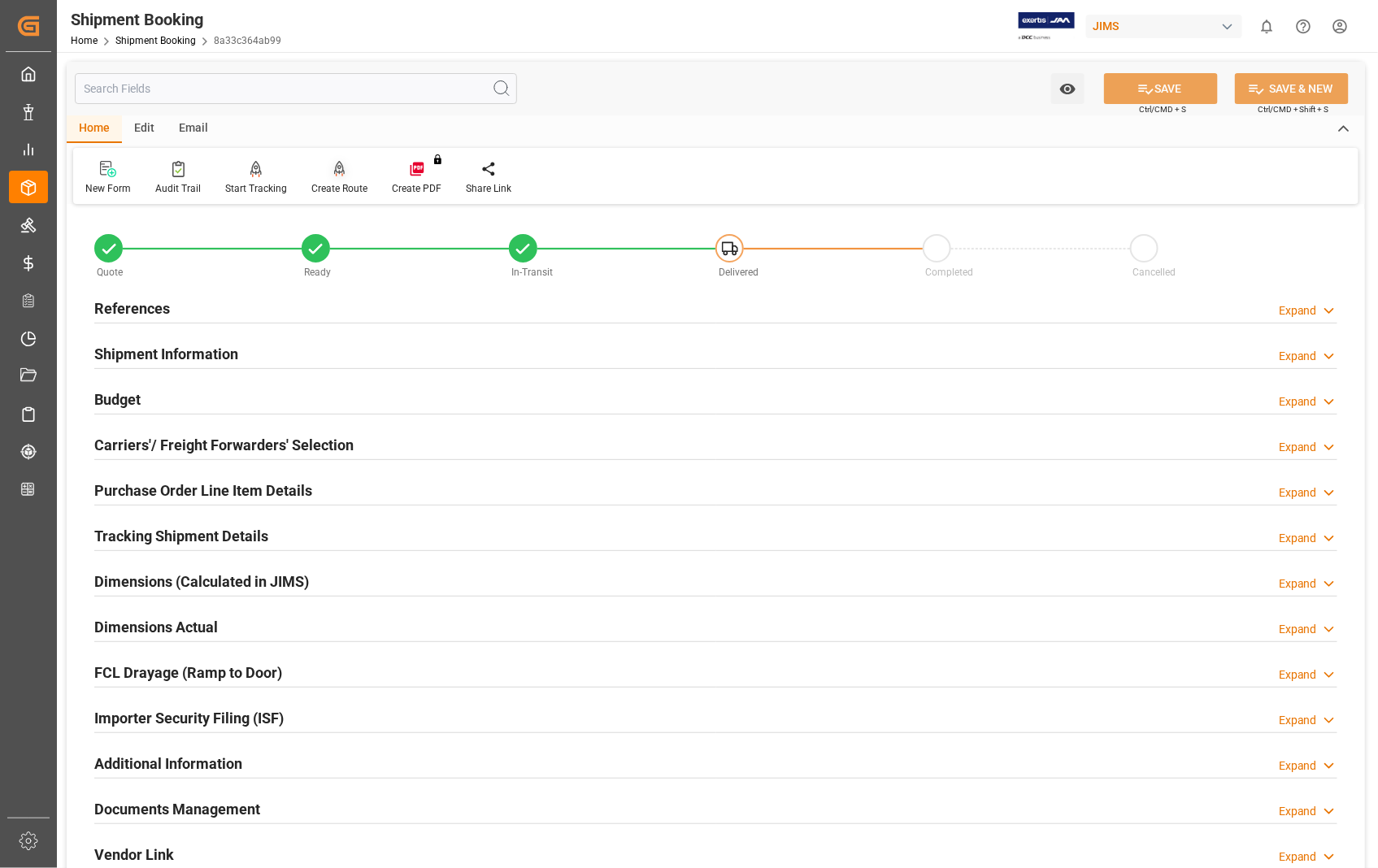
click at [351, 185] on div "Create Route" at bounding box center [339, 188] width 56 height 15
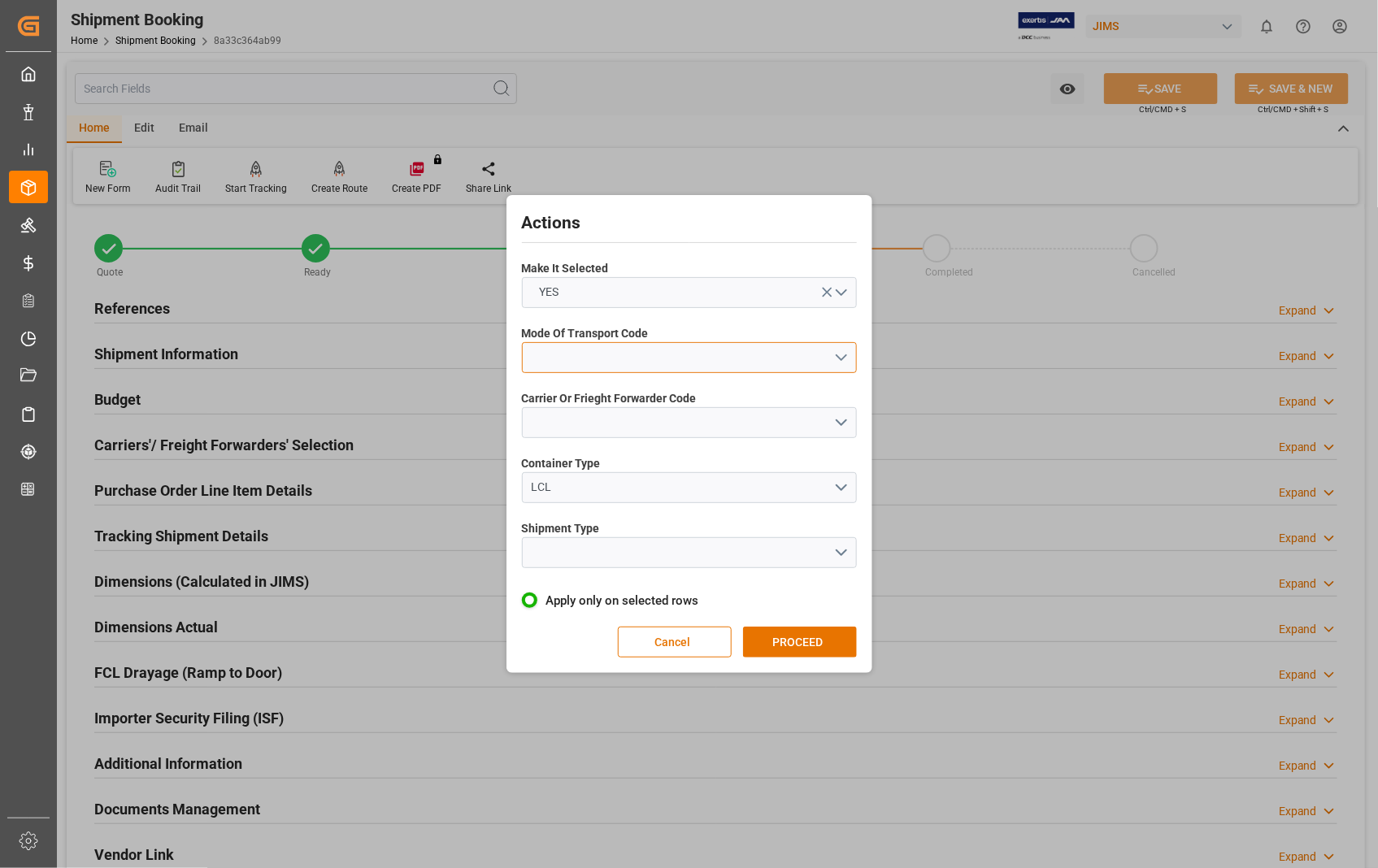
click at [841, 361] on button "open menu" at bounding box center [689, 358] width 335 height 31
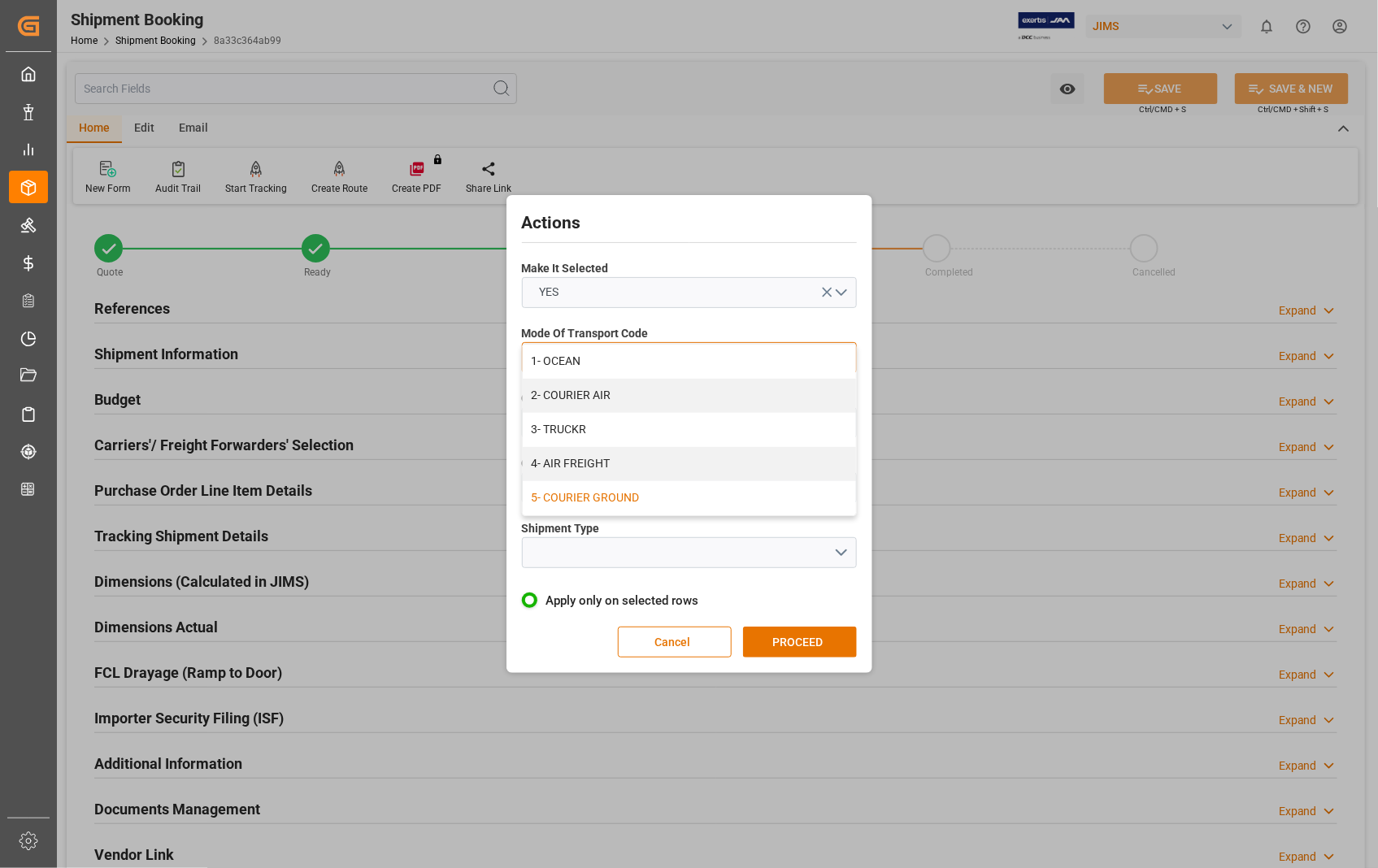
click at [642, 491] on div "5- COURIER GROUND" at bounding box center [689, 498] width 334 height 34
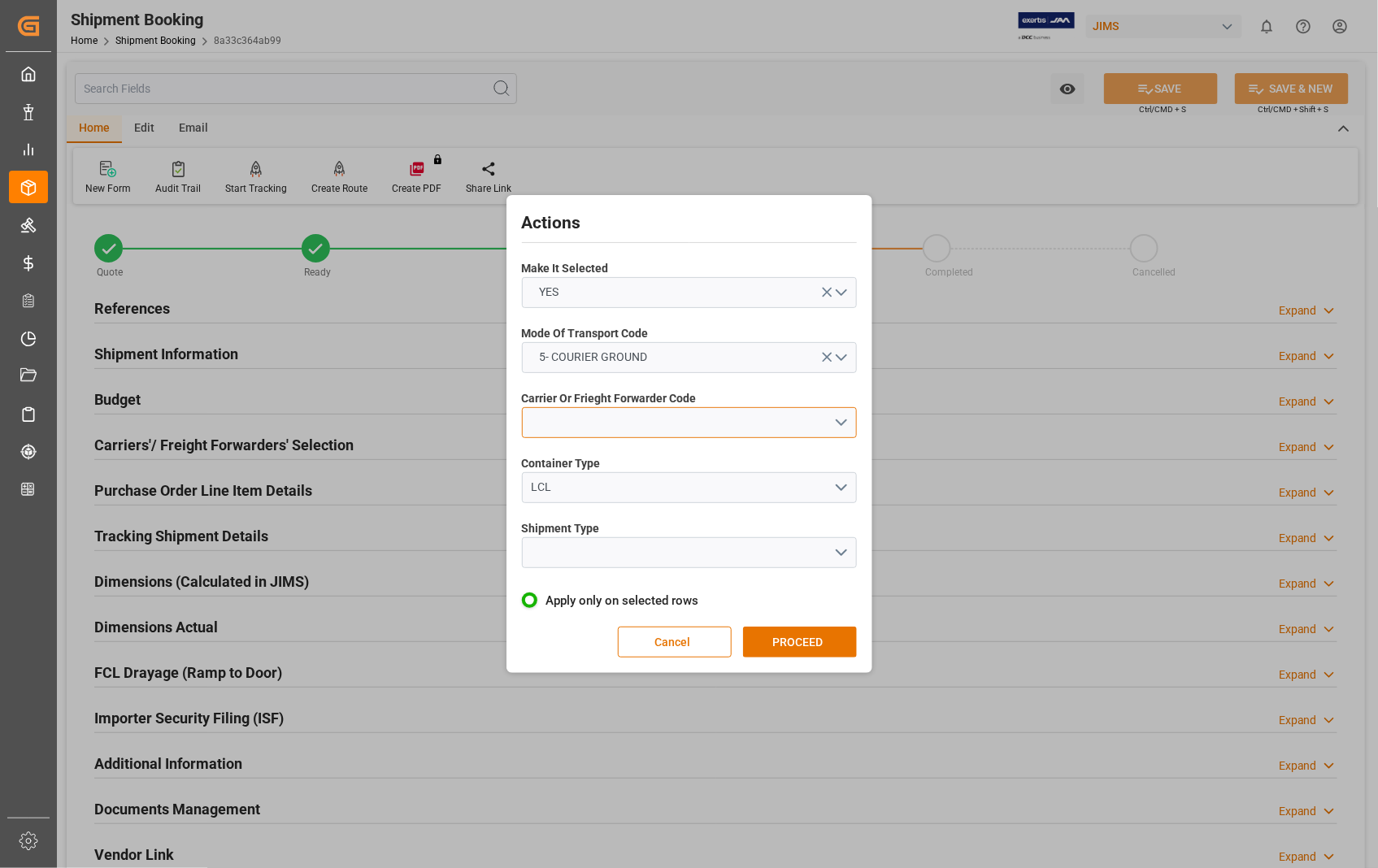
click at [847, 421] on button "open menu" at bounding box center [689, 423] width 335 height 31
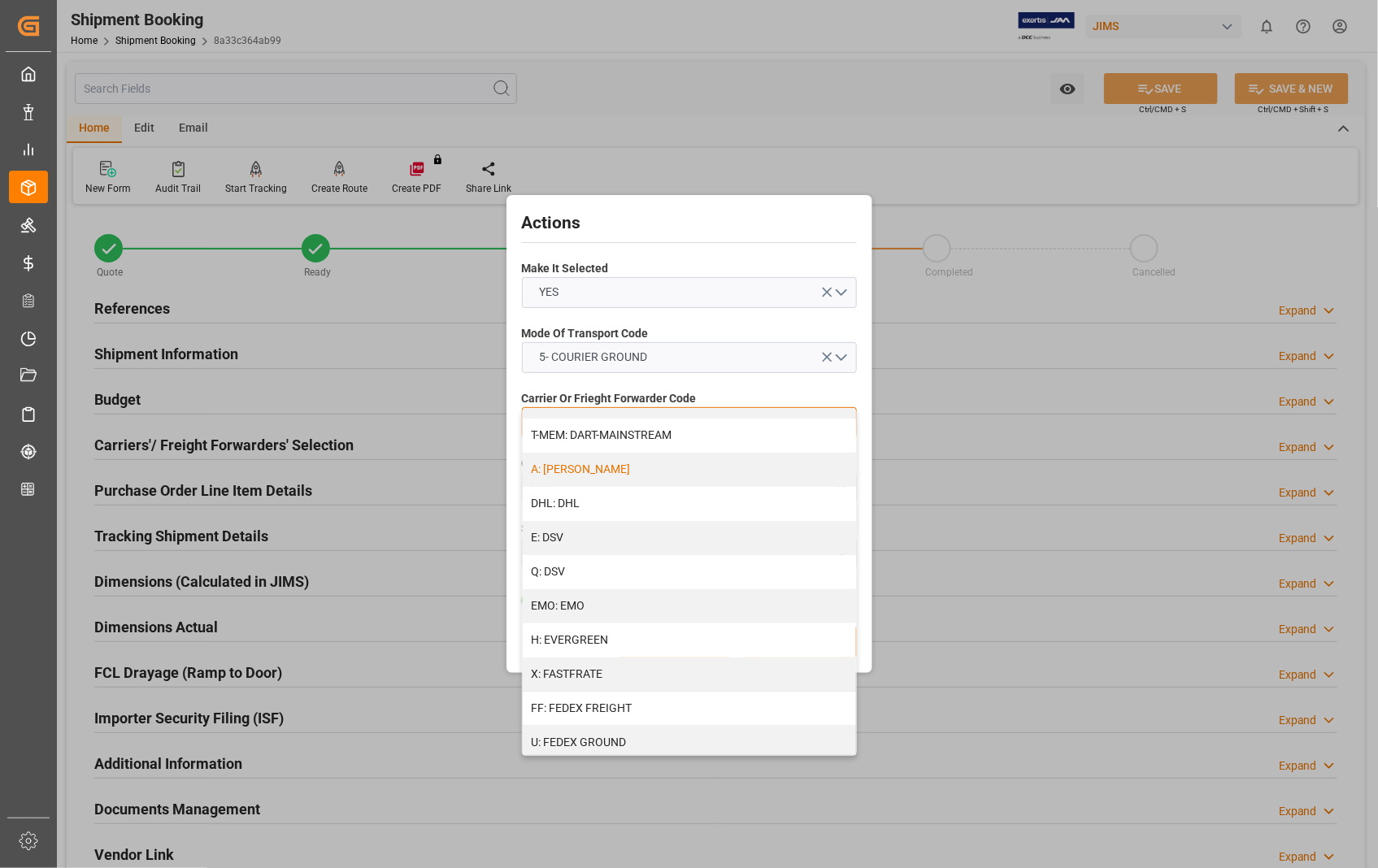
scroll to position [270, 0]
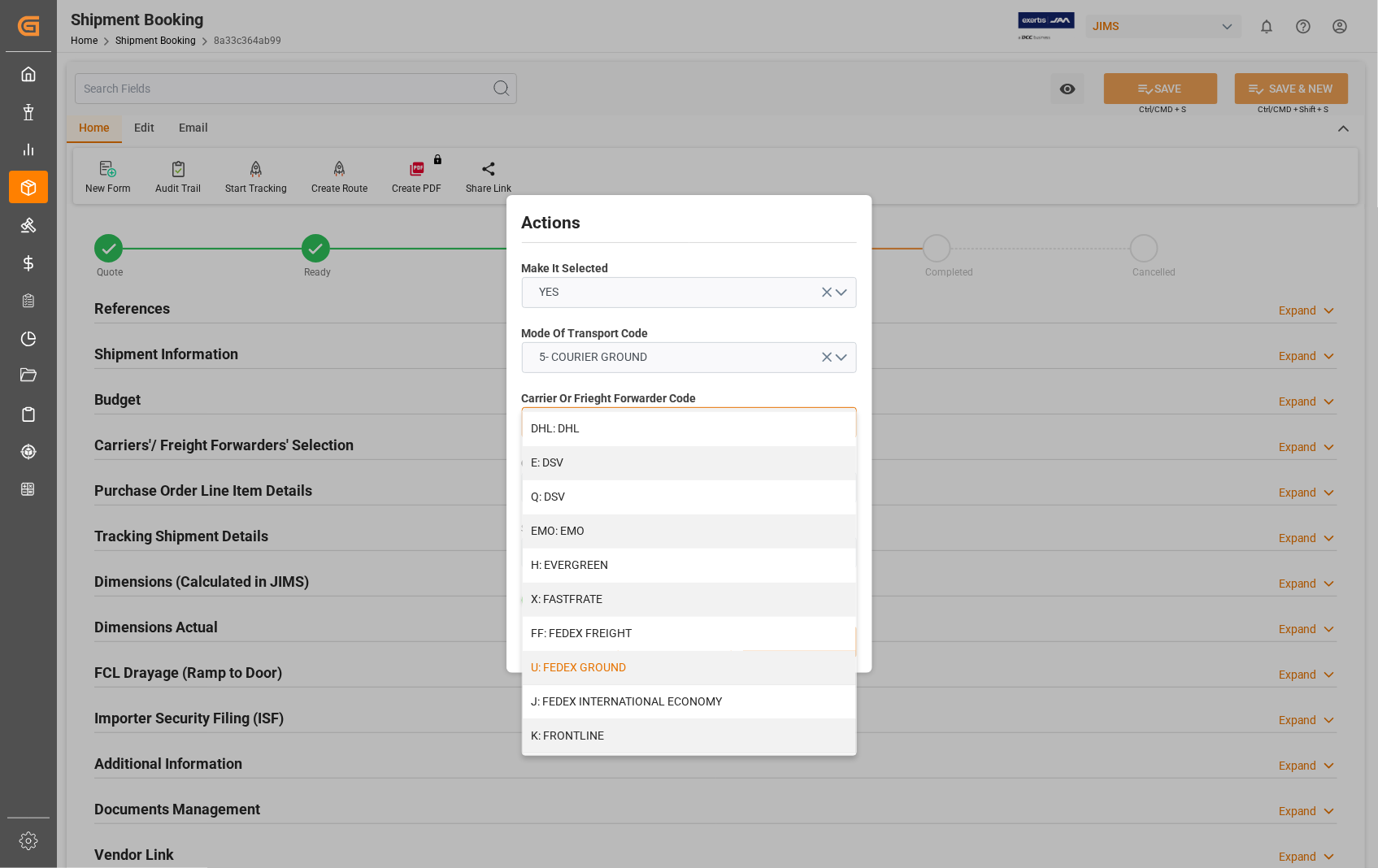
click at [648, 661] on div "U: FEDEX GROUND" at bounding box center [689, 668] width 334 height 34
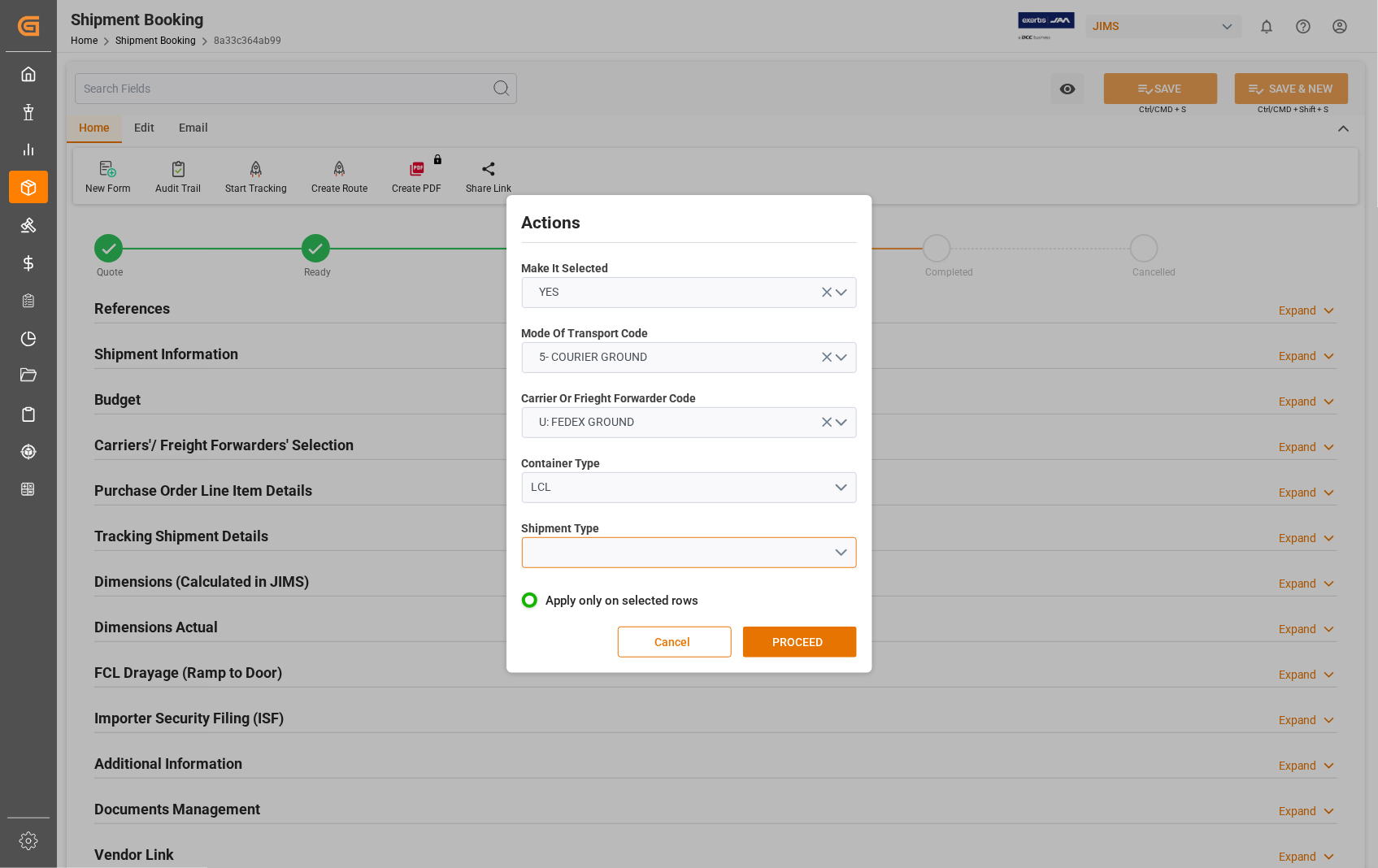
click at [846, 550] on button "open menu" at bounding box center [689, 553] width 335 height 31
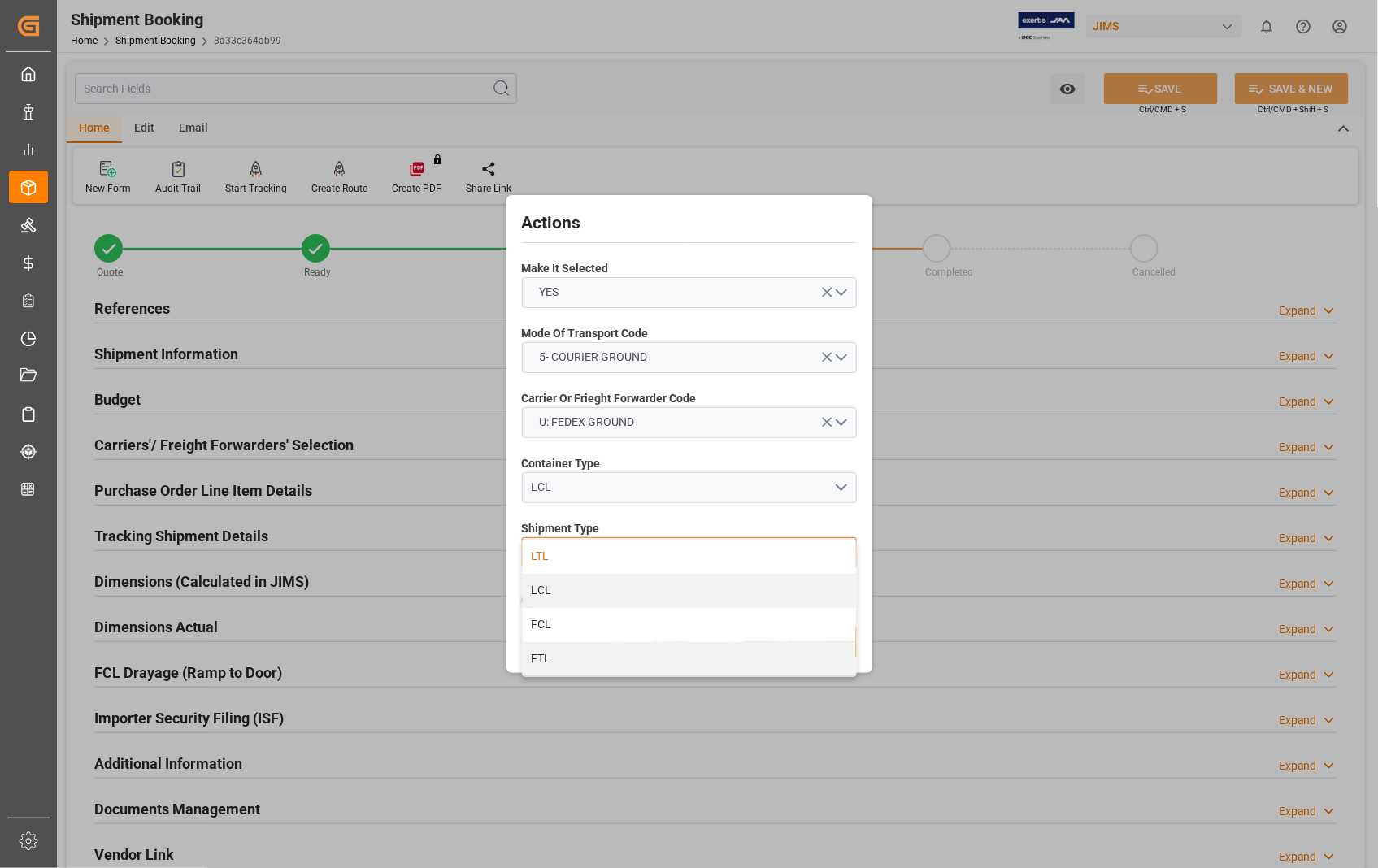
click at [611, 550] on div "LTL" at bounding box center [689, 556] width 334 height 34
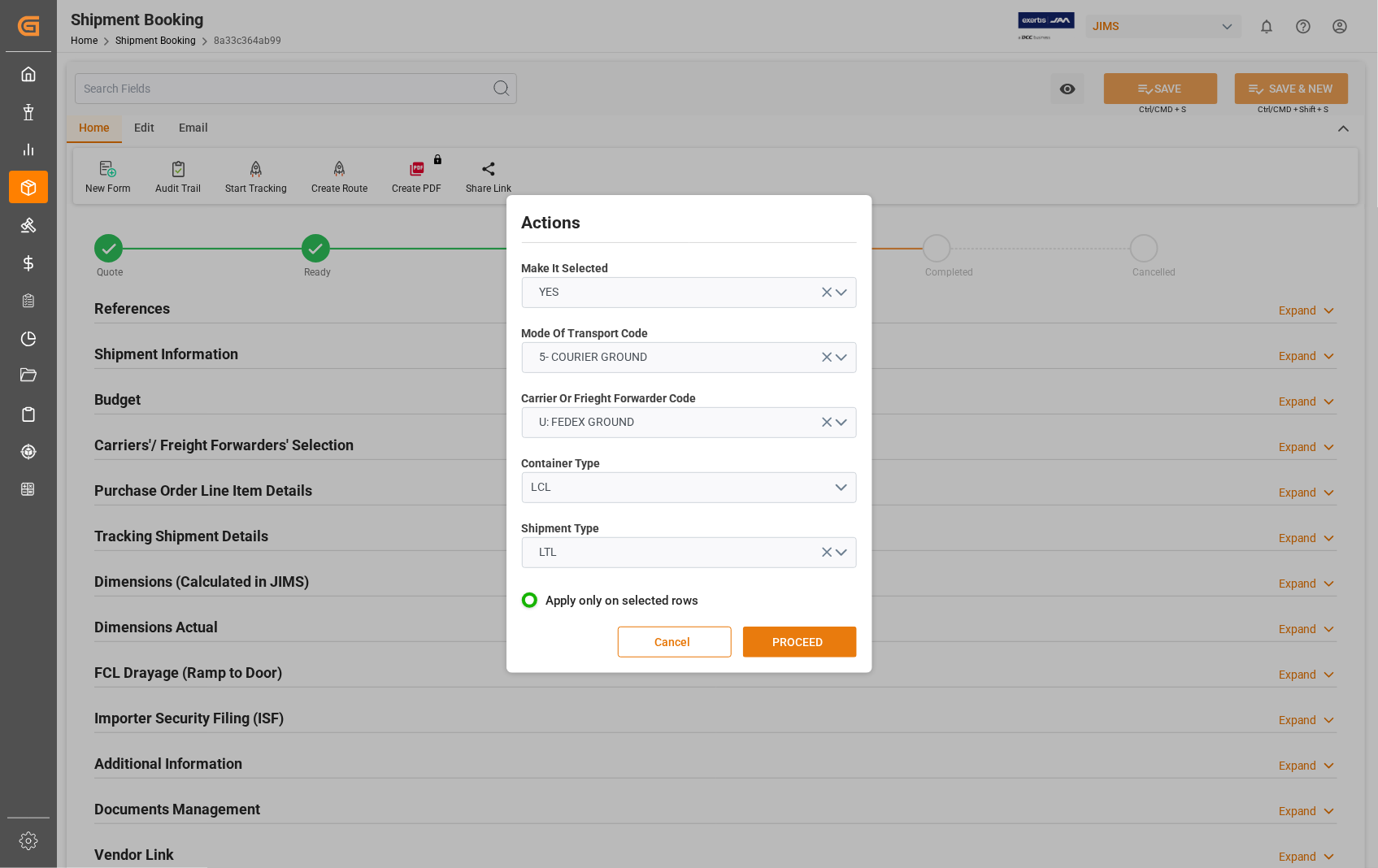
click at [800, 646] on button "PROCEED" at bounding box center [800, 642] width 114 height 31
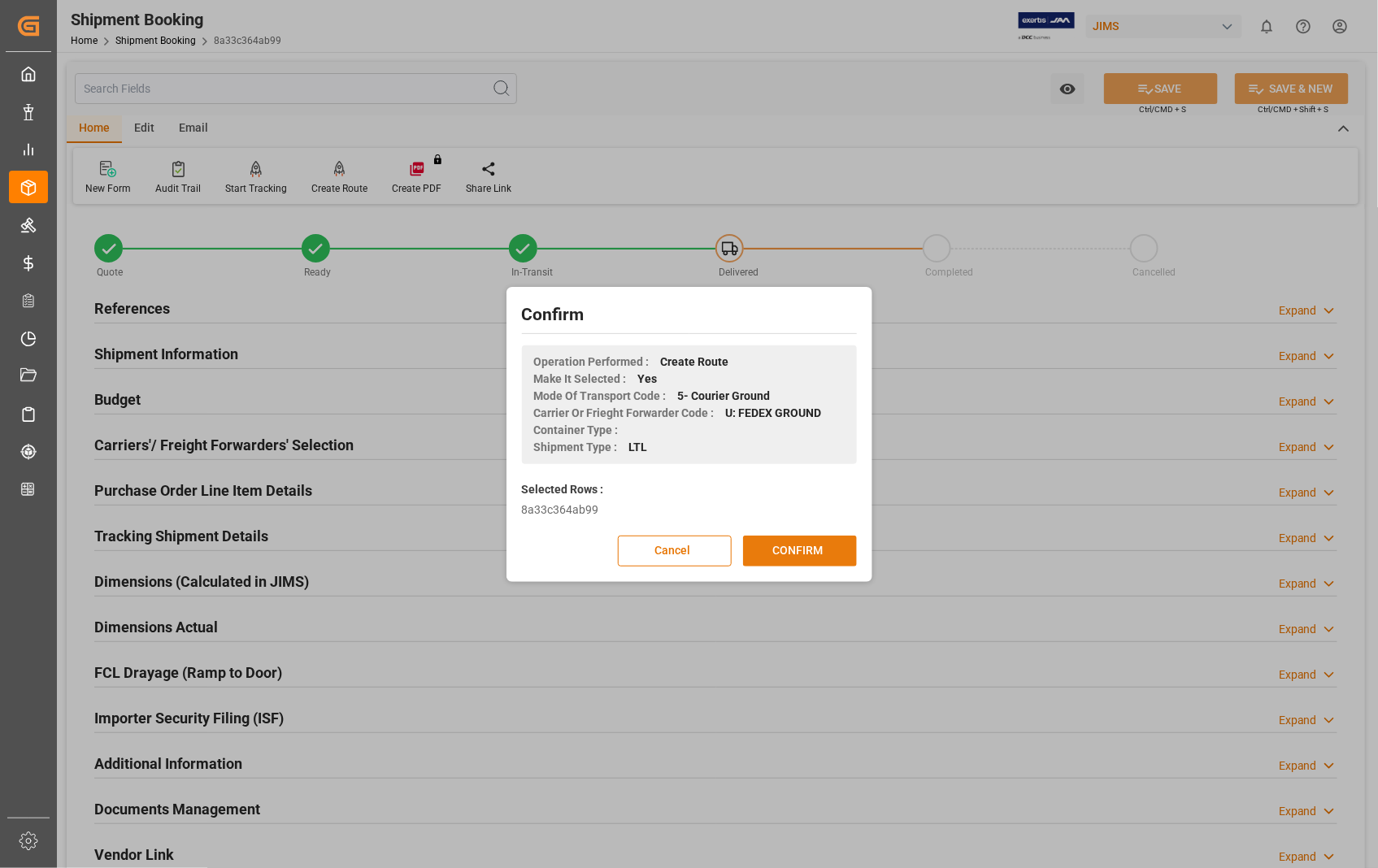
click at [793, 546] on button "CONFIRM" at bounding box center [800, 551] width 114 height 31
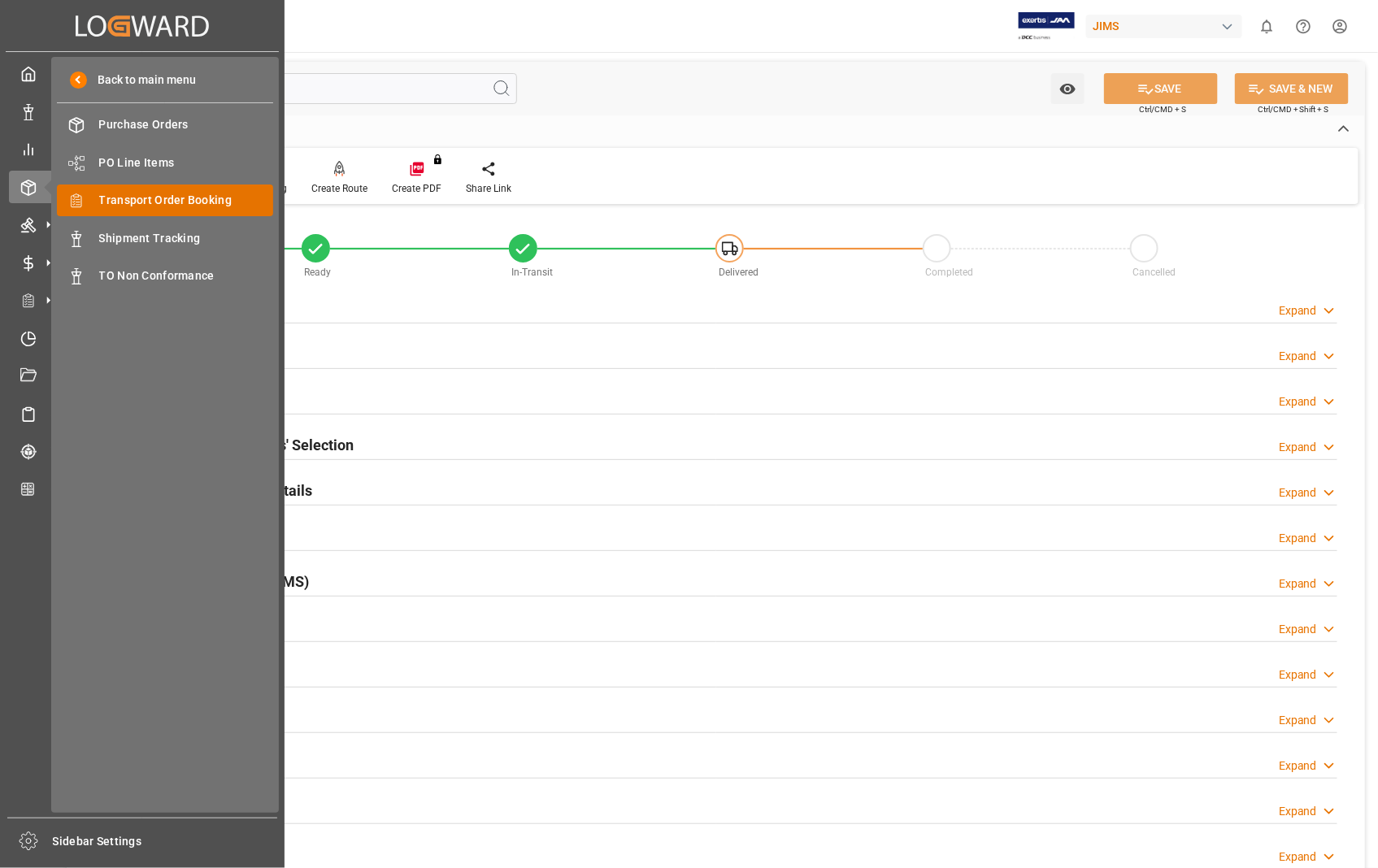
click at [191, 200] on span "Transport Order Booking" at bounding box center [186, 200] width 175 height 17
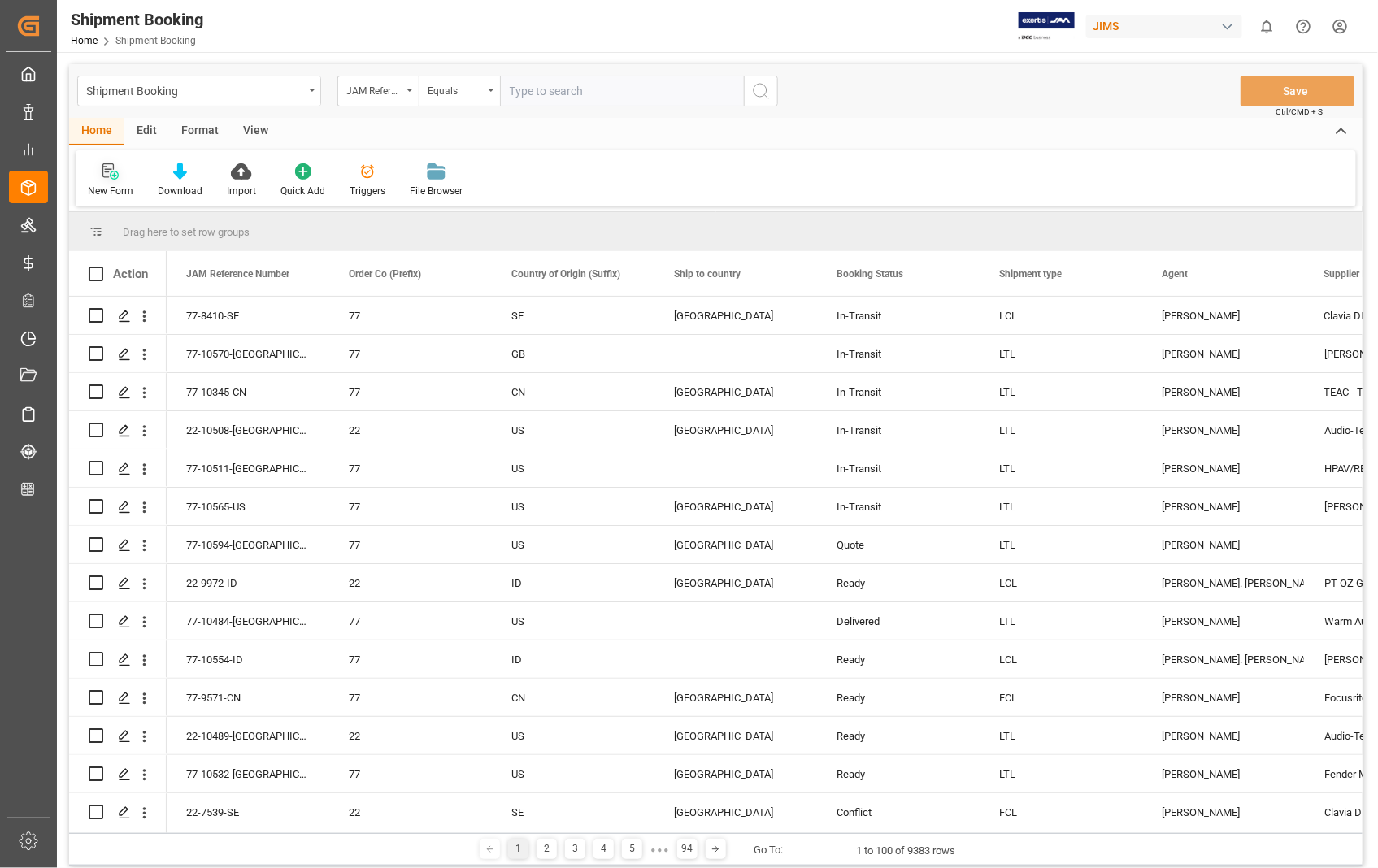
click at [108, 173] on icon at bounding box center [111, 172] width 16 height 16
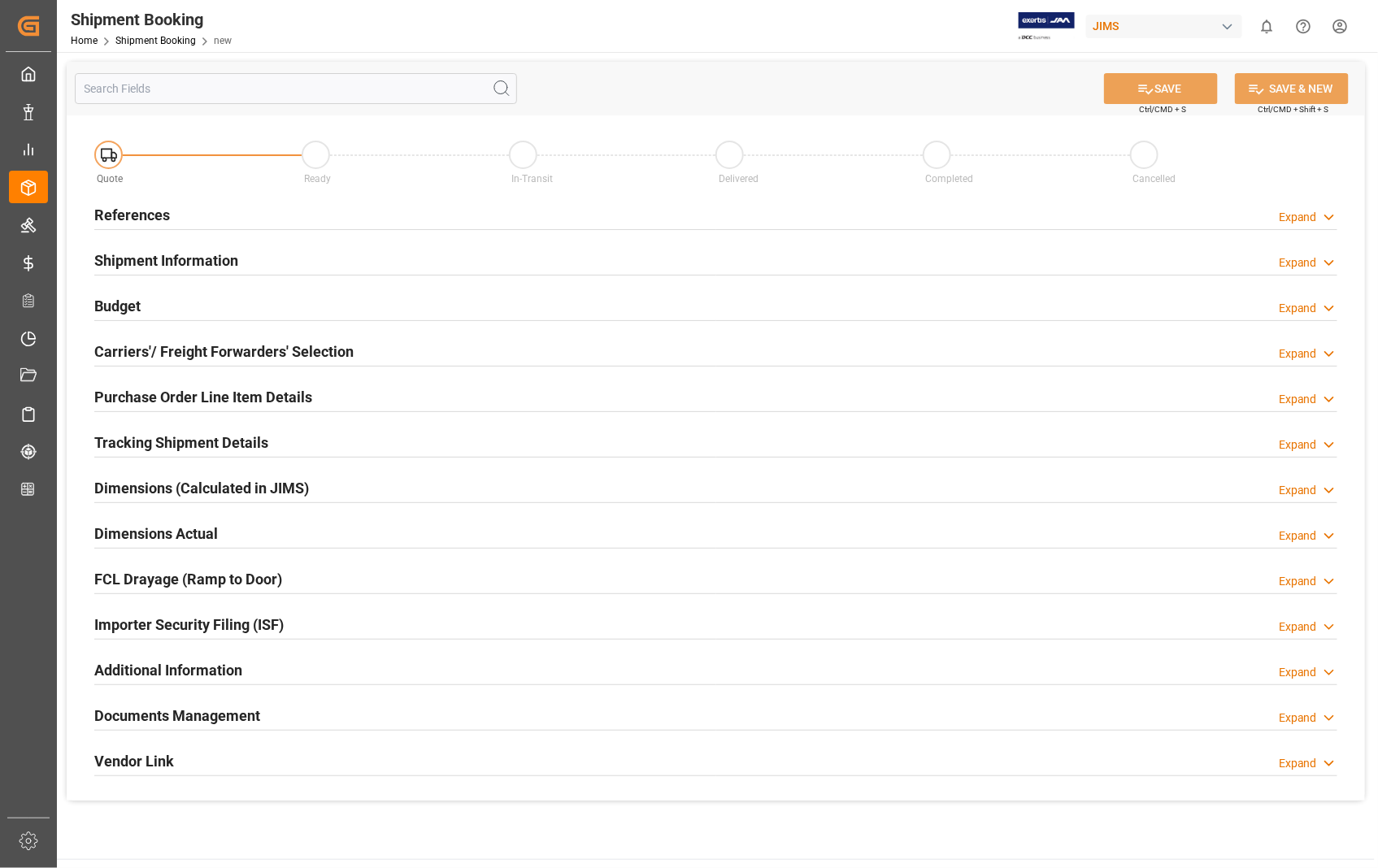
click at [127, 216] on h2 "References" at bounding box center [132, 215] width 76 height 22
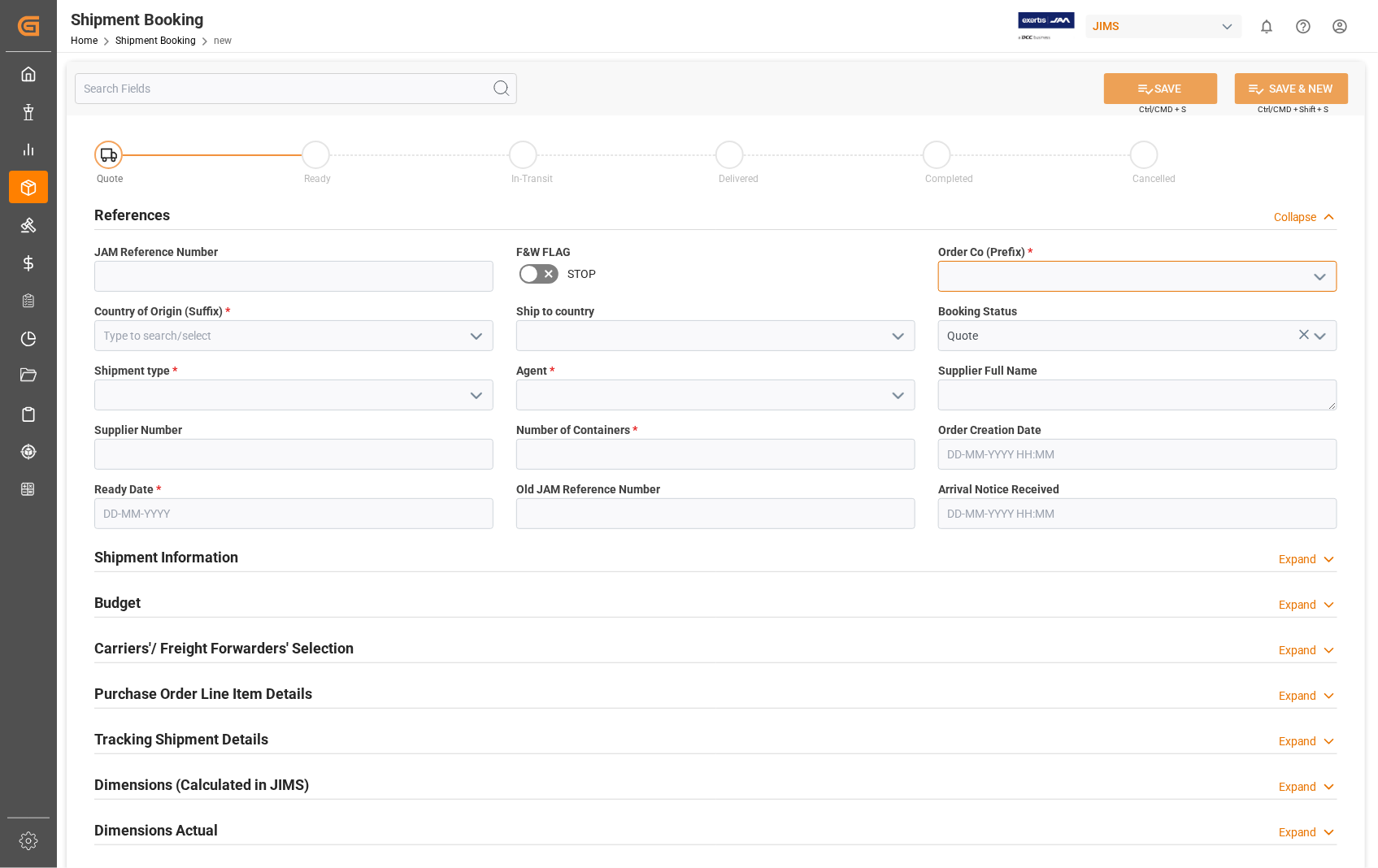
click at [1008, 279] on input at bounding box center [1138, 277] width 399 height 31
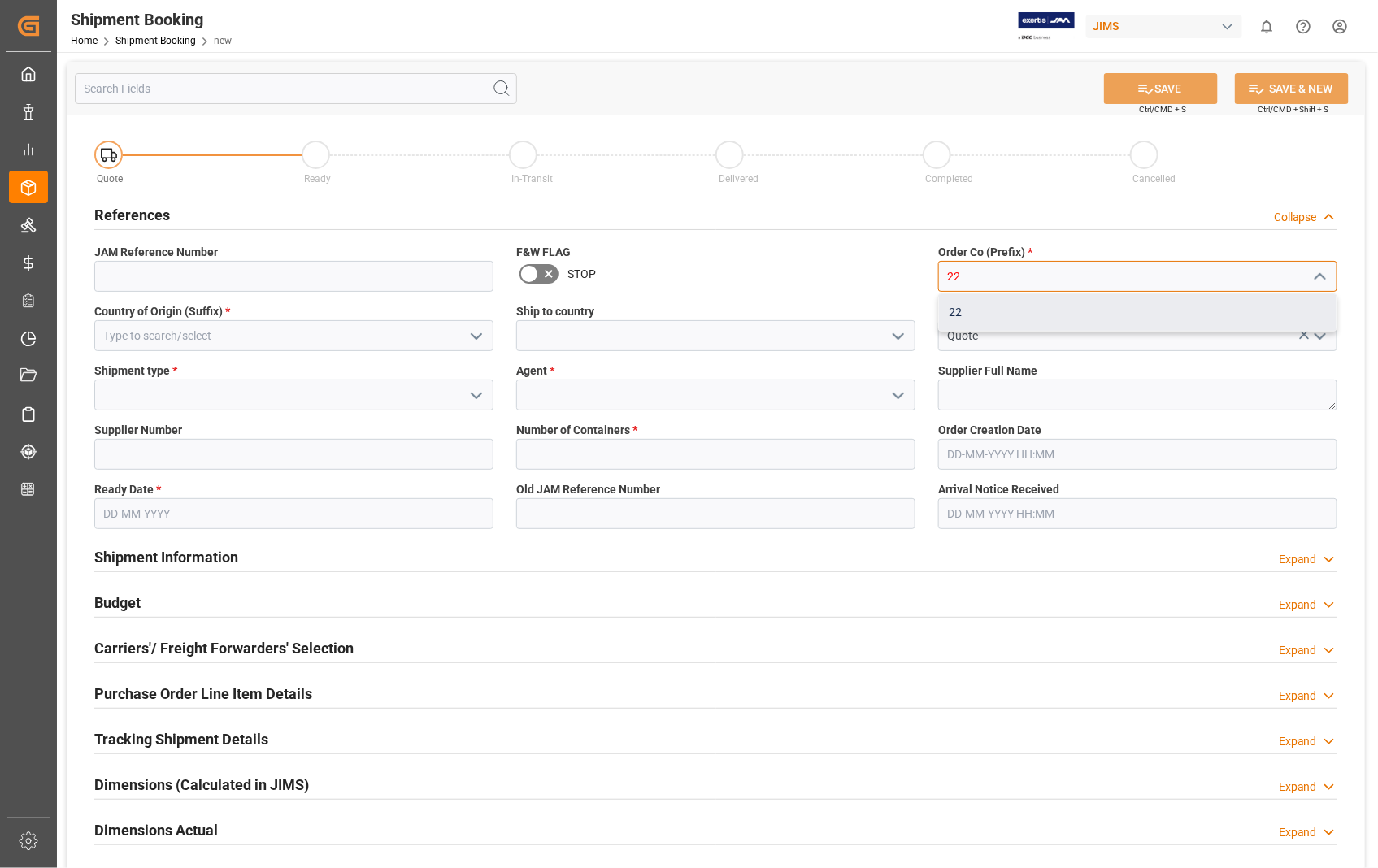
click at [963, 307] on div "22" at bounding box center [1138, 312] width 398 height 37
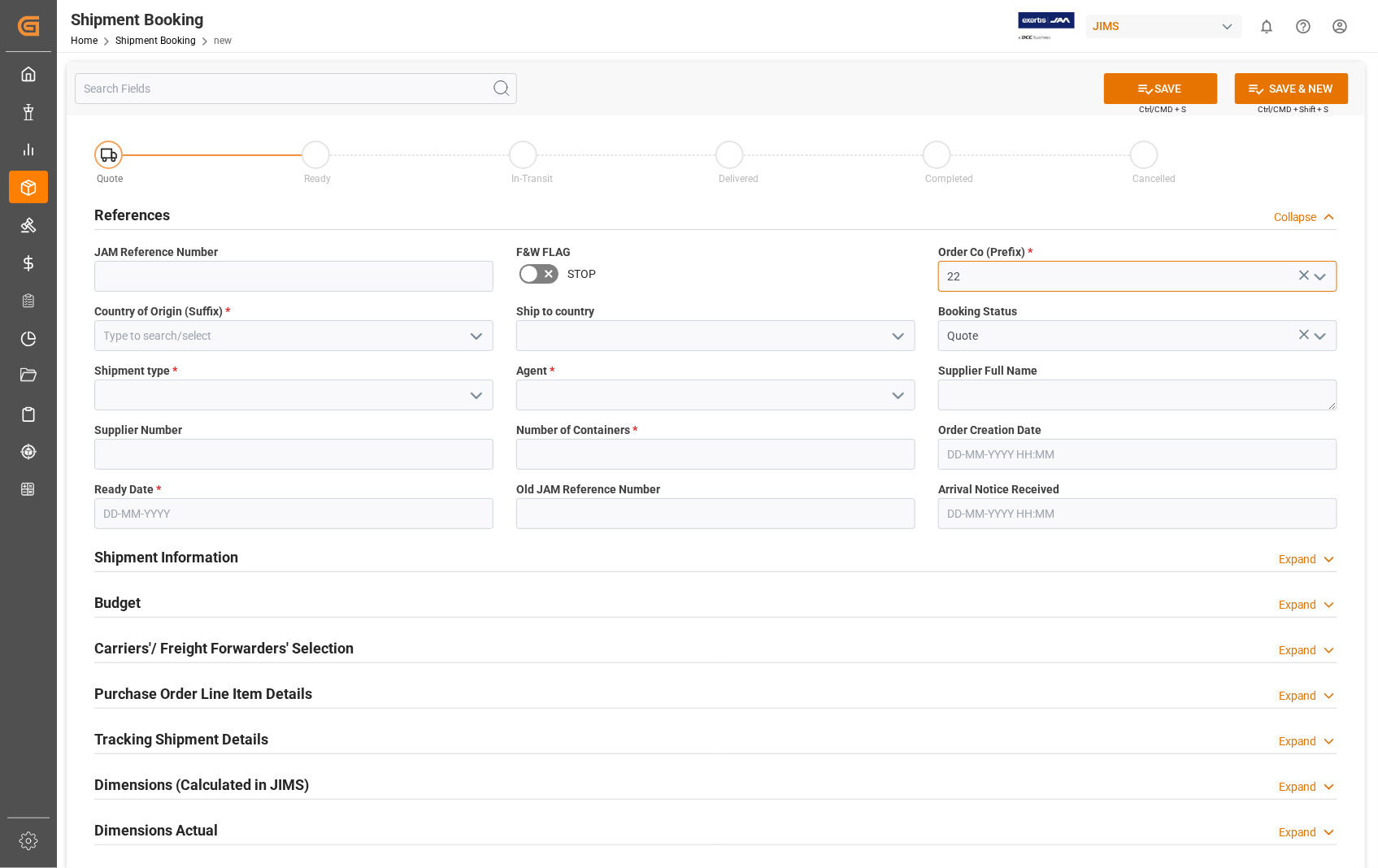
type input "22"
click at [233, 339] on input at bounding box center [293, 336] width 399 height 31
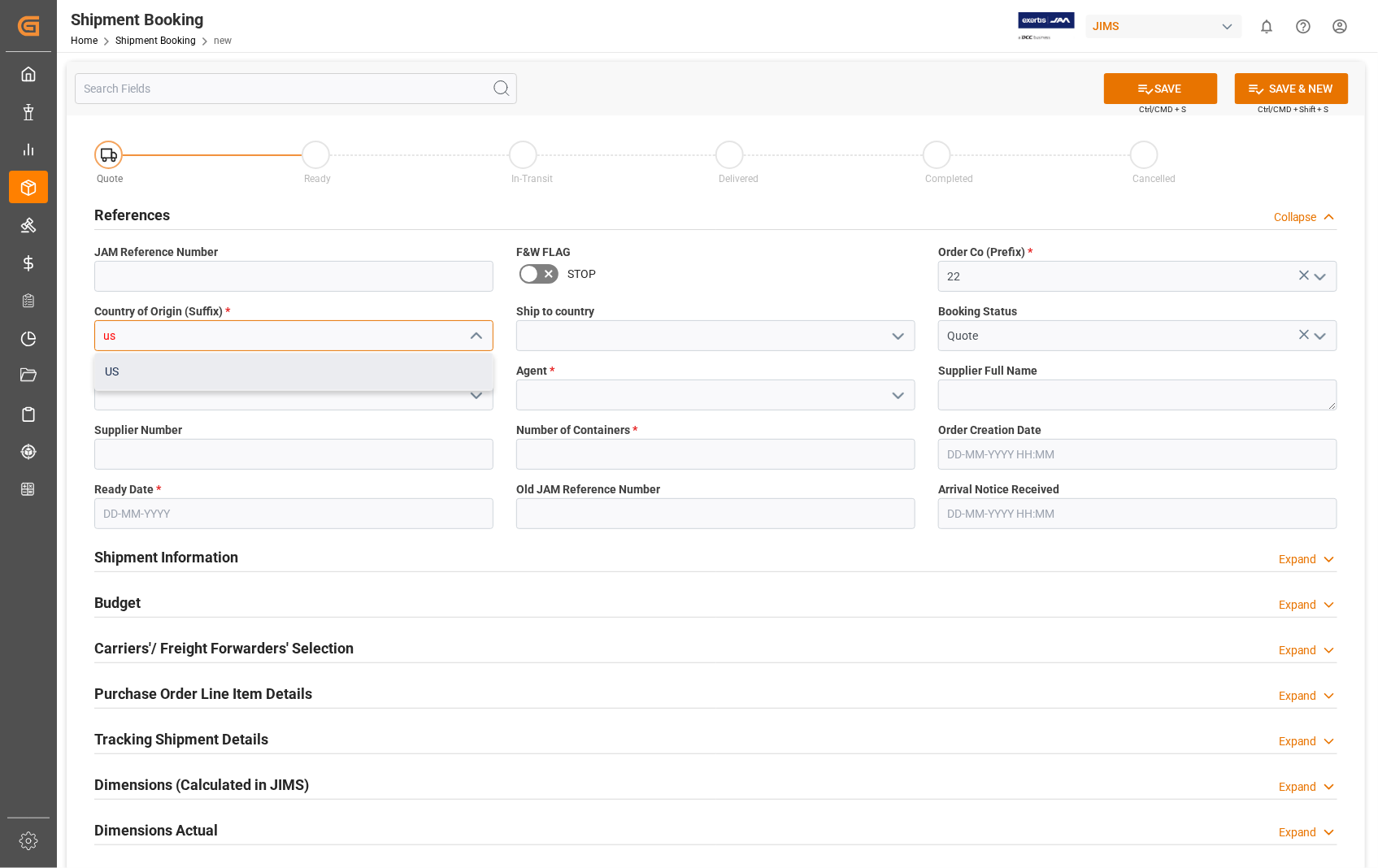
click at [165, 373] on div "US" at bounding box center [293, 372] width 398 height 37
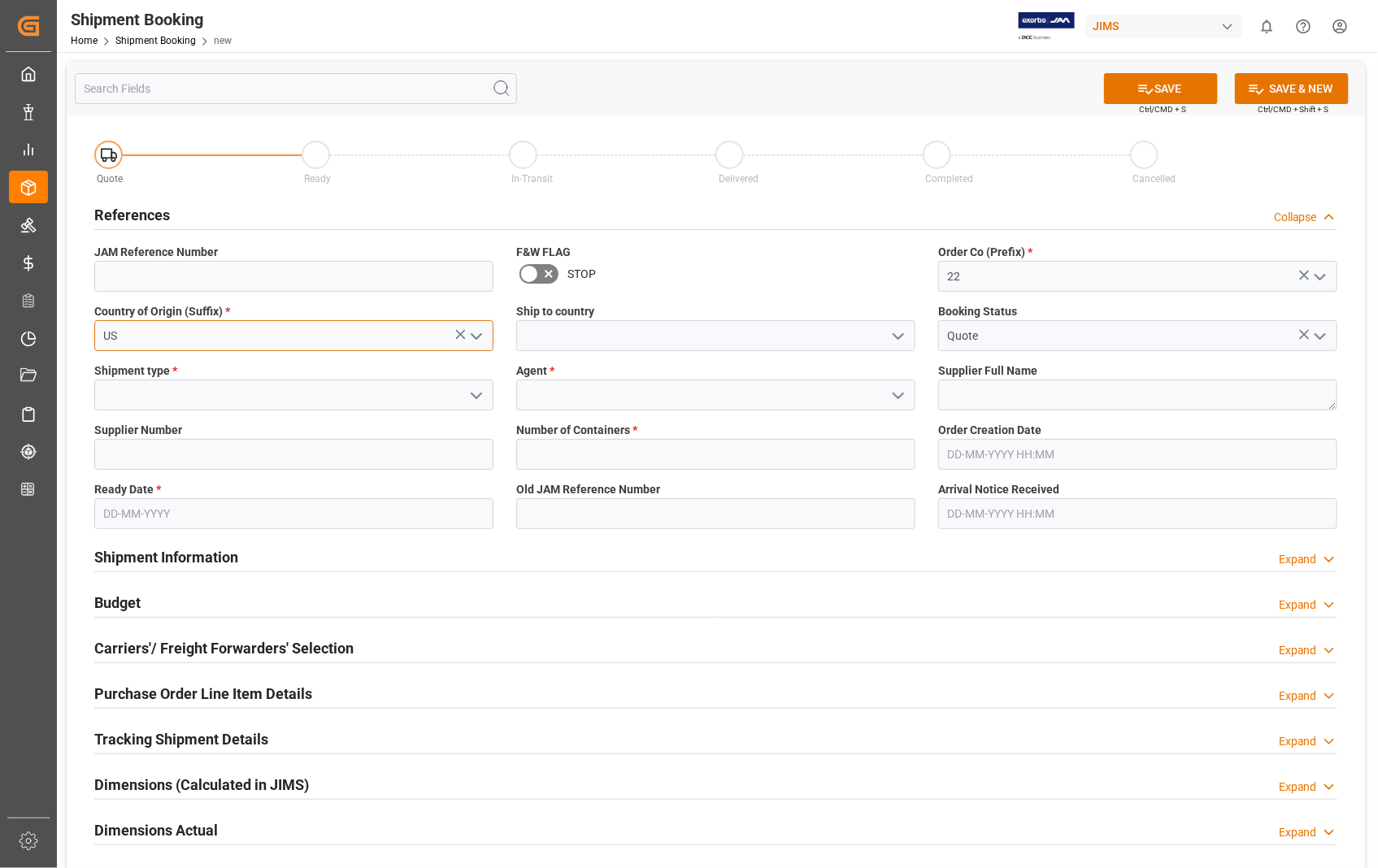
type input "US"
click at [575, 337] on input at bounding box center [716, 336] width 399 height 31
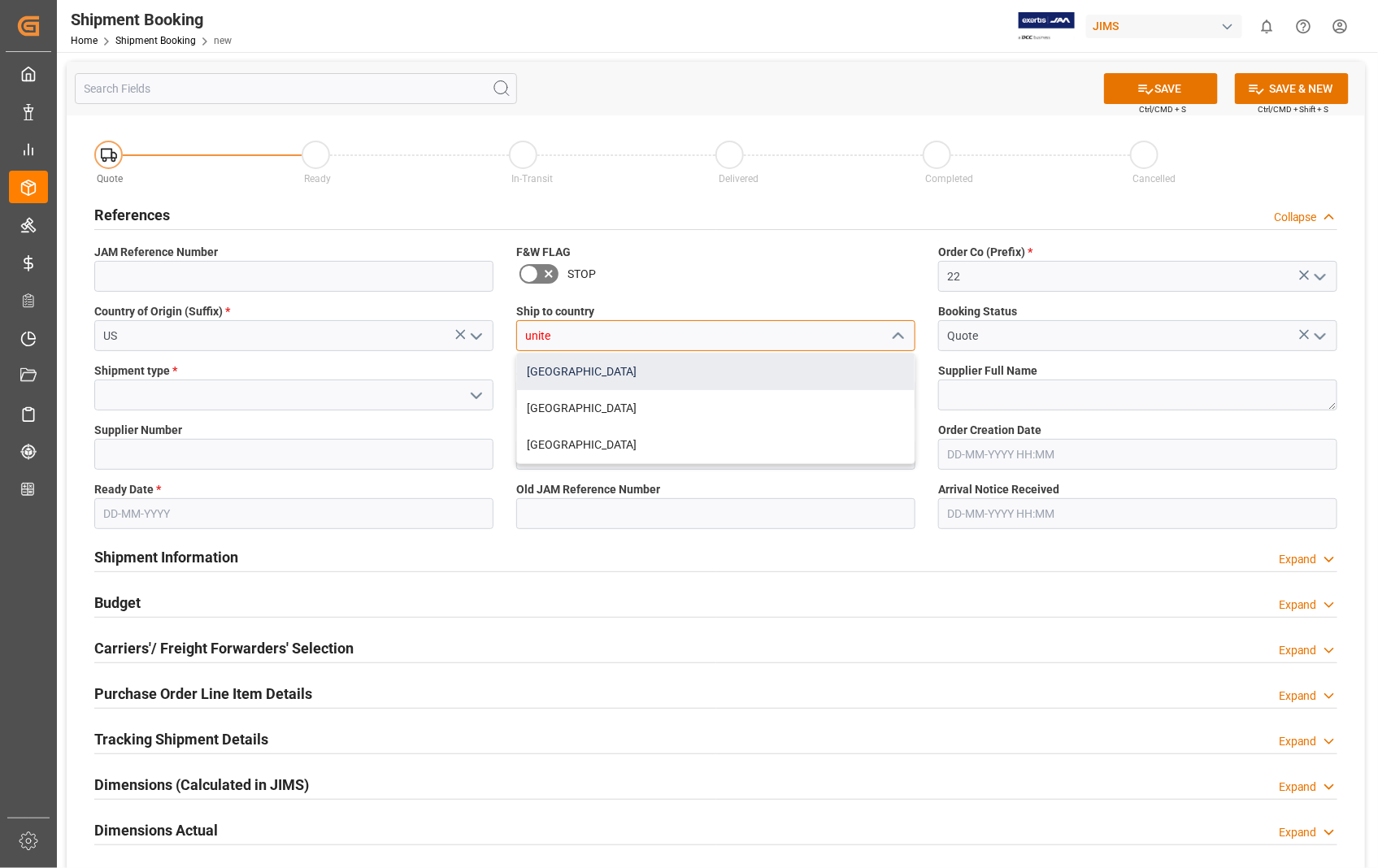
click at [570, 366] on div "[GEOGRAPHIC_DATA]" at bounding box center [716, 372] width 398 height 37
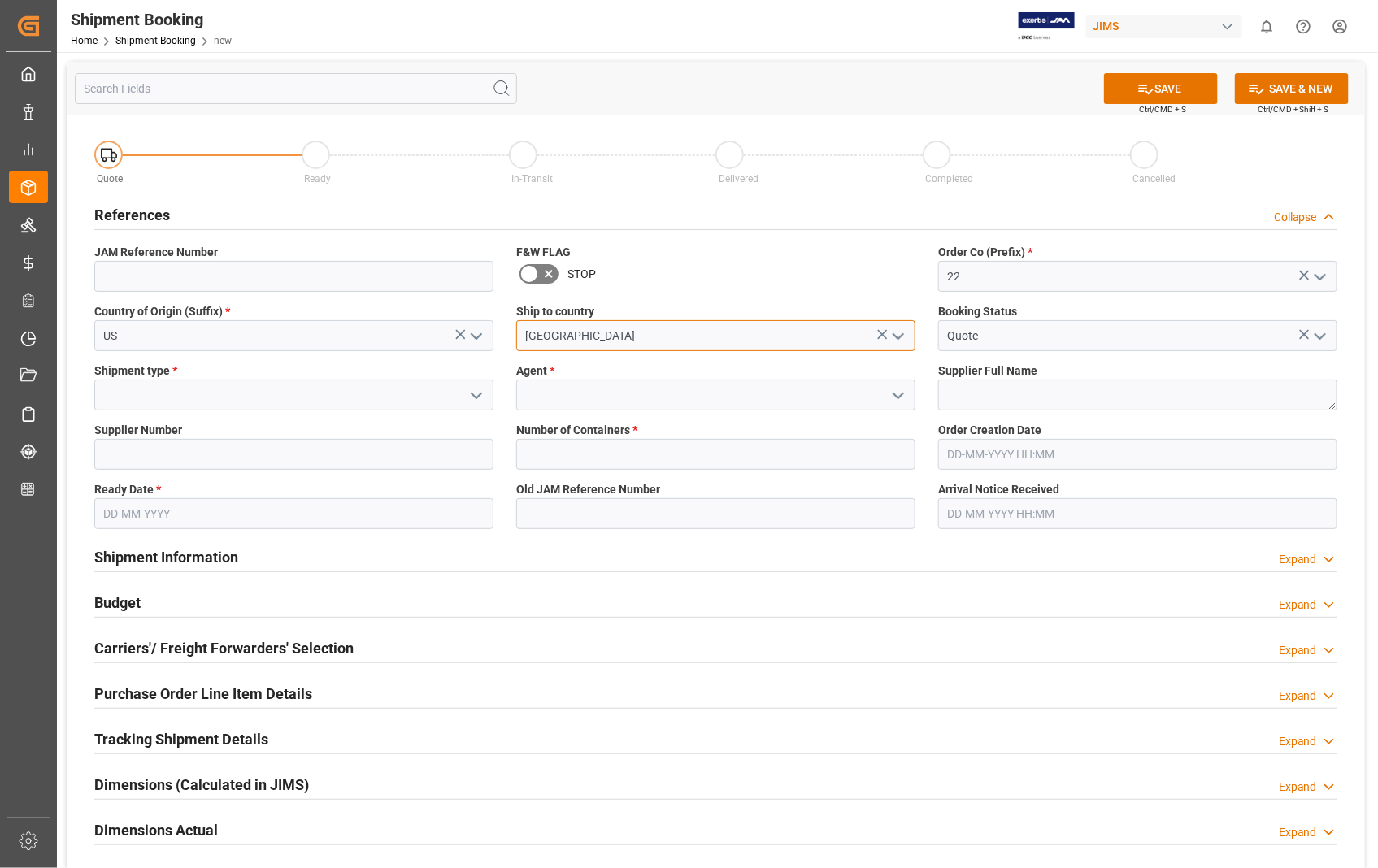
type input "[GEOGRAPHIC_DATA]"
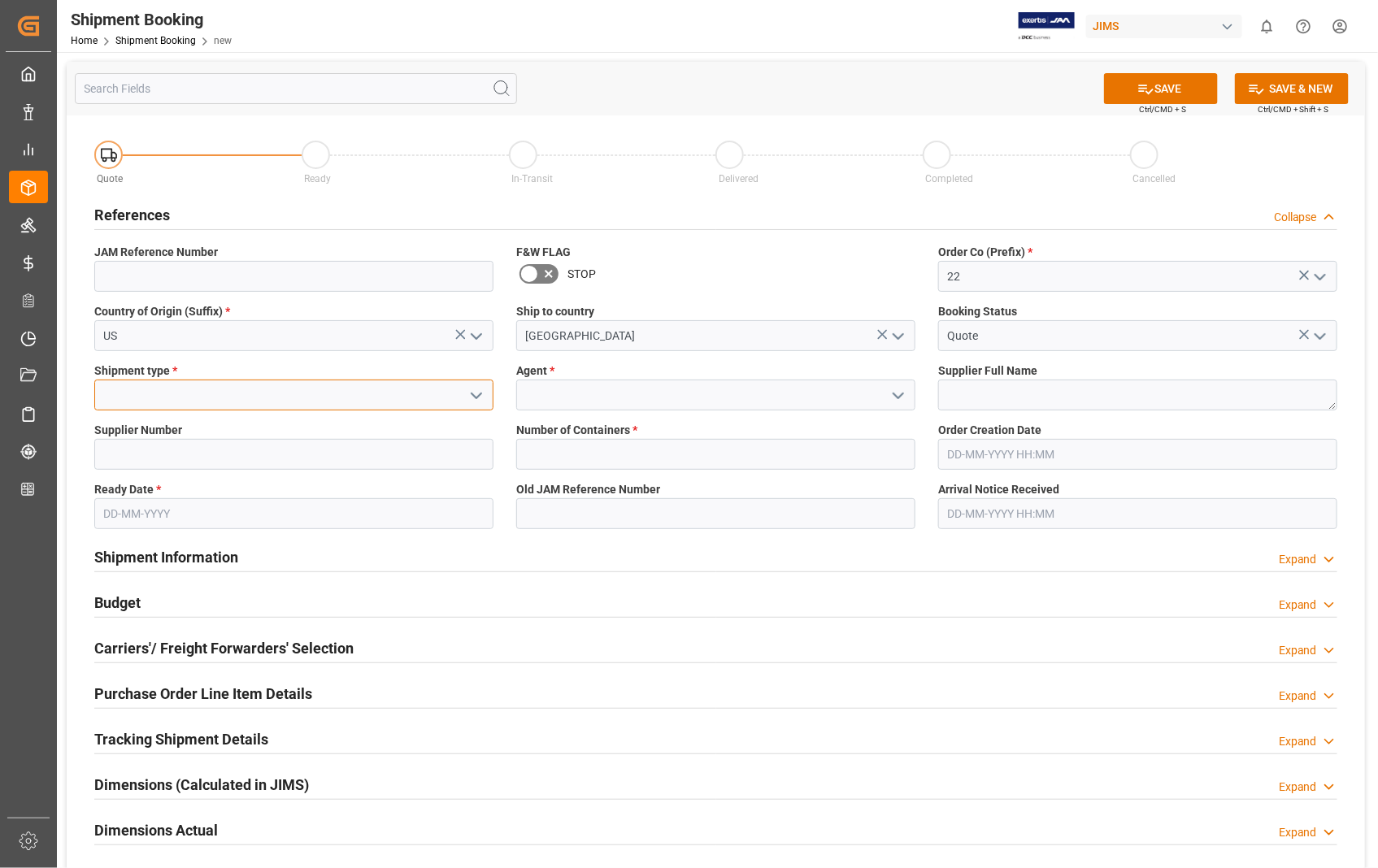
click at [292, 404] on input at bounding box center [293, 396] width 399 height 31
click at [123, 505] on div "LTL" at bounding box center [293, 504] width 398 height 37
type input "LTL"
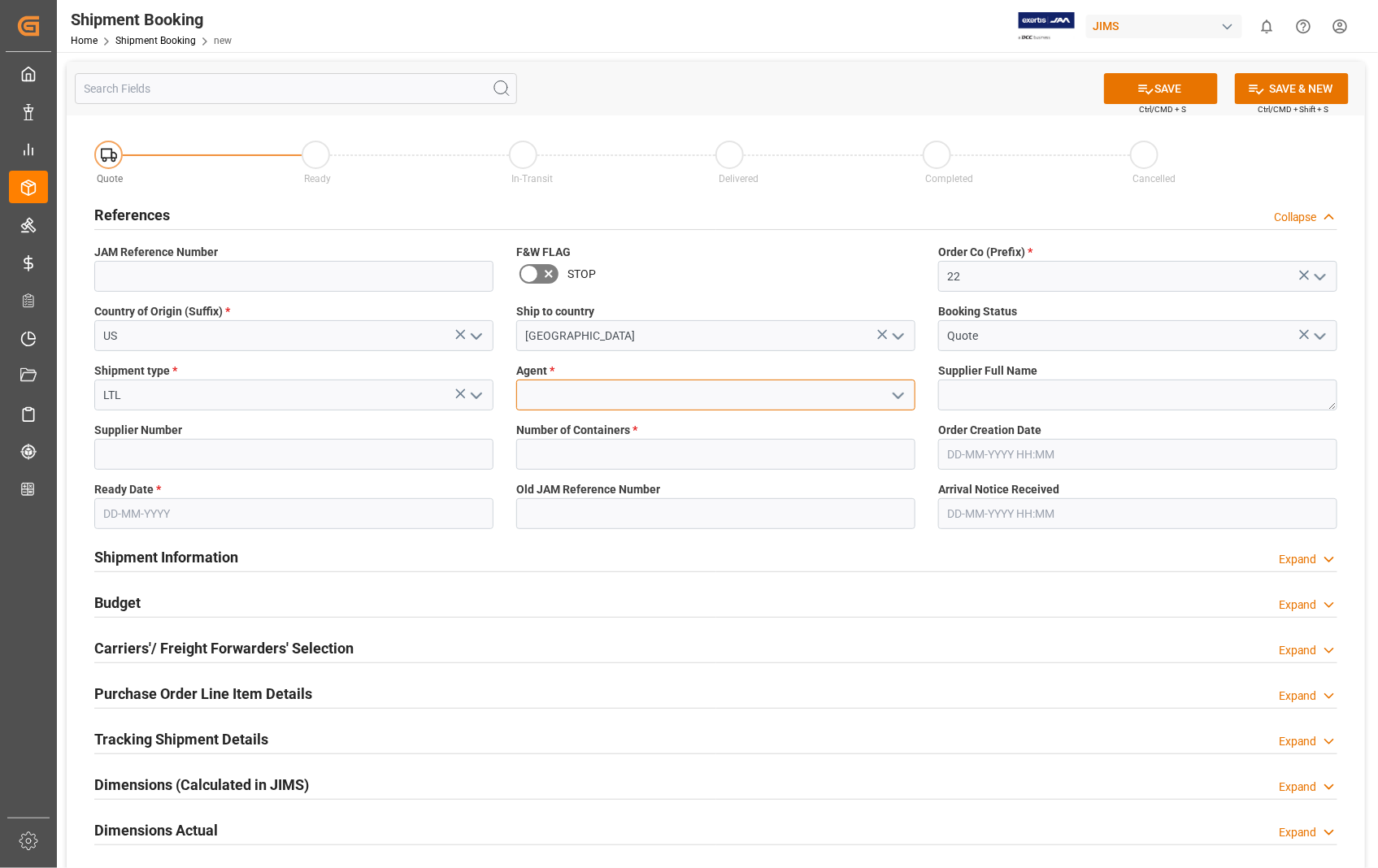
click at [603, 399] on input at bounding box center [716, 396] width 399 height 31
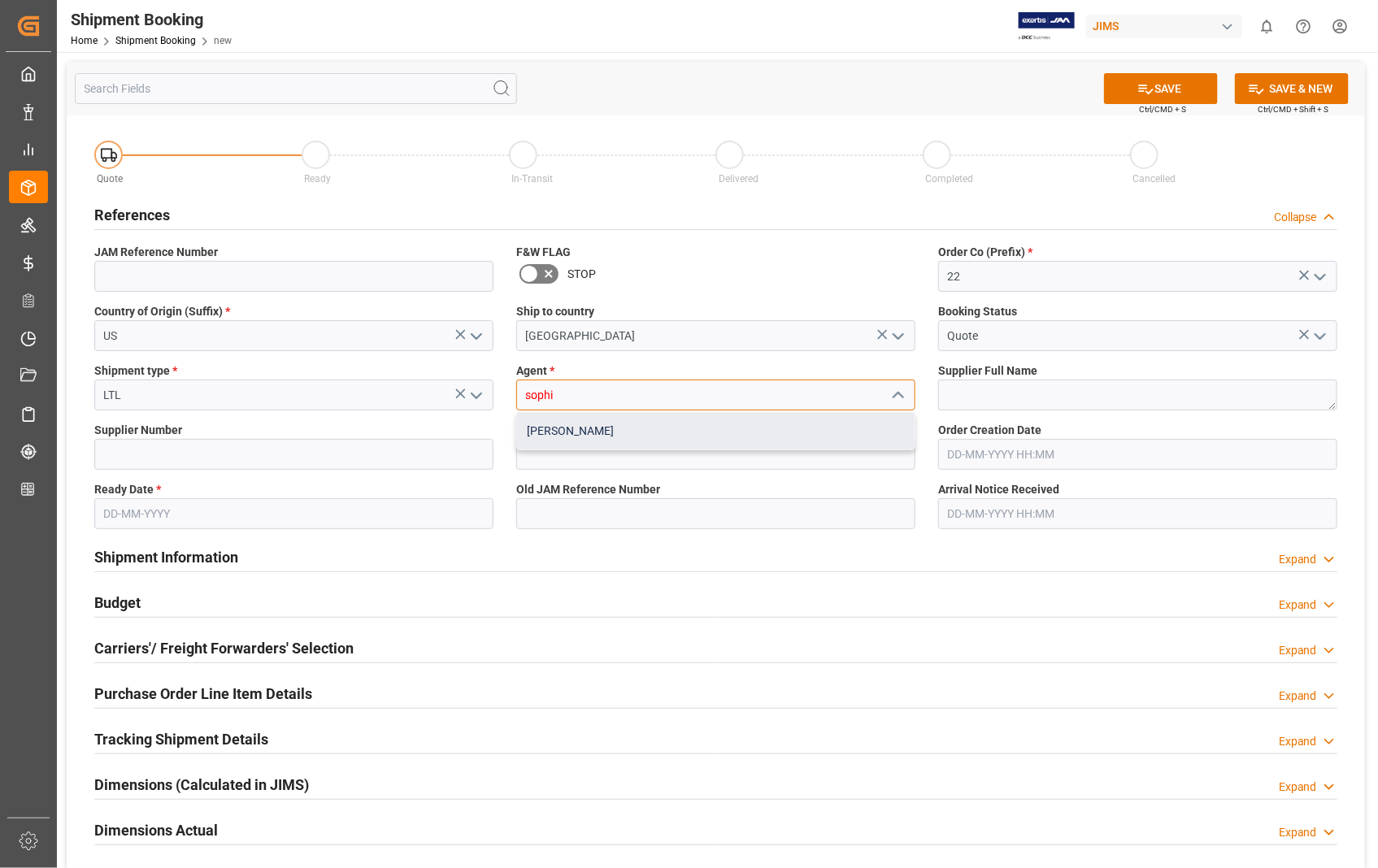
click at [586, 428] on div "[PERSON_NAME]" at bounding box center [716, 431] width 398 height 37
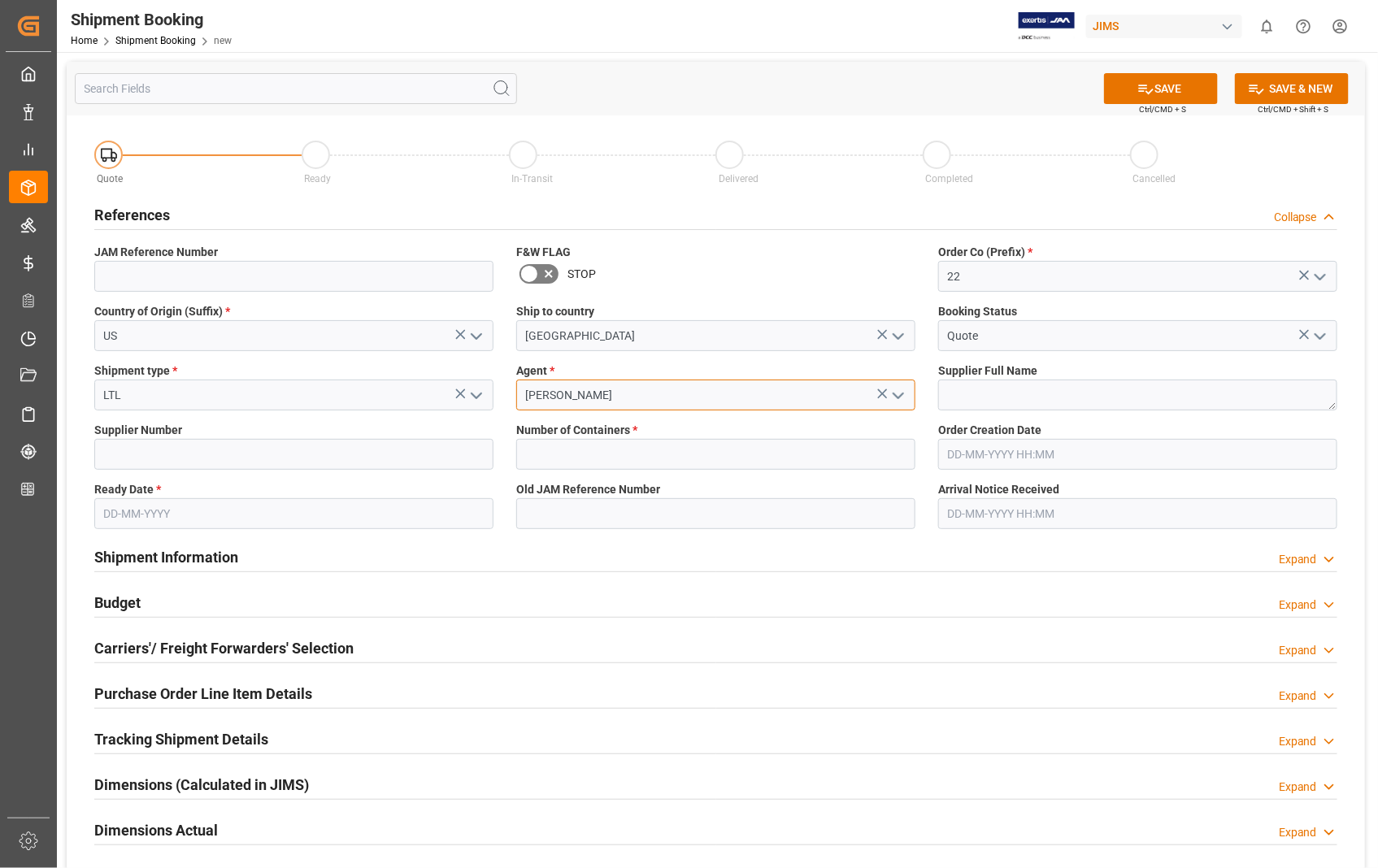
type input "[PERSON_NAME]"
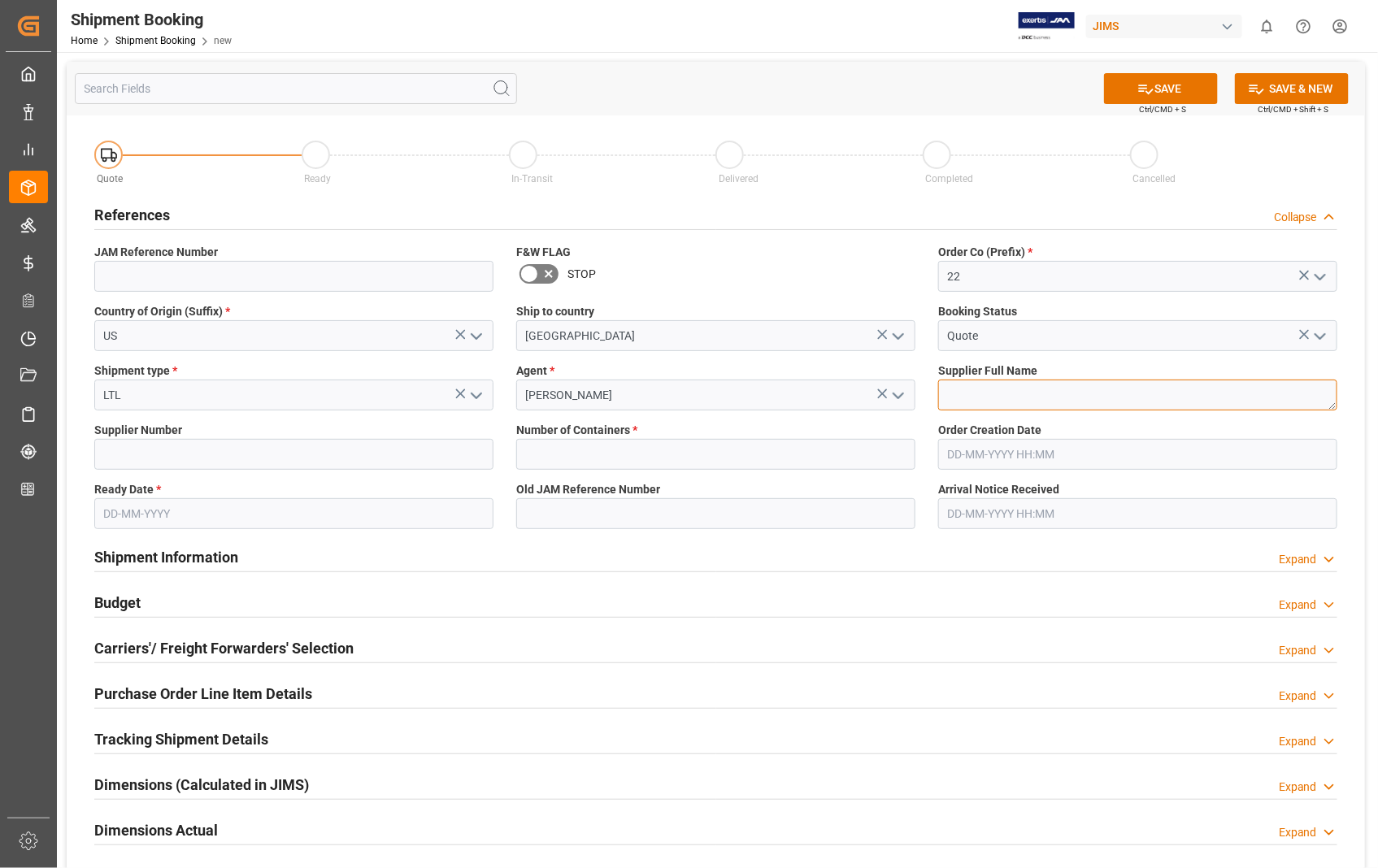
click at [1012, 394] on textarea at bounding box center [1138, 396] width 399 height 31
paste textarea "American Music and Sound"
type textarea "American Music and Sound"
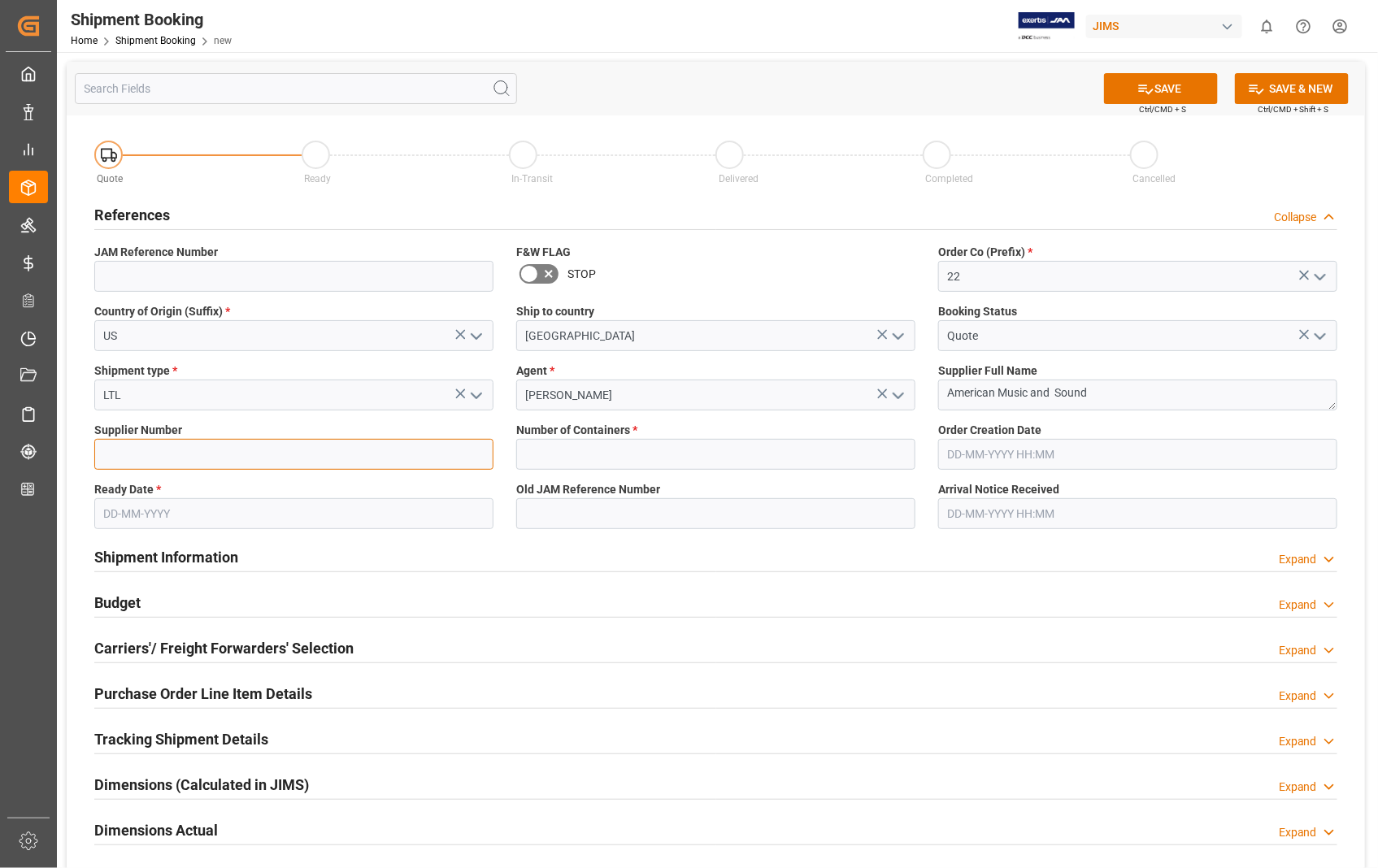
click at [121, 453] on input at bounding box center [293, 455] width 399 height 31
click at [323, 465] on input at bounding box center [293, 455] width 399 height 31
type input "518"
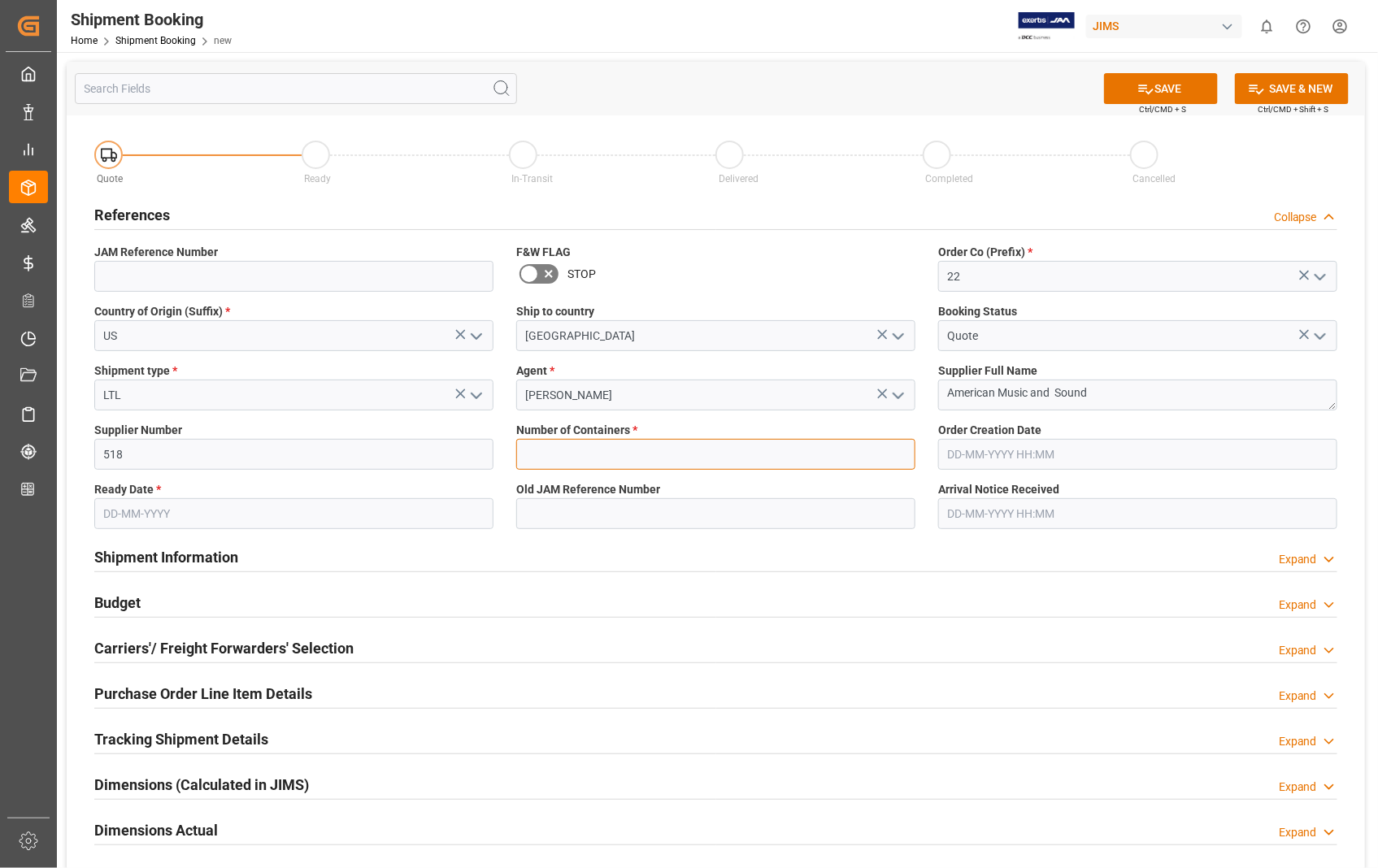
click at [620, 457] on input "text" at bounding box center [716, 455] width 399 height 31
type input "0"
type input "850934"
type input "[DATE] 00:00"
type input "[DATE]"
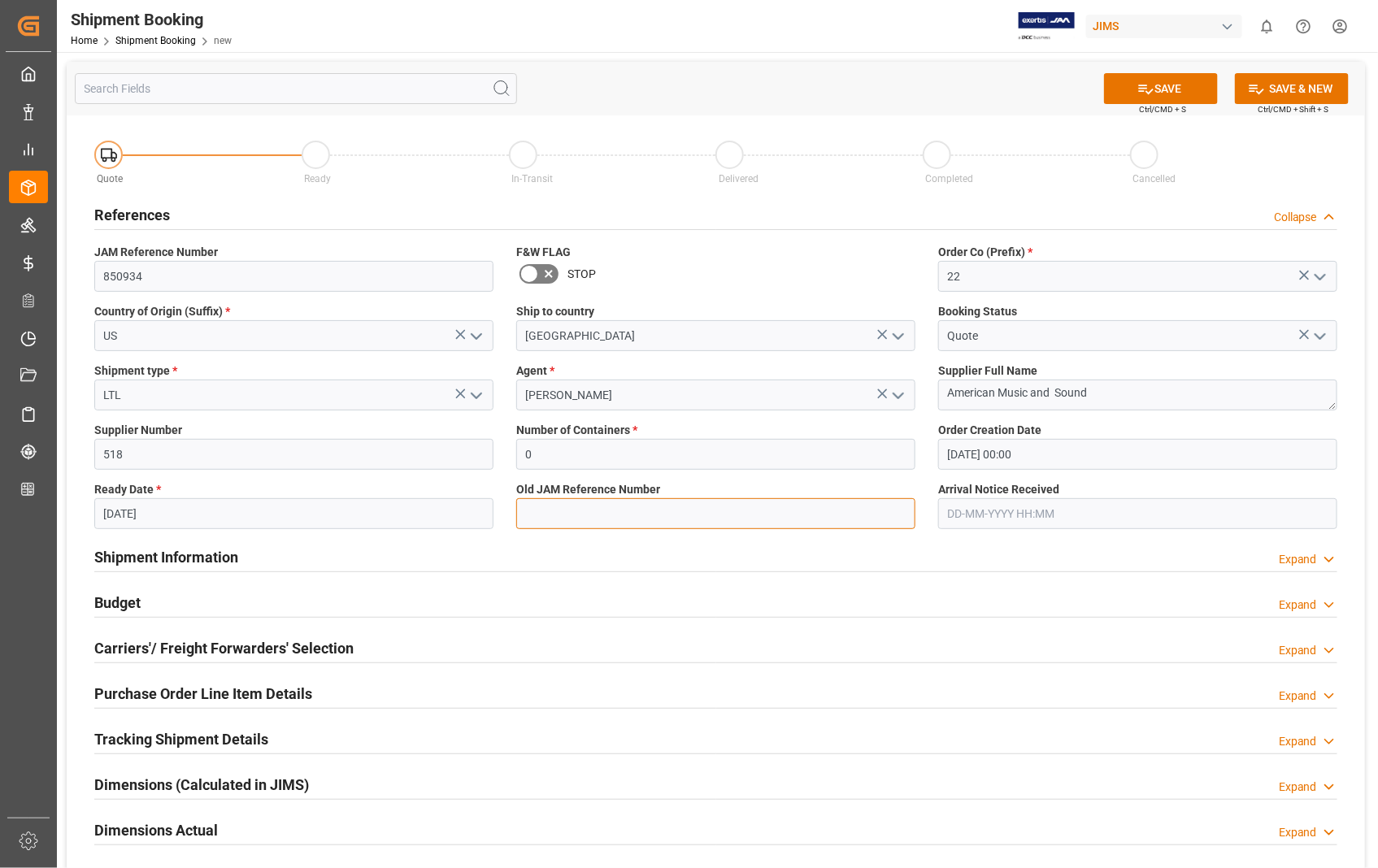
type input "850934"
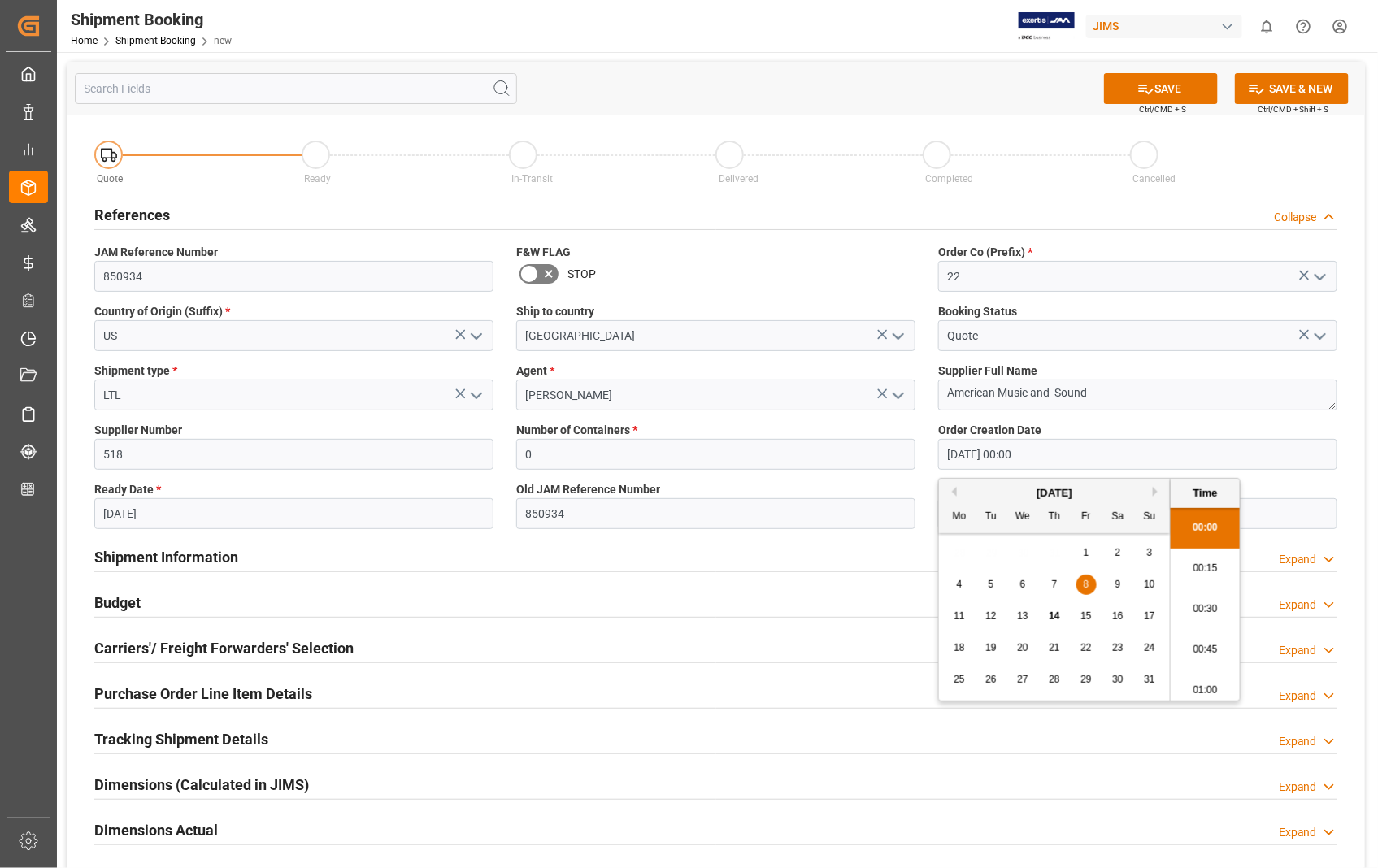
drag, startPoint x: 1066, startPoint y: 461, endPoint x: 934, endPoint y: 448, distance: 132.6
click at [934, 448] on div "Order Creation Date [DATE] 00:00" at bounding box center [1138, 446] width 422 height 59
click at [1052, 618] on span "14" at bounding box center [1055, 616] width 11 height 11
type input "[DATE] 00:00"
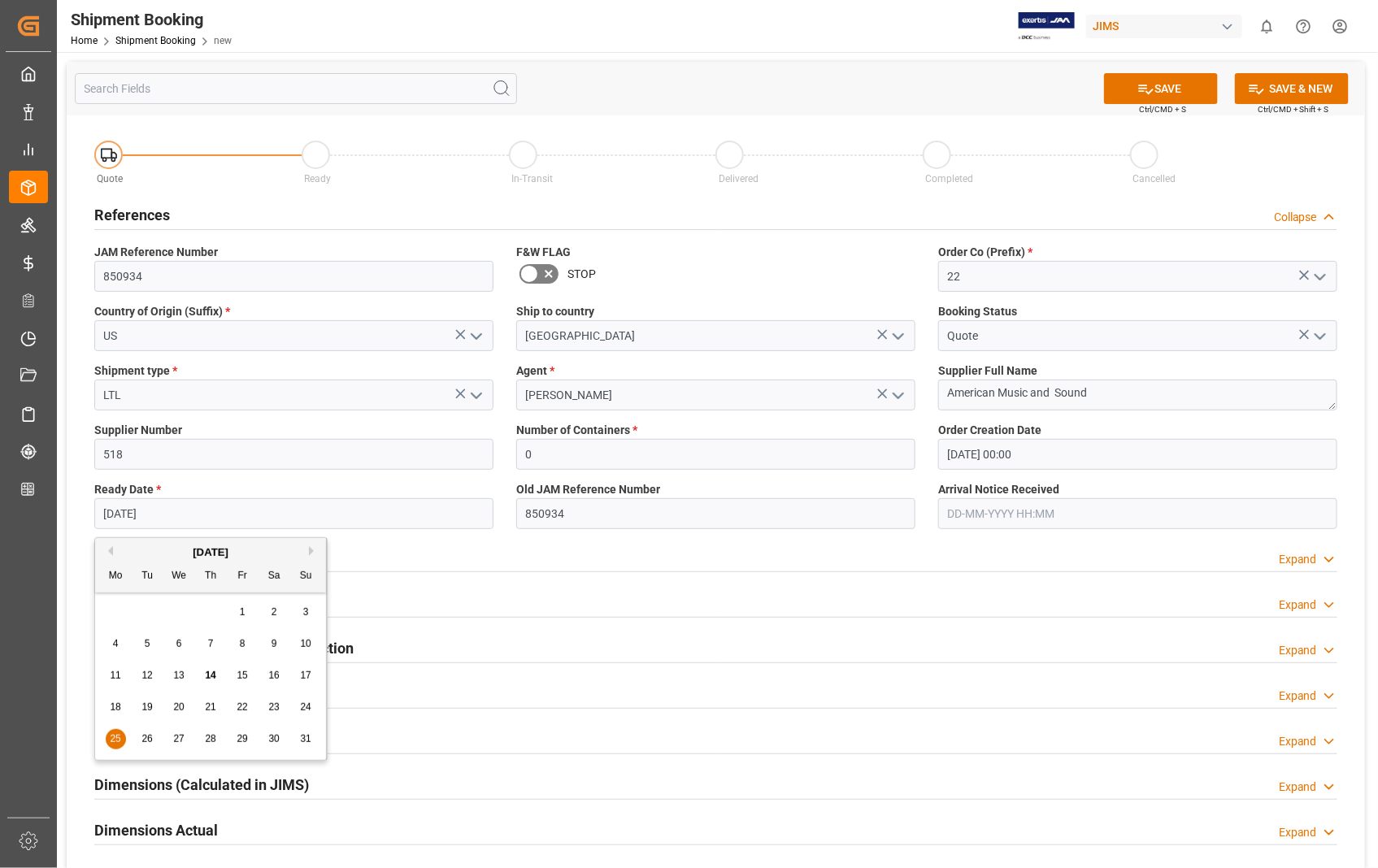
click at [336, 514] on input "[DATE]" at bounding box center [293, 513] width 399 height 31
click at [247, 678] on span "15" at bounding box center [242, 675] width 11 height 11
type input "[DATE]"
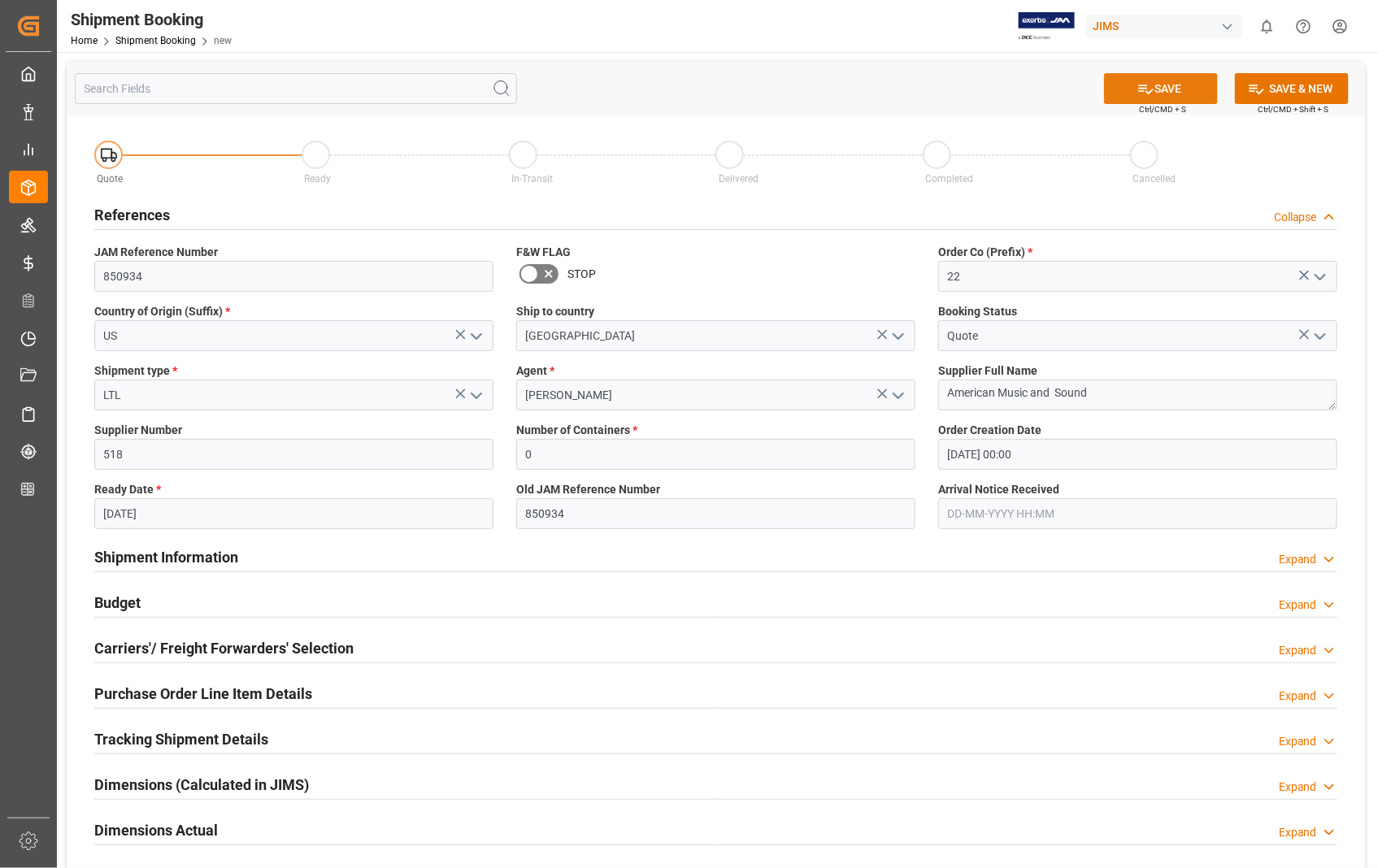
click at [1192, 85] on button "SAVE" at bounding box center [1161, 89] width 114 height 31
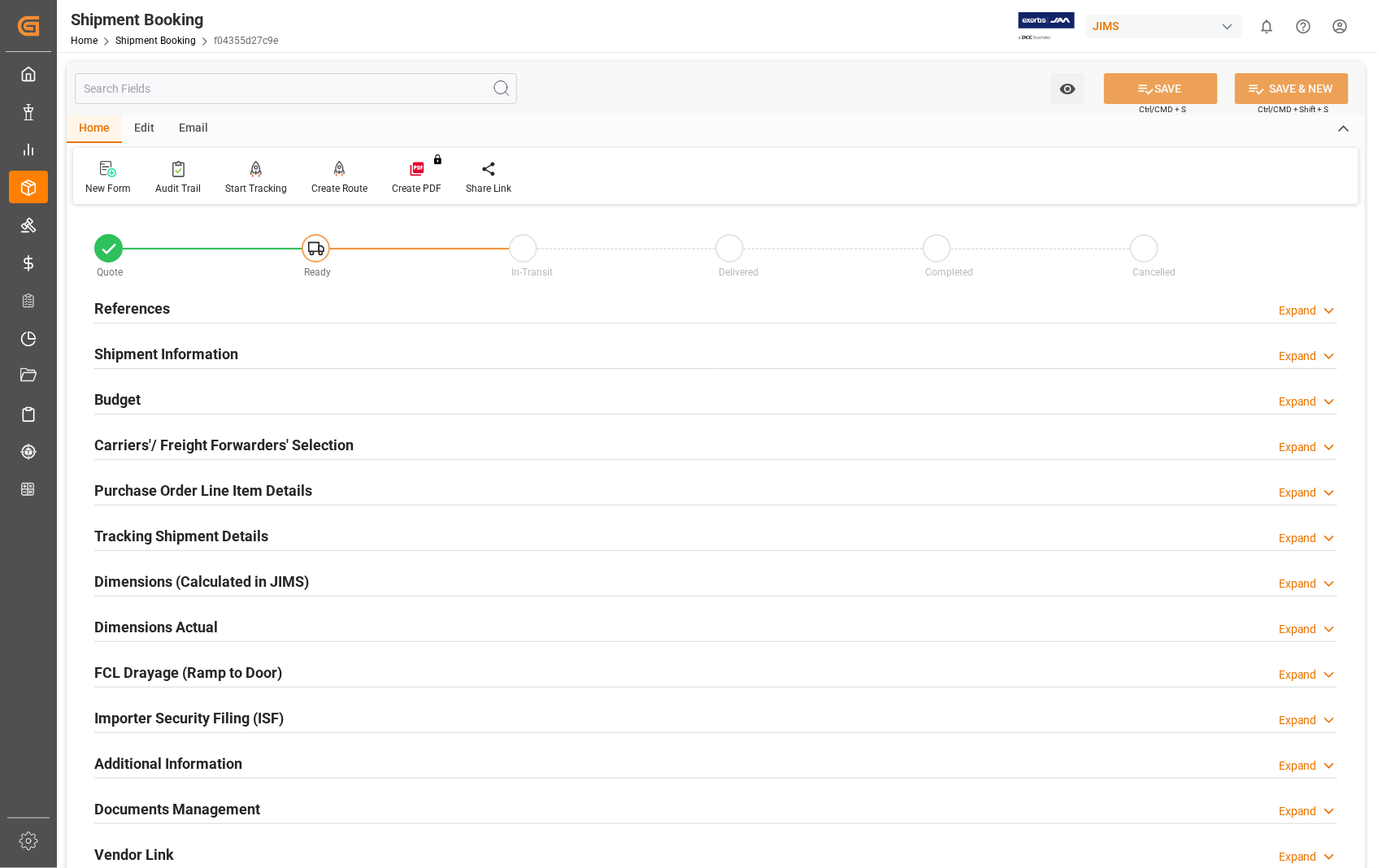
click at [164, 447] on h2 "Carriers'/ Freight Forwarders' Selection" at bounding box center [224, 445] width 260 height 22
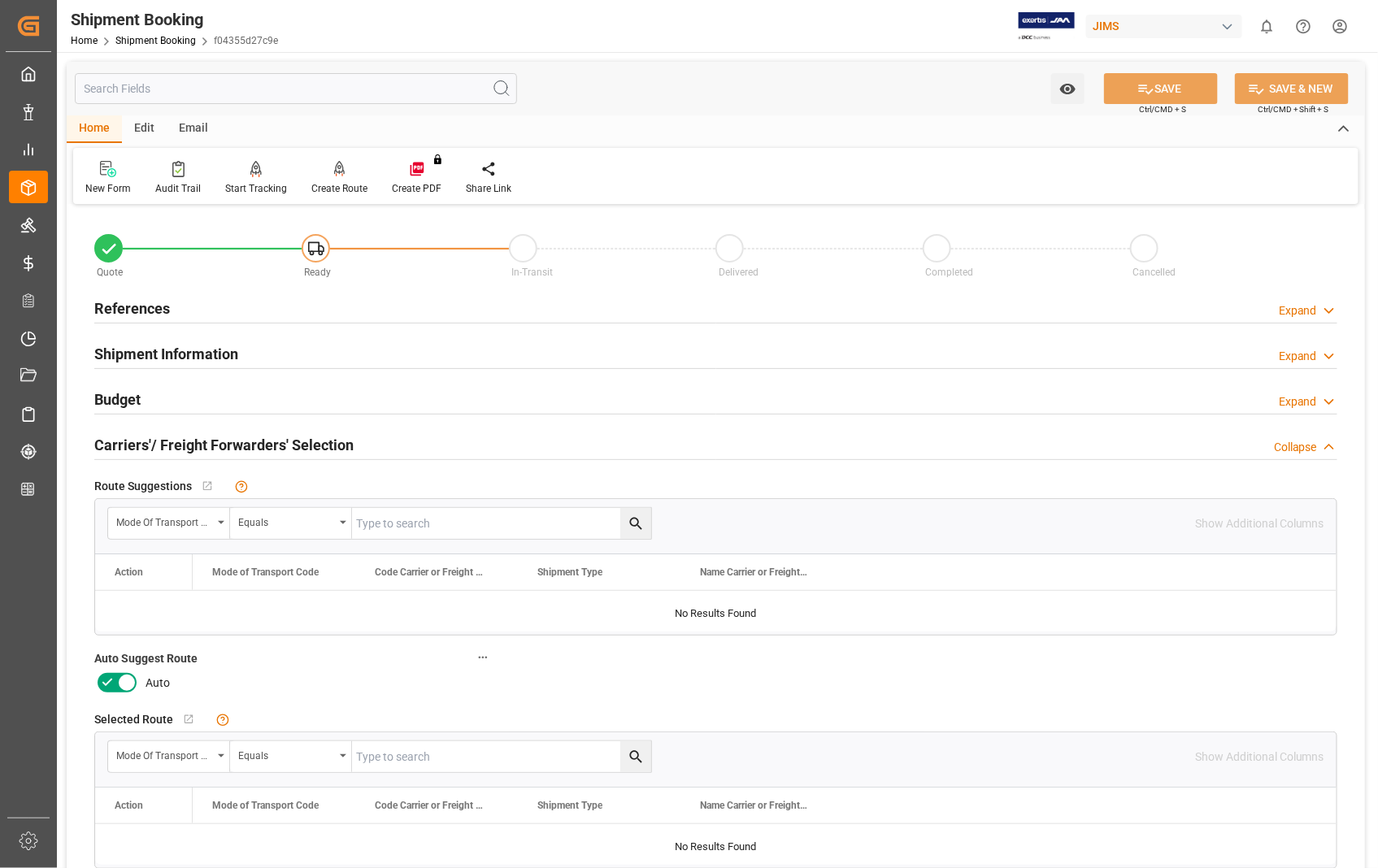
click at [129, 680] on icon at bounding box center [126, 683] width 8 height 8
click at [0, 0] on input "checkbox" at bounding box center [0, 0] width 0 height 0
click at [1161, 86] on button "SAVE" at bounding box center [1161, 89] width 114 height 31
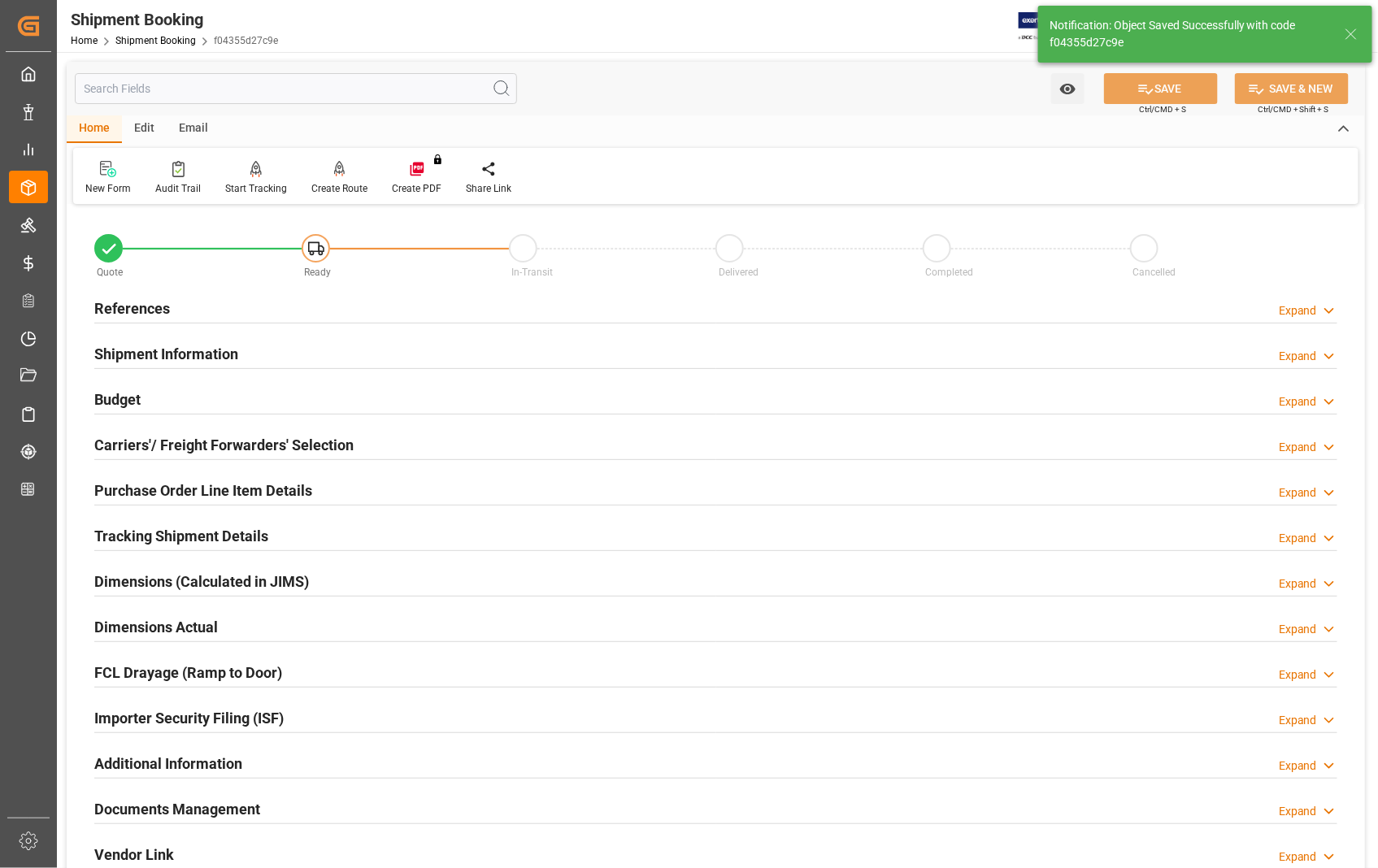
type input "Ready"
click at [150, 310] on h2 "References" at bounding box center [132, 309] width 76 height 22
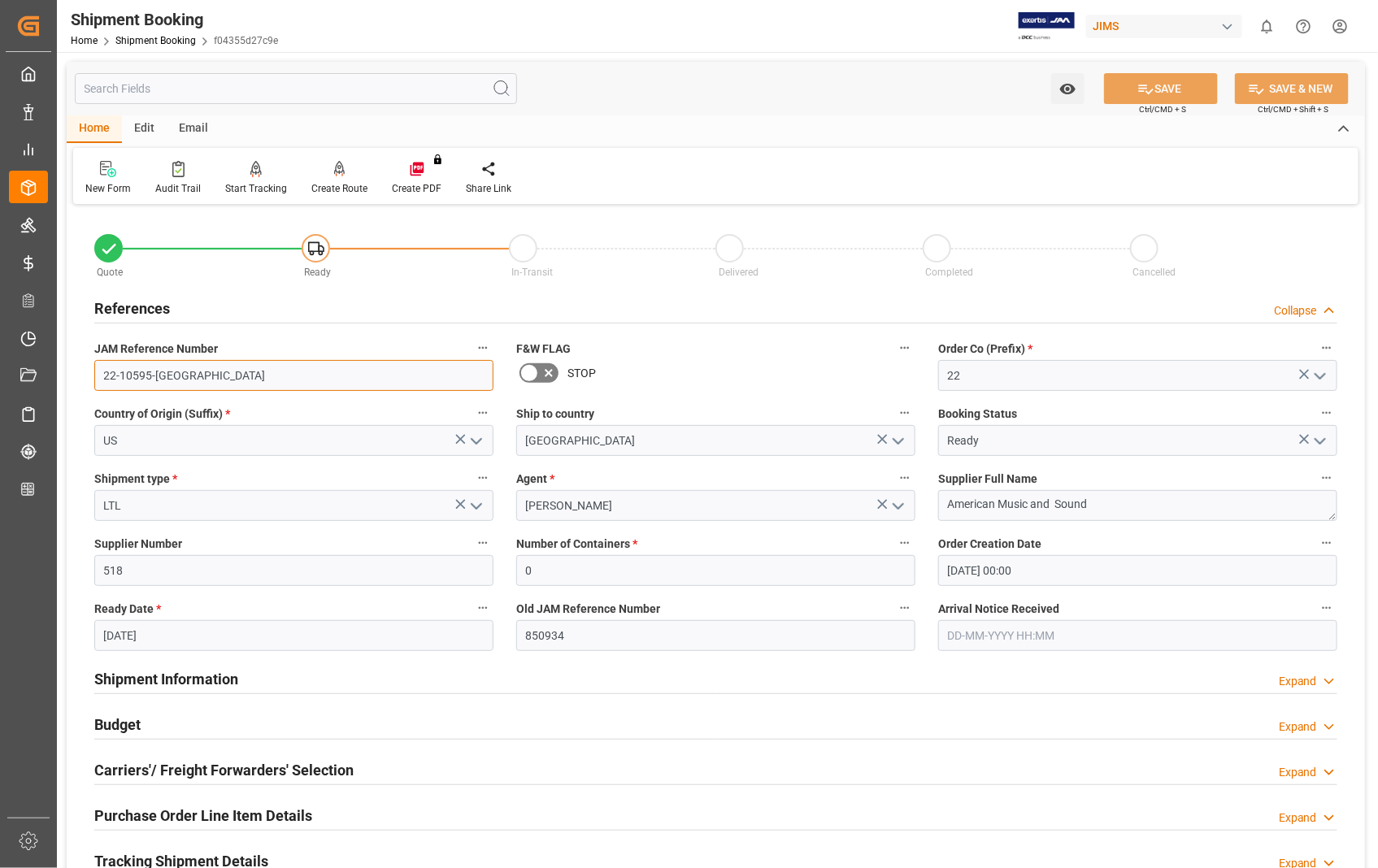
click at [144, 379] on input "22-10595-[GEOGRAPHIC_DATA]" at bounding box center [293, 376] width 399 height 31
click at [194, 372] on input "22-10595-[GEOGRAPHIC_DATA]" at bounding box center [293, 376] width 399 height 31
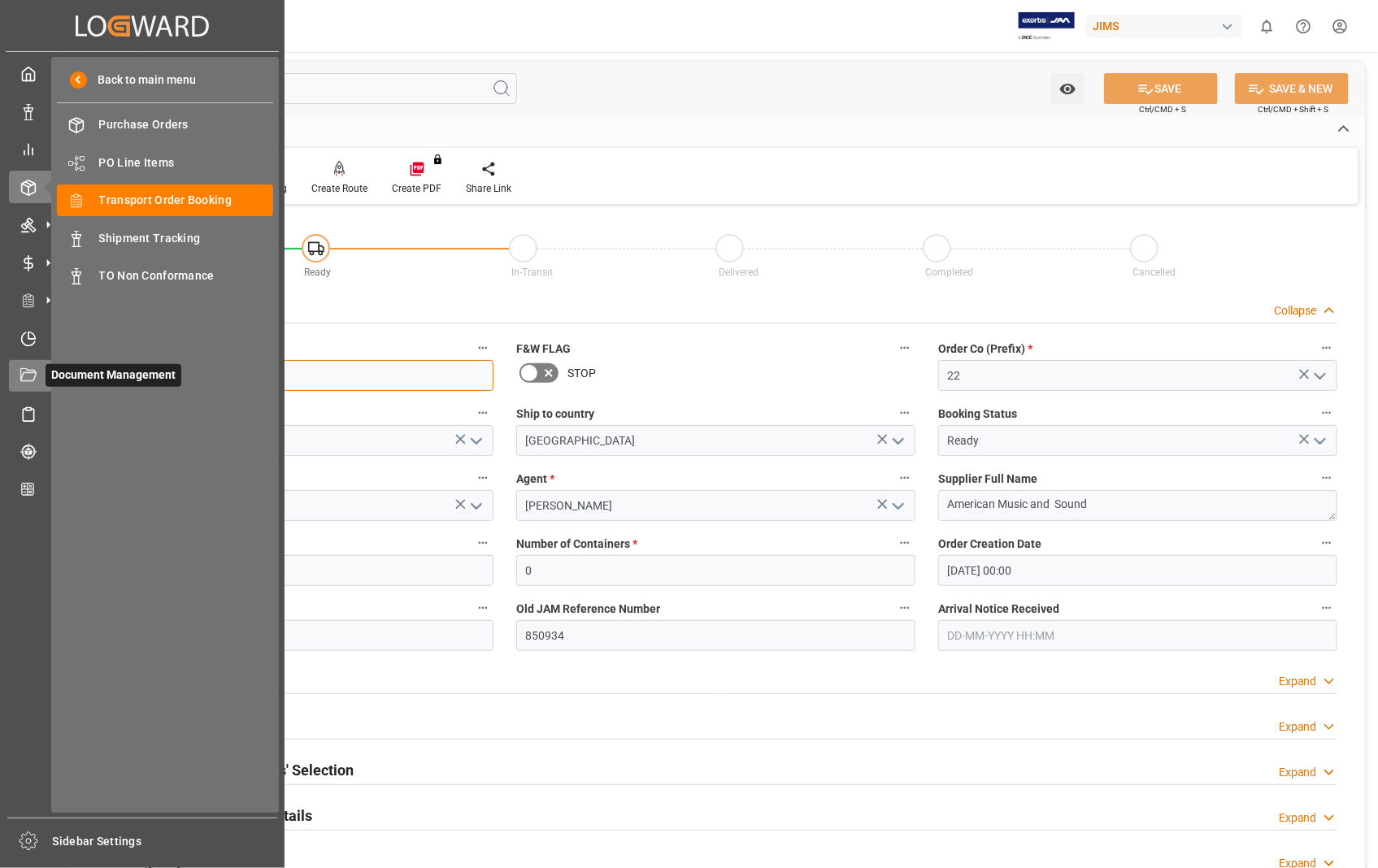
drag, startPoint x: 194, startPoint y: 372, endPoint x: 23, endPoint y: 372, distance: 171.0
click at [23, 372] on div "Created by potrace 1.15, written by [PERSON_NAME] [DATE]-[DATE] Created by potr…" at bounding box center [689, 434] width 1378 height 868
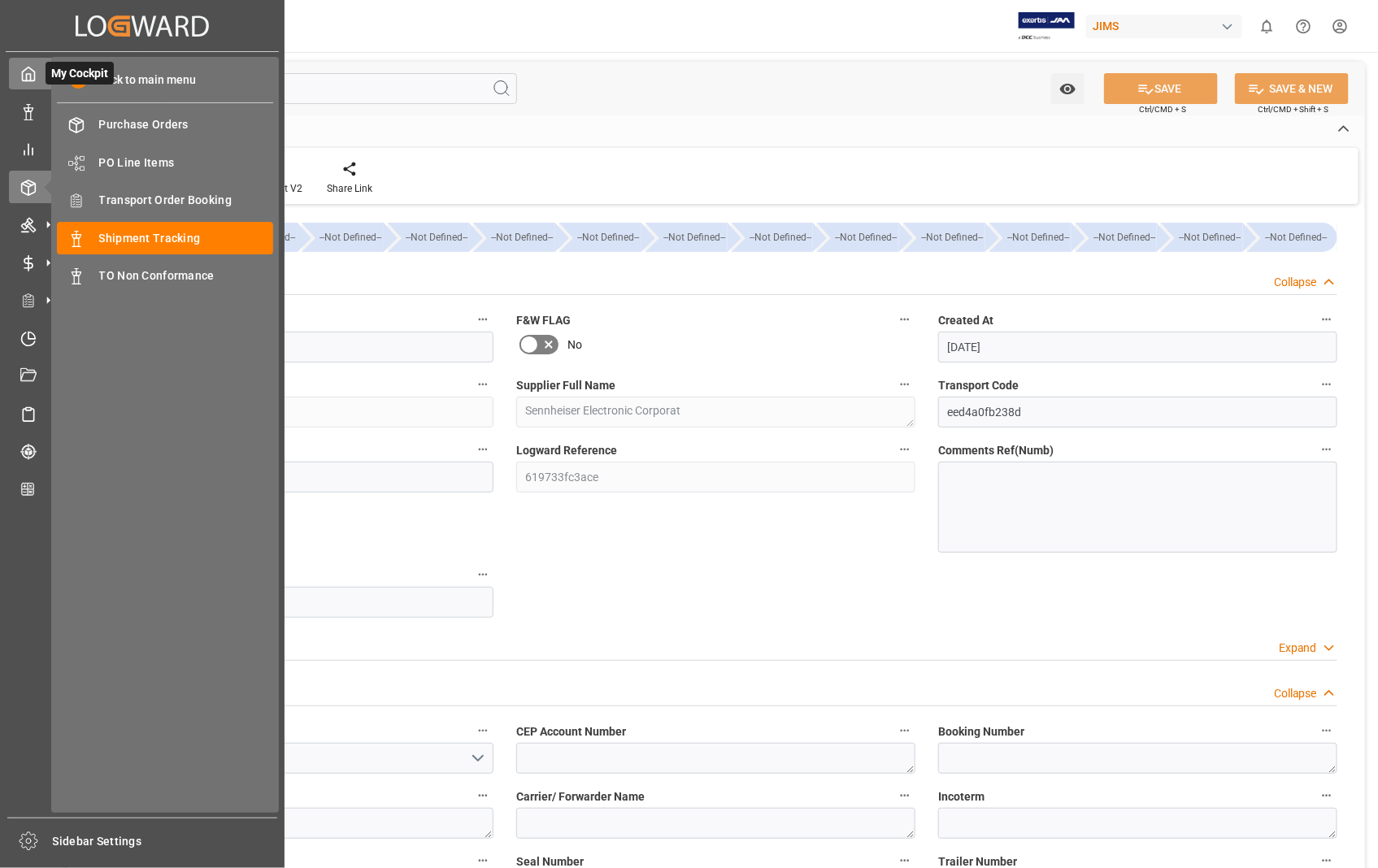
click at [23, 70] on icon at bounding box center [28, 74] width 12 height 14
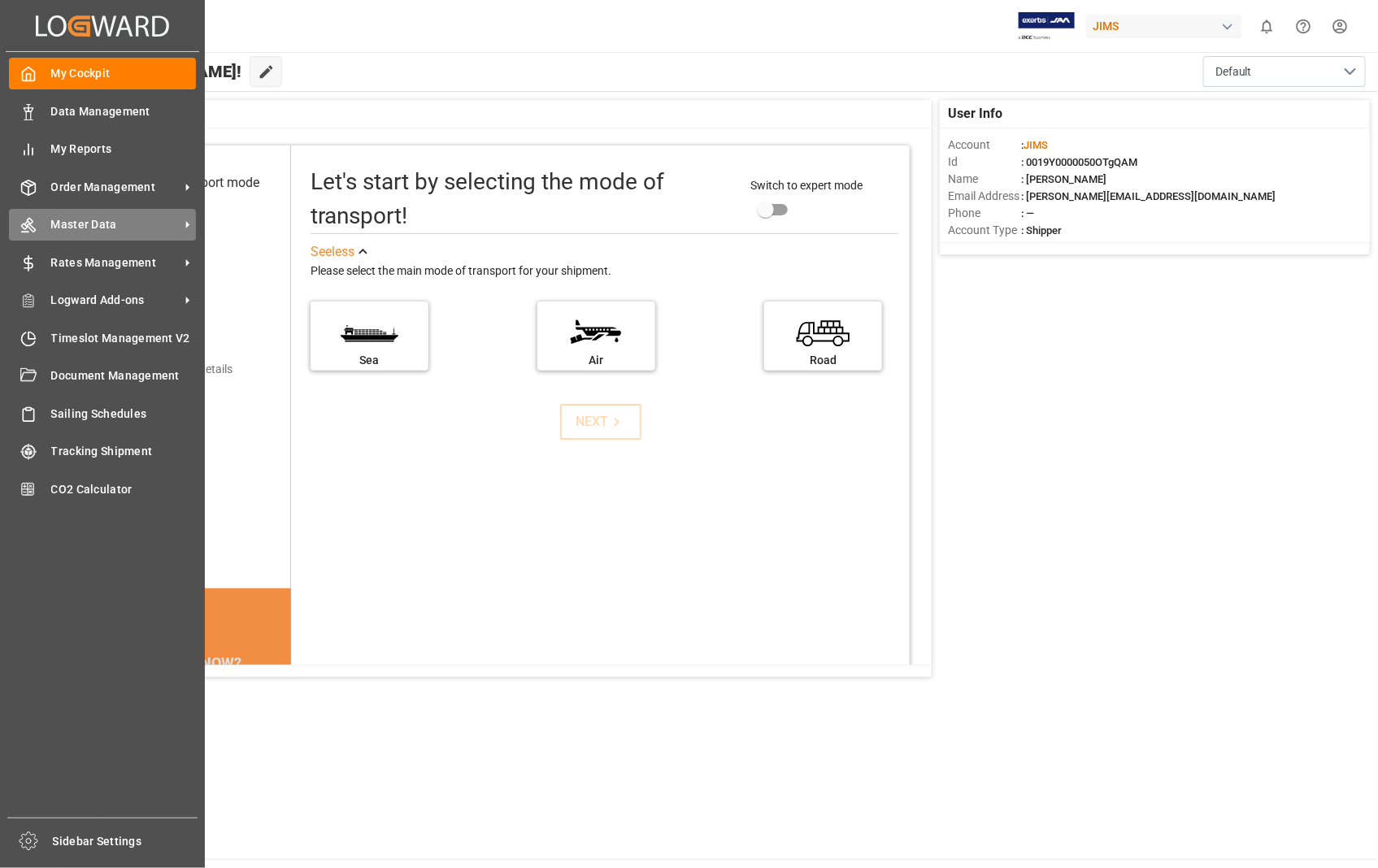
click at [91, 214] on div "Master Data Master Data" at bounding box center [102, 225] width 187 height 32
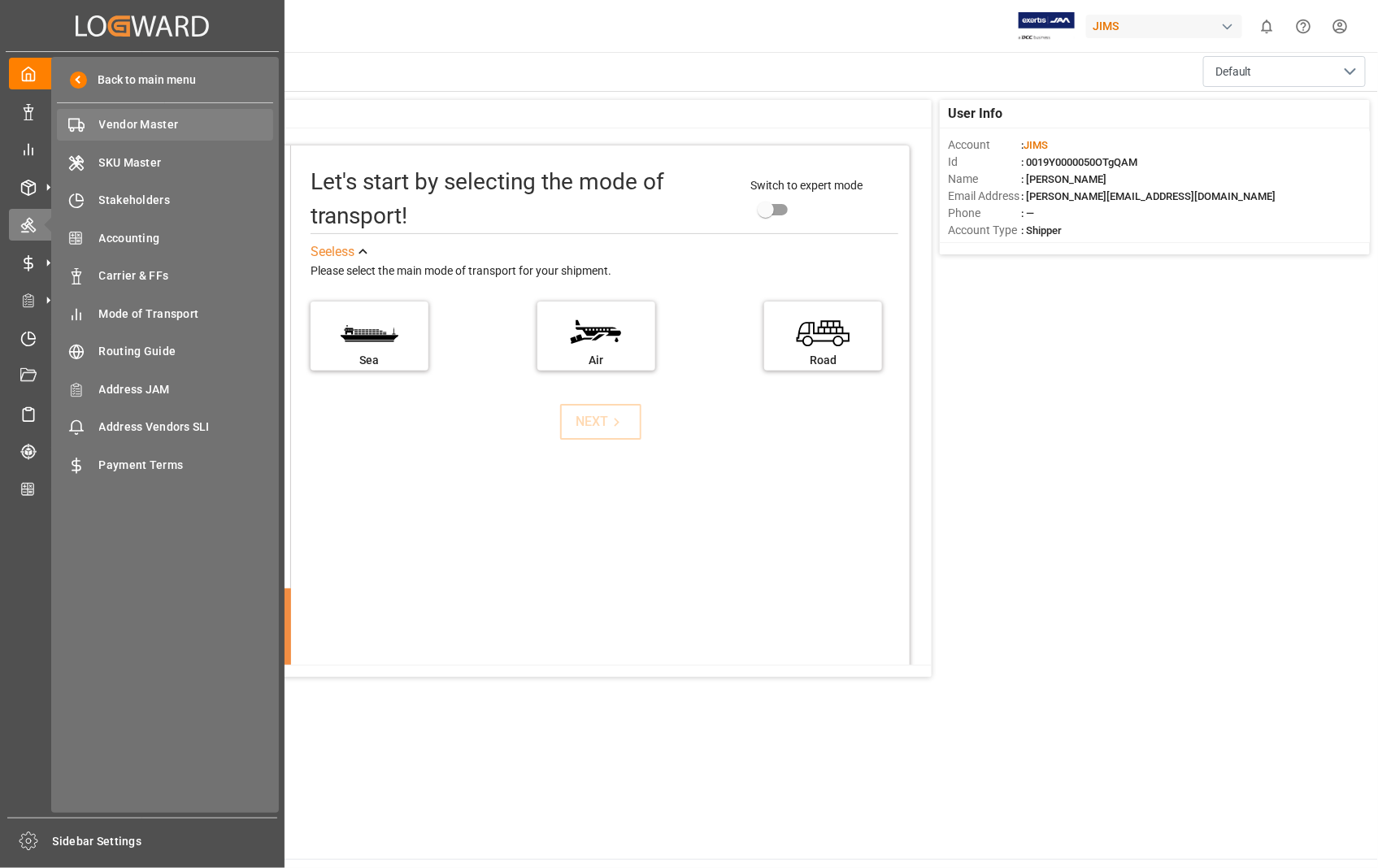
click at [125, 123] on span "Vendor Master" at bounding box center [186, 124] width 175 height 17
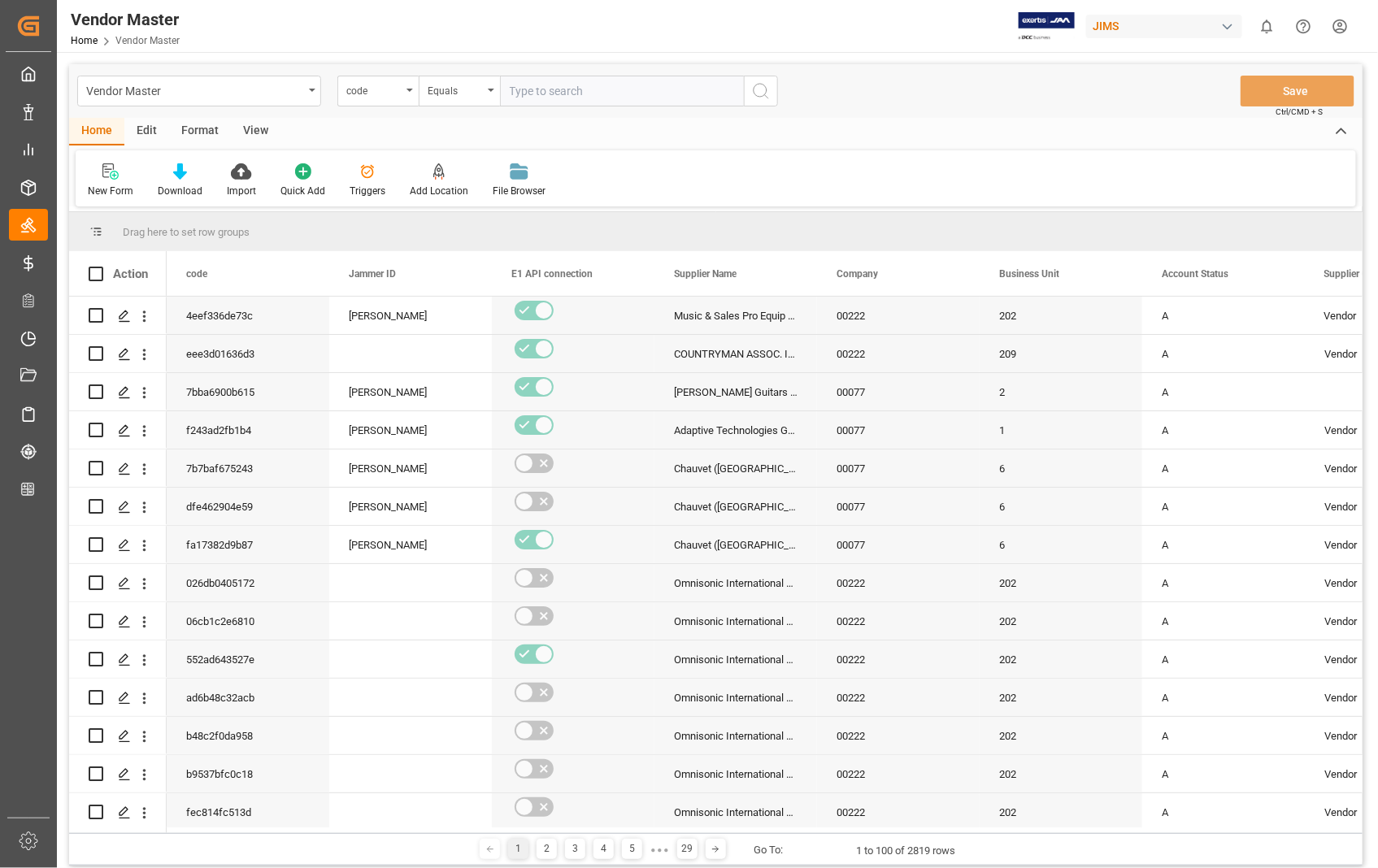
click at [255, 128] on div "View" at bounding box center [256, 132] width 49 height 27
click at [110, 184] on div "Default" at bounding box center [103, 191] width 32 height 15
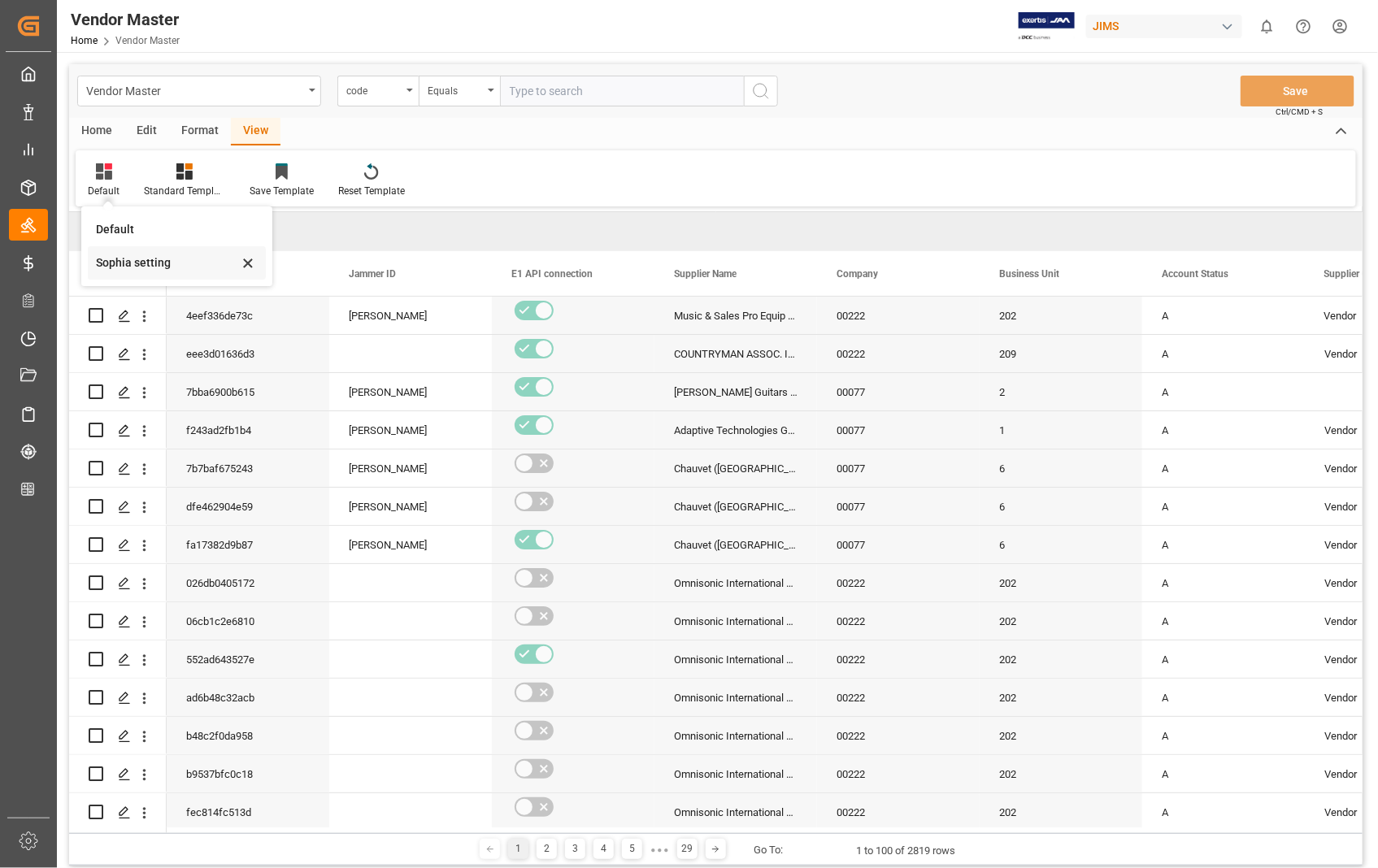
click at [128, 260] on div "Sophia setting" at bounding box center [167, 263] width 143 height 17
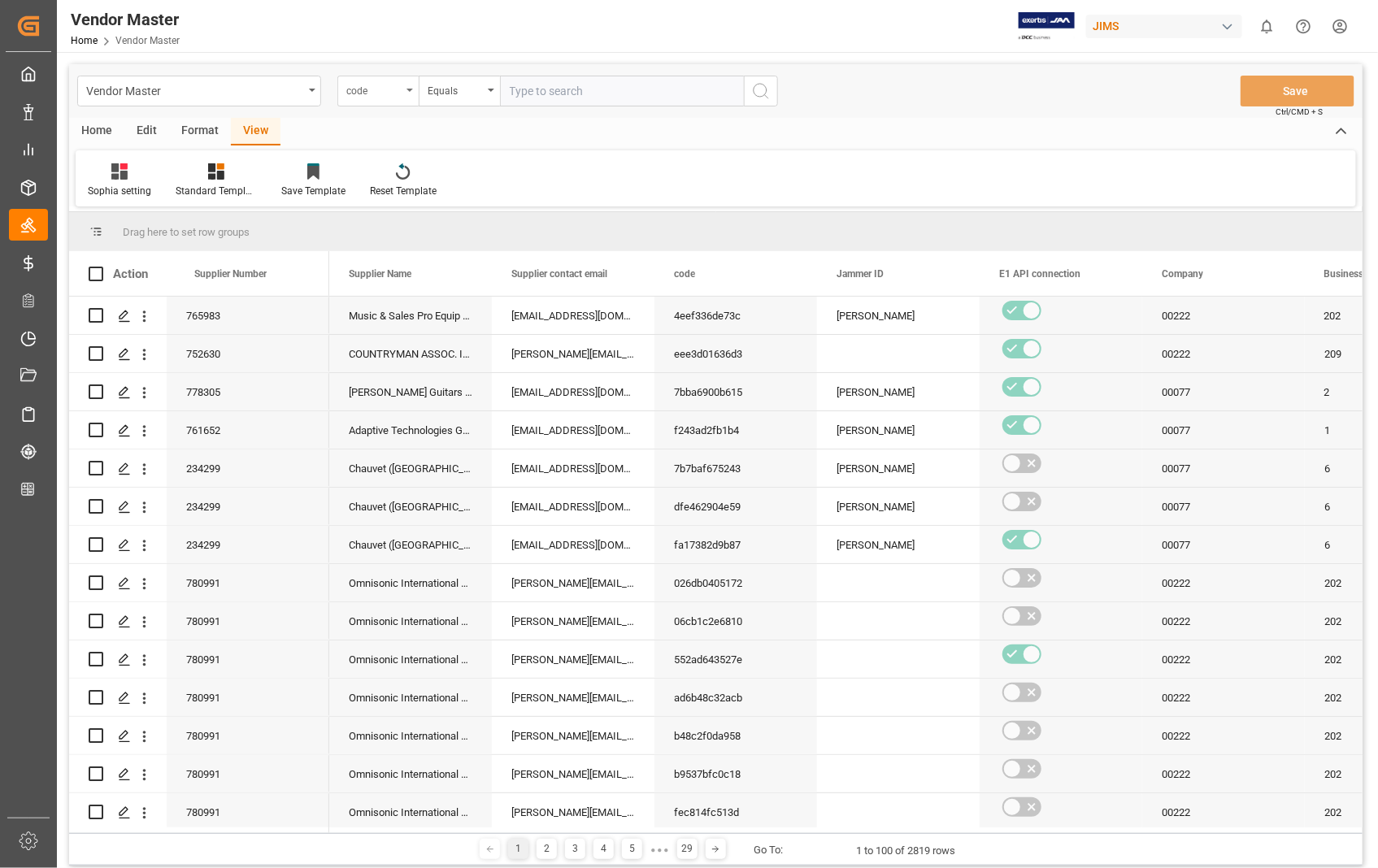
click at [409, 95] on div "code" at bounding box center [377, 91] width 81 height 31
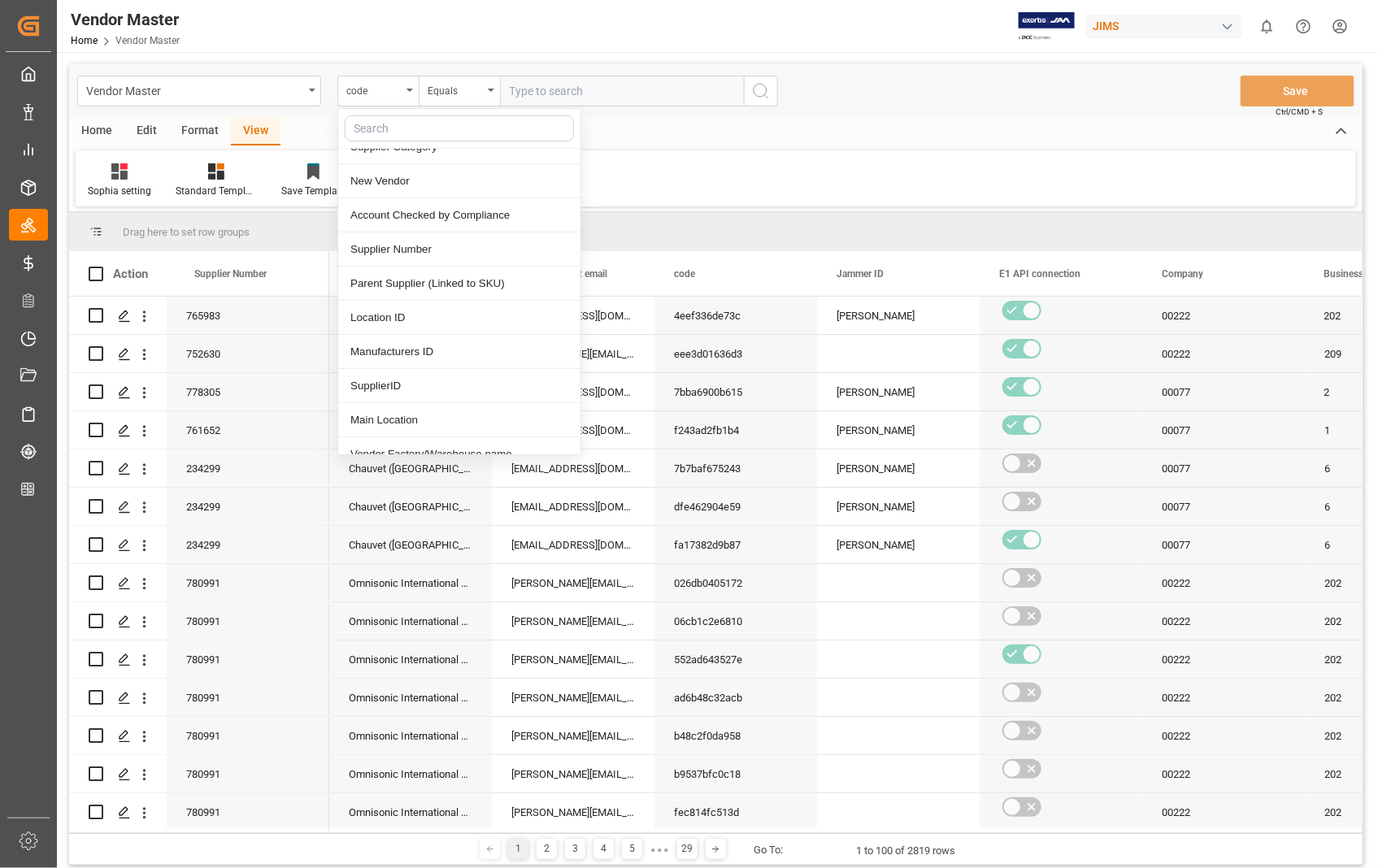
scroll to position [270, 0]
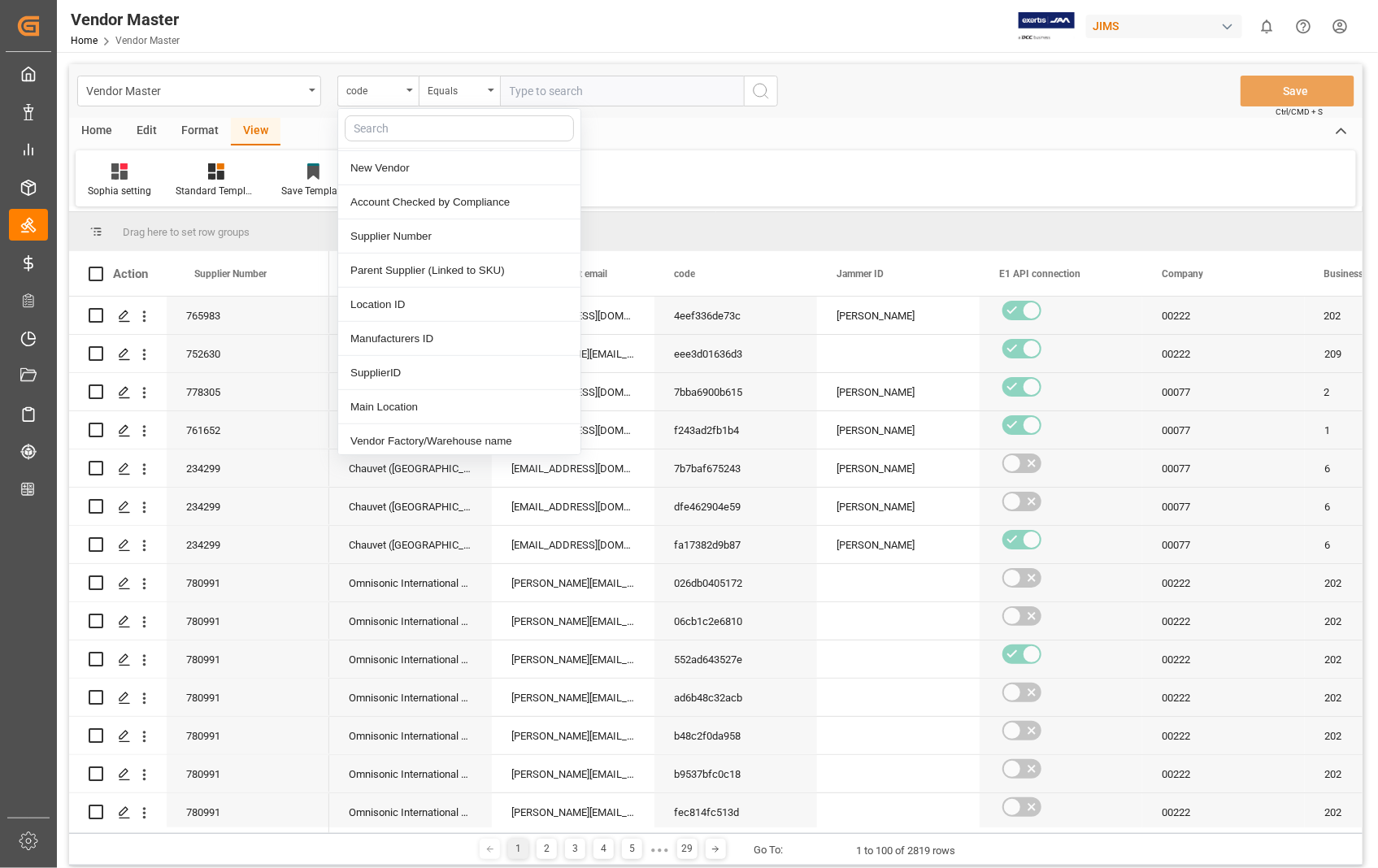
click at [400, 238] on div "Supplier Number" at bounding box center [459, 236] width 242 height 34
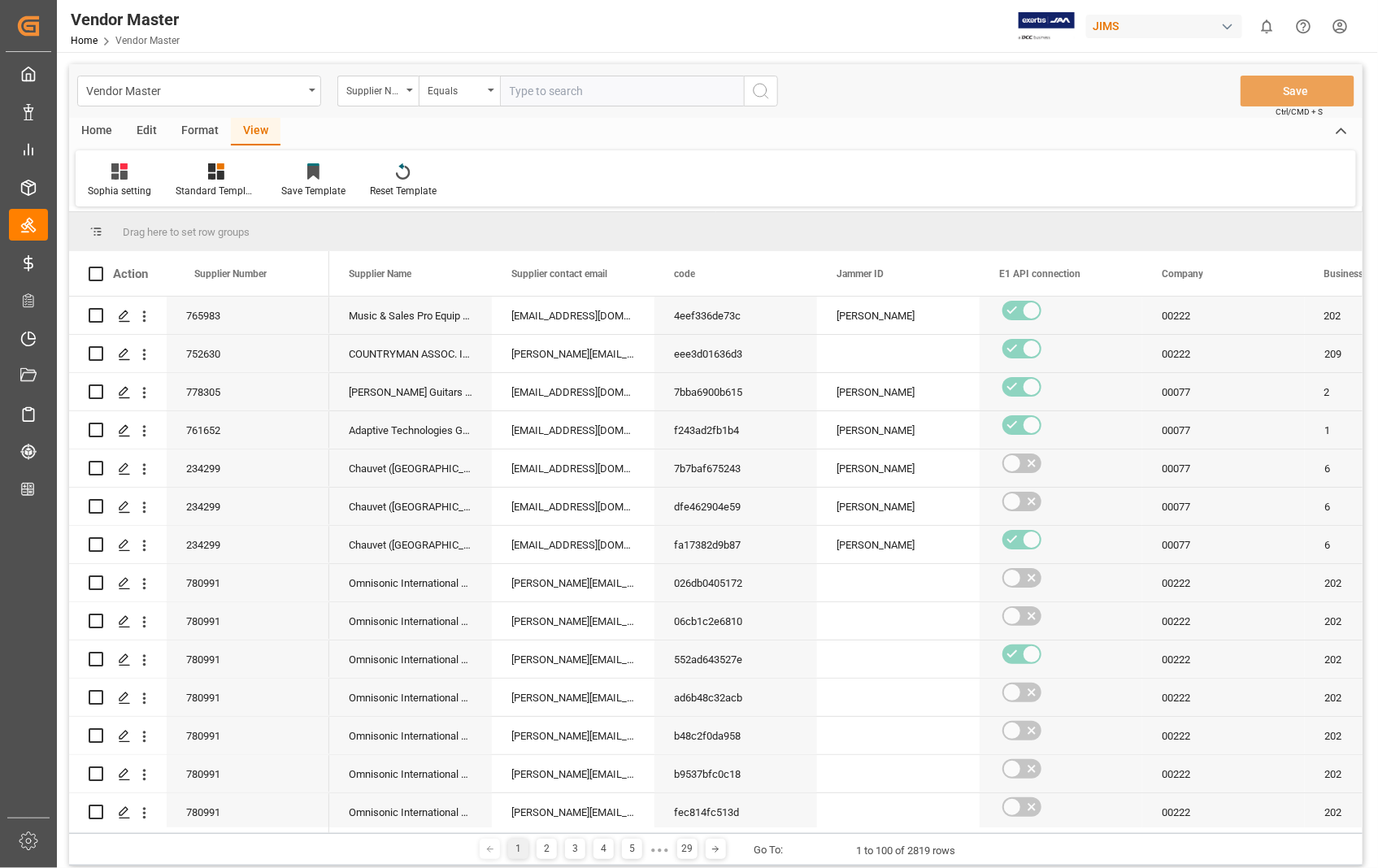
click at [543, 86] on input "text" at bounding box center [621, 91] width 244 height 31
type input "518"
click at [765, 86] on circle "search button" at bounding box center [760, 90] width 13 height 13
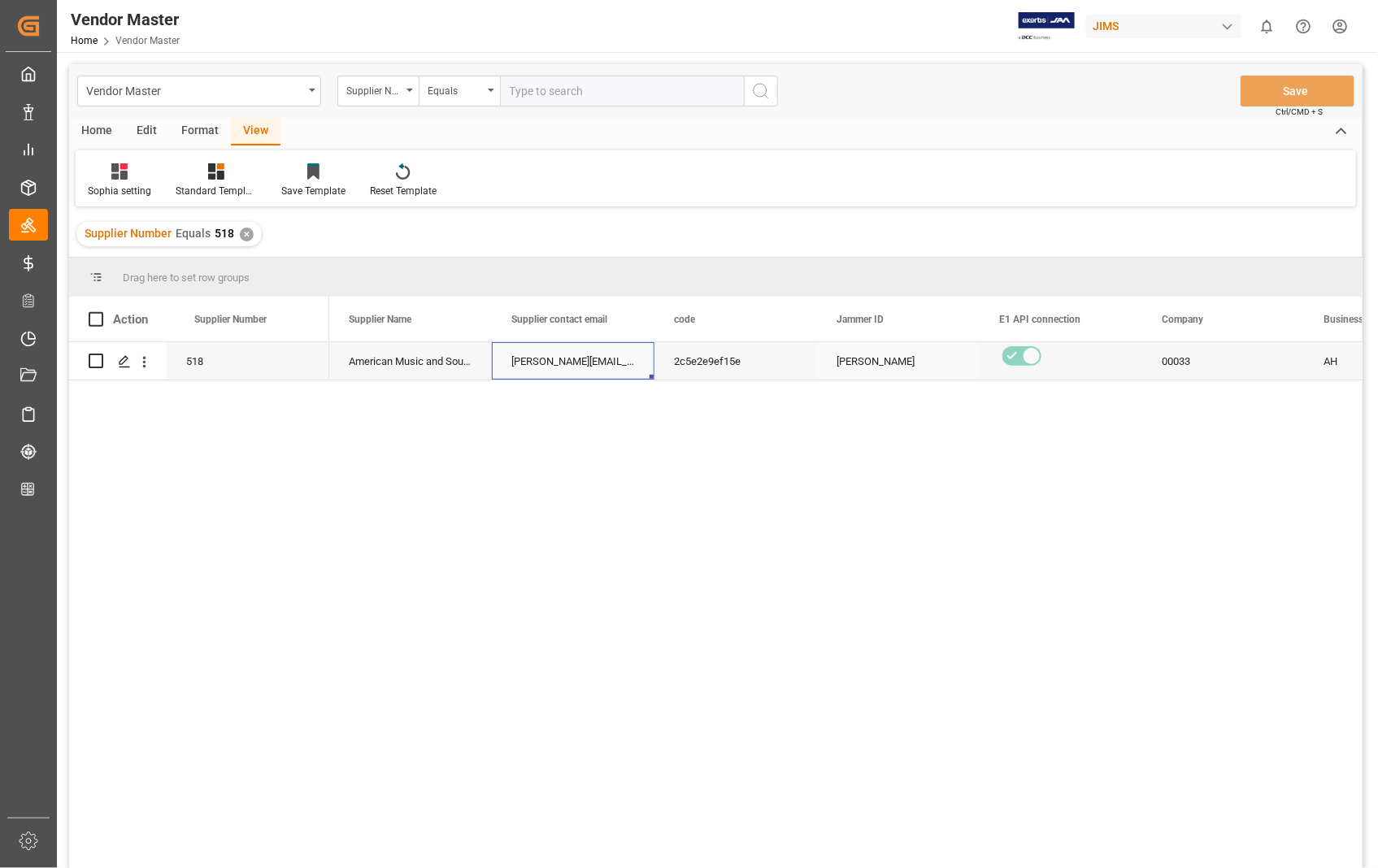
click at [546, 362] on div "[PERSON_NAME][EMAIL_ADDRESS][PERSON_NAME][DOMAIN_NAME](O1);[DOMAIN_NAME][EMAIL_…" at bounding box center [573, 361] width 163 height 37
